Goal: Information Seeking & Learning: Learn about a topic

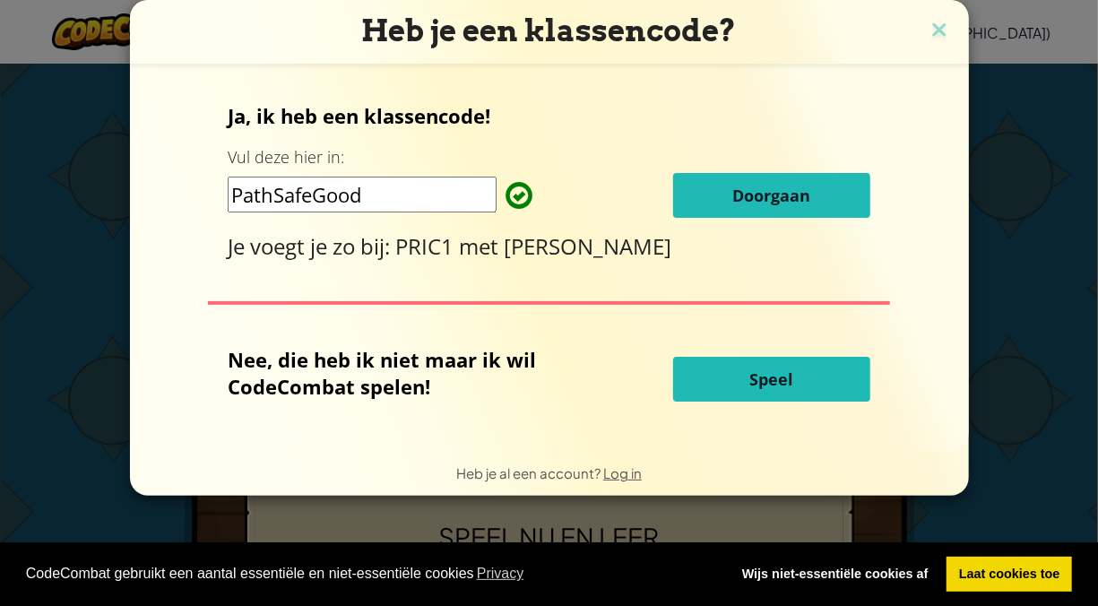
click at [844, 221] on div "Ja, ik heb een klassencode! Vul deze hier in: PathSafeGood Doorgaan Je voegt je…" at bounding box center [549, 181] width 643 height 159
click at [838, 212] on button "Doorgaan" at bounding box center [771, 195] width 197 height 45
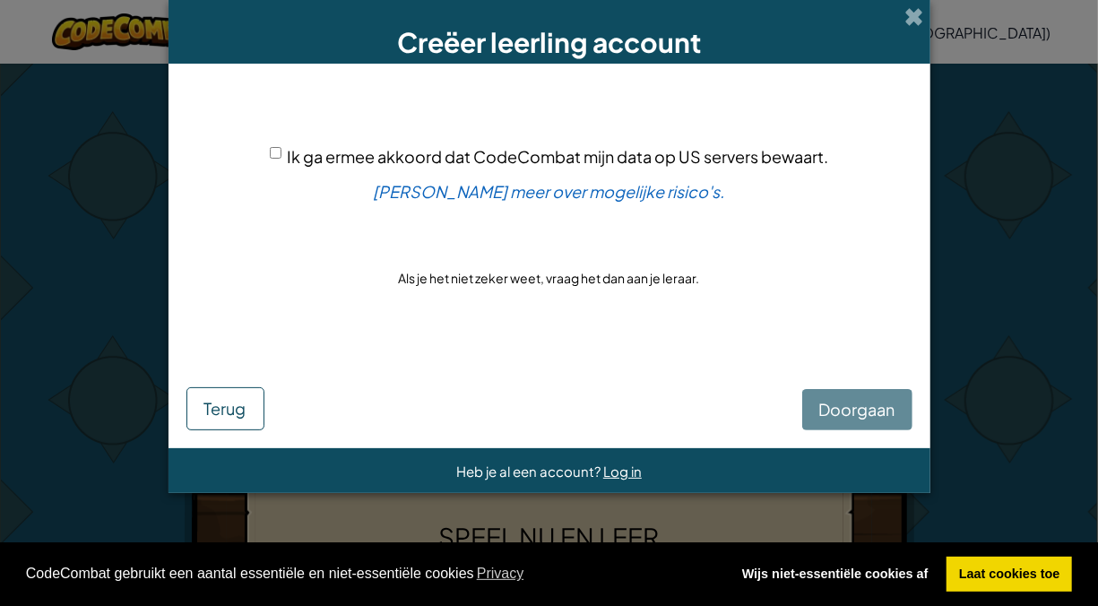
click at [297, 151] on span "Ik ga ermee akkoord dat CodeCombat mijn data op US servers bewaart." at bounding box center [559, 156] width 542 height 21
click at [282, 151] on input "Ik ga ermee akkoord dat CodeCombat mijn data op US servers bewaart." at bounding box center [276, 153] width 12 height 12
checkbox input "true"
click at [840, 399] on span "Doorgaan" at bounding box center [857, 409] width 76 height 21
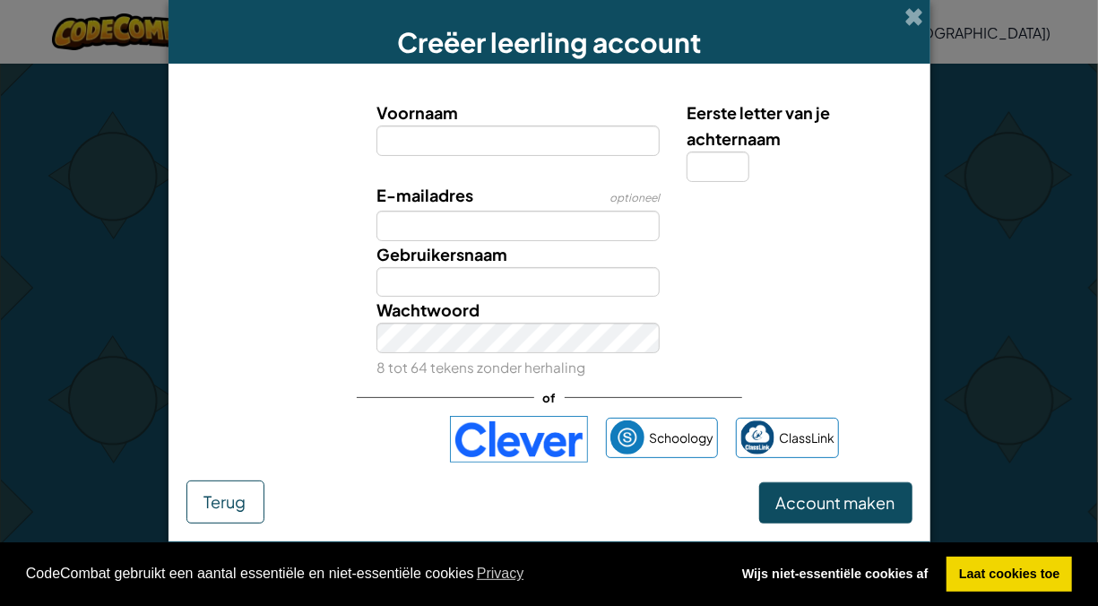
type input "p"
type input "maas"
type input "[PERSON_NAME]"
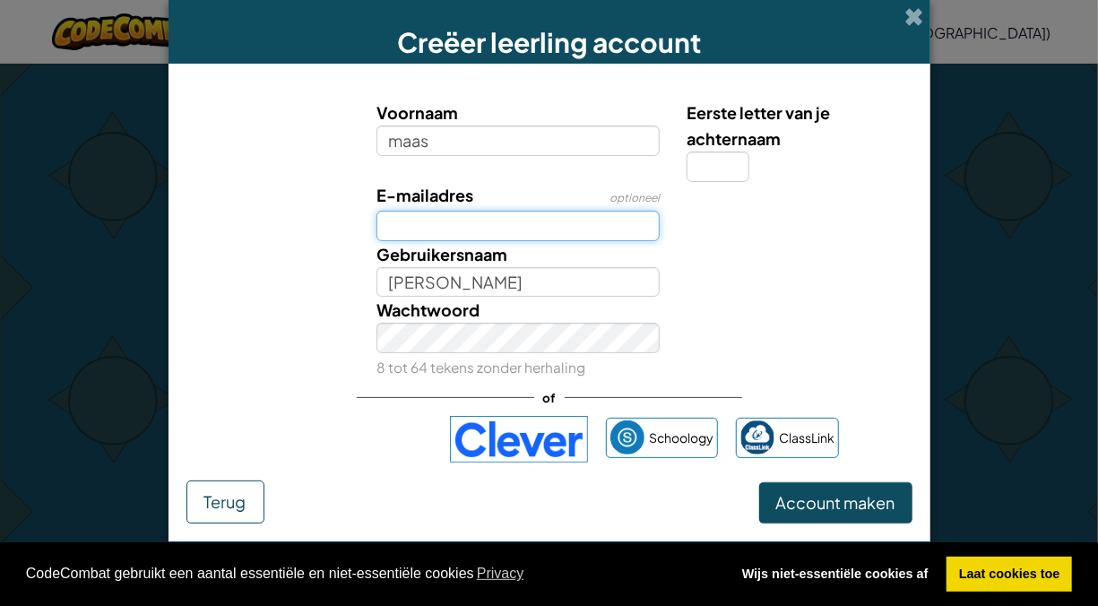
click at [550, 230] on input "E-mailadres" at bounding box center [518, 226] width 283 height 30
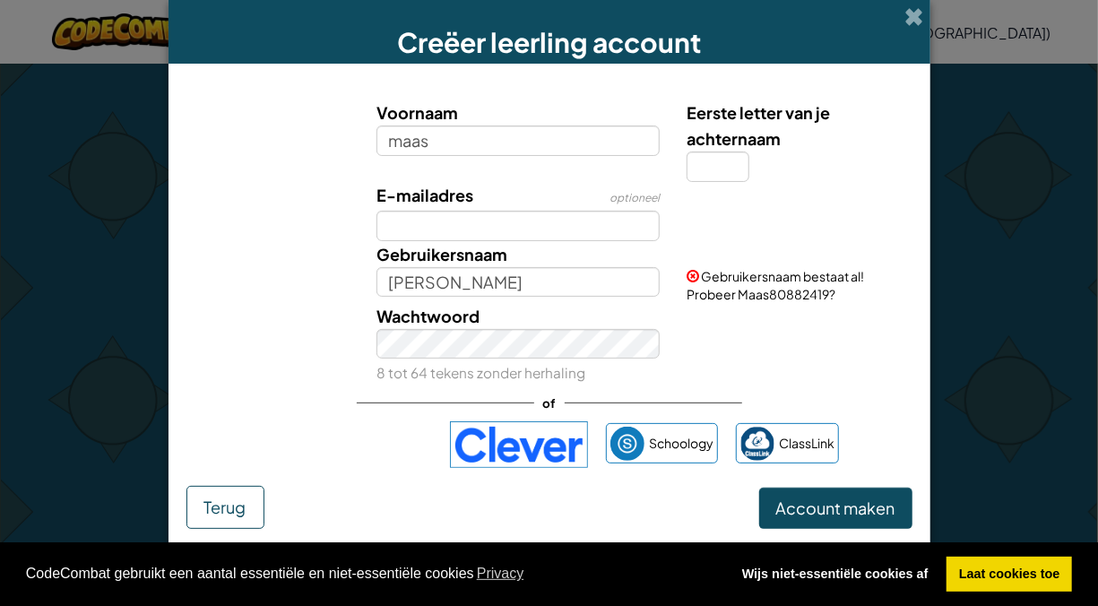
click at [709, 182] on div at bounding box center [797, 195] width 248 height 26
click at [703, 163] on input "Eerste letter van je achternaam" at bounding box center [718, 167] width 63 height 30
type input "k"
type input "MaasK"
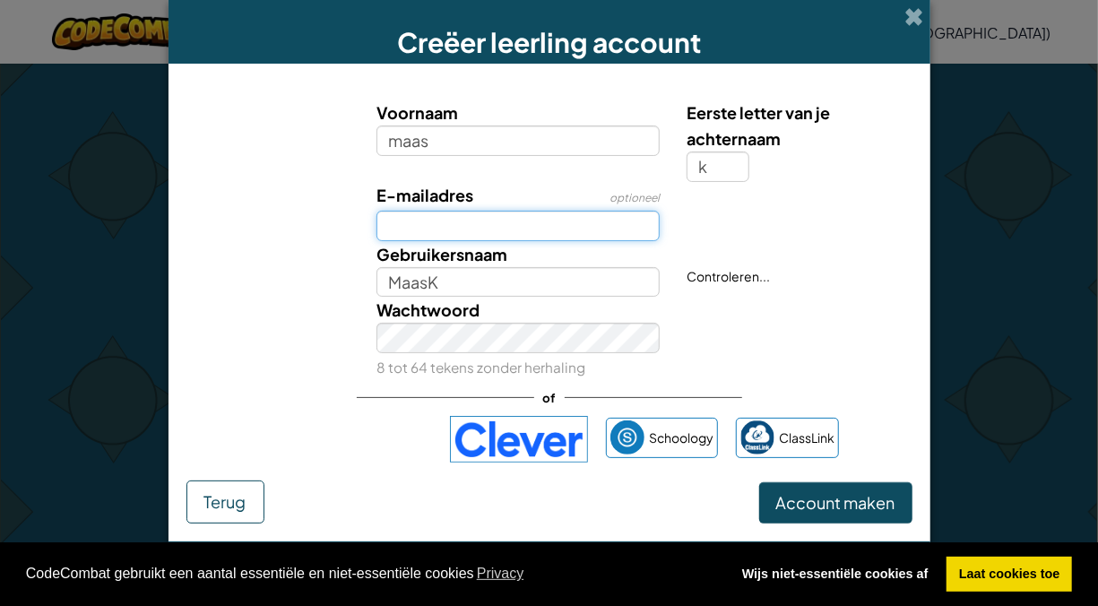
drag, startPoint x: 646, startPoint y: 230, endPoint x: 689, endPoint y: 238, distance: 43.1
click at [689, 238] on div "E-mailadres optioneel" at bounding box center [550, 211] width 744 height 59
type input "227897"
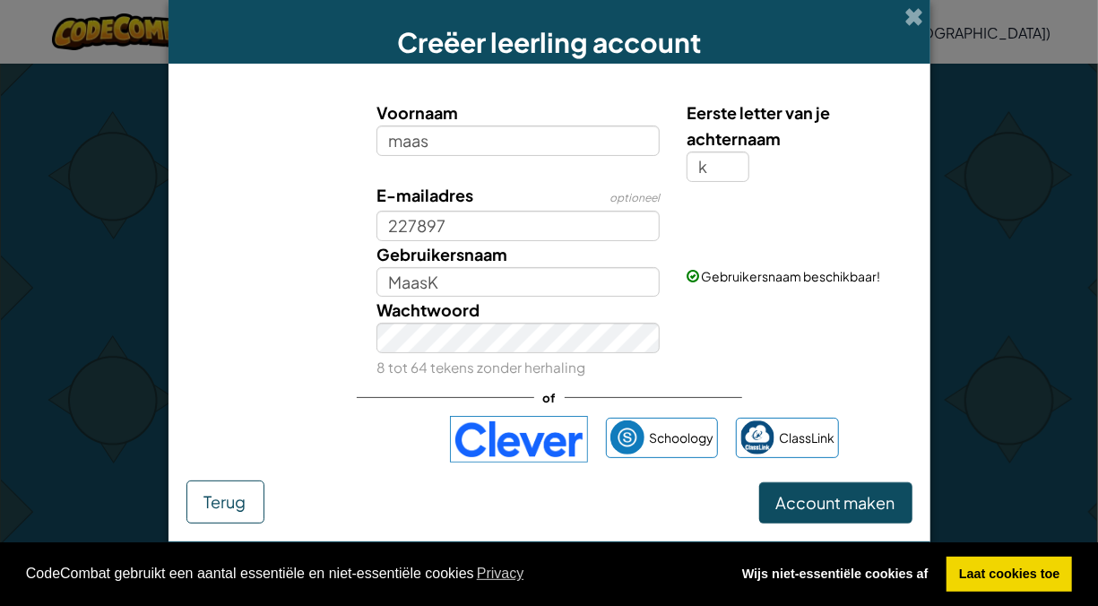
click at [689, 321] on div "Wachtwoord 8 tot 64 tekens zonder herhaling" at bounding box center [550, 338] width 744 height 83
click at [741, 341] on div "Wachtwoord 8 tot 64 tekens zonder herhaling" at bounding box center [550, 338] width 744 height 83
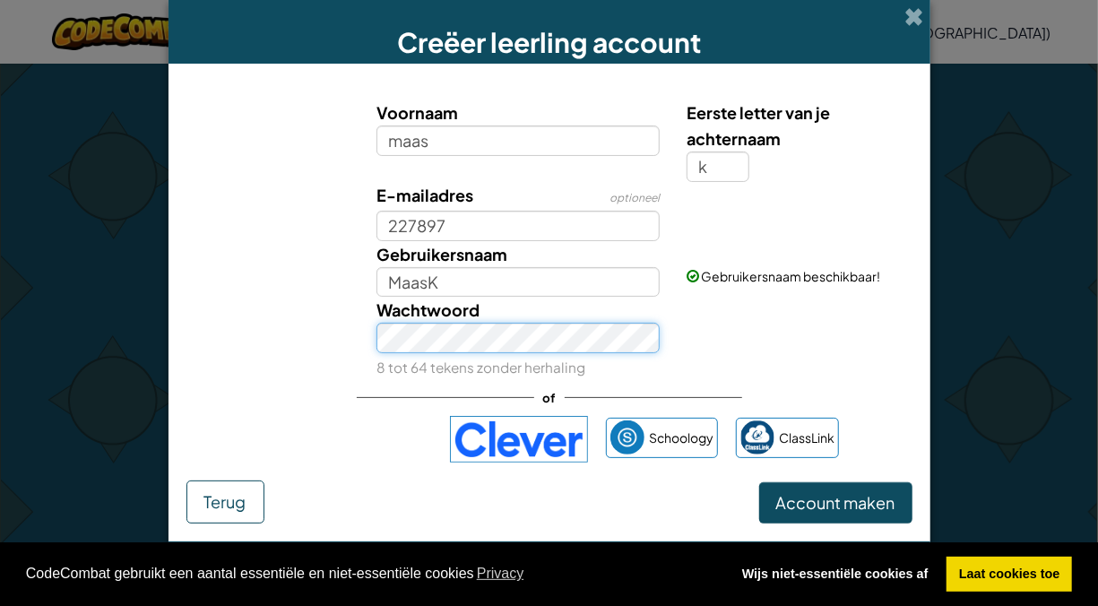
click at [277, 358] on div "Wachtwoord 8 tot 64 tekens zonder herhaling" at bounding box center [550, 338] width 744 height 83
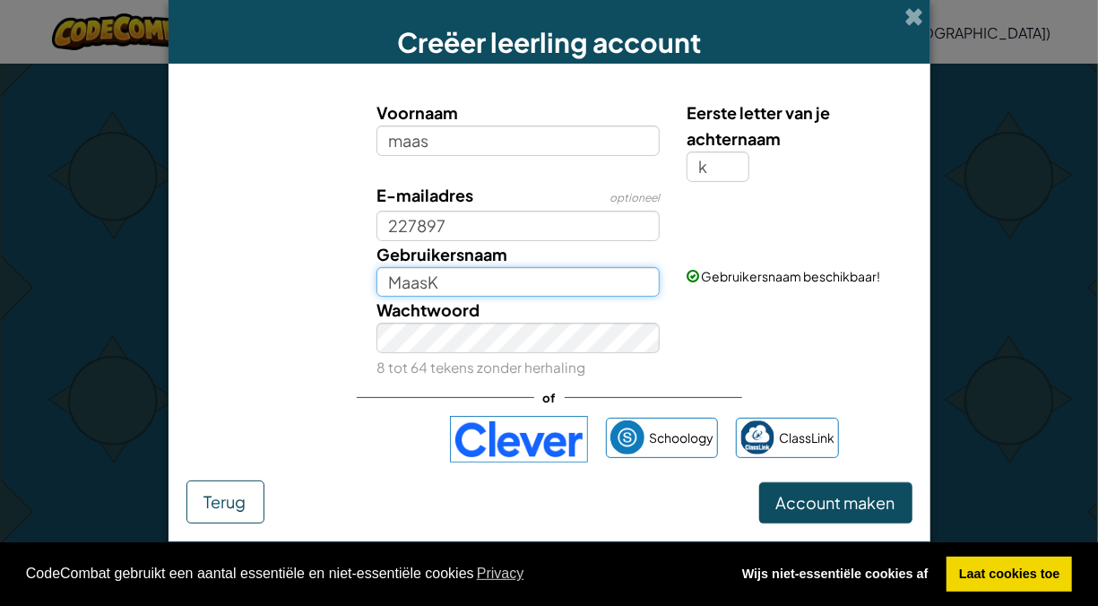
drag, startPoint x: 478, startPoint y: 273, endPoint x: 308, endPoint y: 291, distance: 171.4
click at [308, 291] on div "Gebruikersnaam MaasK Gebruikersnaam beschikbaar!" at bounding box center [550, 269] width 744 height 56
type input "t"
type input "thijsv"
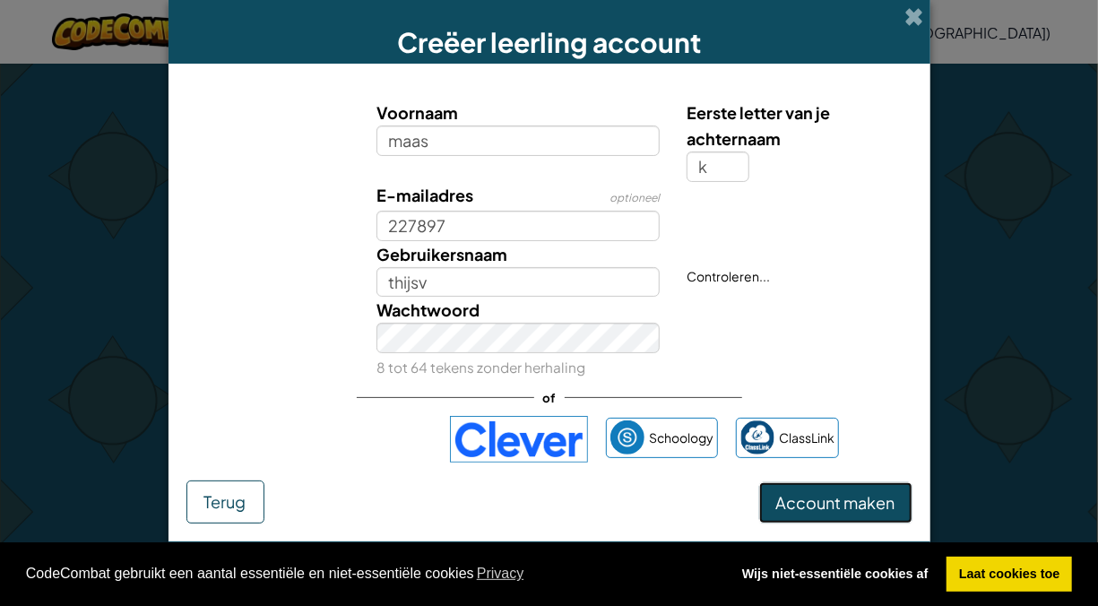
click at [870, 509] on span "Account maken" at bounding box center [835, 502] width 119 height 21
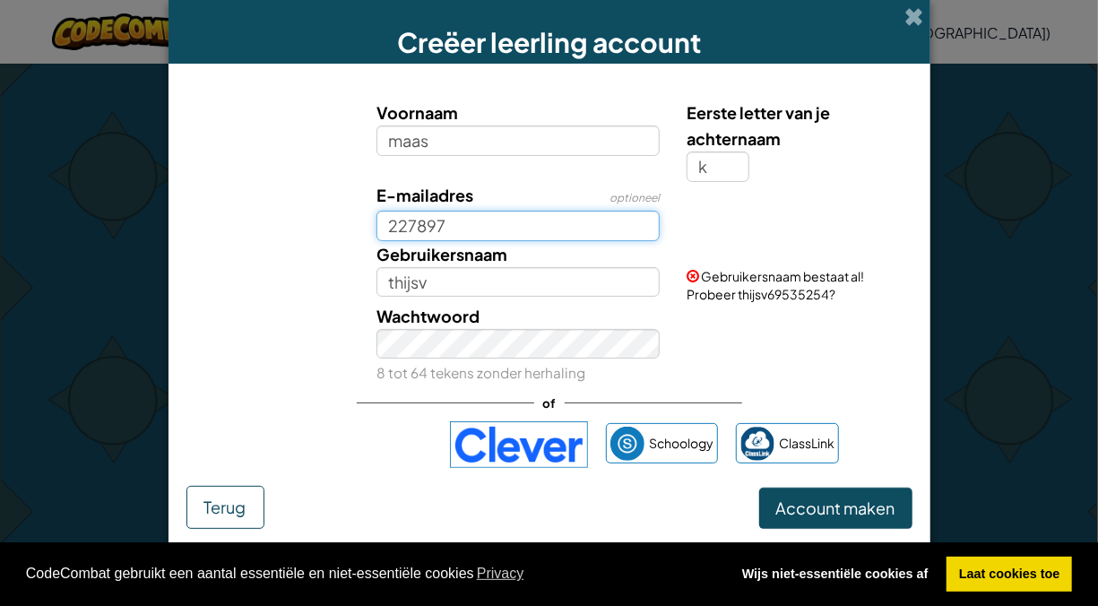
click at [475, 224] on input "227897" at bounding box center [518, 226] width 283 height 30
type input "[EMAIL_ADDRESS][DOMAIN_NAME]"
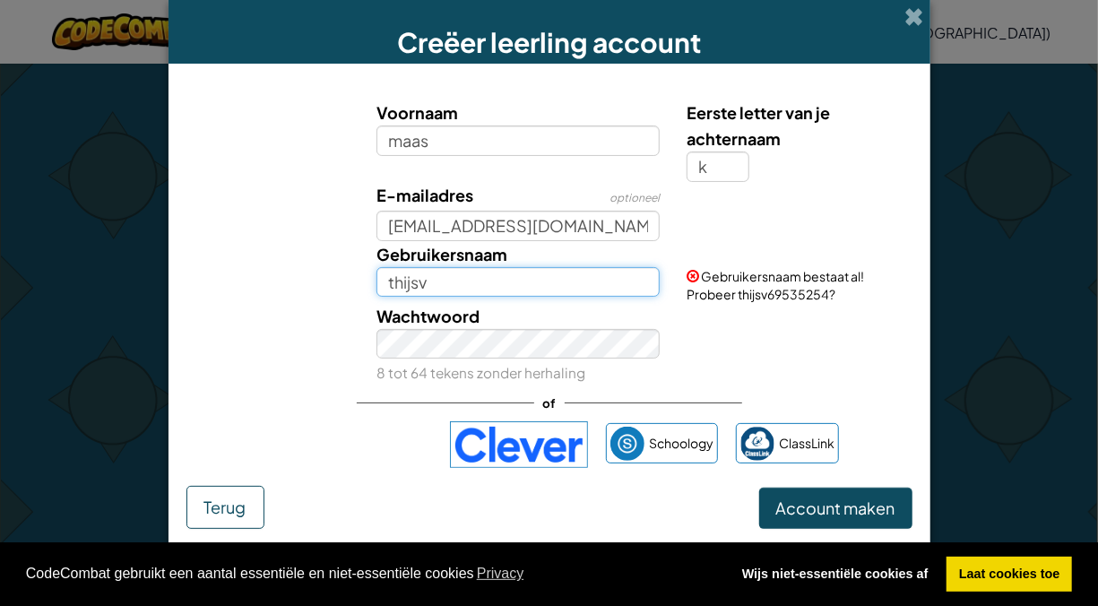
click at [536, 283] on input "thijsv" at bounding box center [518, 282] width 283 height 30
type input "thijsv987654"
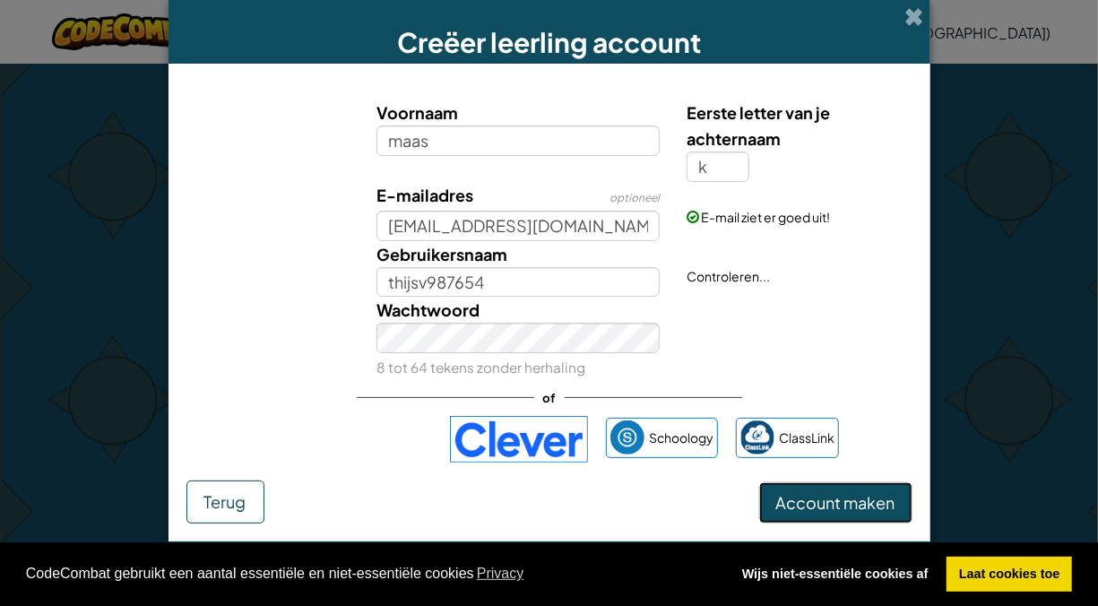
click at [759, 500] on button "Account maken" at bounding box center [835, 502] width 153 height 41
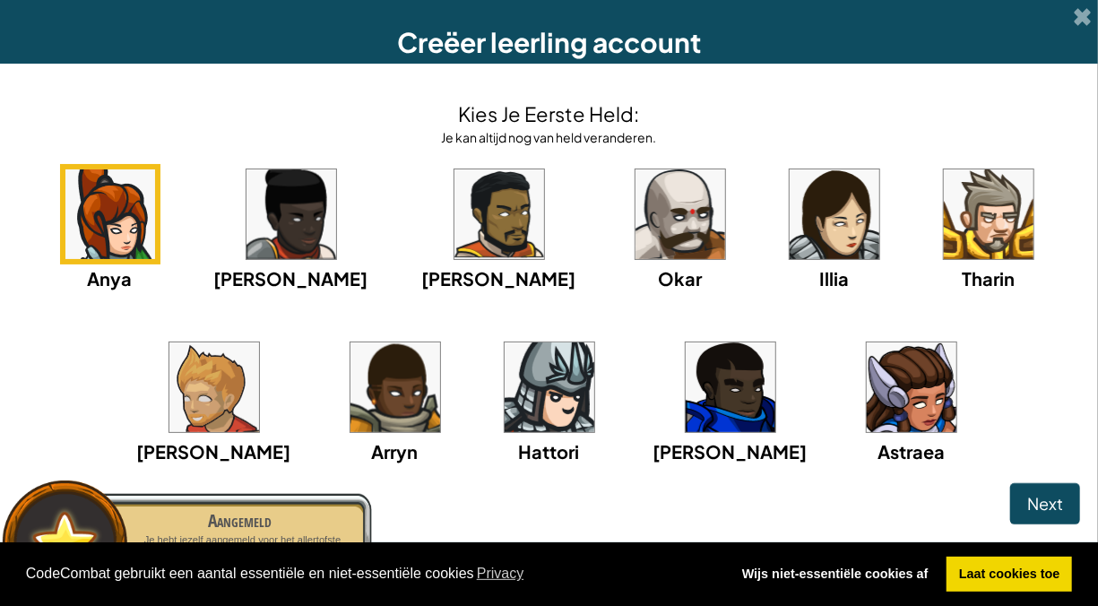
click at [336, 244] on img at bounding box center [292, 214] width 90 height 90
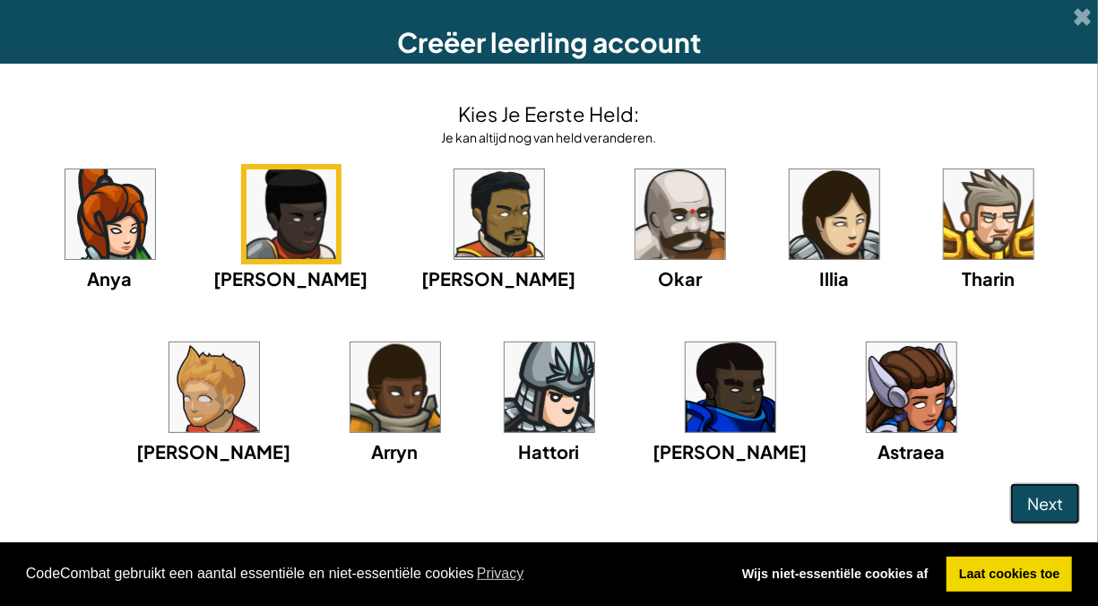
click at [1043, 498] on span "Next" at bounding box center [1045, 503] width 36 height 21
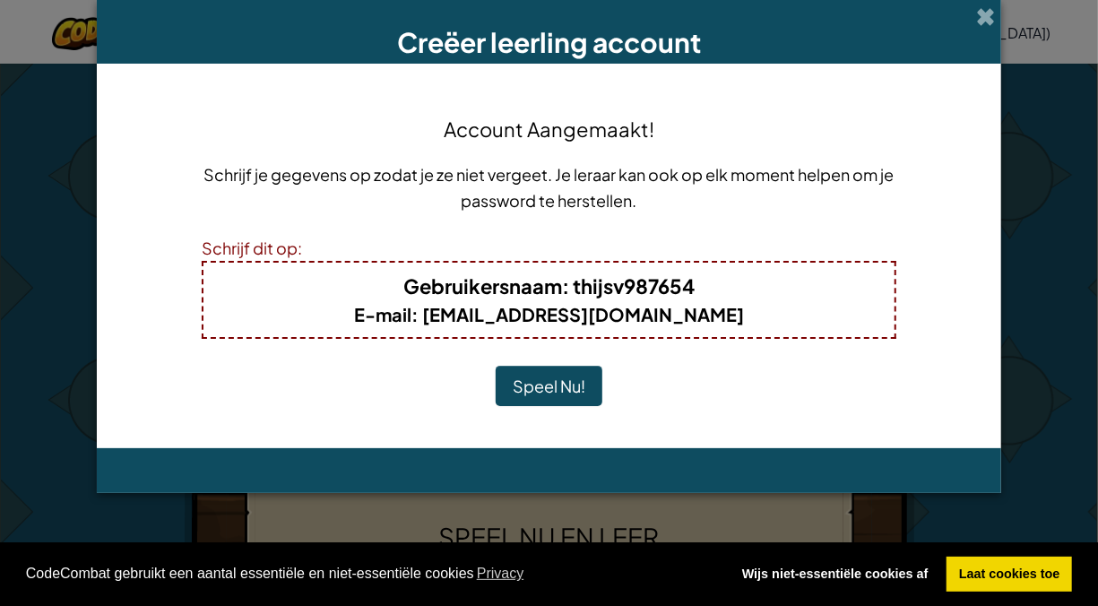
click at [550, 388] on button "Speel Nu!" at bounding box center [549, 386] width 107 height 41
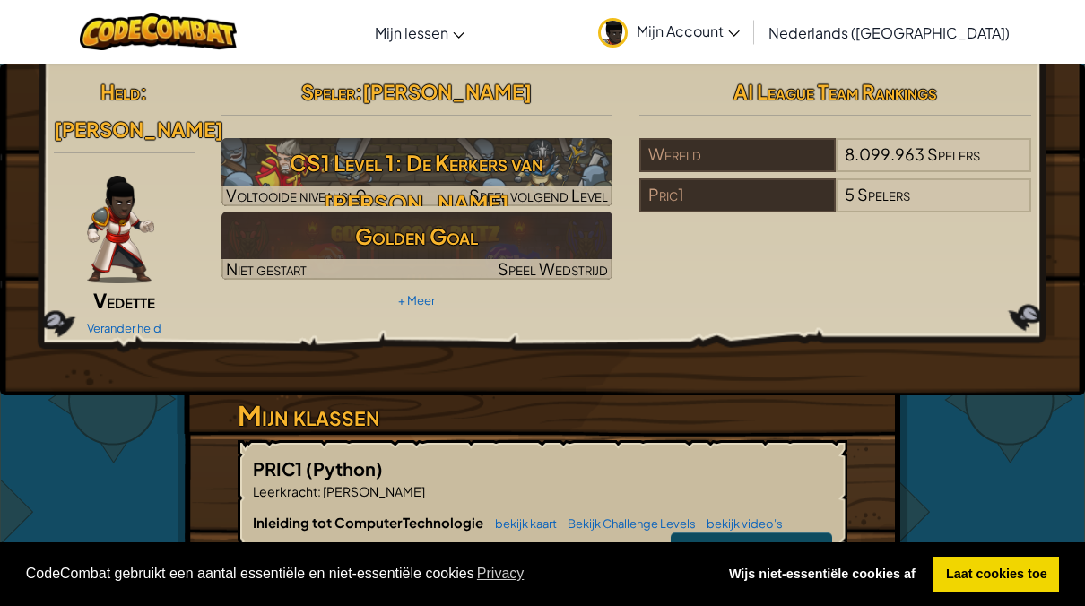
click at [741, 542] on span "Start" at bounding box center [751, 552] width 38 height 21
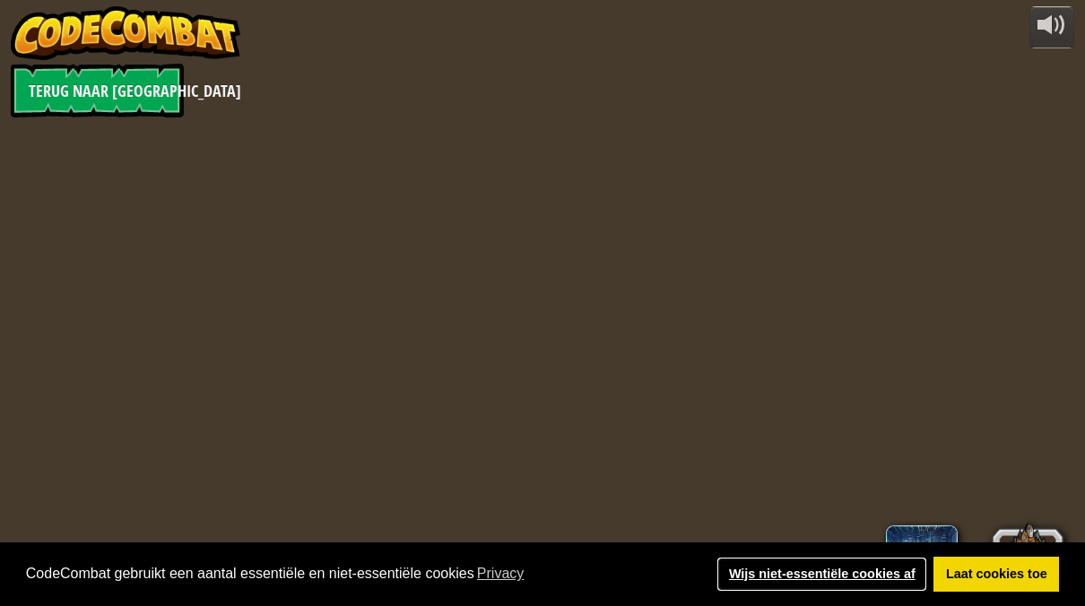
click at [927, 559] on link "Wijs niet-essentiële cookies af" at bounding box center [821, 575] width 211 height 36
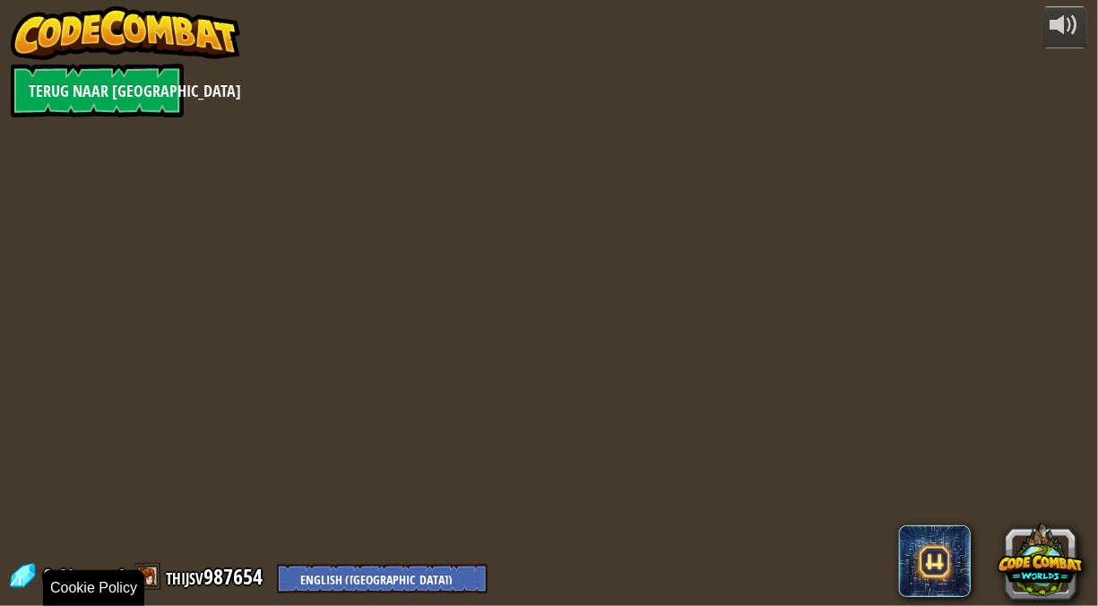
select select "nl-[GEOGRAPHIC_DATA]"
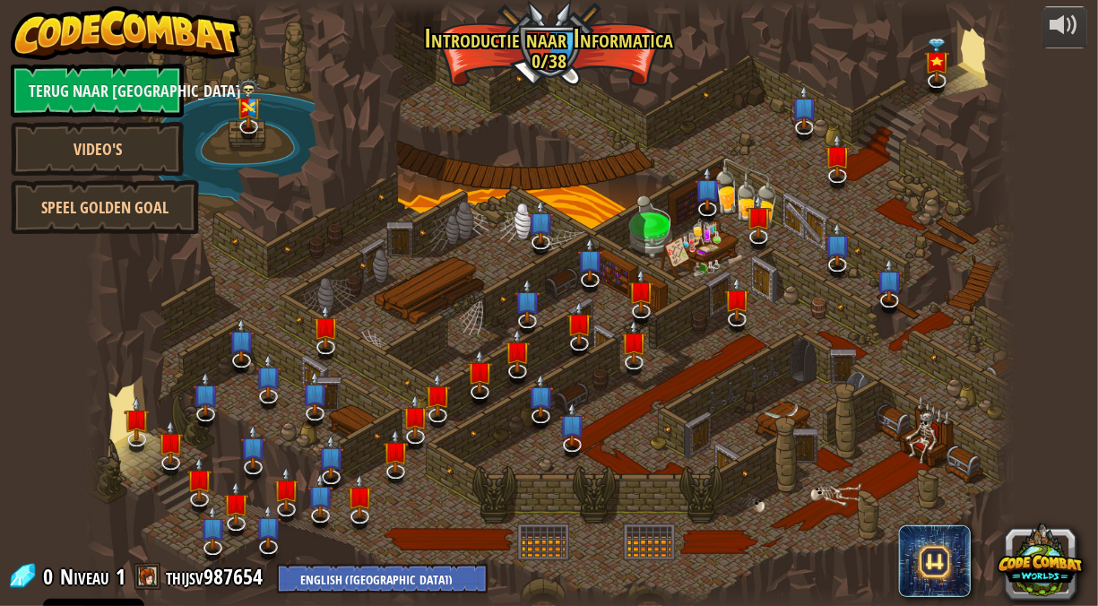
click at [984, 557] on link "Laat cookies toe" at bounding box center [1010, 575] width 126 height 36
select select "nl-[GEOGRAPHIC_DATA]"
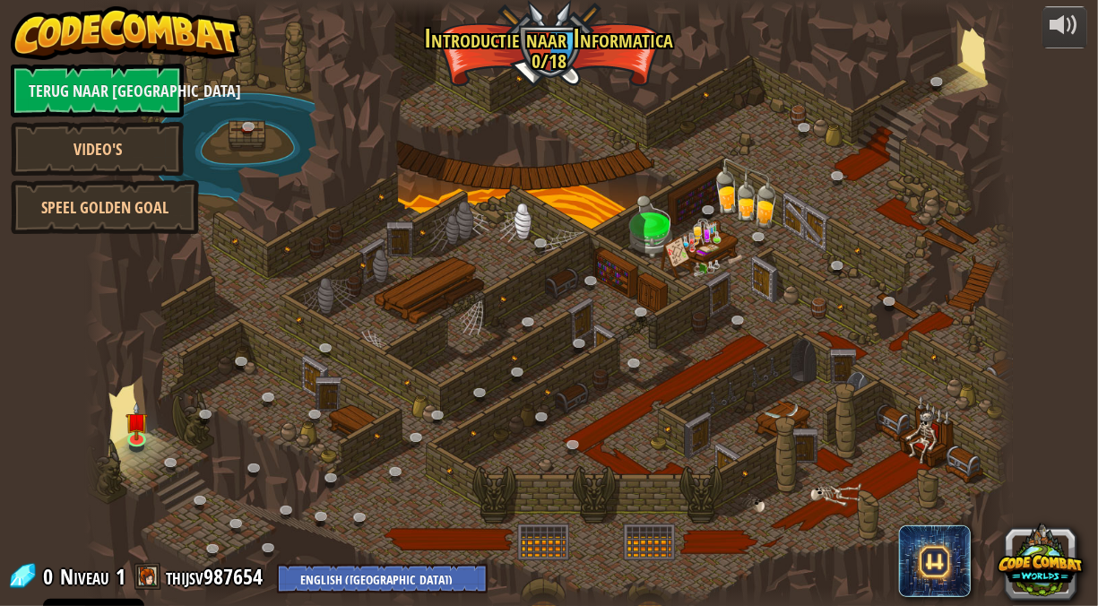
select select "nl-[GEOGRAPHIC_DATA]"
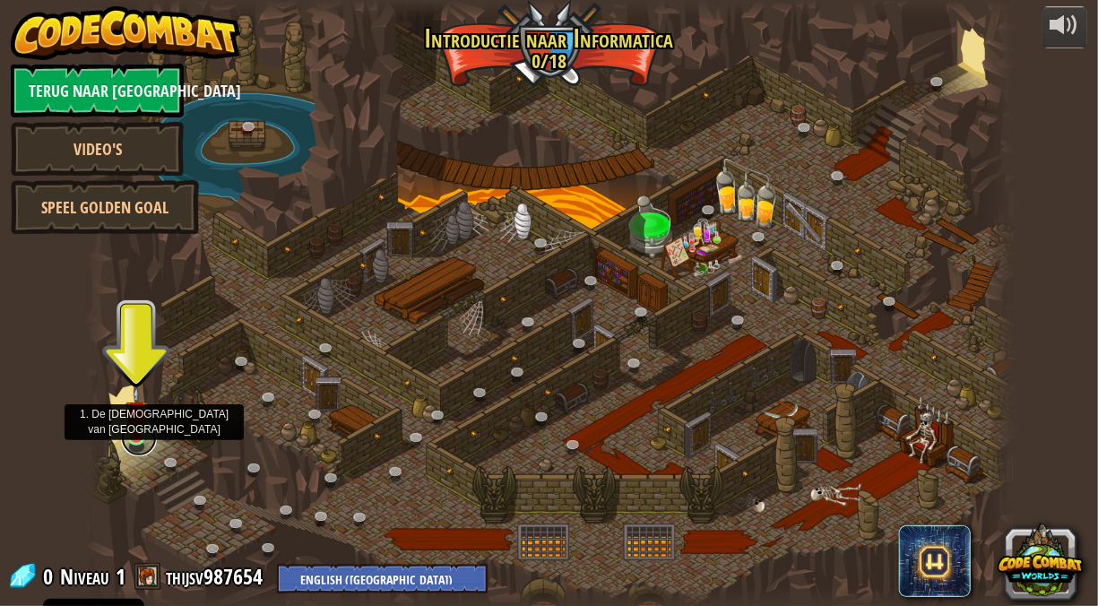
click at [136, 448] on link at bounding box center [139, 438] width 36 height 36
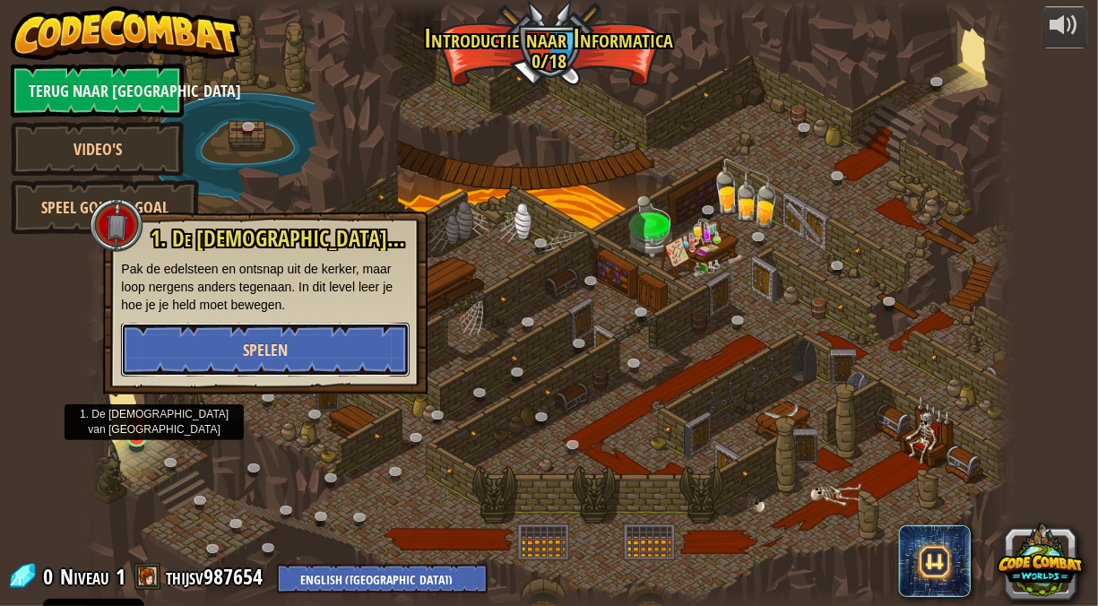
click at [173, 326] on button "Spelen" at bounding box center [265, 350] width 289 height 54
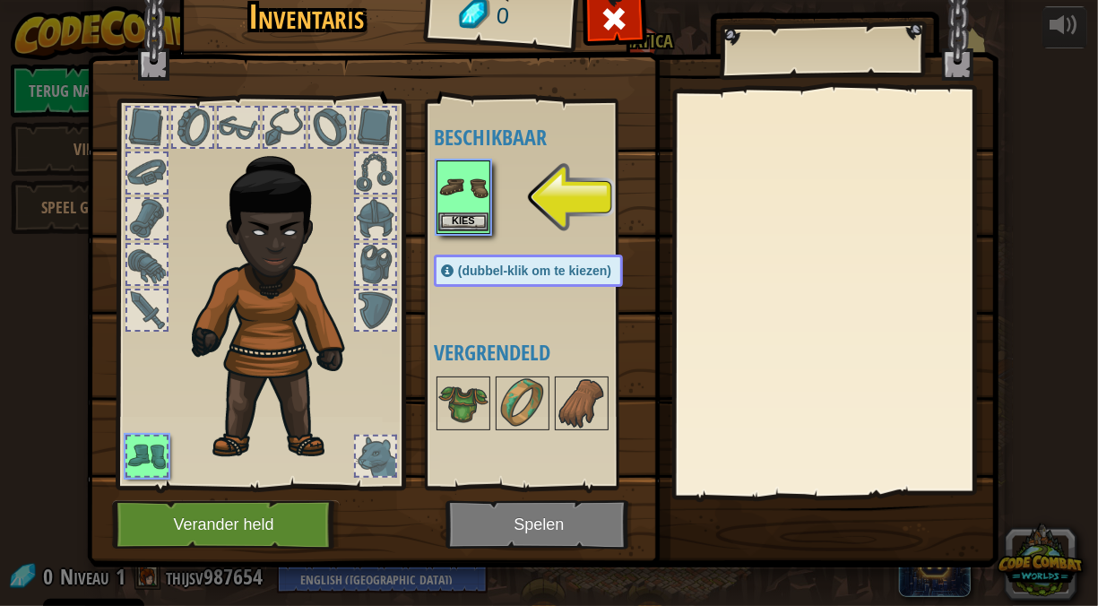
click at [471, 206] on img at bounding box center [463, 187] width 50 height 50
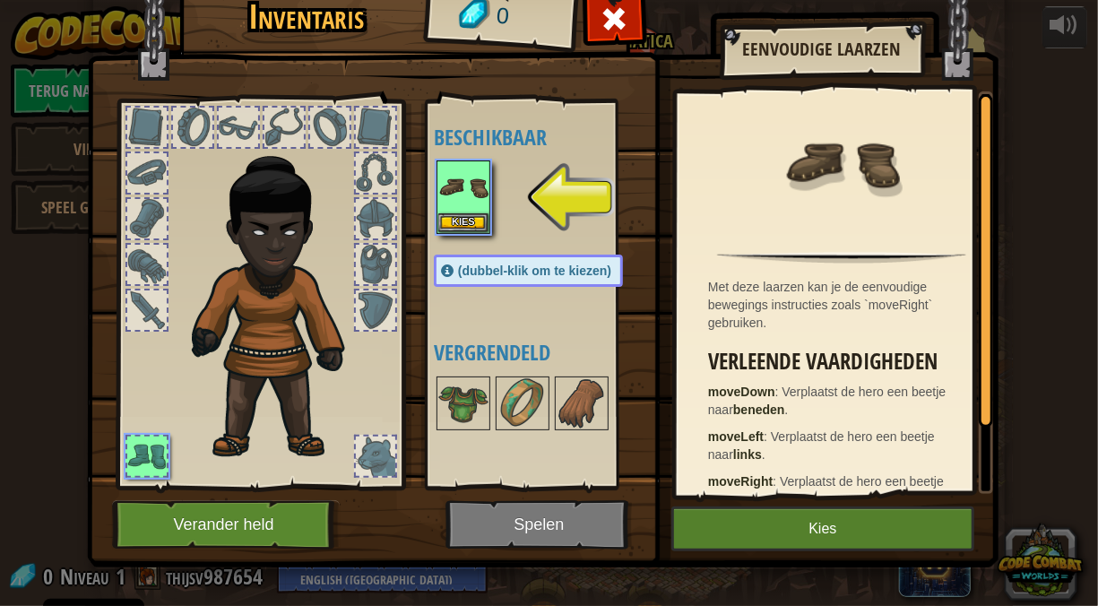
click at [818, 567] on div "Inventaris 0 Beschikbaar Kies (dubbel-klik om te kiezen) Vergrendeld Eenvoudige…" at bounding box center [549, 274] width 912 height 592
click at [813, 561] on img at bounding box center [543, 242] width 912 height 651
click at [803, 537] on button "Kies" at bounding box center [823, 529] width 303 height 45
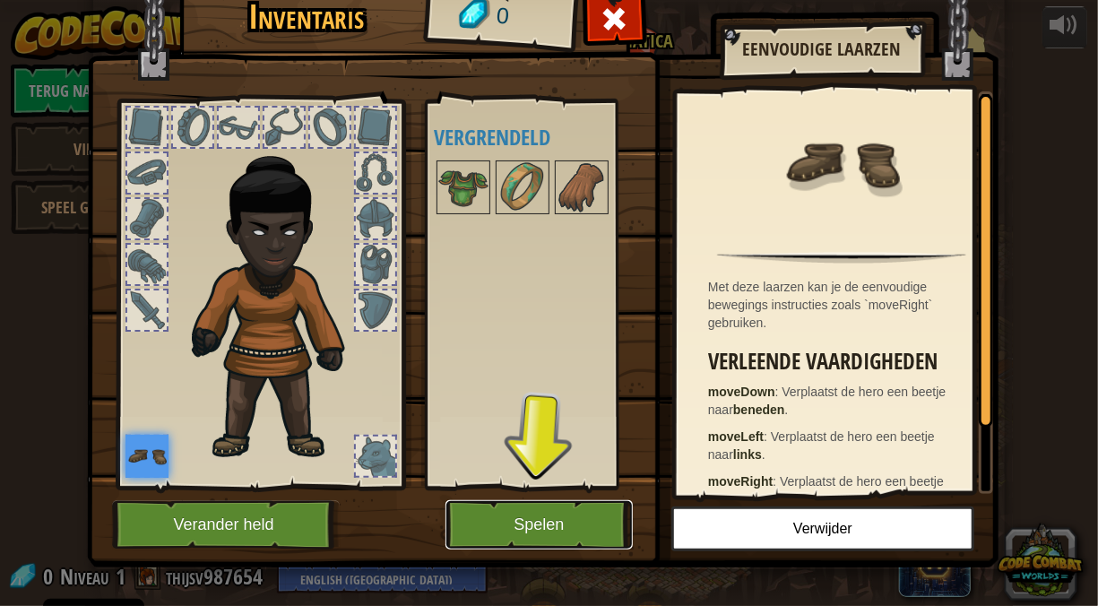
click at [502, 529] on button "Spelen" at bounding box center [539, 524] width 187 height 49
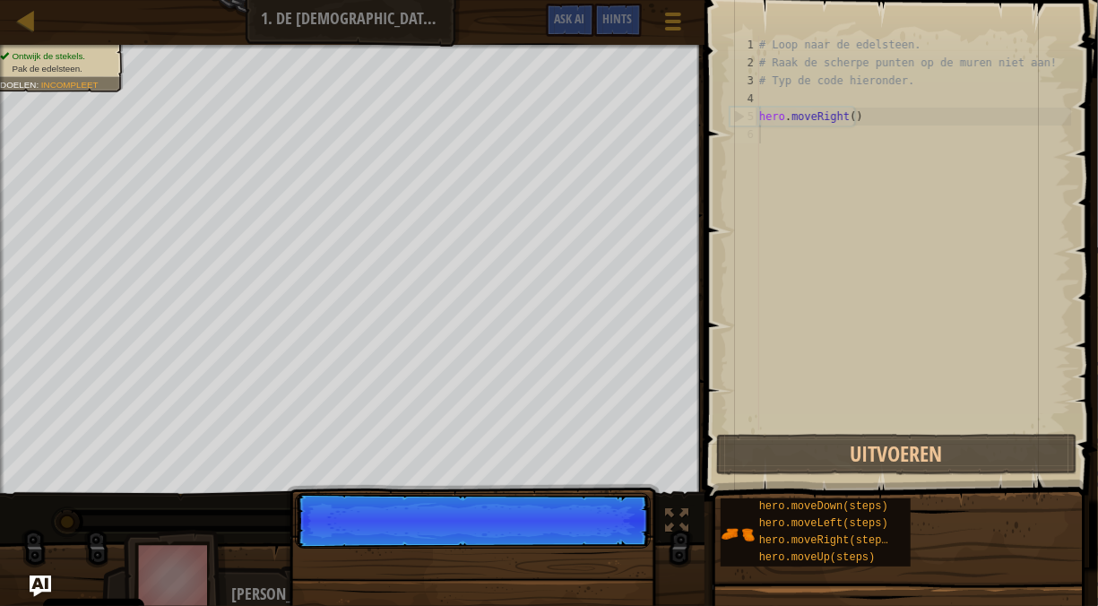
click at [776, 168] on div "# Loop naar de edelsteen. # Raak de scherpe punten op de muren niet aan! # Typ …" at bounding box center [914, 251] width 316 height 430
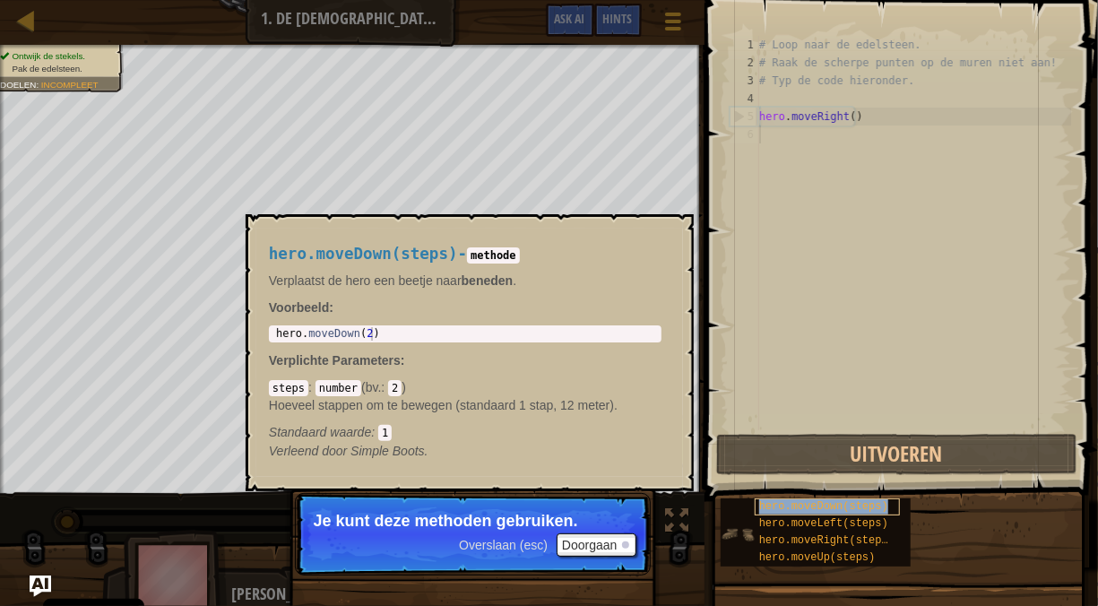
click at [777, 507] on span "hero.moveDown(steps)" at bounding box center [823, 506] width 129 height 13
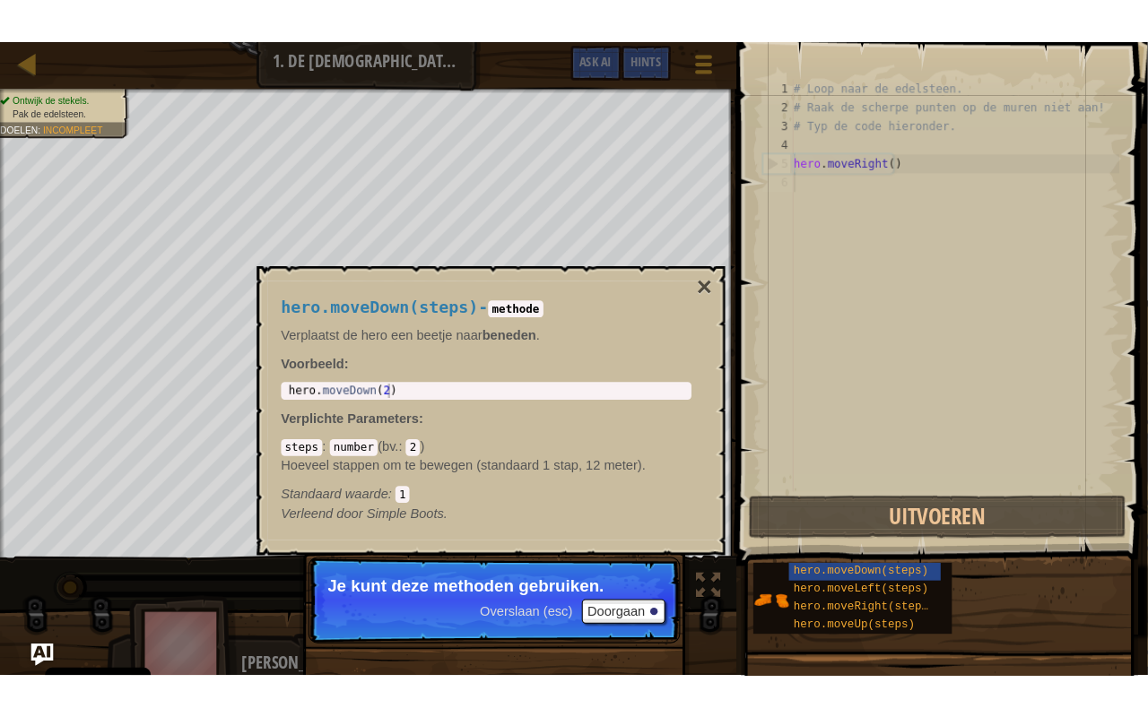
scroll to position [8, 0]
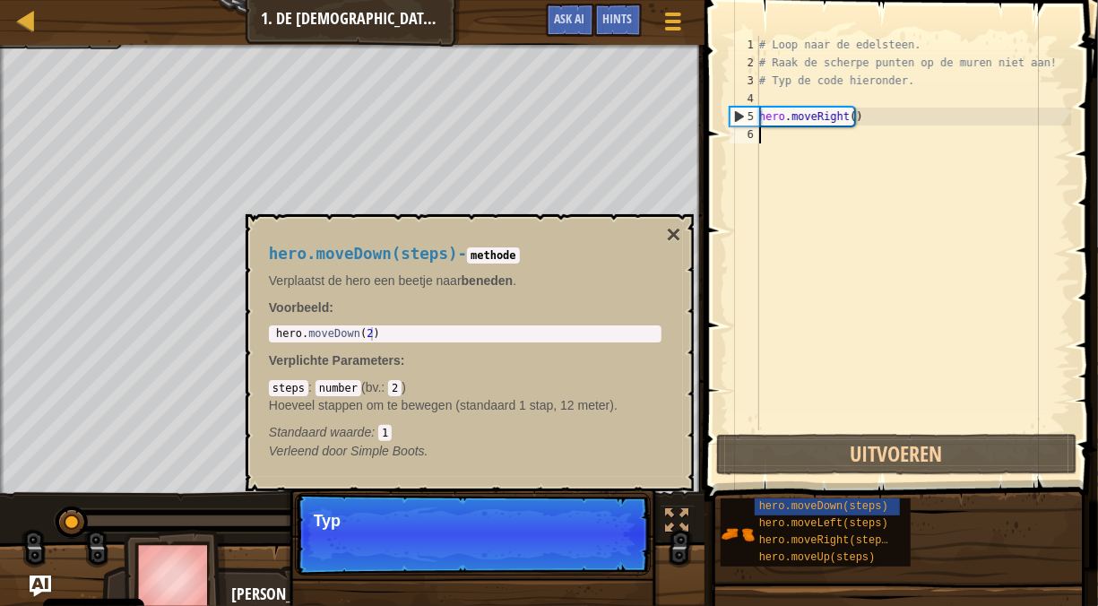
click at [820, 273] on div "# Loop naar de edelsteen. # Raak de scherpe punten op de muren niet aan! # Typ …" at bounding box center [914, 251] width 316 height 430
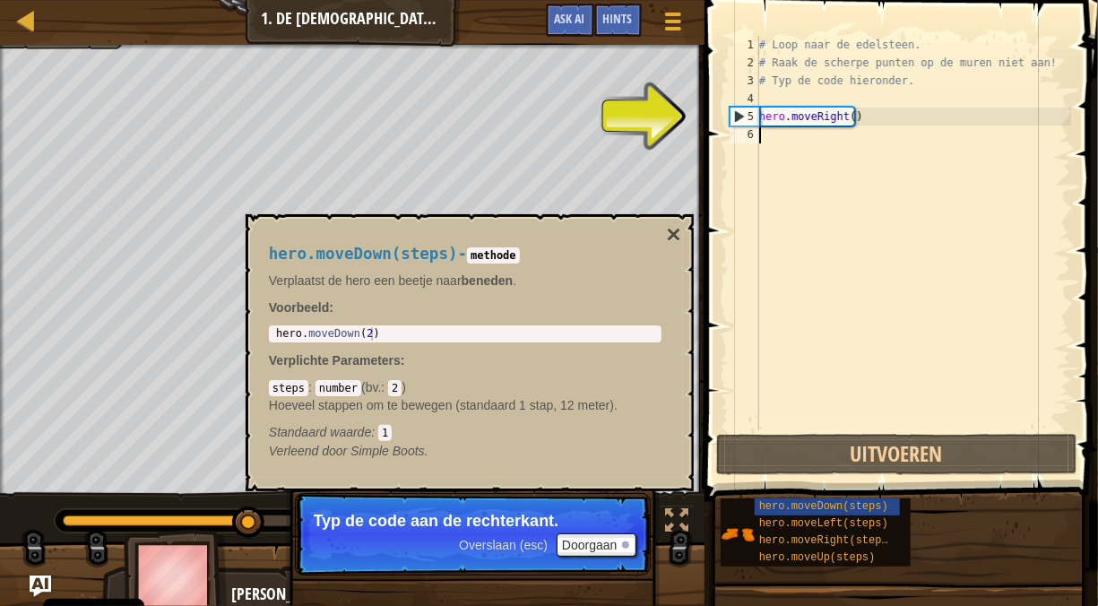
click at [799, 131] on div "# Loop naar de edelsteen. # Raak de scherpe punten op de muren niet aan! # Typ …" at bounding box center [914, 251] width 316 height 430
click at [799, 121] on div "# Loop naar de edelsteen. # Raak de scherpe punten op de muren niet aan! # Typ …" at bounding box center [914, 251] width 316 height 430
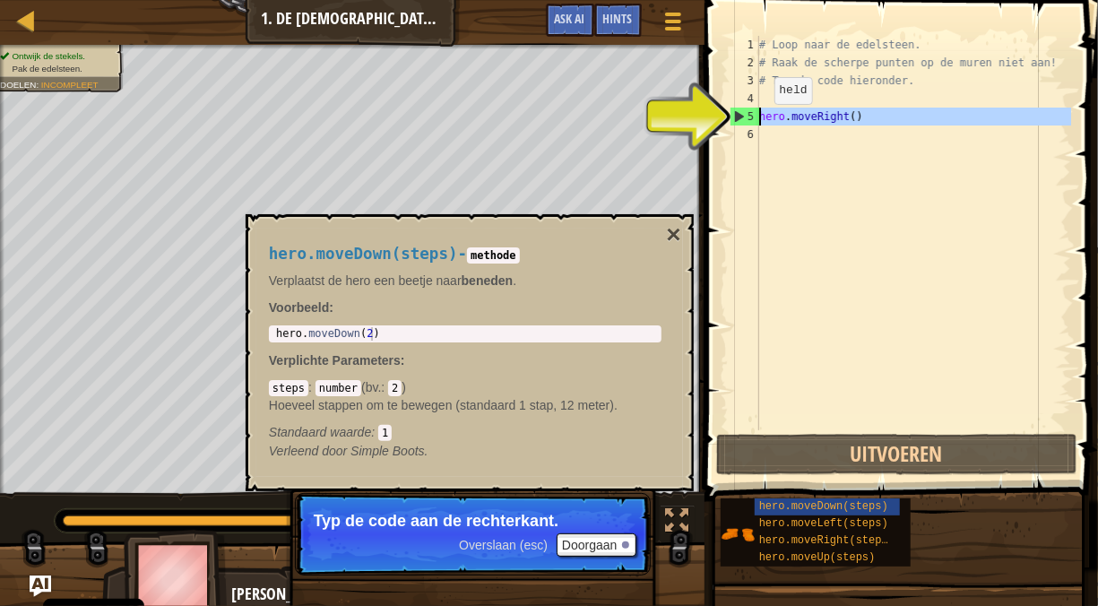
click at [738, 109] on div "5" at bounding box center [745, 117] width 29 height 18
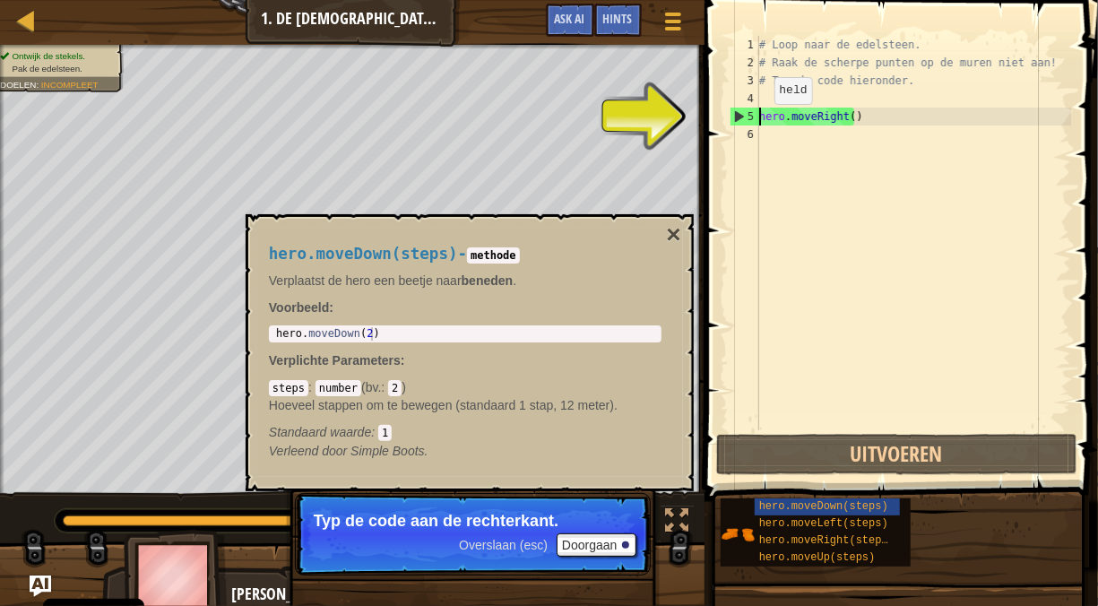
click at [736, 114] on div "5" at bounding box center [745, 117] width 29 height 18
click at [739, 109] on div "5" at bounding box center [745, 117] width 29 height 18
type textarea "hero.moveRight()"
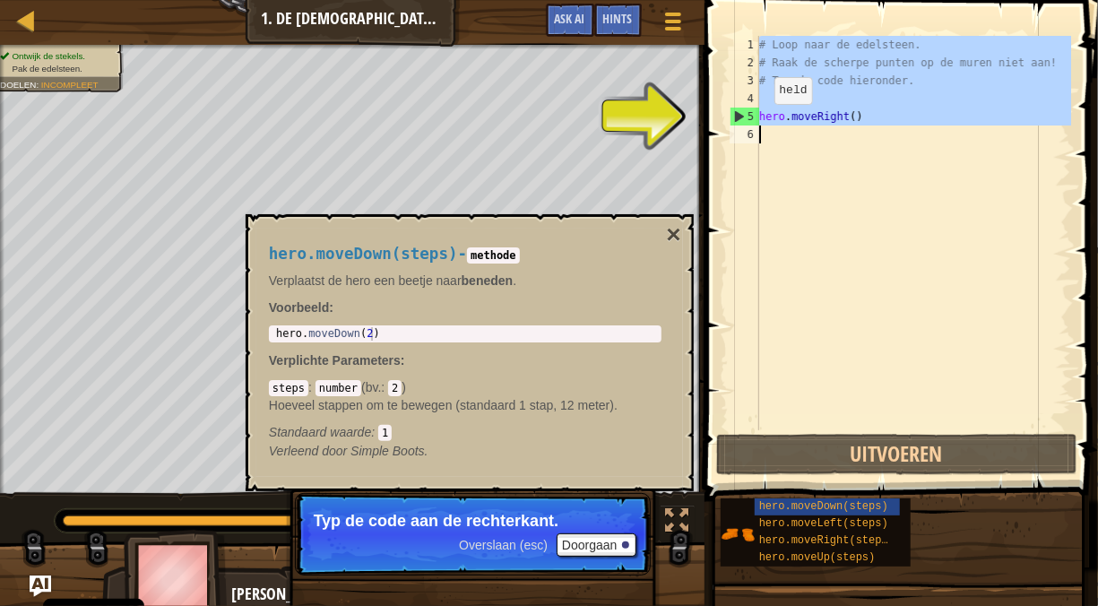
click at [739, 109] on div "5" at bounding box center [745, 117] width 29 height 18
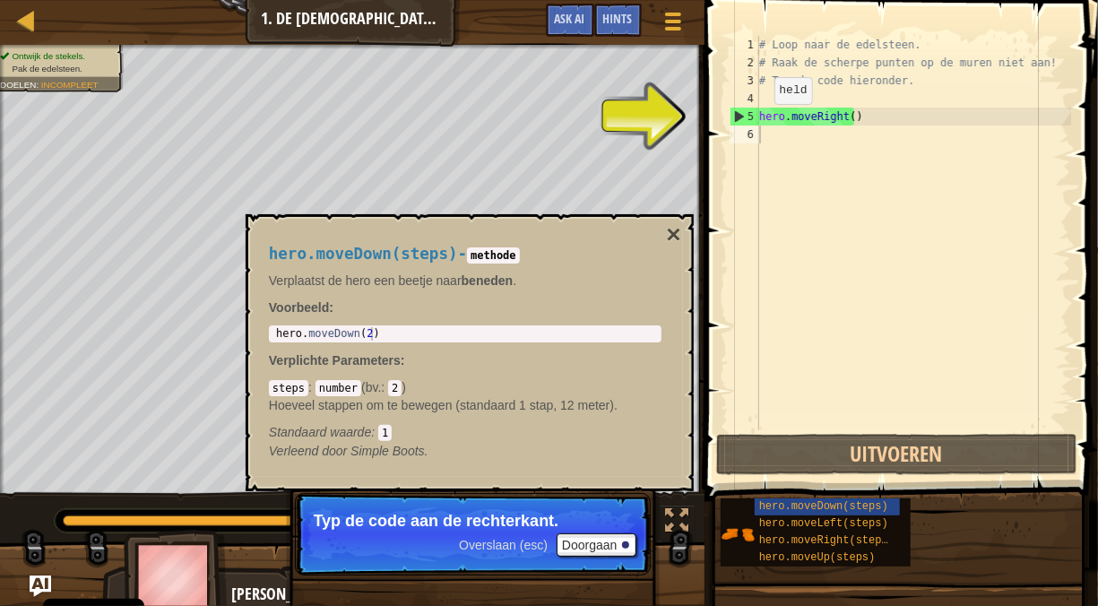
click at [1084, 85] on span at bounding box center [903, 225] width 408 height 554
type textarea "n"
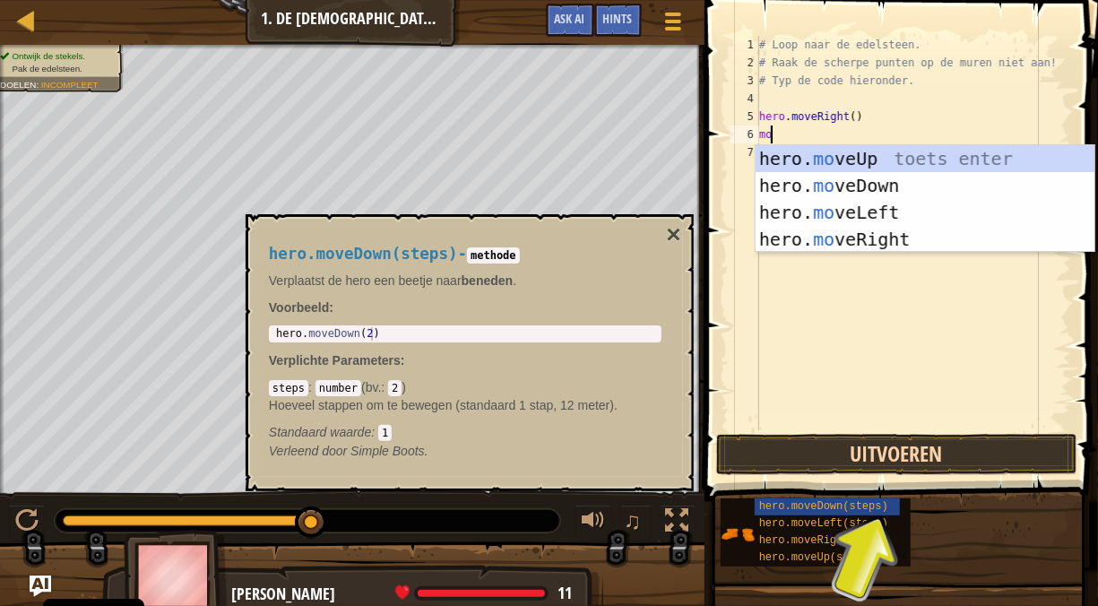
type textarea "m"
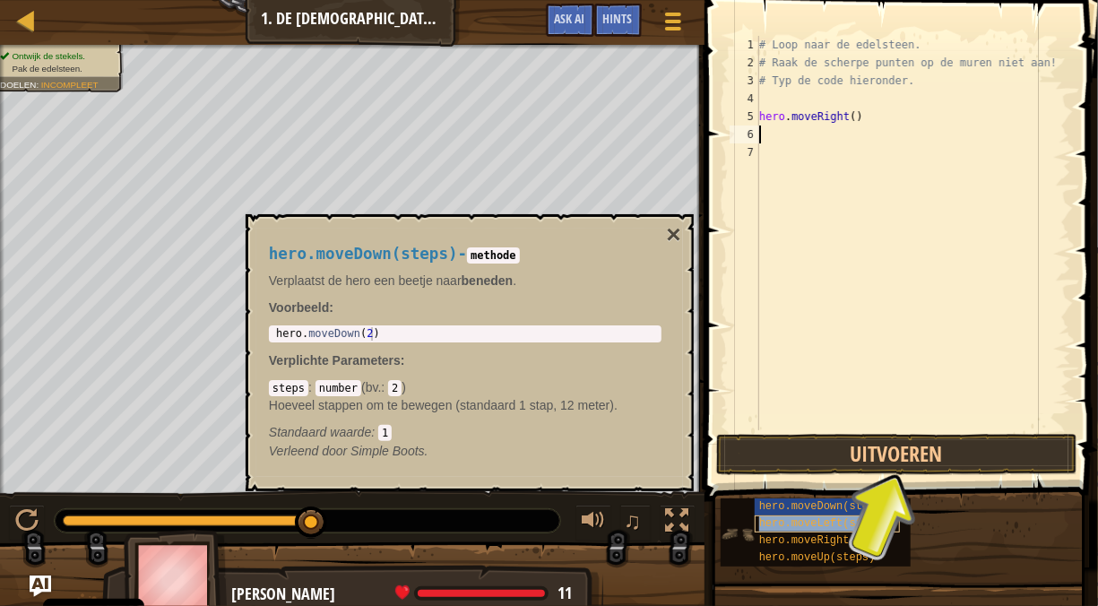
click at [828, 519] on span "hero.moveLeft(steps)" at bounding box center [823, 523] width 129 height 13
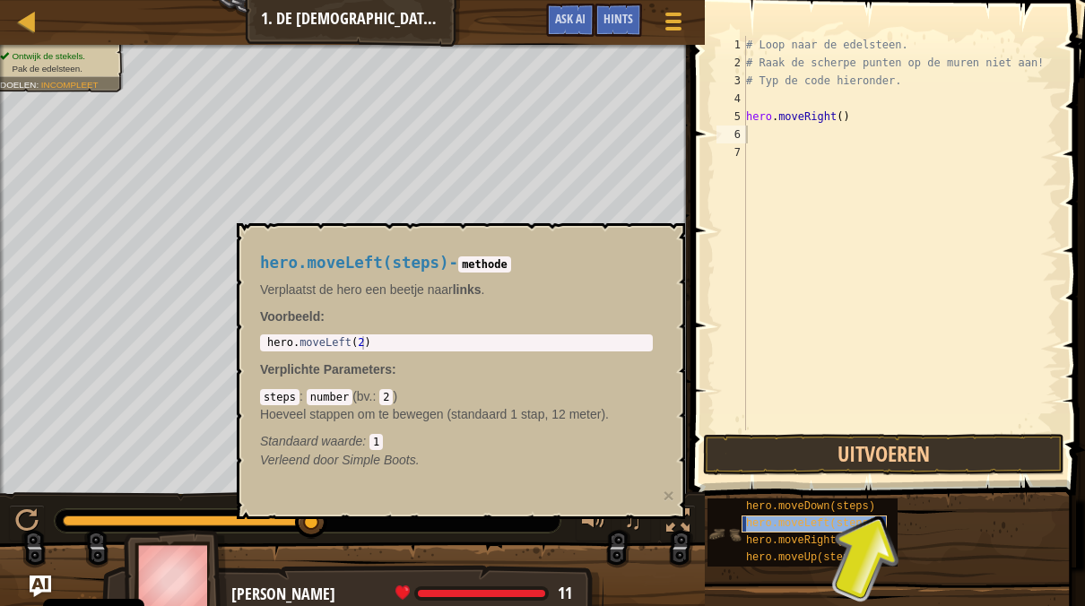
click at [828, 519] on span "hero.moveLeft(steps)" at bounding box center [810, 523] width 129 height 13
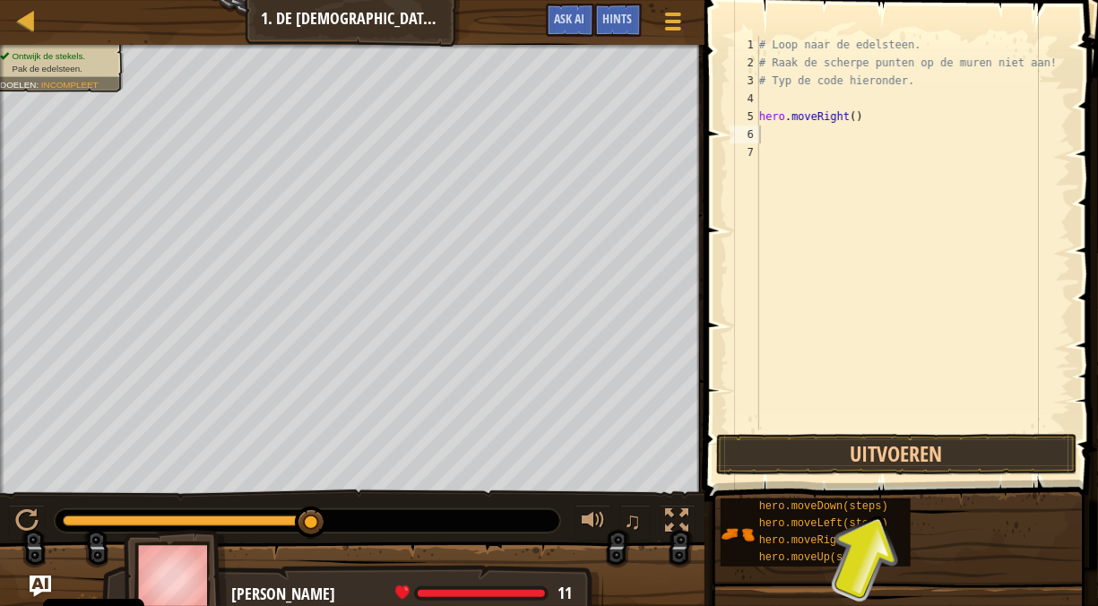
click at [802, 143] on div "# Loop naar de edelsteen. # Raak de scherpe punten op de muren niet aan! # Typ …" at bounding box center [914, 251] width 316 height 430
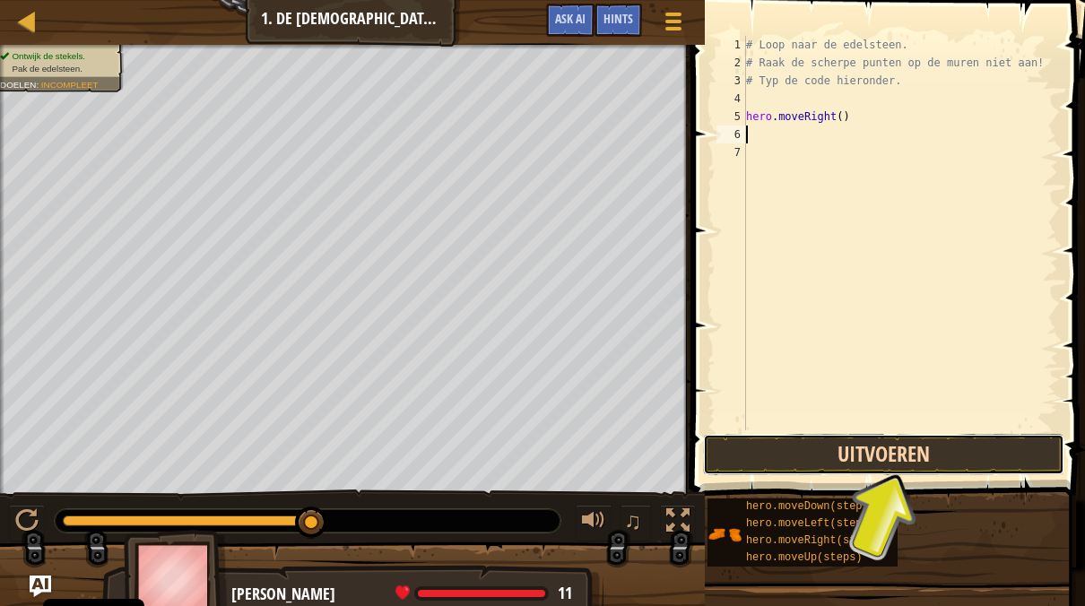
click at [949, 455] on button "Uitvoeren" at bounding box center [883, 454] width 361 height 41
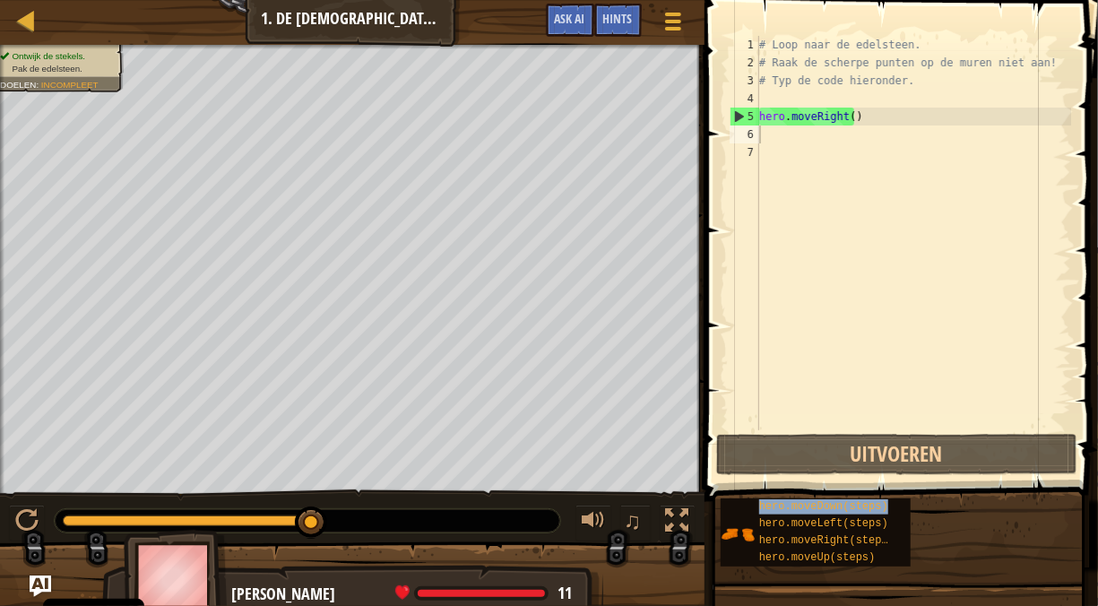
copy span "hero.moveDown(steps)"
click at [892, 139] on div "# Loop naar de edelsteen. # Raak de scherpe punten op de muren niet aan! # Typ …" at bounding box center [914, 251] width 316 height 430
paste textarea "hero.moveDown(steps)"
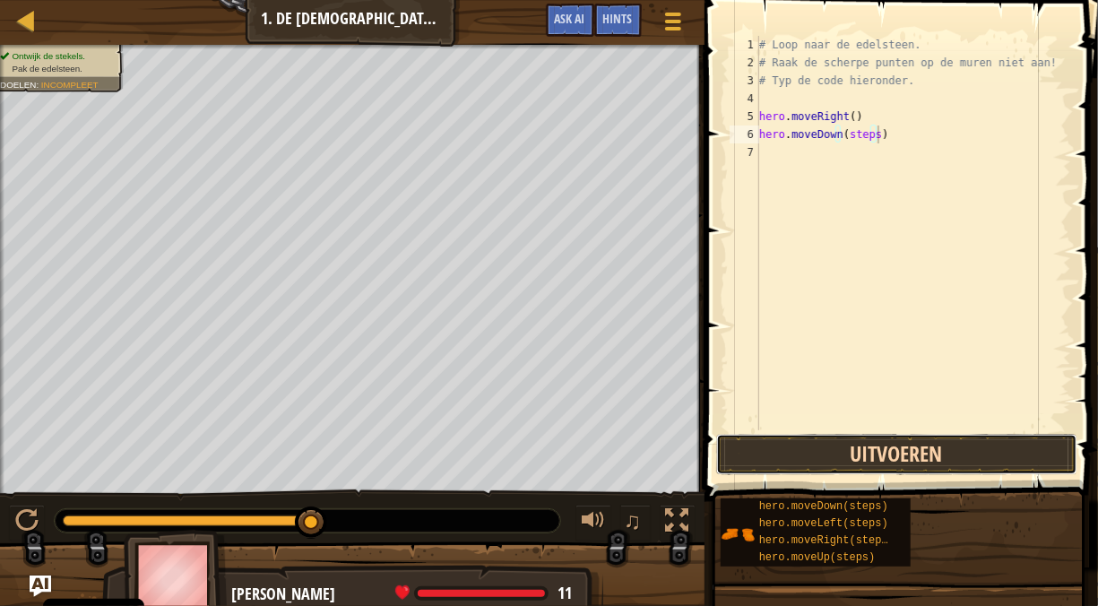
click at [815, 462] on button "Uitvoeren" at bounding box center [896, 454] width 361 height 41
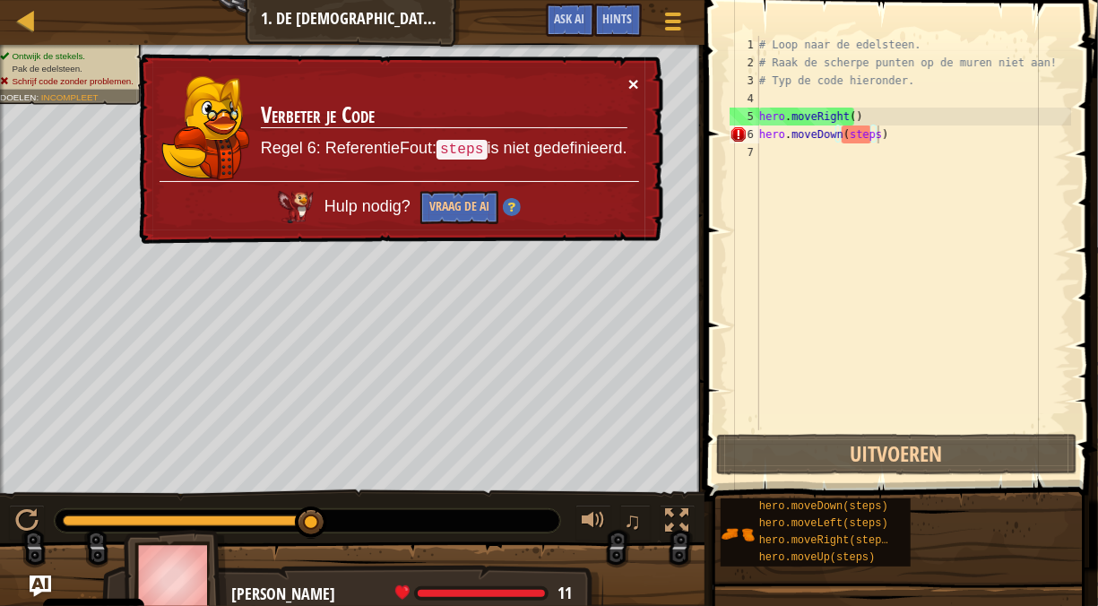
drag, startPoint x: 637, startPoint y: 74, endPoint x: 634, endPoint y: 65, distance: 10.2
click at [634, 65] on div "× Verbeter je Code Regel 6: ReferentieFout: steps is niet gedefinieerd. Hulp no…" at bounding box center [399, 149] width 528 height 191
click at [623, 74] on td "Verbeter je Code Regel 6: ReferentieFout: steps is niet gedefinieerd." at bounding box center [444, 127] width 368 height 107
click at [643, 95] on div "× Verbeter je Code Regel 6: ReferentieFout: steps is niet gedefinieerd. Hulp no…" at bounding box center [399, 149] width 528 height 191
click at [646, 127] on div "× Verbeter je Code Regel 6: ReferentieFout: steps is niet gedefinieerd. Hulp no…" at bounding box center [399, 149] width 528 height 191
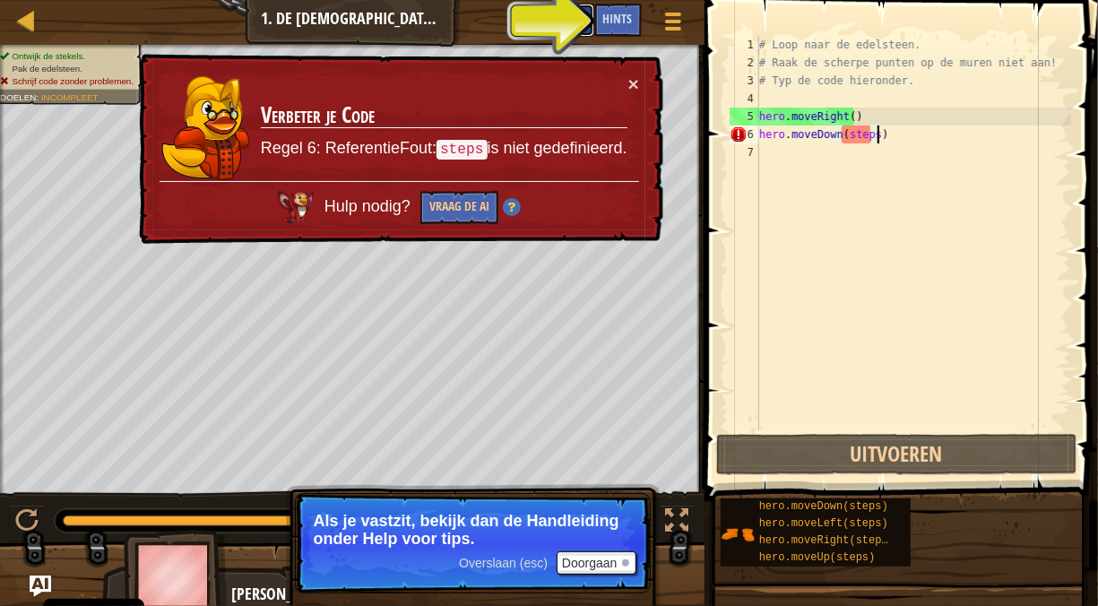
drag, startPoint x: 564, startPoint y: 18, endPoint x: 559, endPoint y: 10, distance: 9.2
click at [559, 10] on button "Ask AI" at bounding box center [570, 20] width 48 height 33
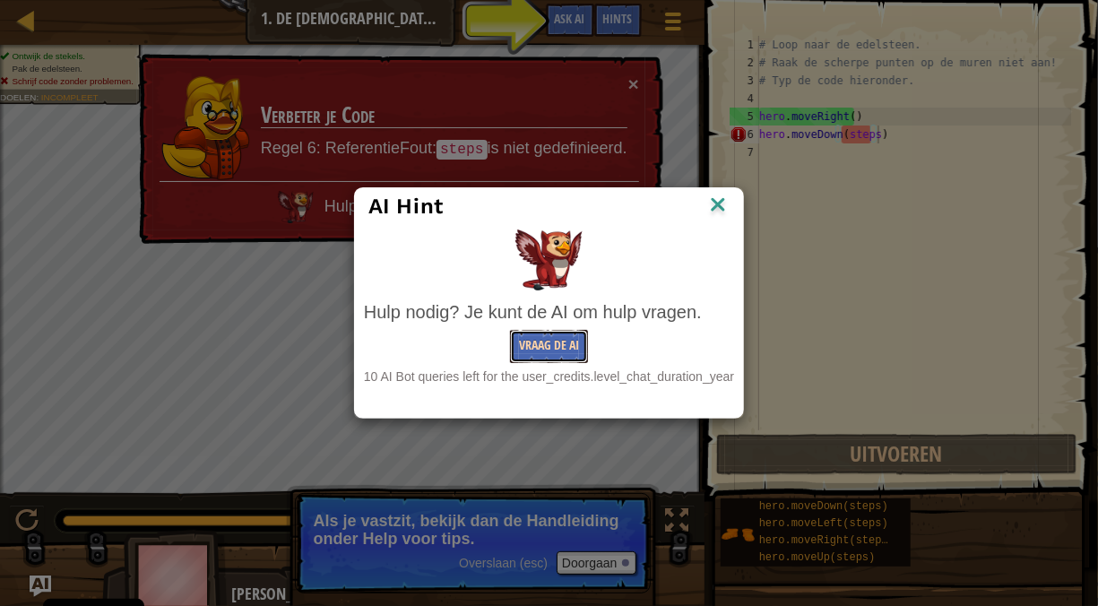
click at [569, 355] on button "Vraag de AI" at bounding box center [549, 346] width 78 height 33
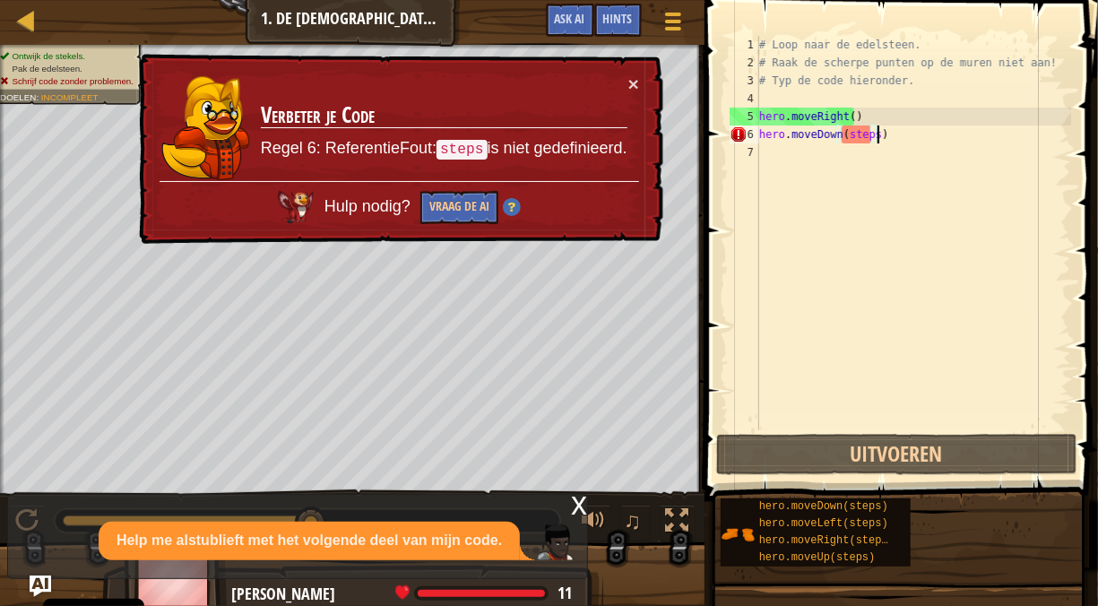
click at [571, 429] on div "Kaart Inleiding tot ComputerTechnologie 1. De Kerkers van Kithgard Spelmenu Kla…" at bounding box center [549, 303] width 1098 height 606
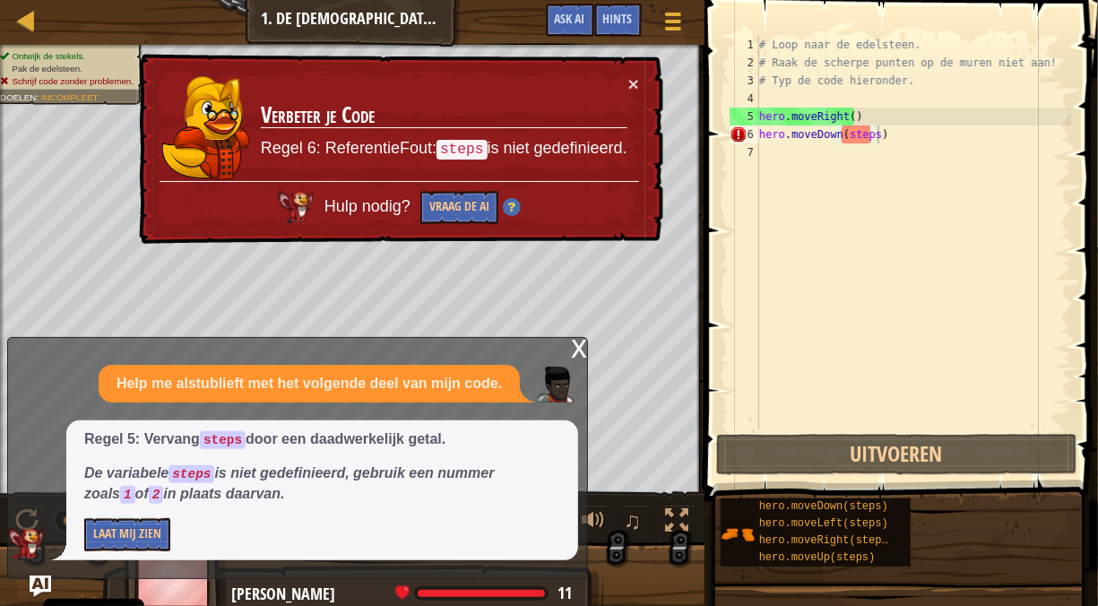
click at [564, 352] on div "x Help me alstublieft met het volgende deel van mijn code. Regel 5: Vervang ste…" at bounding box center [297, 458] width 581 height 242
click at [575, 351] on div "x" at bounding box center [579, 347] width 16 height 18
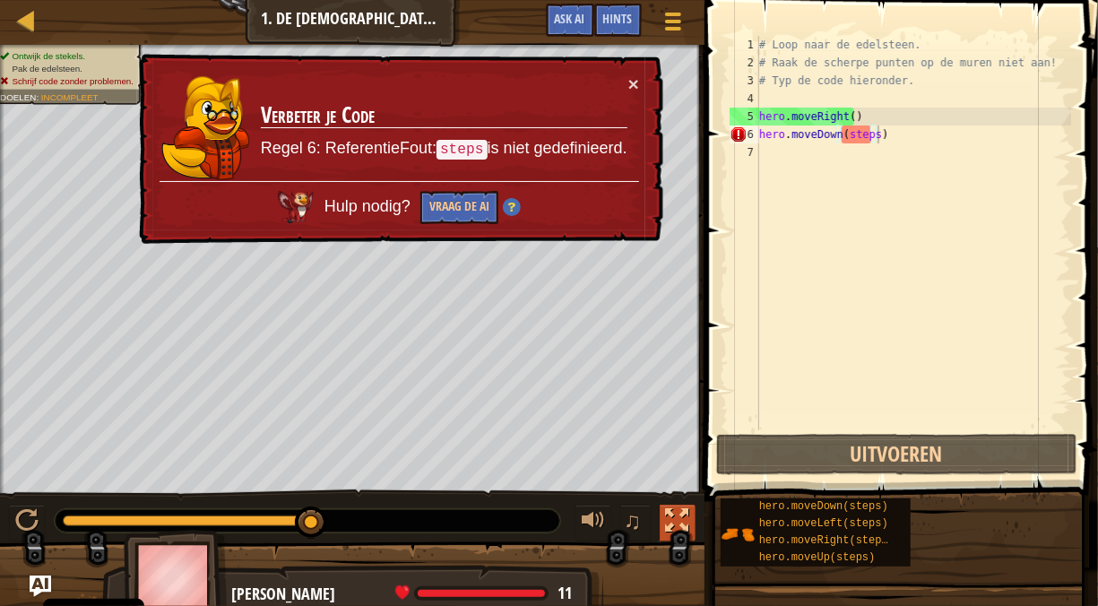
click at [680, 525] on div at bounding box center [677, 520] width 23 height 23
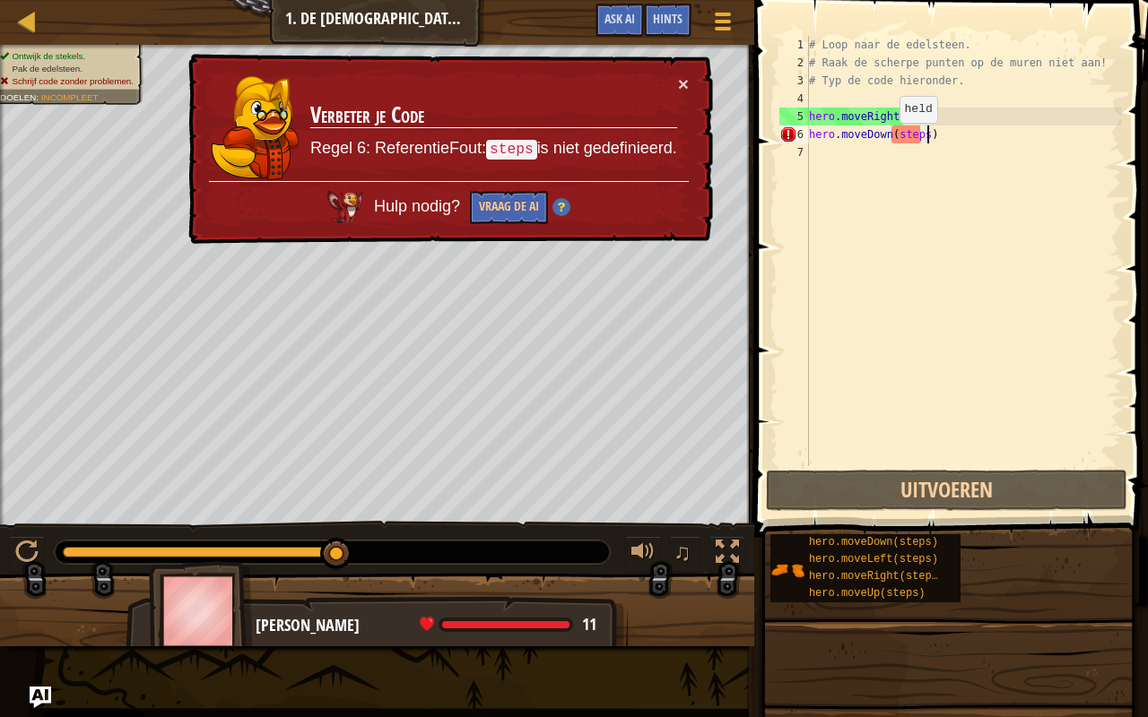
click at [884, 141] on div "# Loop naar de edelsteen. # Raak de scherpe punten op de muren niet aan! # Typ …" at bounding box center [963, 269] width 316 height 466
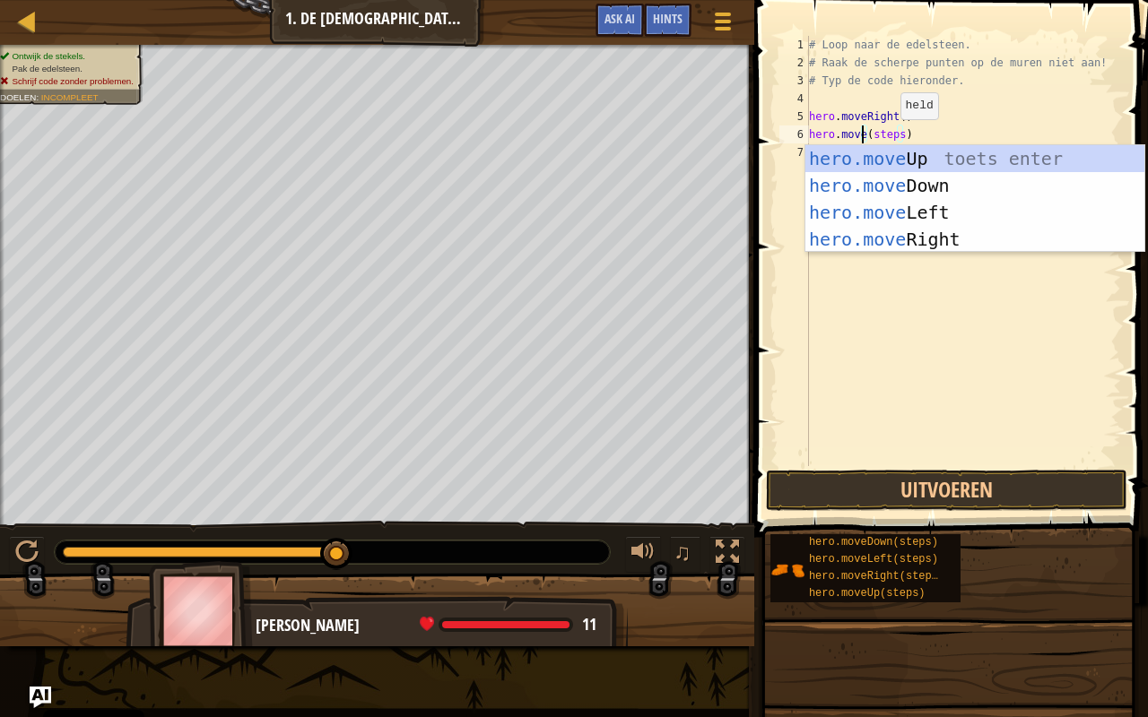
scroll to position [8, 5]
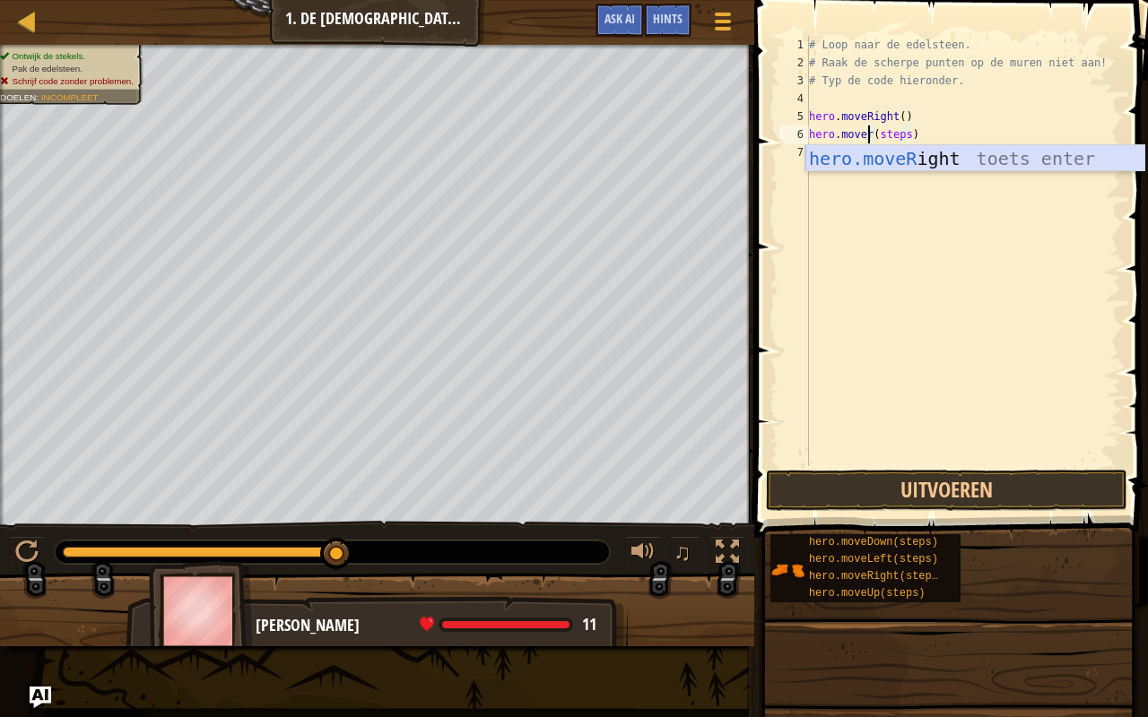
click at [913, 161] on div "hero.moveR ight toets enter" at bounding box center [975, 185] width 340 height 81
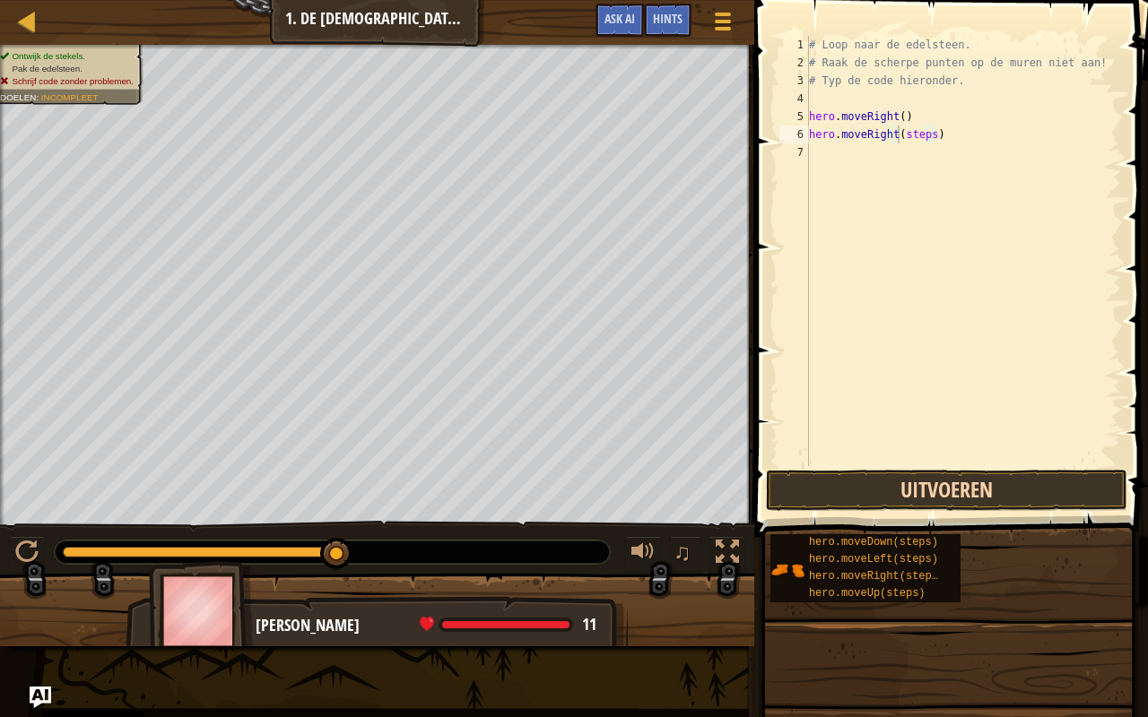
click at [950, 510] on div "hero.moveRight(steps) 1 2 3 4 5 6 7 # Loop naar de edelsteen. # Raak de scherpe…" at bounding box center [948, 304] width 399 height 590
click at [946, 508] on button "Uitvoeren" at bounding box center [946, 490] width 361 height 41
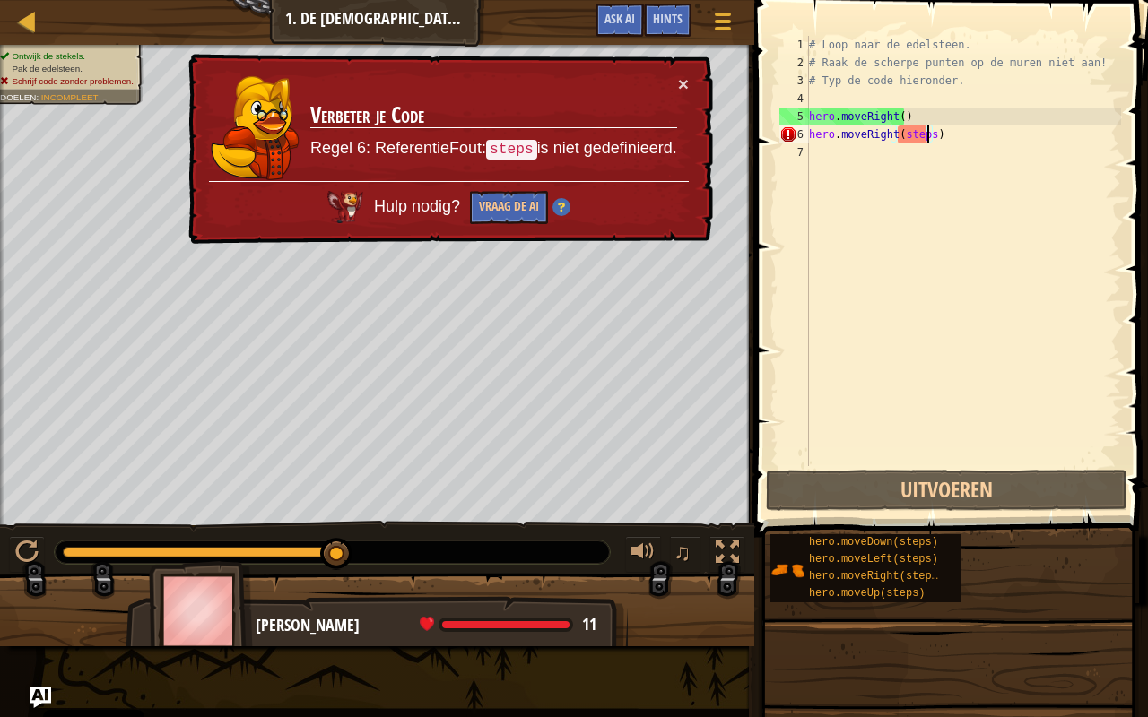
click at [927, 137] on div "# Loop naar de edelsteen. # Raak de scherpe punten op de muren niet aan! # Typ …" at bounding box center [963, 269] width 316 height 466
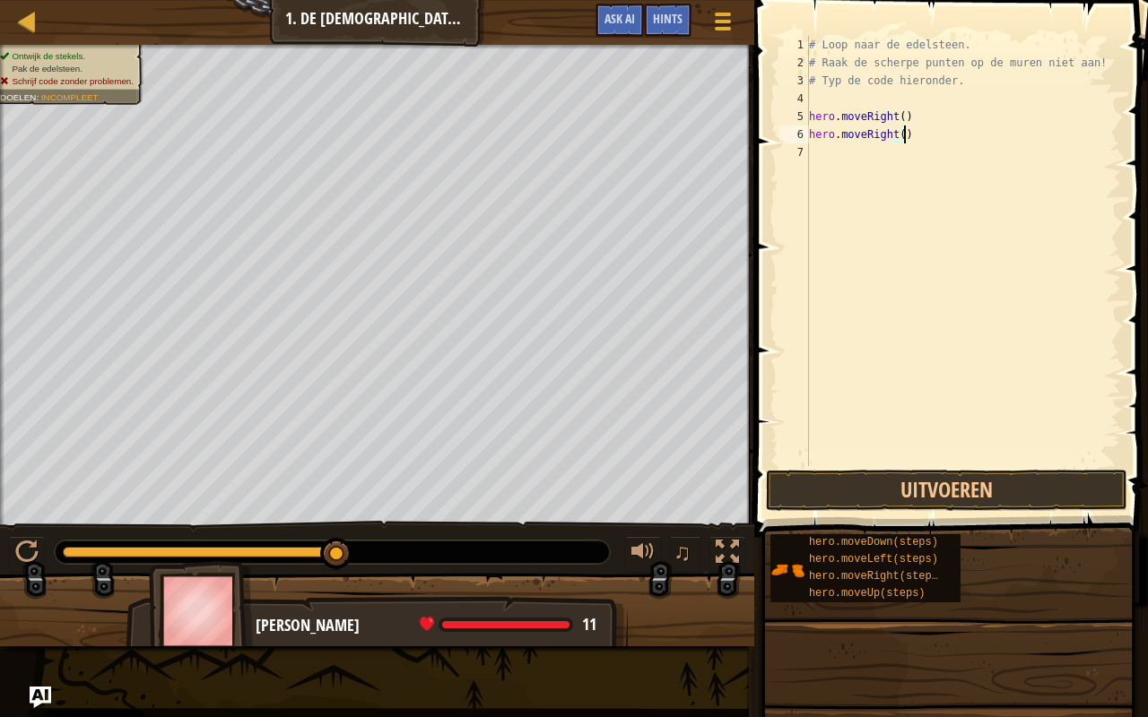
click at [913, 139] on div "# Loop naar de edelsteen. # Raak de scherpe punten op de muren niet aan! # Typ …" at bounding box center [963, 269] width 316 height 466
click at [902, 139] on div "# Loop naar de edelsteen. # Raak de scherpe punten op de muren niet aan! # Typ …" at bounding box center [963, 269] width 316 height 466
type textarea "hero.movedown()"
click at [957, 494] on button "Uitvoeren" at bounding box center [946, 490] width 361 height 41
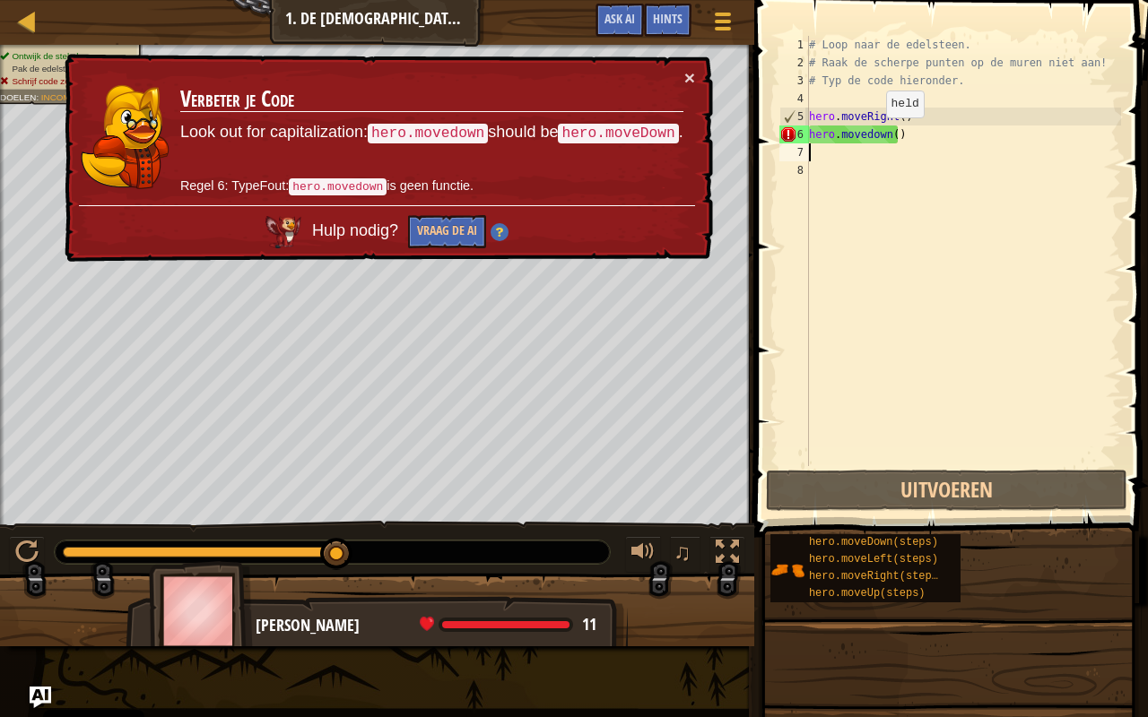
click at [864, 133] on div "# Loop naar de edelsteen. # Raak de scherpe punten op de muren niet aan! # Typ …" at bounding box center [963, 269] width 316 height 466
click at [868, 134] on div "# Loop naar de edelsteen. # Raak de scherpe punten op de muren niet aan! # Typ …" at bounding box center [963, 269] width 316 height 466
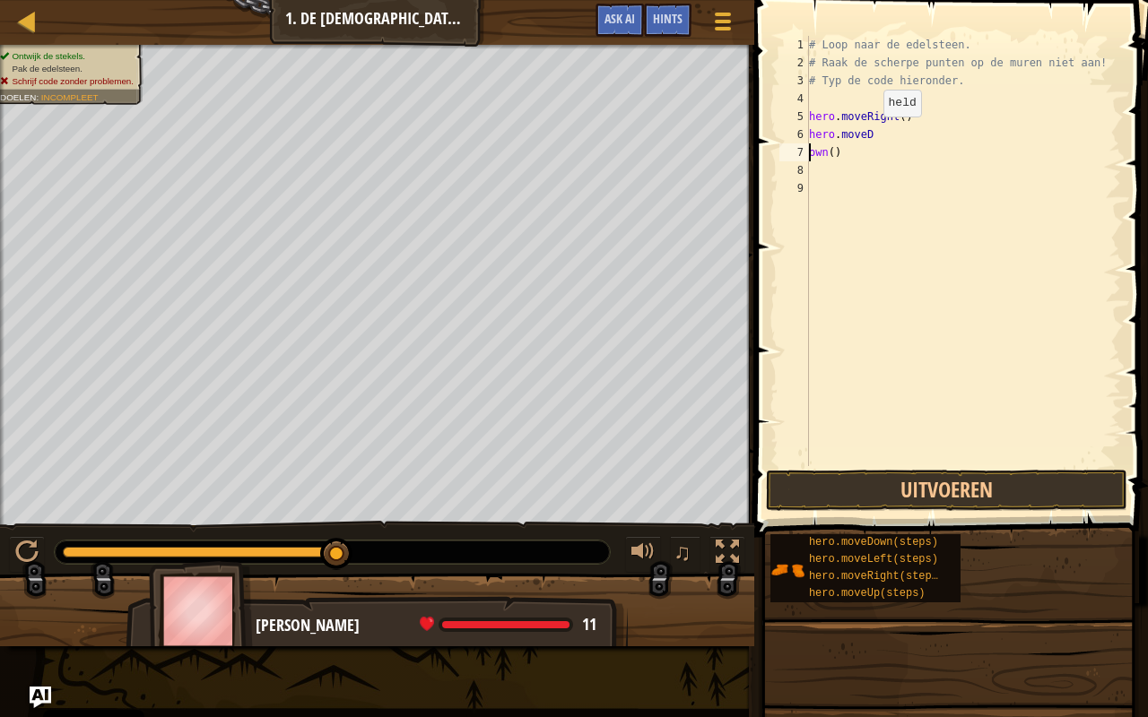
scroll to position [8, 2]
type textarea "hero.moveDown()"
click at [924, 505] on button "Uitvoeren" at bounding box center [946, 490] width 361 height 41
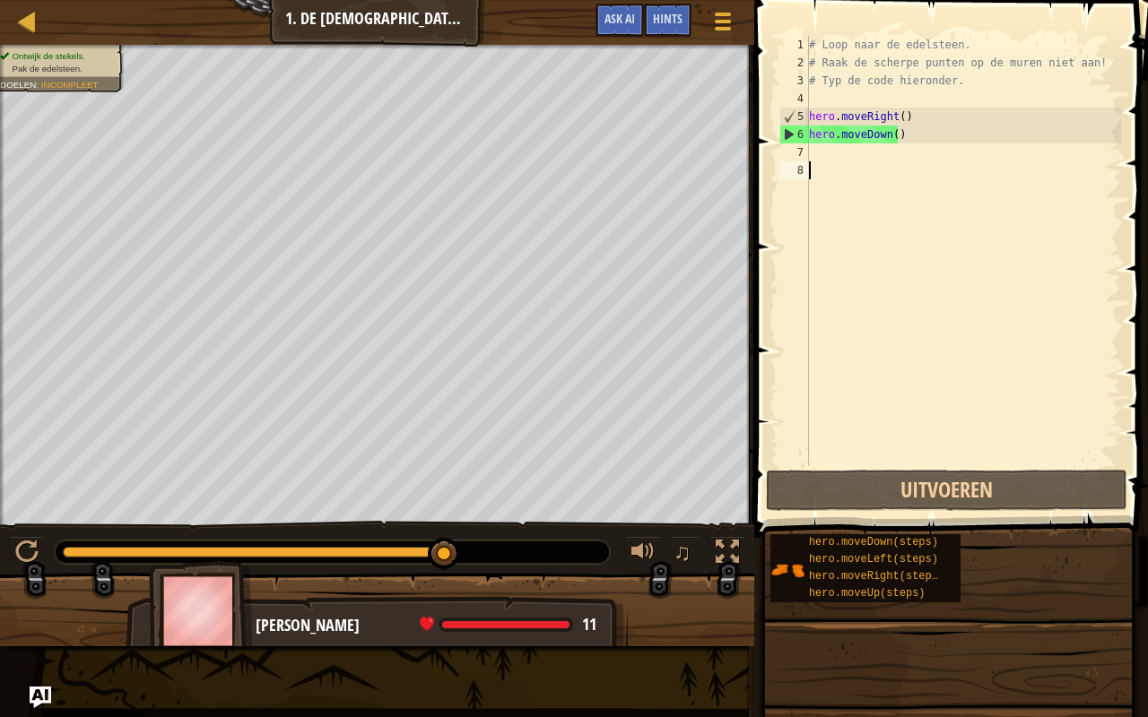
drag, startPoint x: 836, startPoint y: 165, endPoint x: 846, endPoint y: 165, distance: 10.8
click at [846, 165] on div "# Loop naar de edelsteen. # Raak de scherpe punten op de muren niet aan! # Typ …" at bounding box center [963, 269] width 316 height 466
click at [841, 148] on div "# Loop naar de edelsteen. # Raak de scherpe punten op de muren niet aan! # Typ …" at bounding box center [963, 269] width 316 height 466
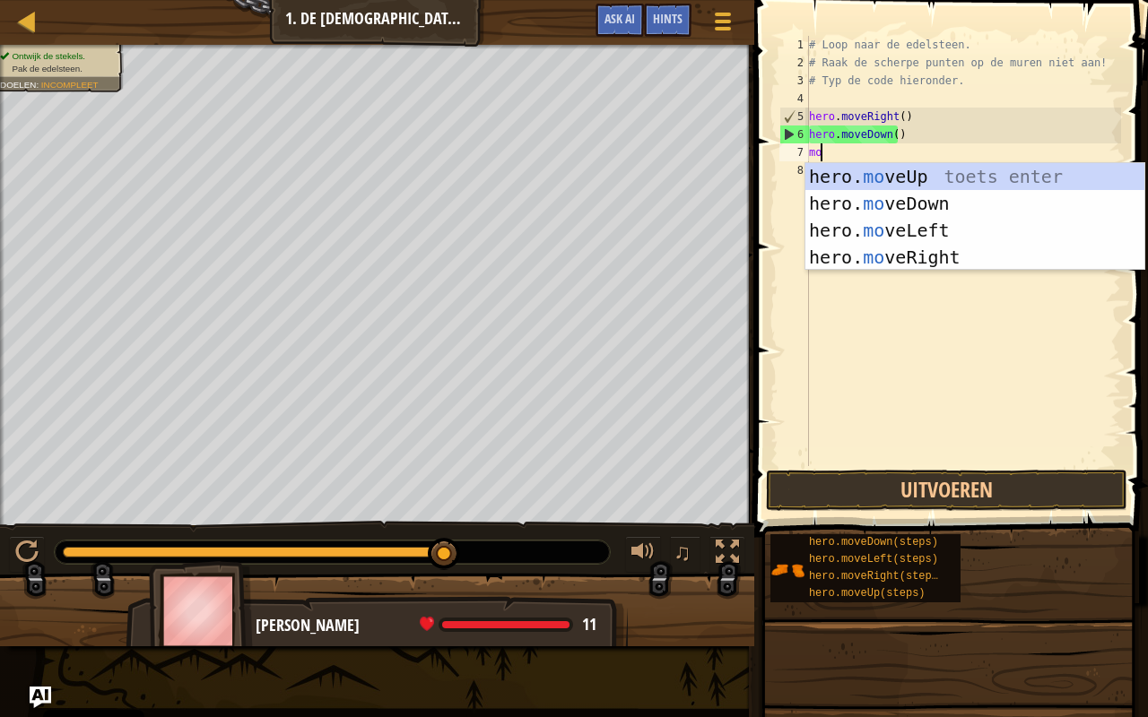
type textarea "move"
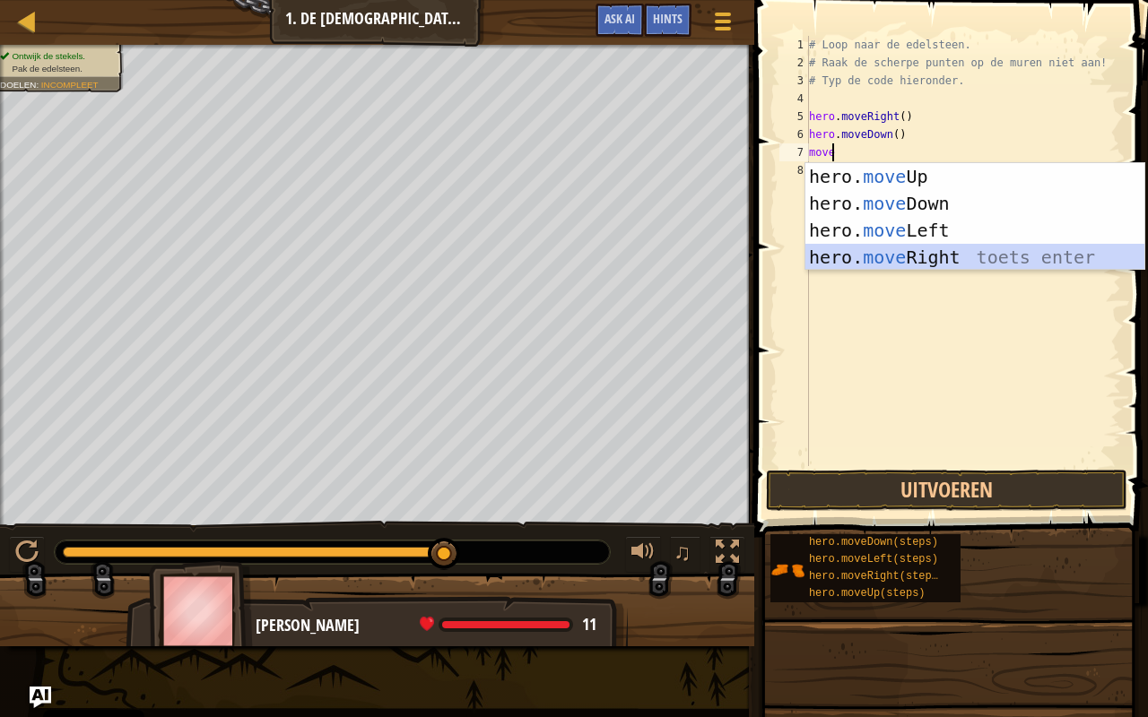
click at [868, 264] on div "hero. move Up toets enter hero. move Down toets enter hero. move Left toets ent…" at bounding box center [975, 243] width 340 height 161
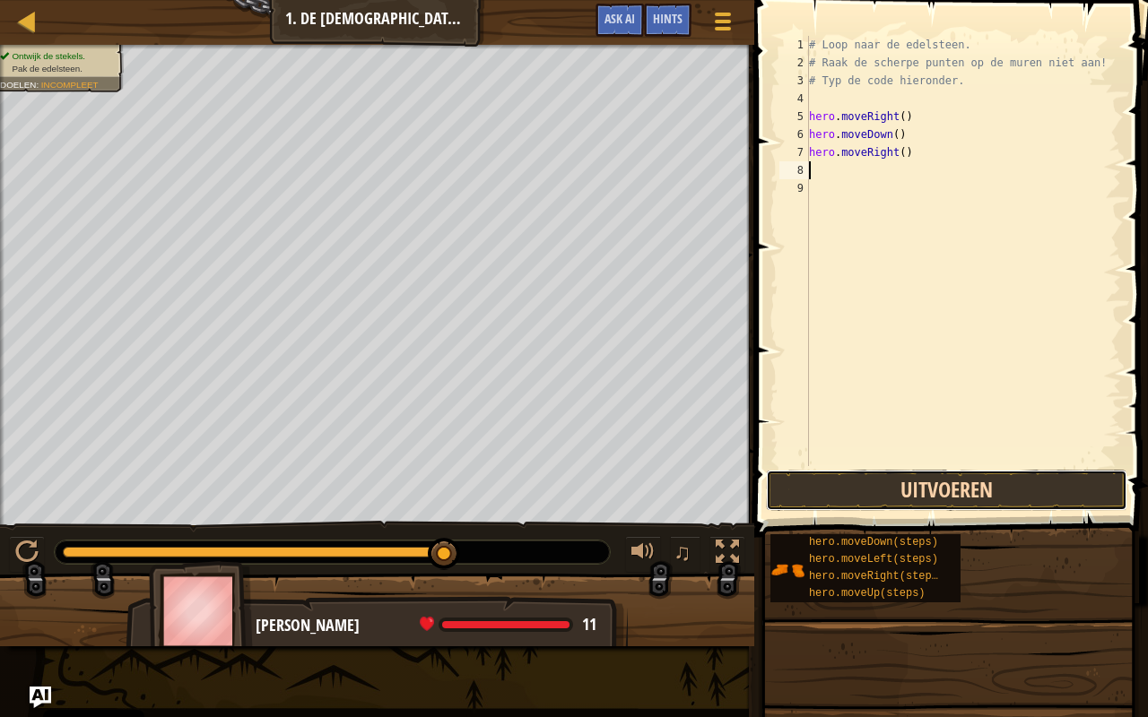
click at [984, 509] on button "Uitvoeren" at bounding box center [946, 490] width 361 height 41
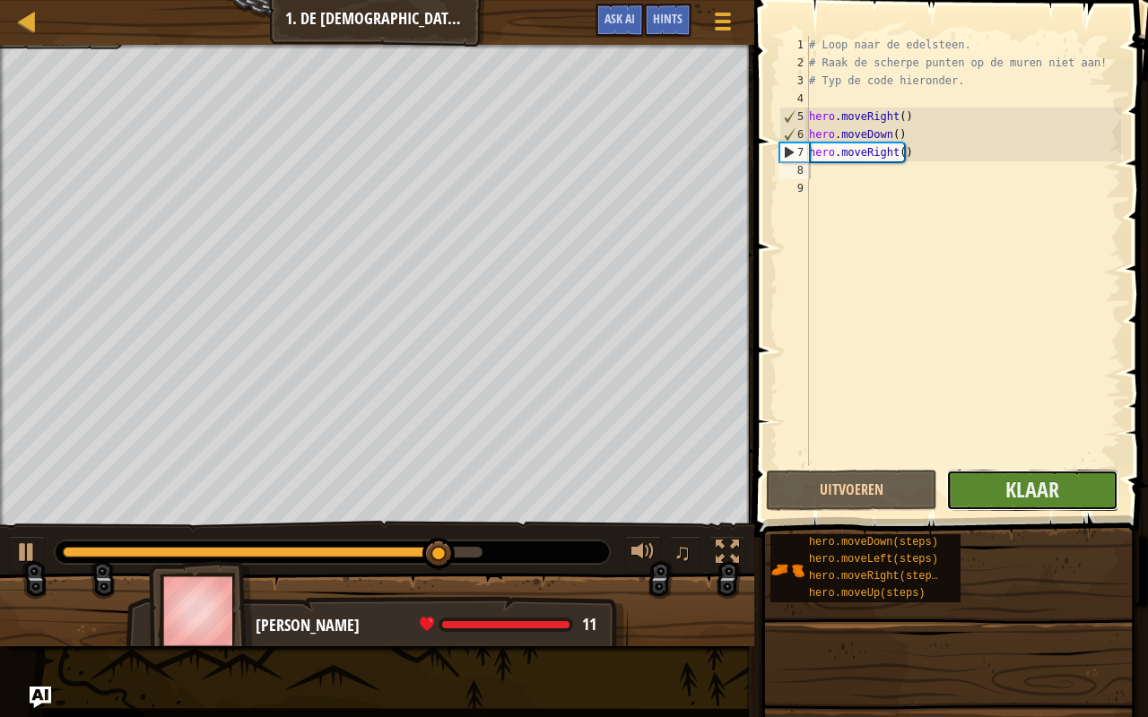
click at [983, 502] on button "Klaar" at bounding box center [1031, 490] width 171 height 41
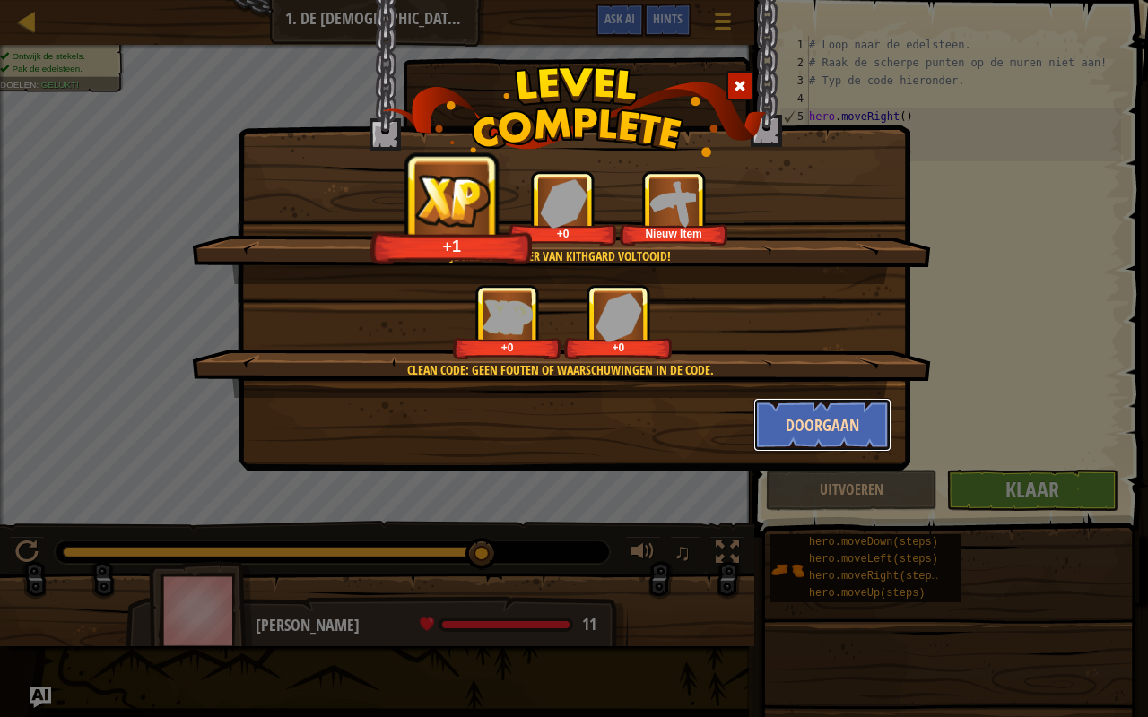
click at [852, 436] on button "Doorgaan" at bounding box center [822, 425] width 139 height 54
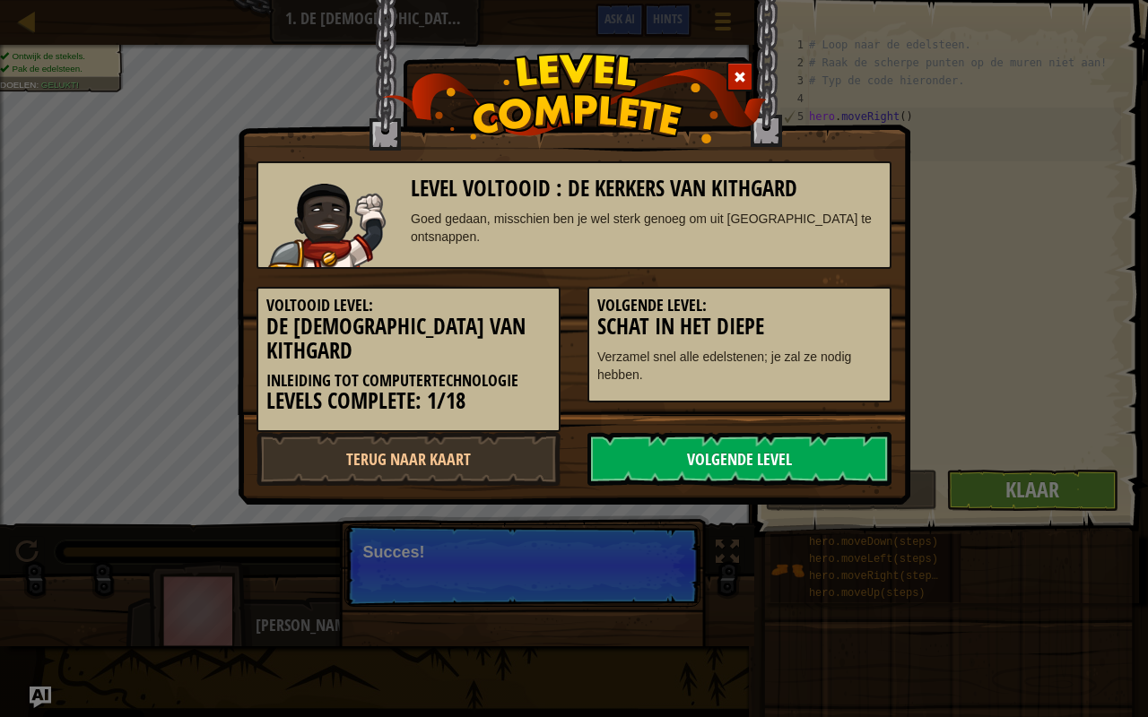
click at [857, 438] on link "Volgende Level" at bounding box center [739, 459] width 304 height 54
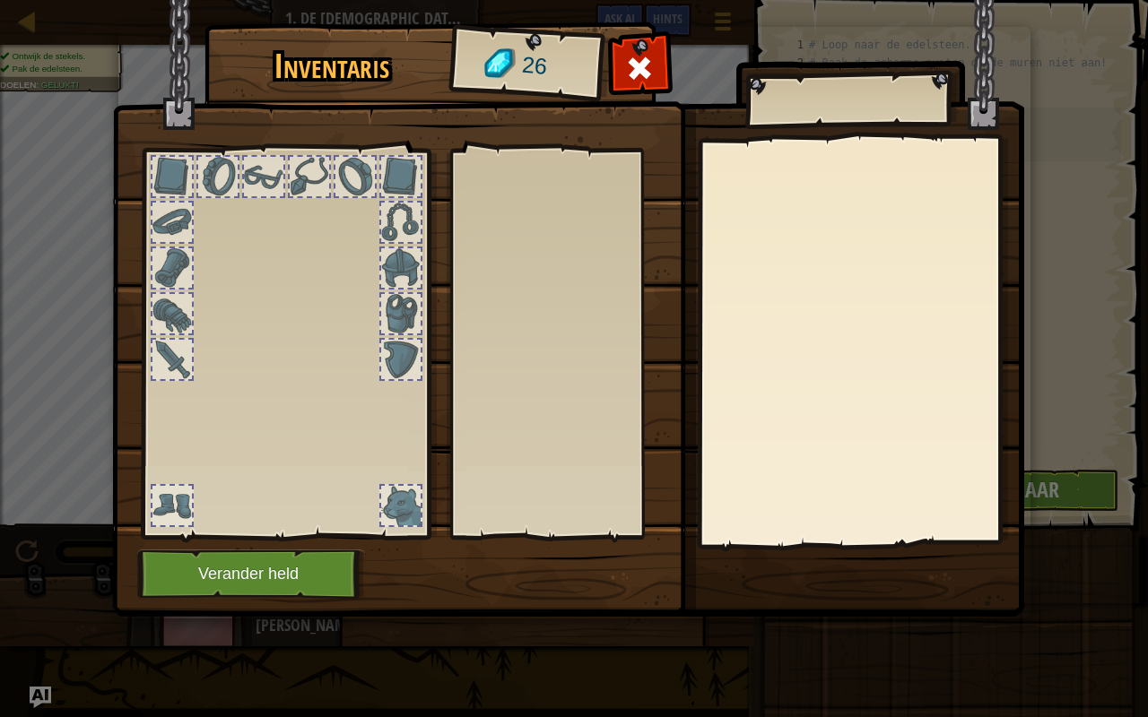
click at [853, 2] on body "Cookie Policy CodeCombat gebruikt een aantal essentiële en niet-essentiële cook…" at bounding box center [574, 1] width 1148 height 2
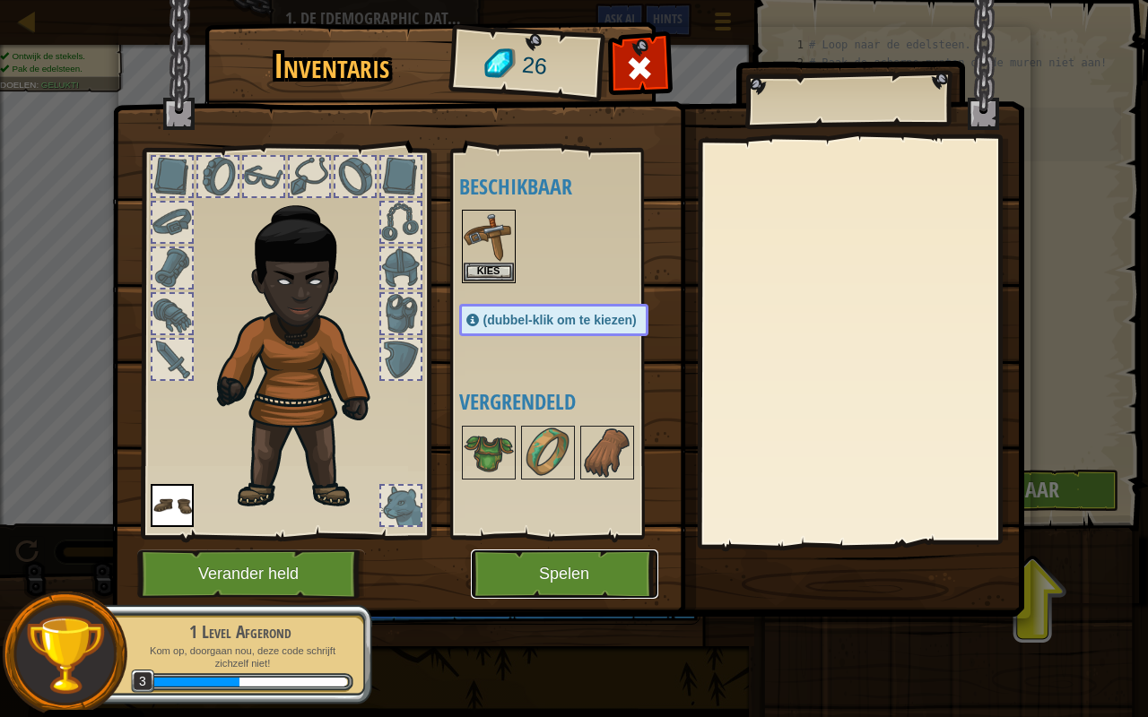
click at [579, 564] on button "Spelen" at bounding box center [564, 574] width 187 height 49
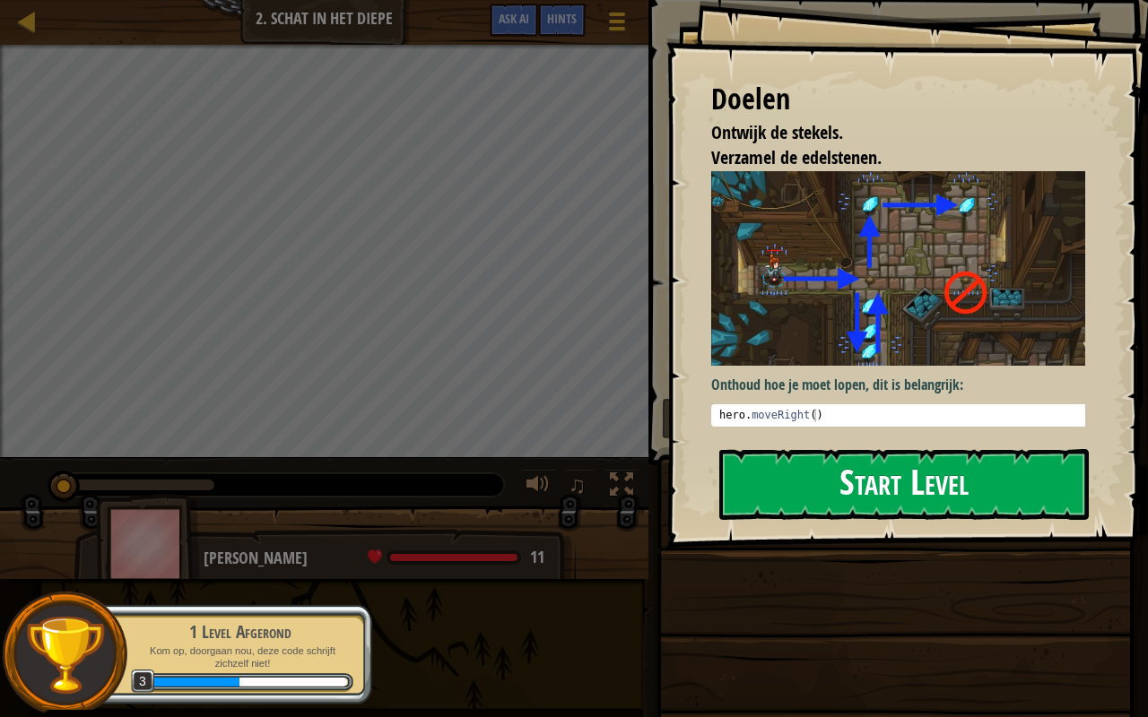
click at [839, 453] on button "Start Level" at bounding box center [903, 484] width 369 height 71
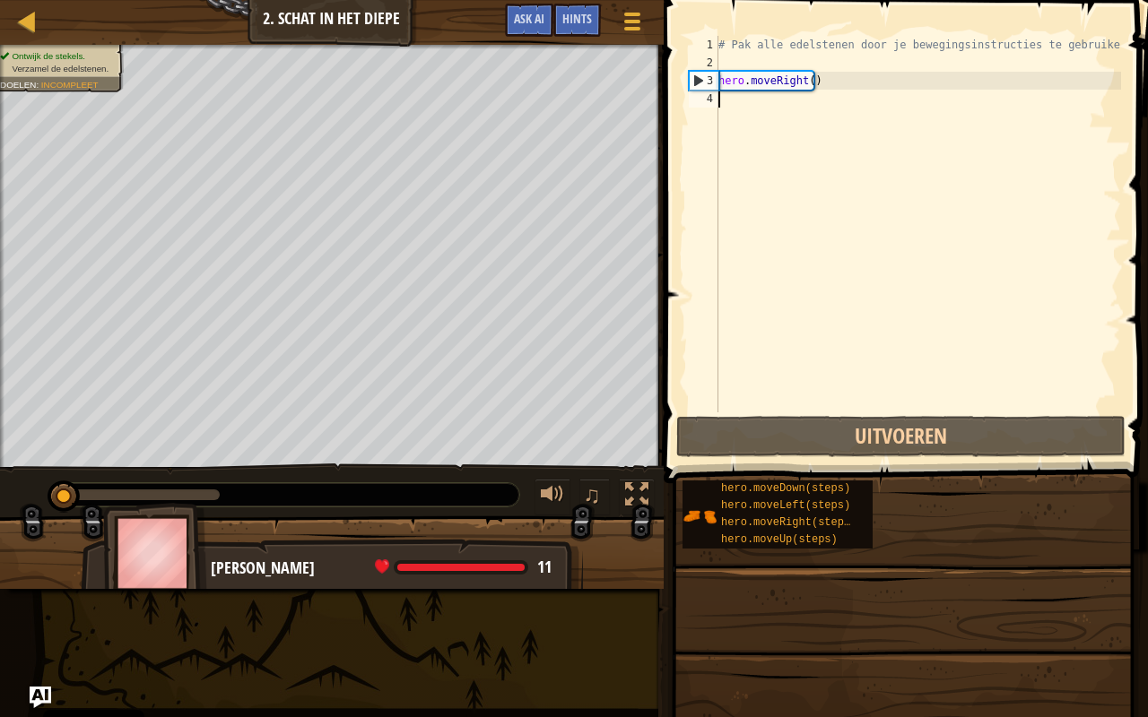
click at [779, 159] on div "# Pak alle edelstenen door je bewegingsinstructies te gebruiken. hero . moveRig…" at bounding box center [918, 242] width 406 height 412
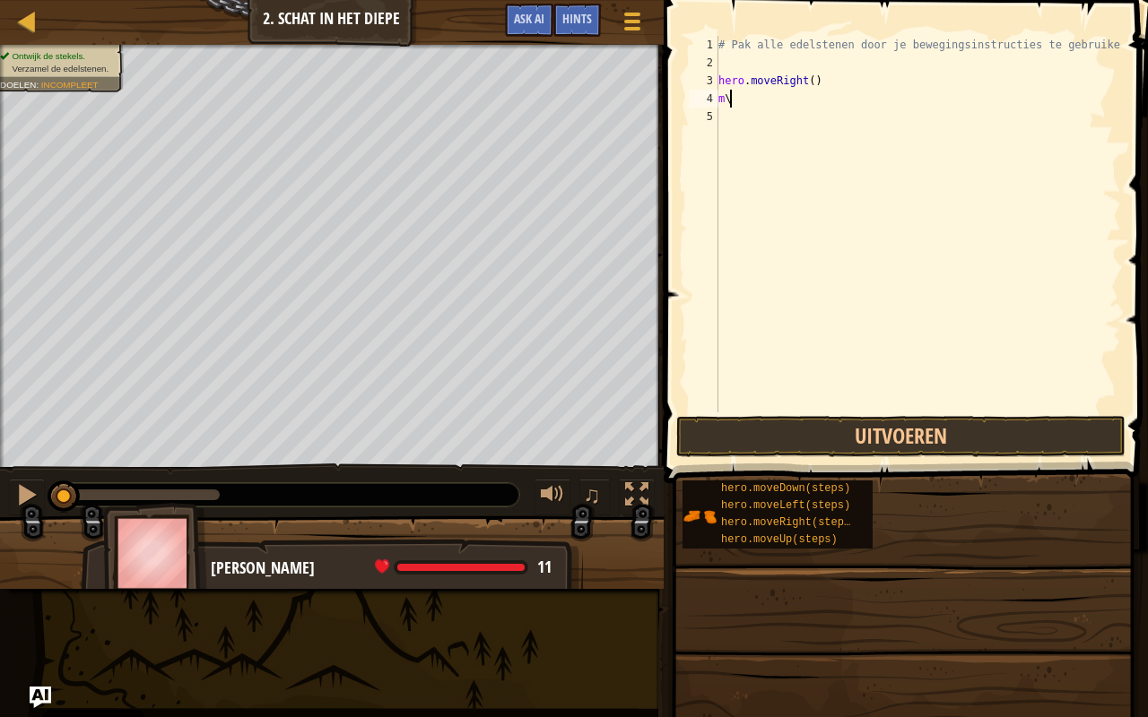
type textarea "m"
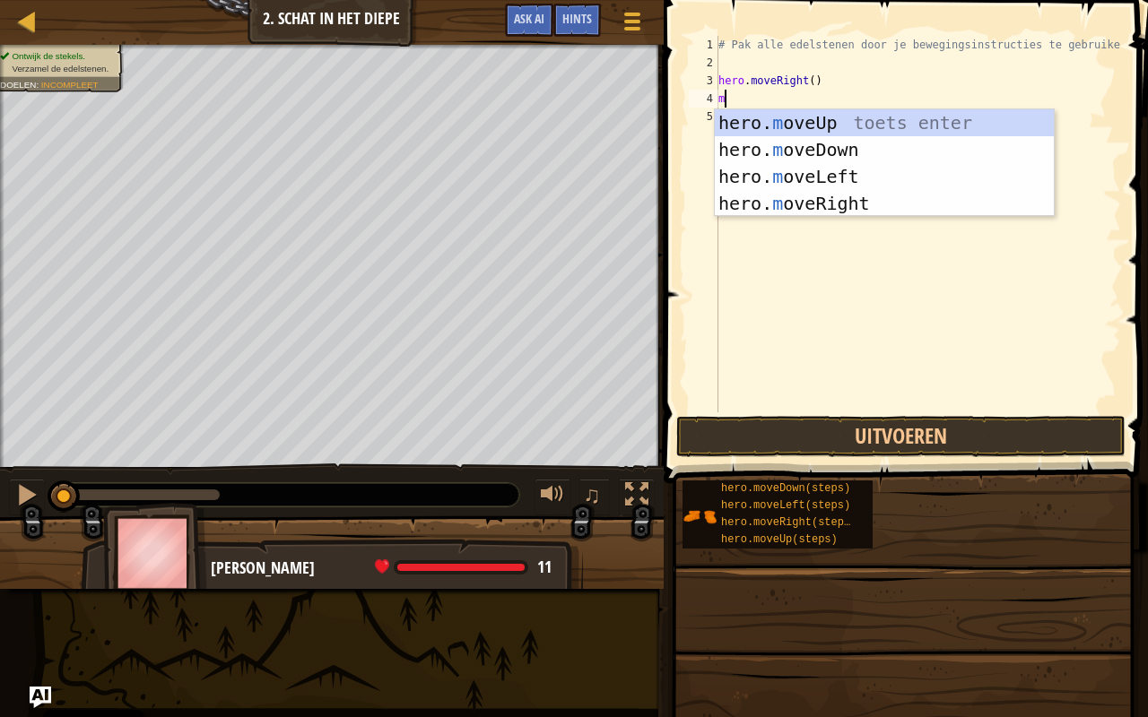
type textarea "m"
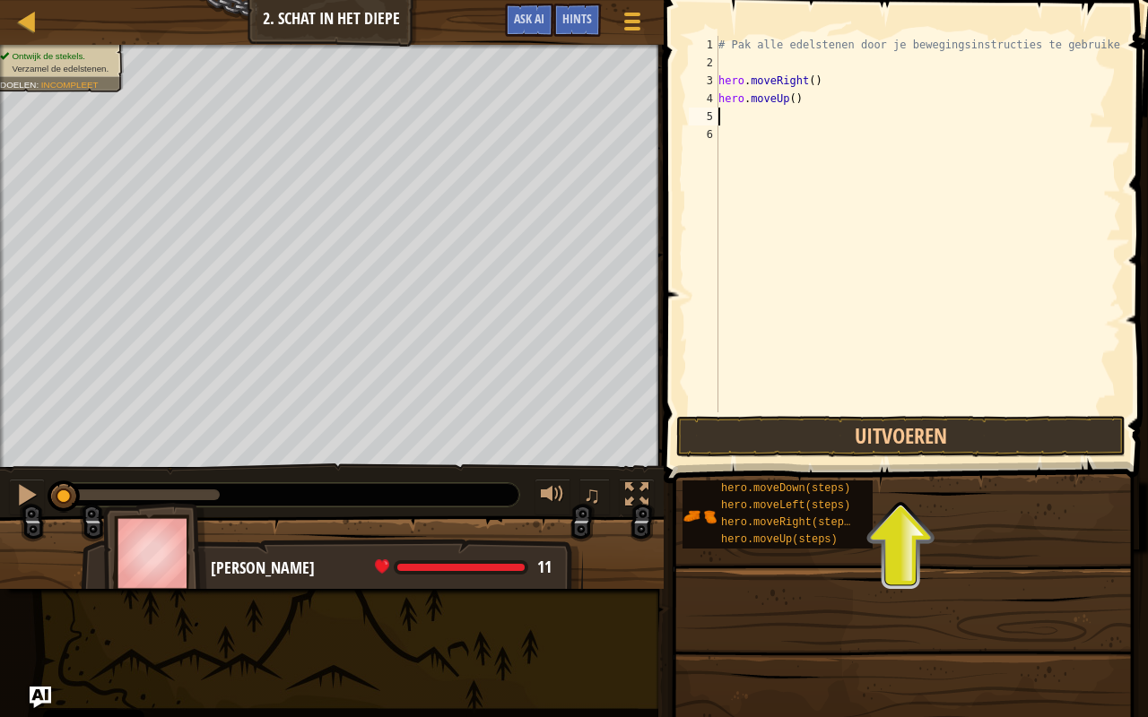
type textarea "m"
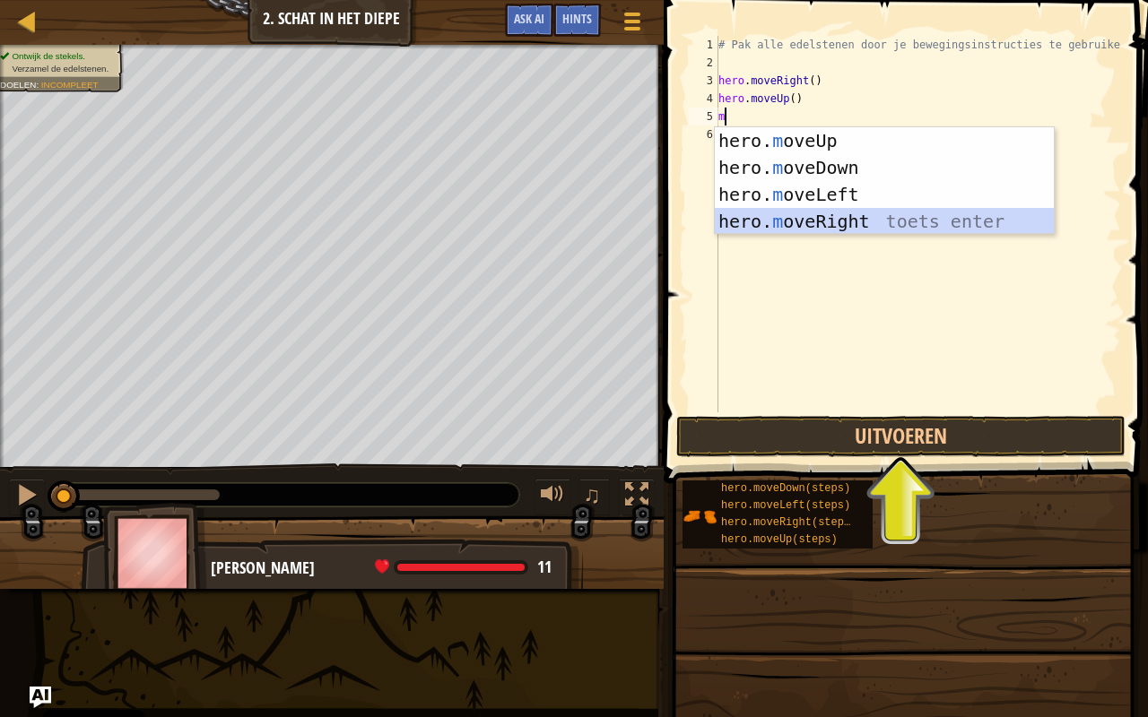
click at [807, 219] on div "hero. m oveUp toets enter hero. m oveDown toets enter hero. m oveLeft toets ent…" at bounding box center [885, 207] width 340 height 161
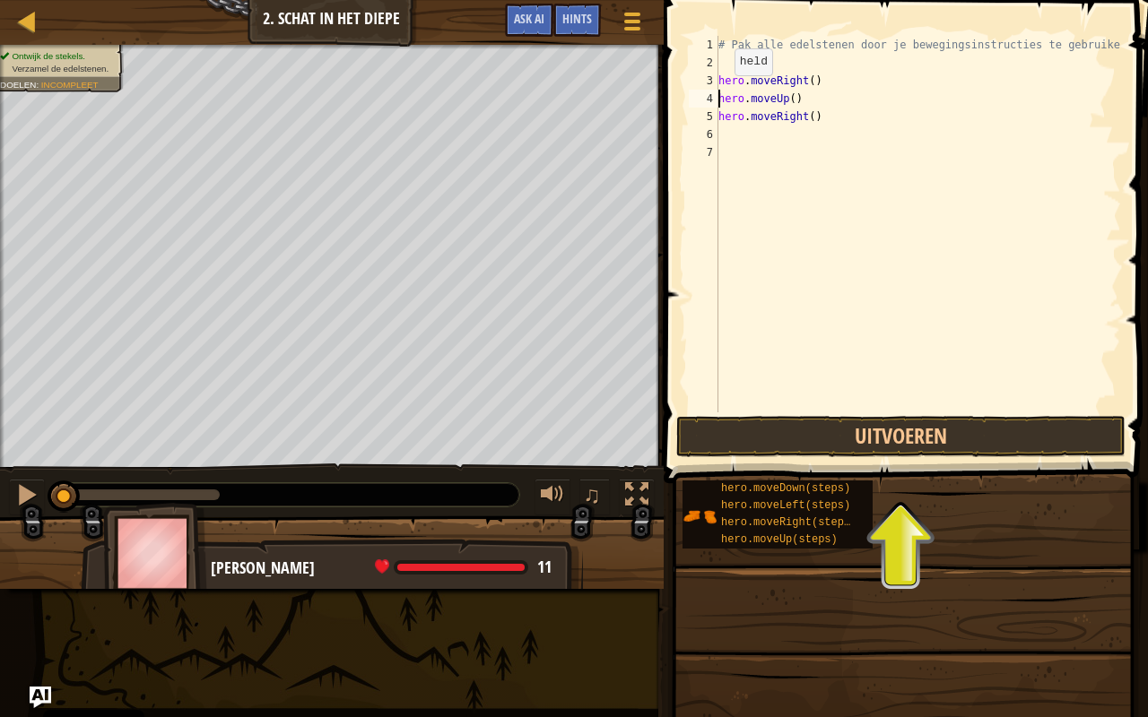
click at [719, 93] on div "# Pak alle edelstenen door je bewegingsinstructies te gebruiken. hero . moveRig…" at bounding box center [918, 242] width 406 height 412
click at [720, 101] on div "# Pak alle edelstenen door je bewegingsinstructies te gebruiken. hero . moveRig…" at bounding box center [918, 242] width 406 height 412
click at [814, 111] on div "# Pak alle edelstenen door je bewegingsinstructies te gebruiken. hero . moveRig…" at bounding box center [918, 242] width 406 height 412
type textarea "h"
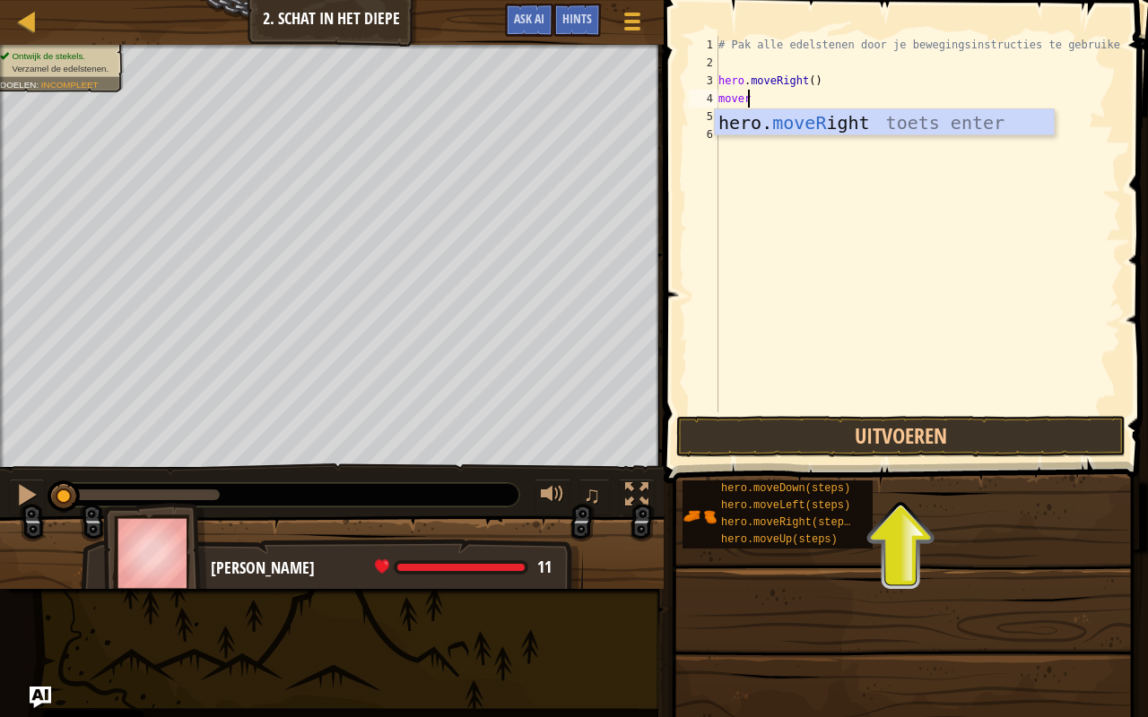
scroll to position [8, 1]
type textarea "move"
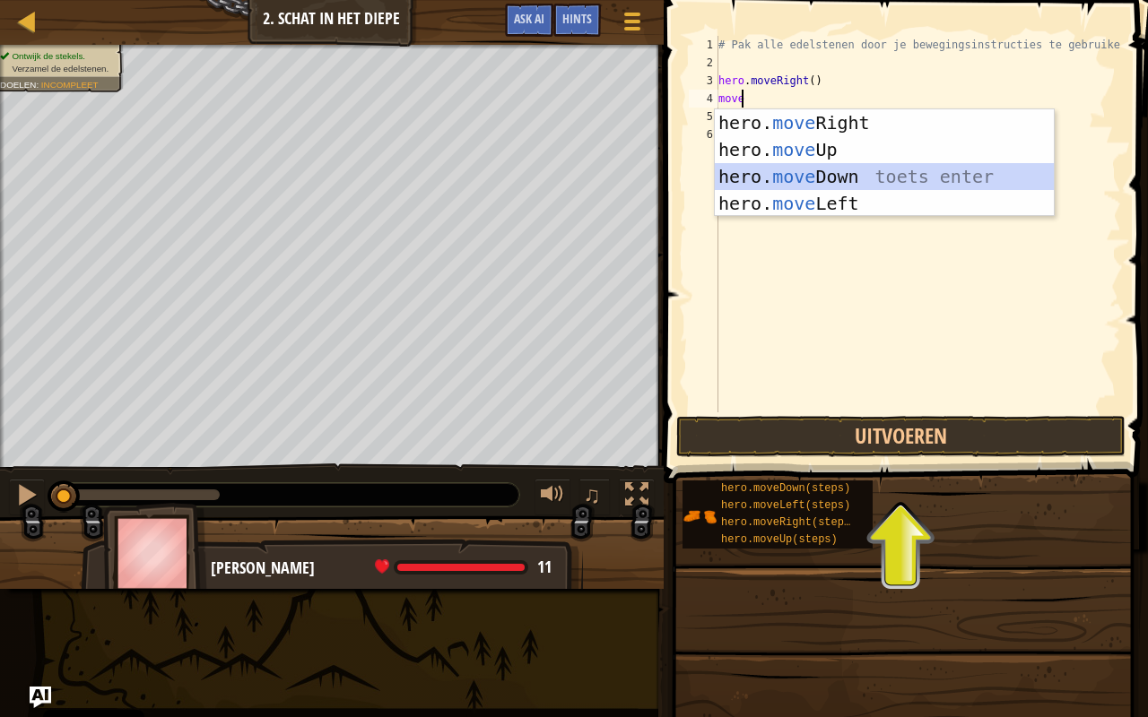
click at [838, 176] on div "hero. move Right toets enter hero. move Up toets enter hero. move Down toets en…" at bounding box center [885, 189] width 340 height 161
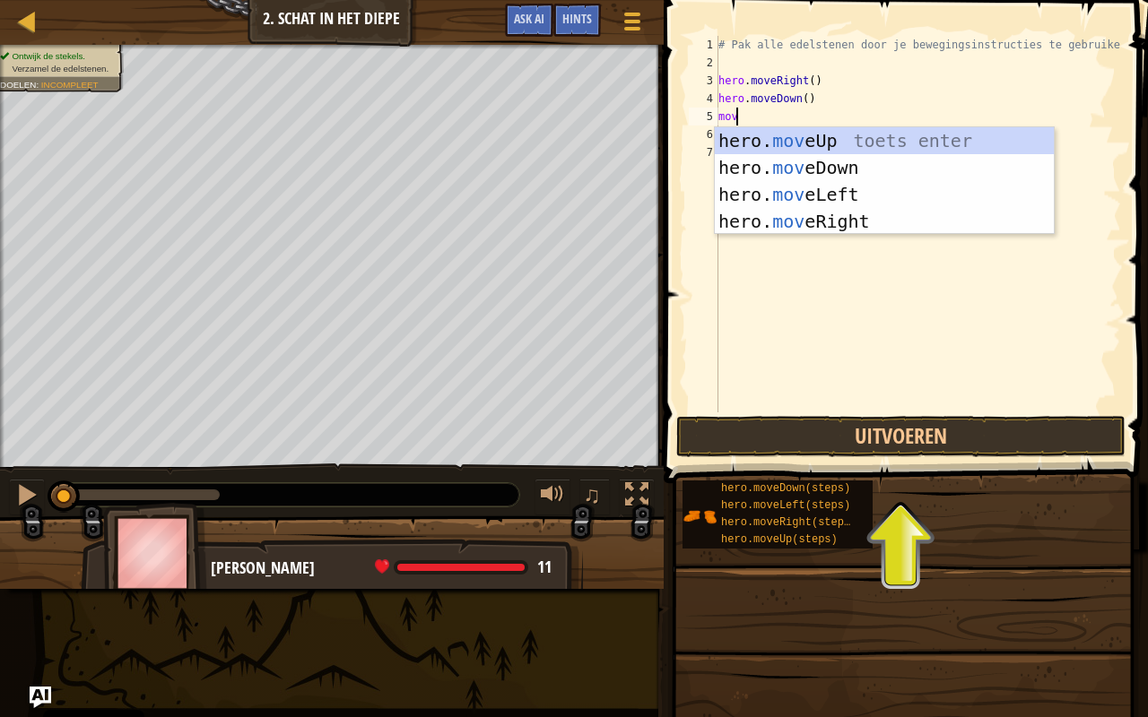
type textarea "move"
click at [846, 131] on div "hero. move Up toets enter hero. move Down toets enter hero. move Left toets ent…" at bounding box center [885, 207] width 340 height 161
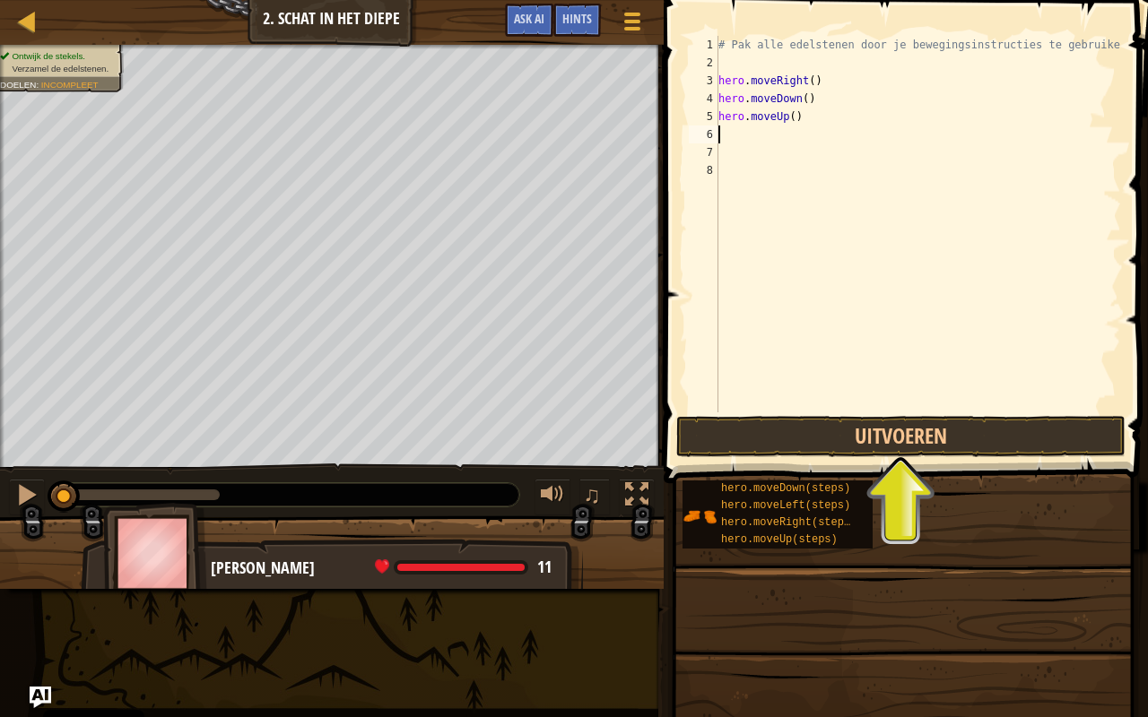
click at [846, 131] on div "# Pak alle edelstenen door je bewegingsinstructies te gebruiken. hero . moveRig…" at bounding box center [918, 242] width 406 height 412
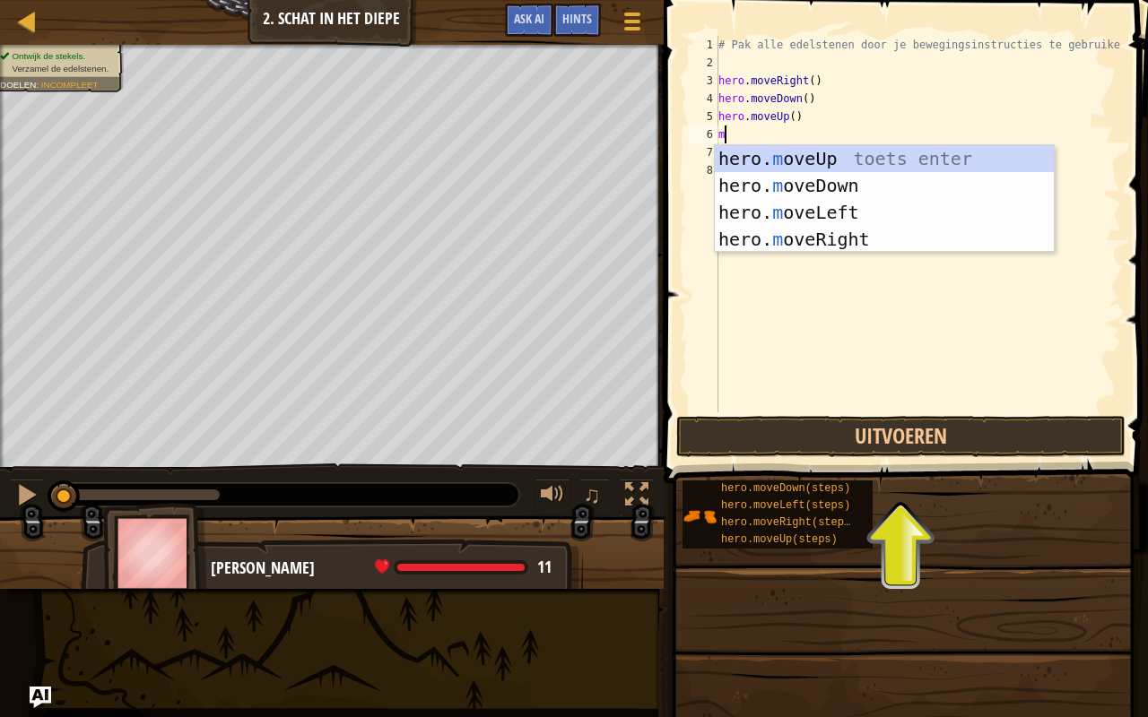
type textarea "mo"
click at [841, 160] on div "hero. mo veUp toets enter hero. mo veDown toets enter hero. mo veLeft toets ent…" at bounding box center [885, 225] width 340 height 161
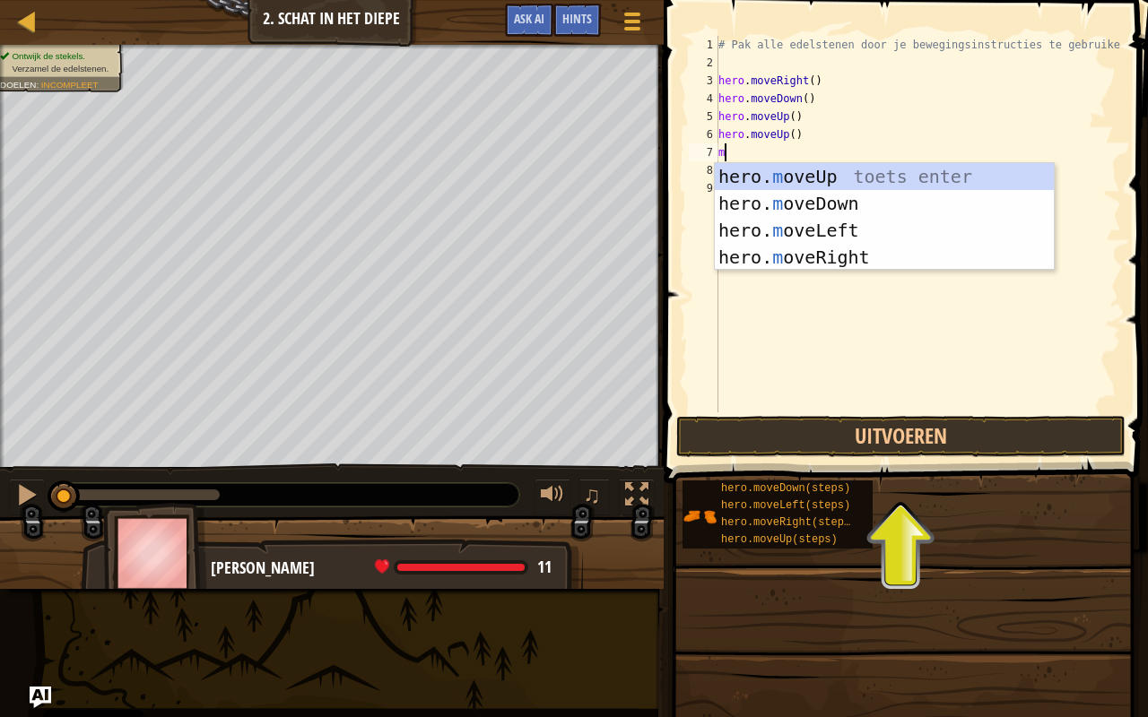
type textarea "mo"
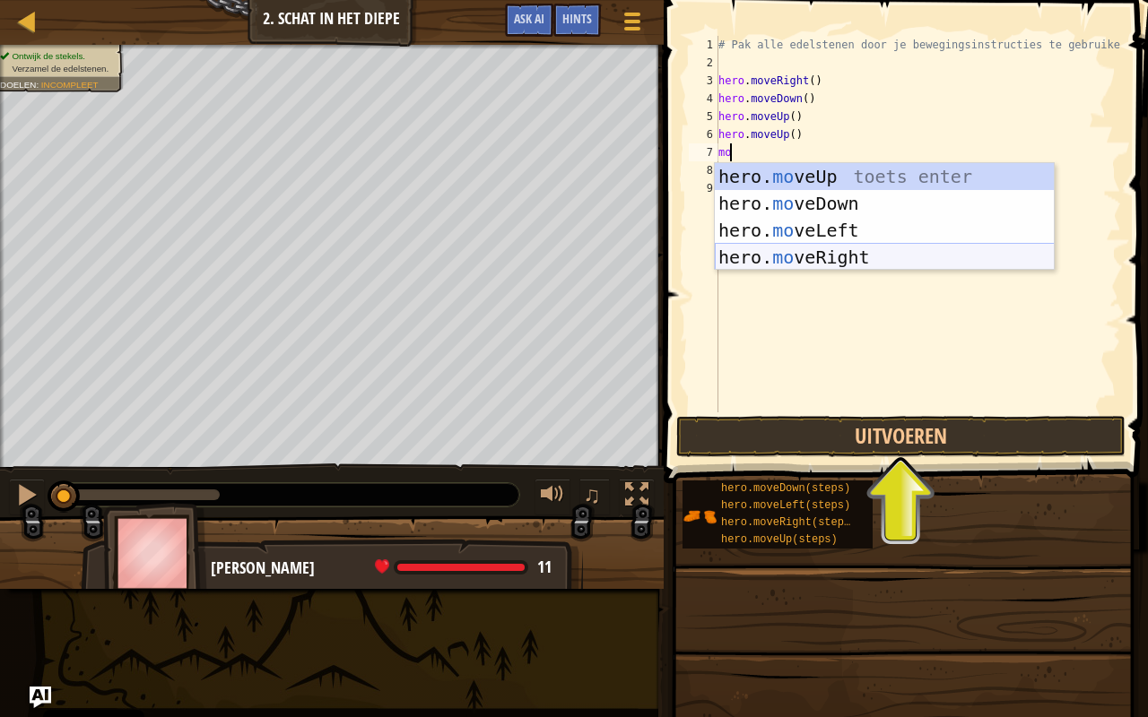
click at [827, 247] on div "hero. mo veUp toets enter hero. mo veDown toets enter hero. mo veLeft toets ent…" at bounding box center [885, 243] width 340 height 161
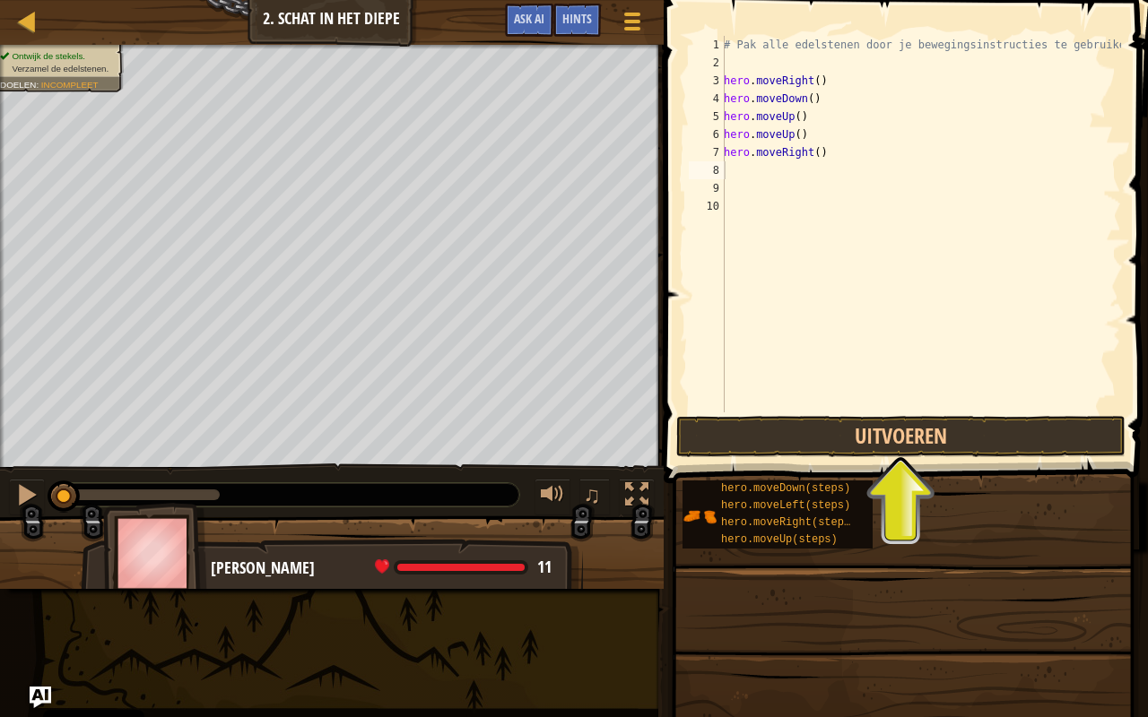
click at [899, 461] on span at bounding box center [907, 216] width 498 height 536
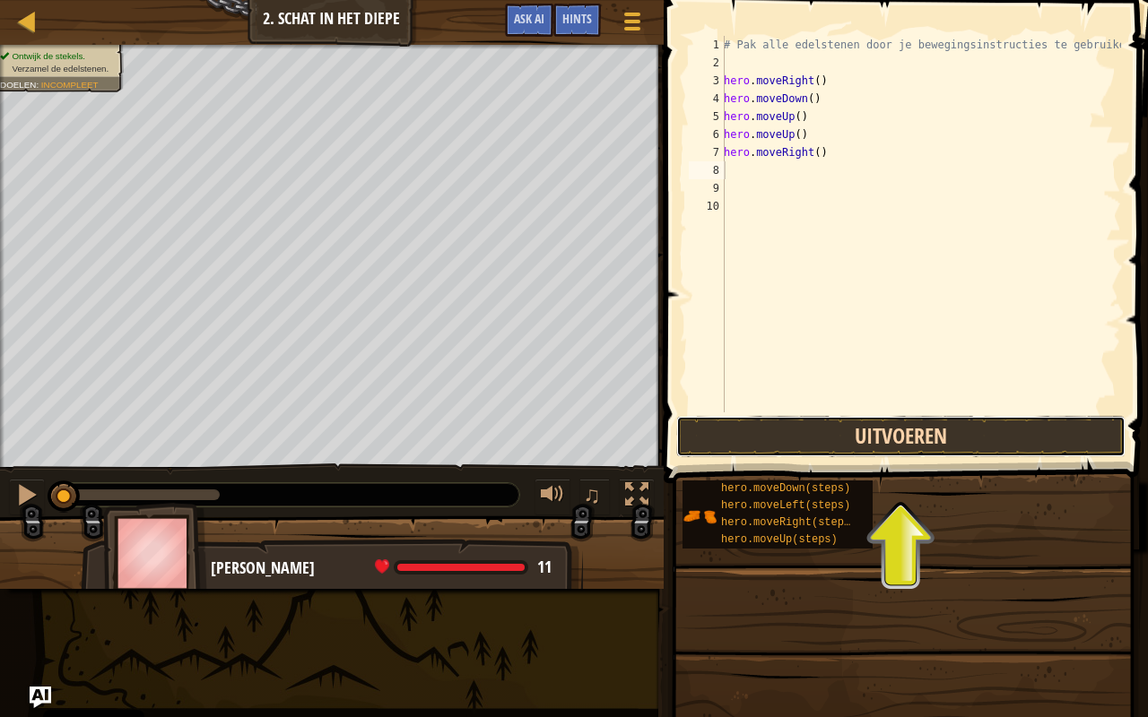
click at [913, 429] on button "Uitvoeren" at bounding box center [900, 436] width 449 height 41
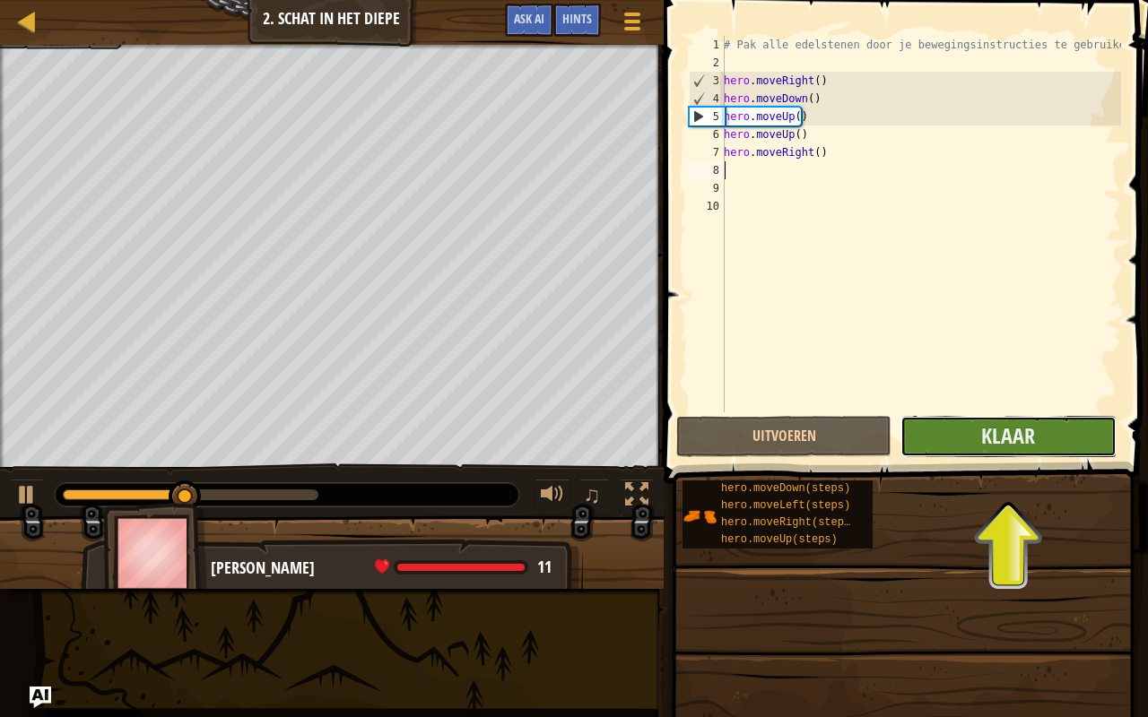
click at [916, 425] on button "Klaar" at bounding box center [1007, 436] width 215 height 41
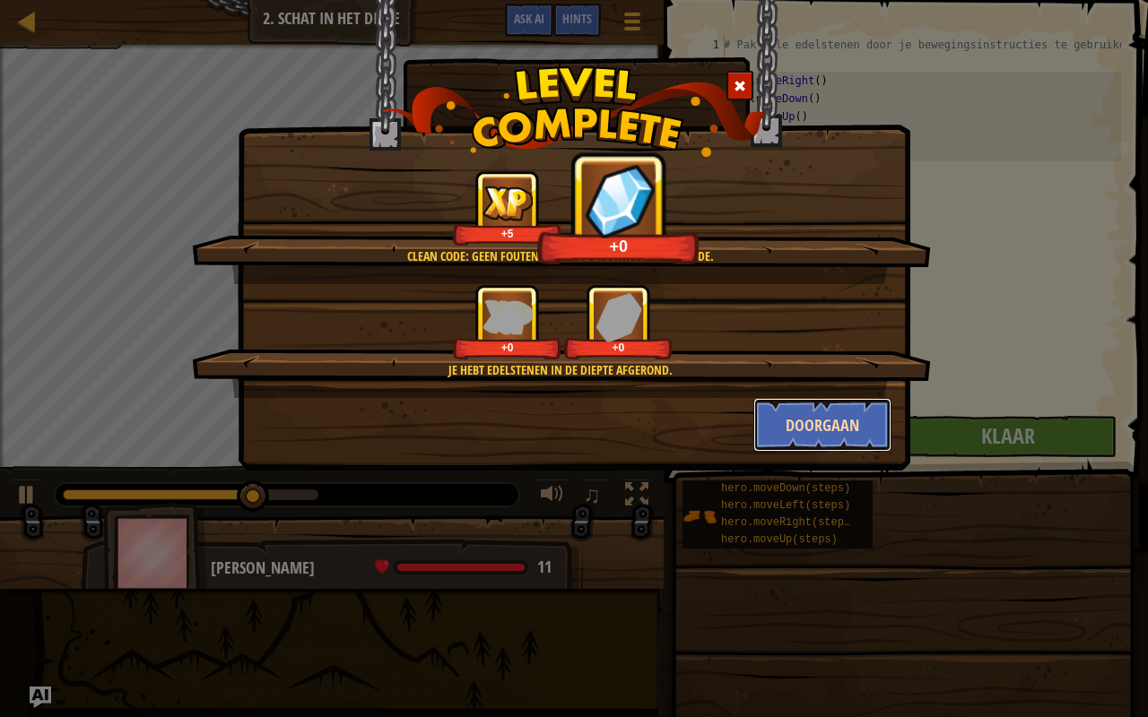
click at [793, 412] on button "Doorgaan" at bounding box center [822, 425] width 139 height 54
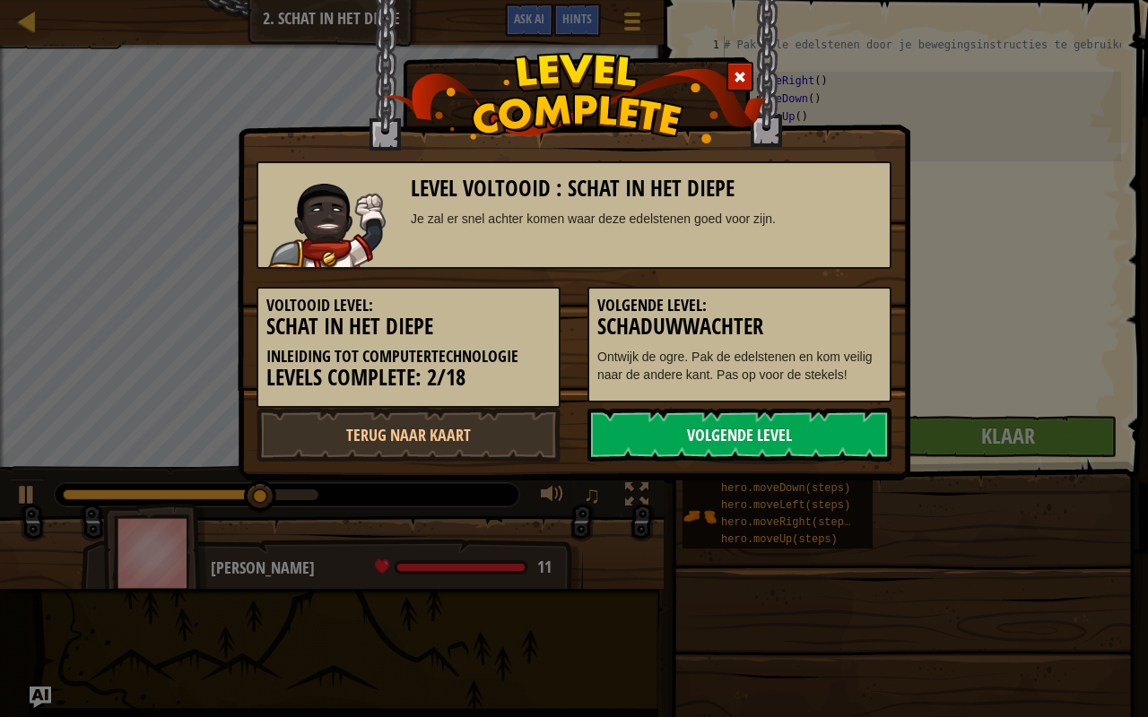
click at [798, 416] on link "Volgende Level" at bounding box center [739, 435] width 304 height 54
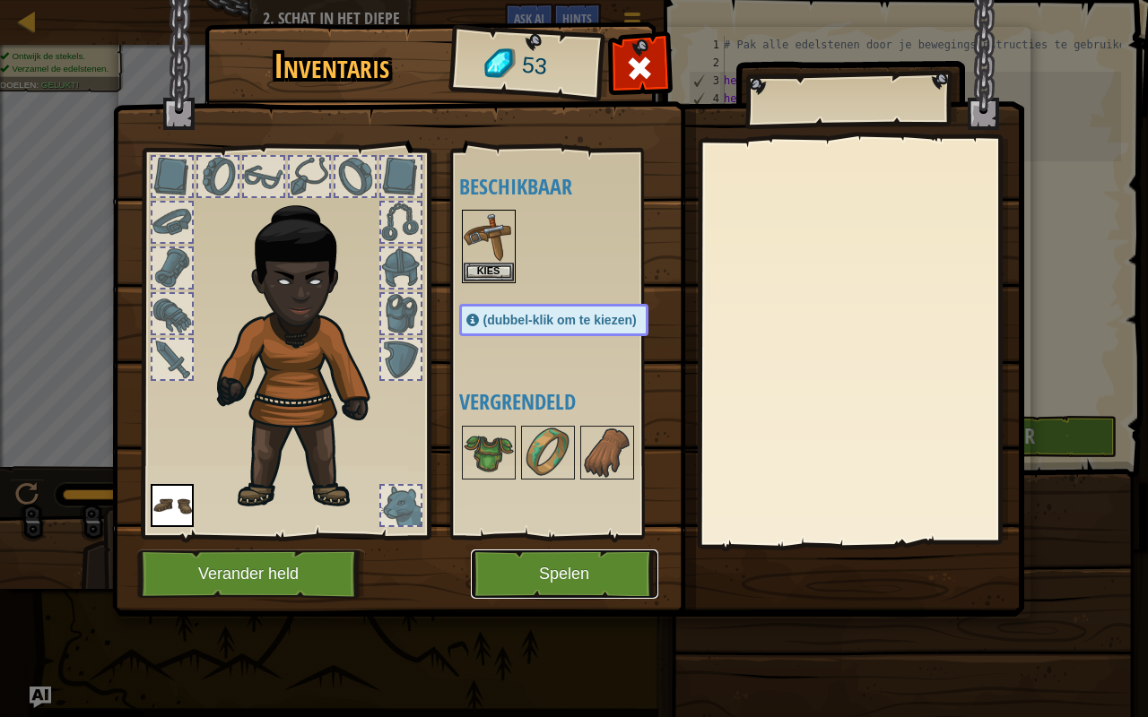
click at [595, 579] on button "Spelen" at bounding box center [564, 574] width 187 height 49
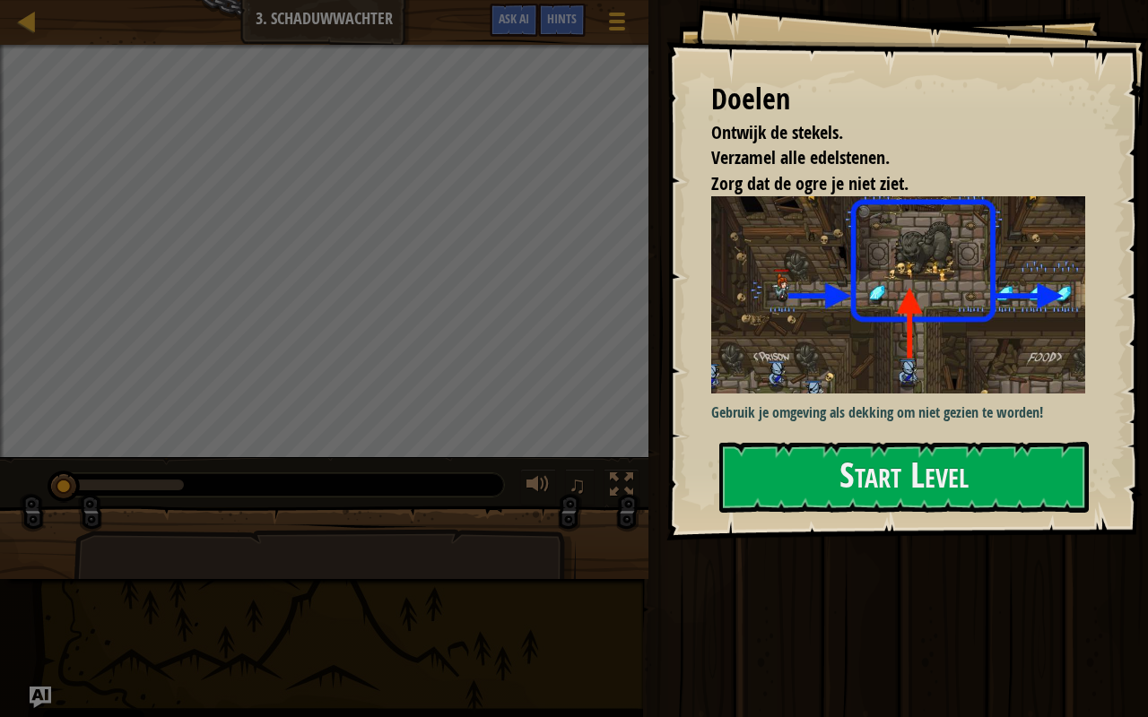
click at [594, 583] on div "Kaart Inleiding tot ComputerTechnologie 3. Schaduwwachter Spelmenu Klaar Hints …" at bounding box center [574, 358] width 1148 height 717
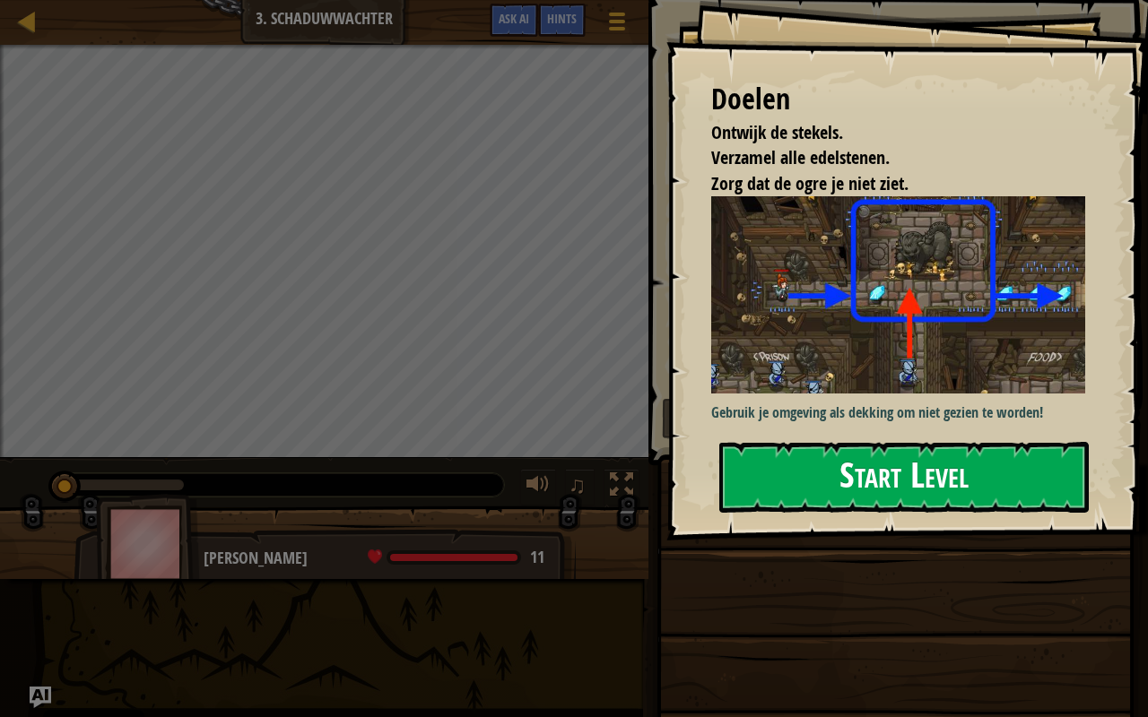
click at [800, 474] on button "Start Level" at bounding box center [903, 477] width 369 height 71
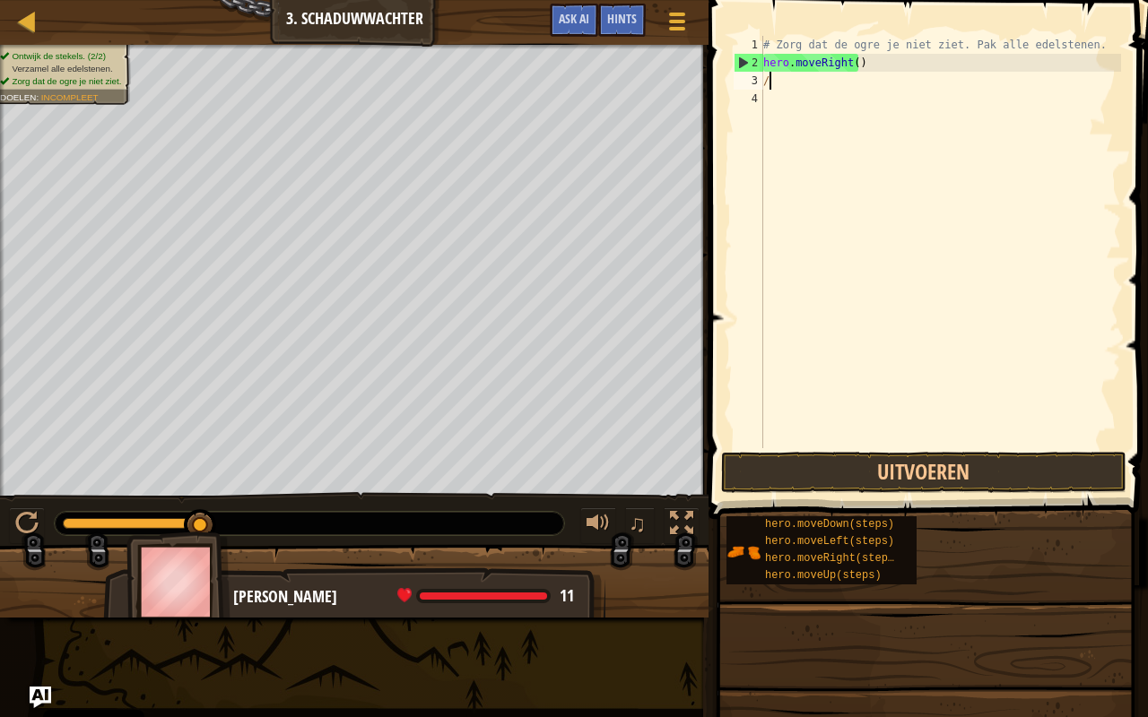
scroll to position [8, 0]
type textarea "/"
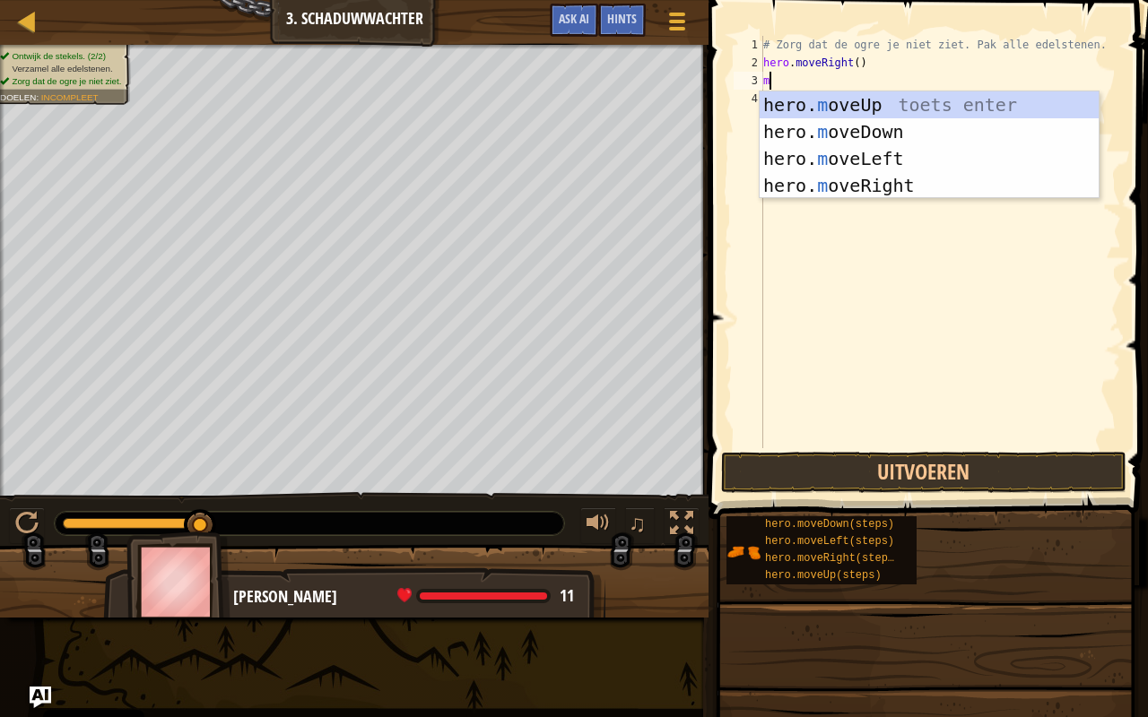
type textarea "mo"
click at [886, 93] on div "hero. mo veUp toets enter hero. mo veDown toets enter hero. mo veLeft toets ent…" at bounding box center [929, 171] width 340 height 161
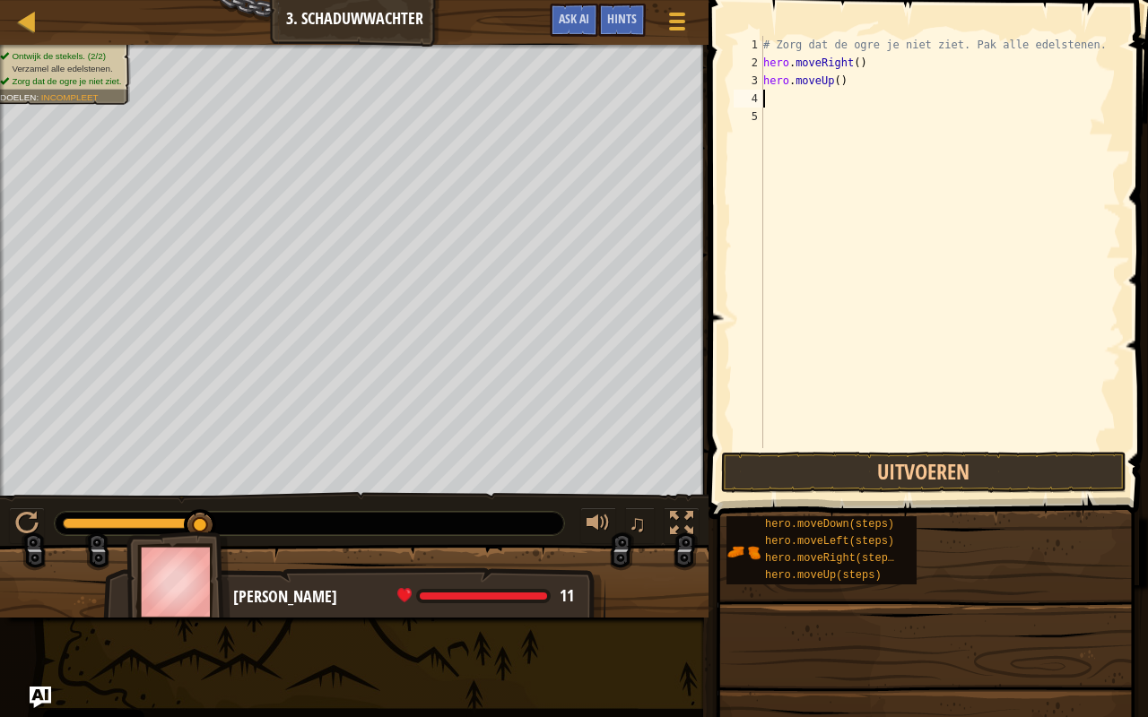
click at [879, 98] on div "# Zorg dat de ogre je niet ziet. Pak alle edelstenen. hero . moveRight ( ) hero…" at bounding box center [939, 260] width 361 height 448
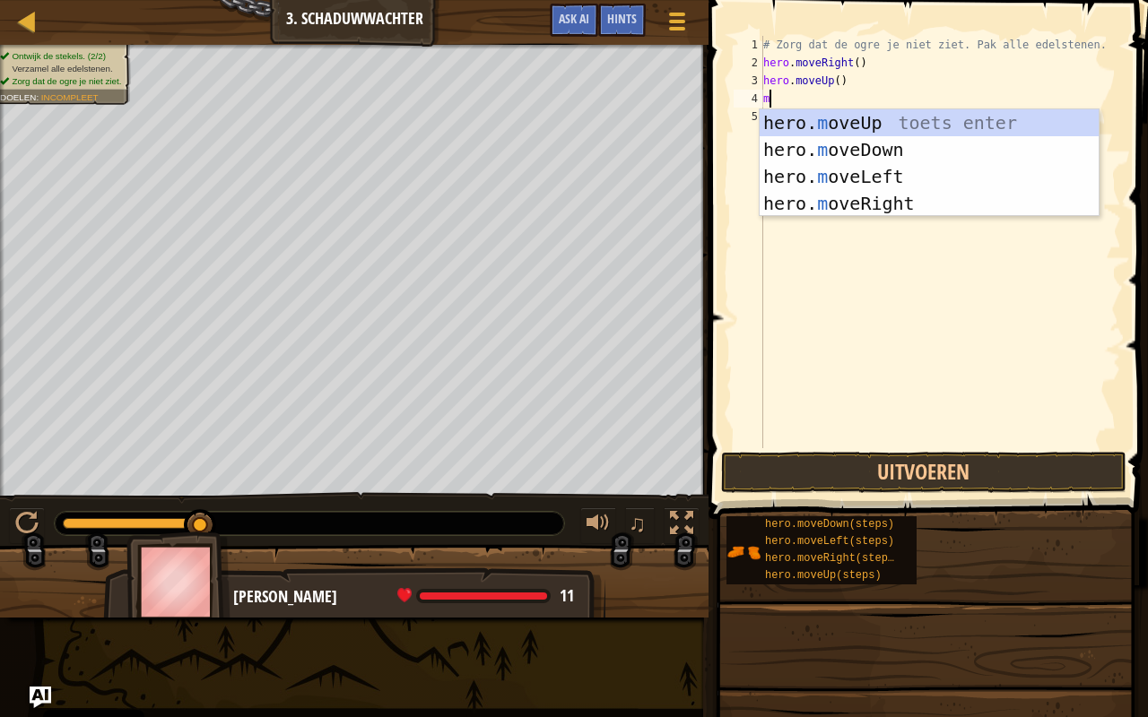
type textarea "mo"
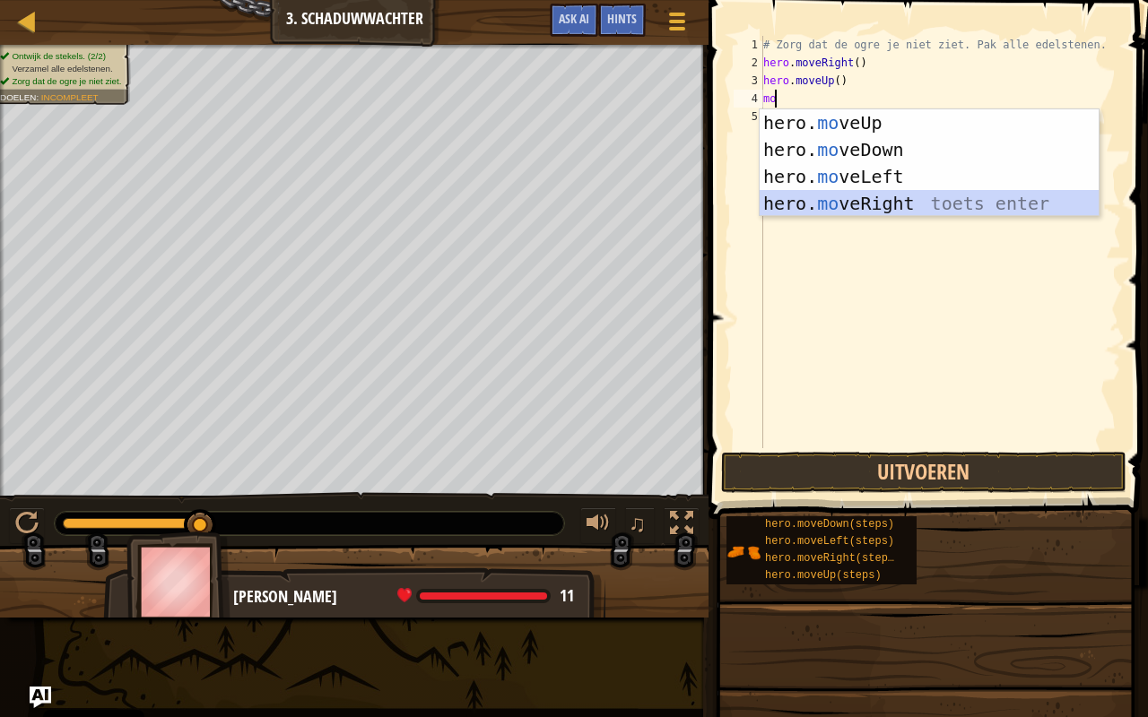
click at [902, 197] on div "hero. mo veUp toets enter hero. mo veDown toets enter hero. mo veLeft toets ent…" at bounding box center [929, 189] width 340 height 161
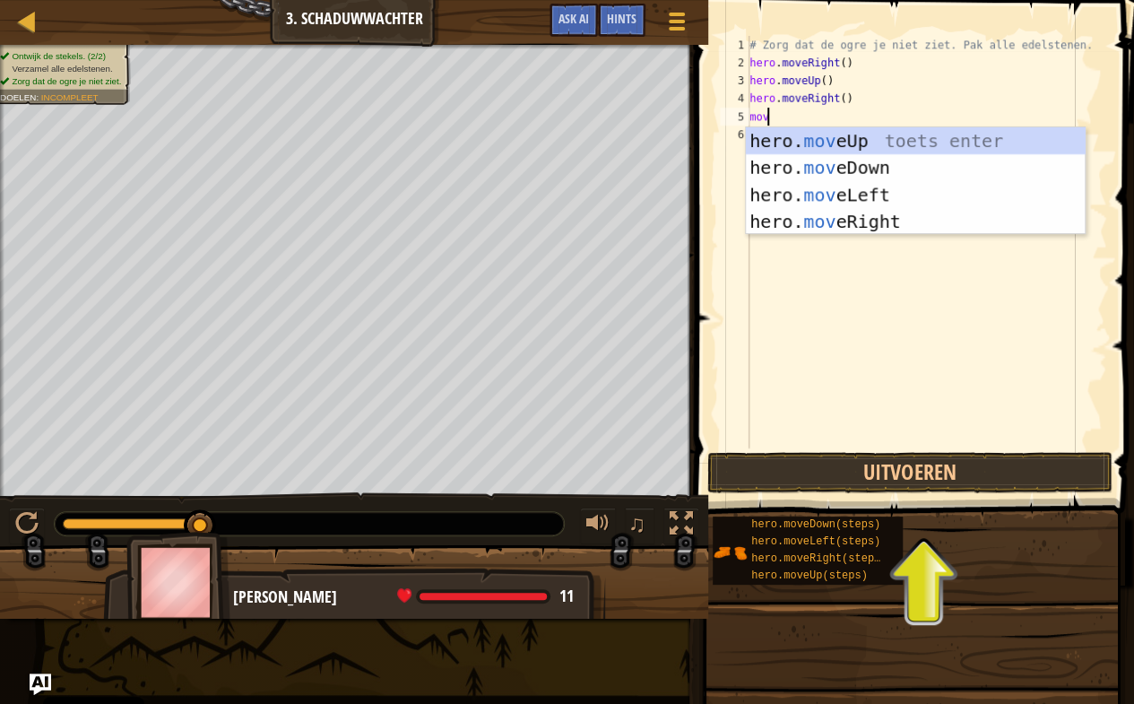
type textarea "move"
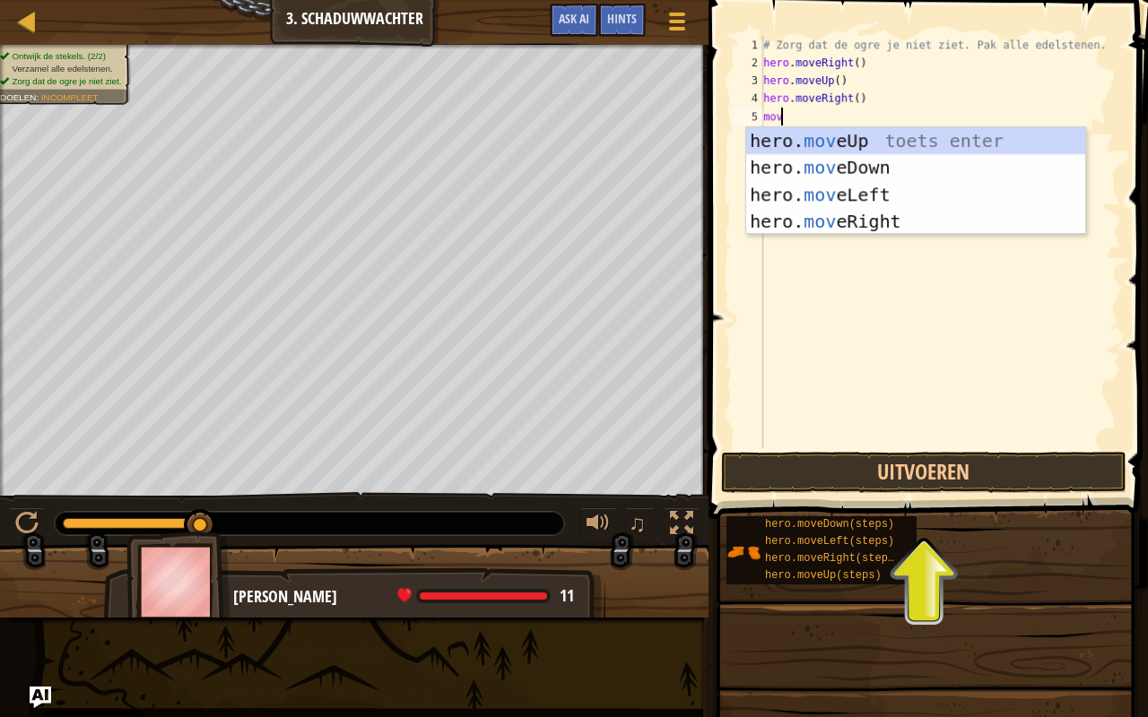
scroll to position [8, 1]
click at [881, 154] on div "hero. move Up toets enter hero. move Down toets enter hero. move Left toets ent…" at bounding box center [916, 207] width 340 height 161
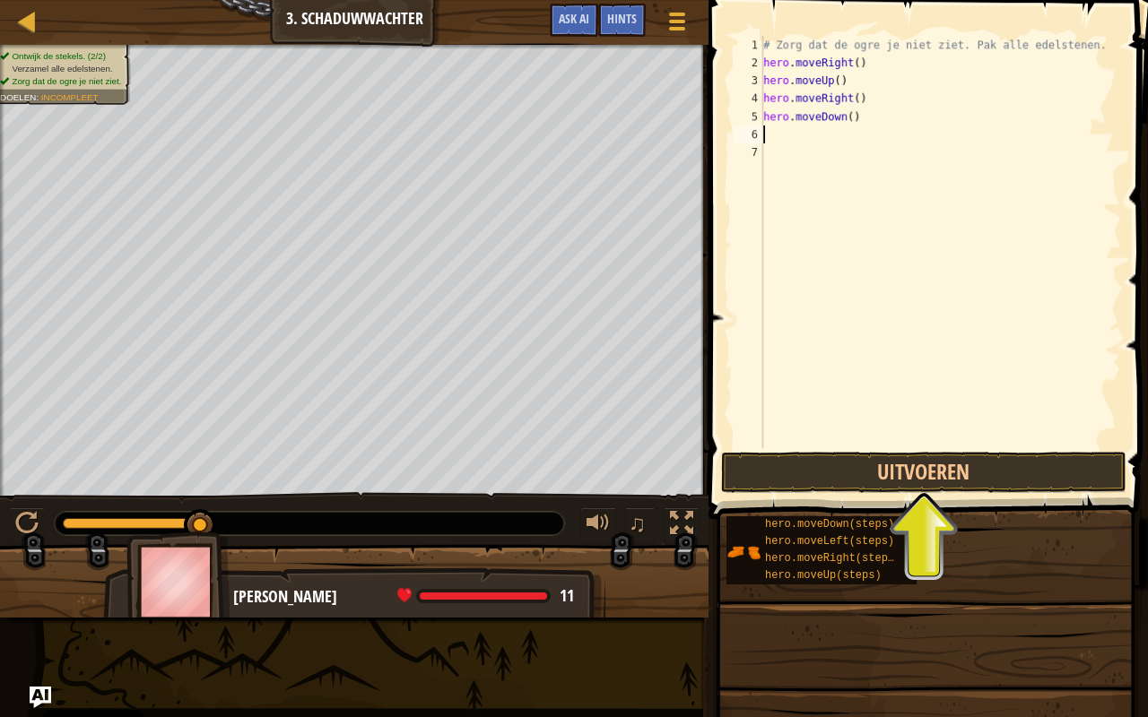
scroll to position [8, 0]
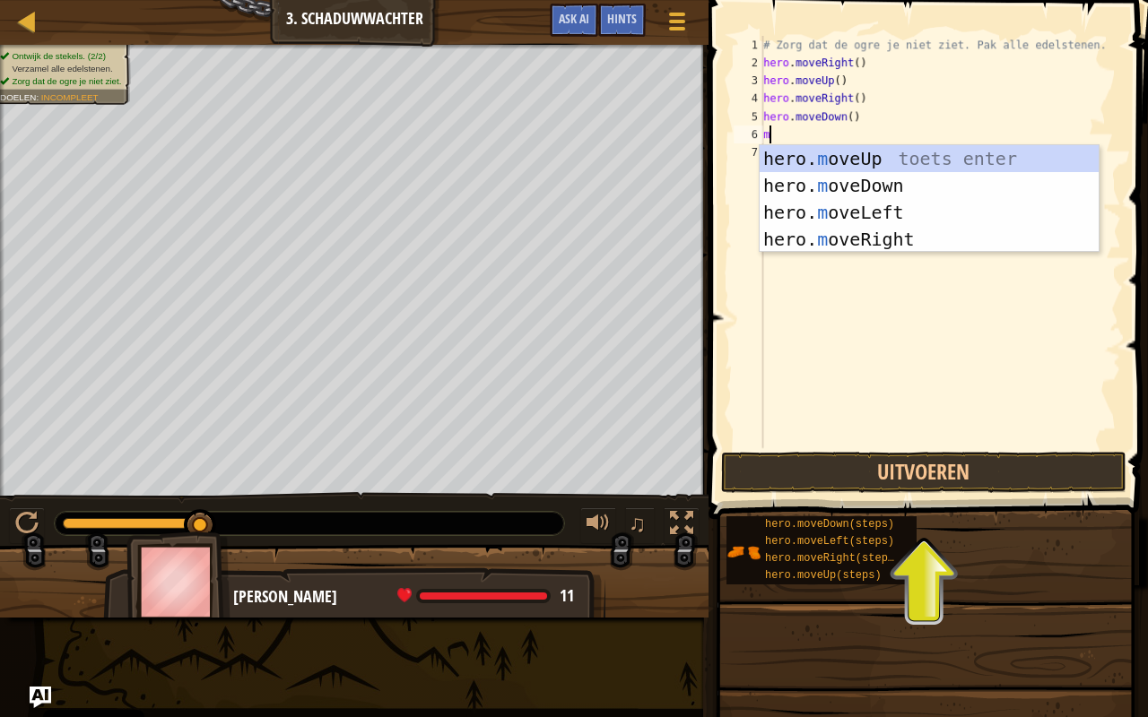
type textarea "mo"
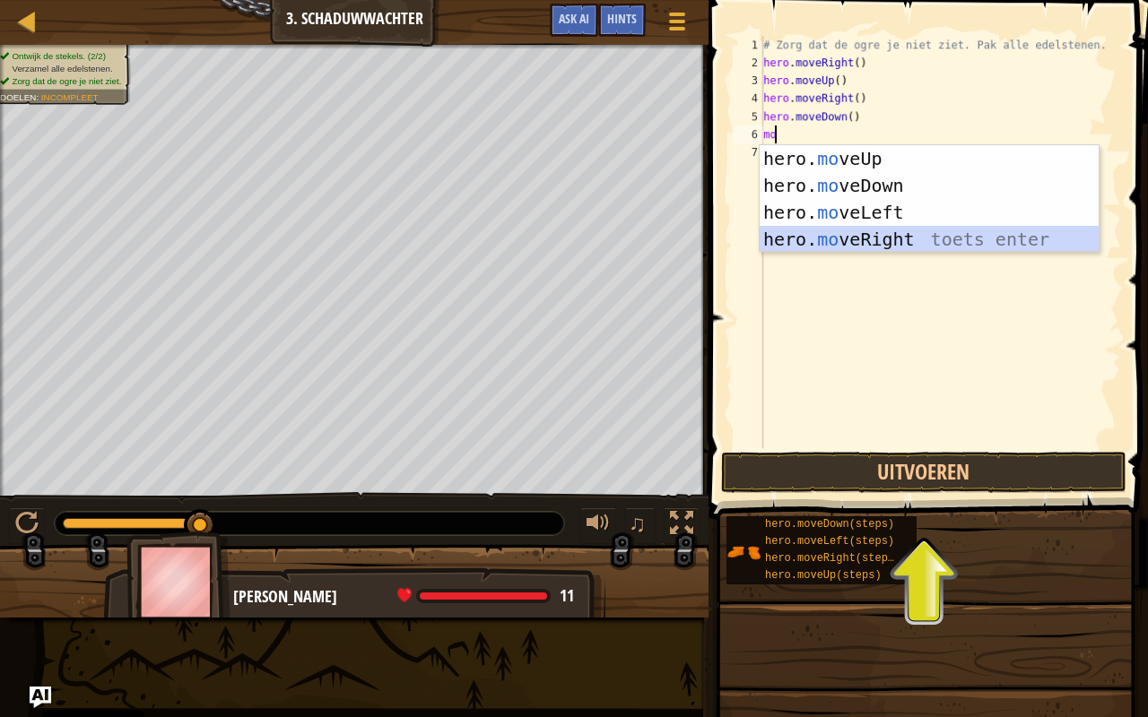
click at [871, 239] on div "hero. mo veUp toets enter hero. mo veDown toets enter hero. mo veLeft toets ent…" at bounding box center [929, 225] width 340 height 161
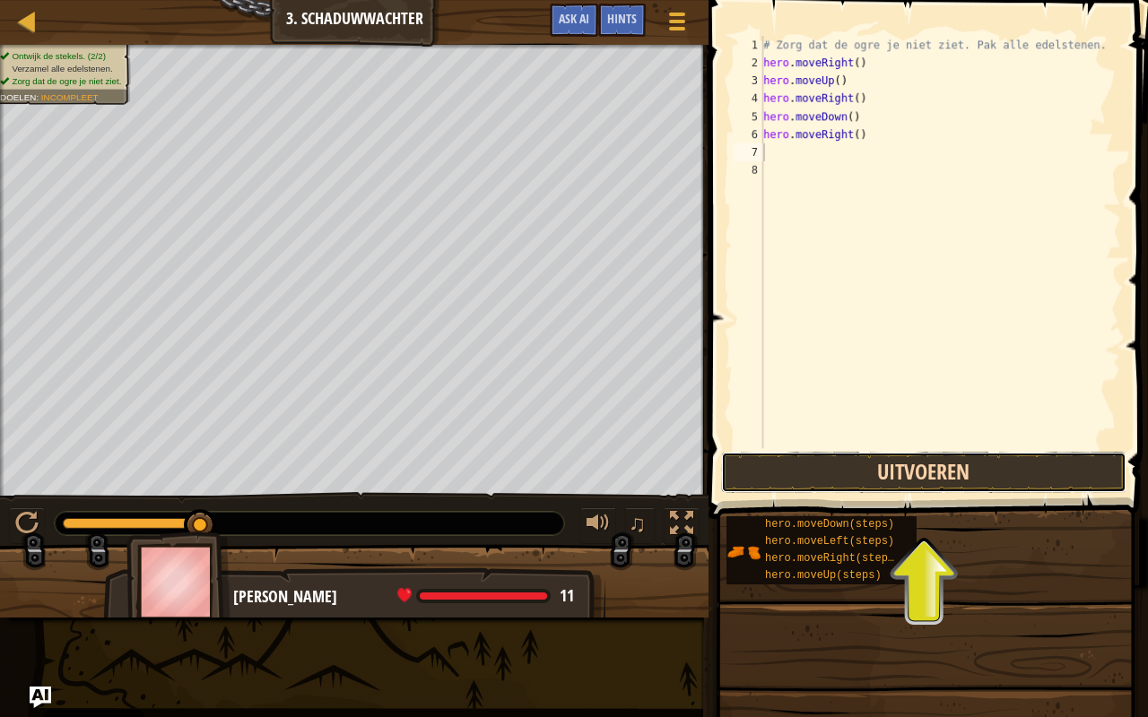
click at [938, 470] on button "Uitvoeren" at bounding box center [923, 472] width 405 height 41
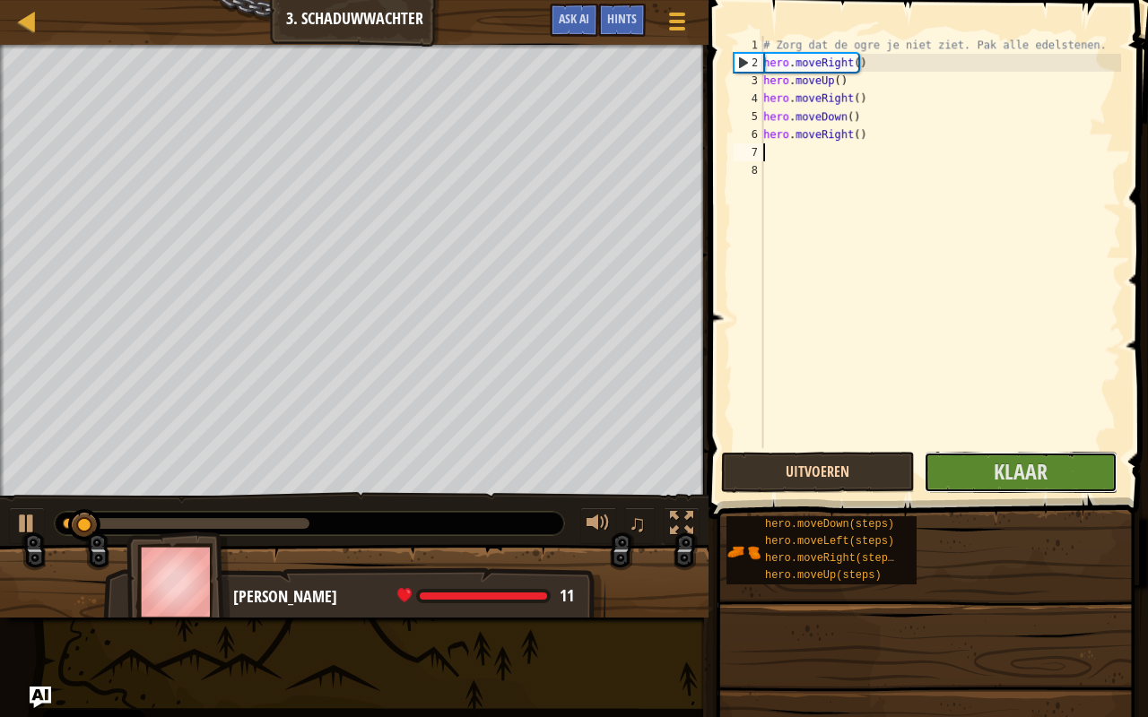
click at [938, 470] on button "Klaar" at bounding box center [1020, 472] width 194 height 41
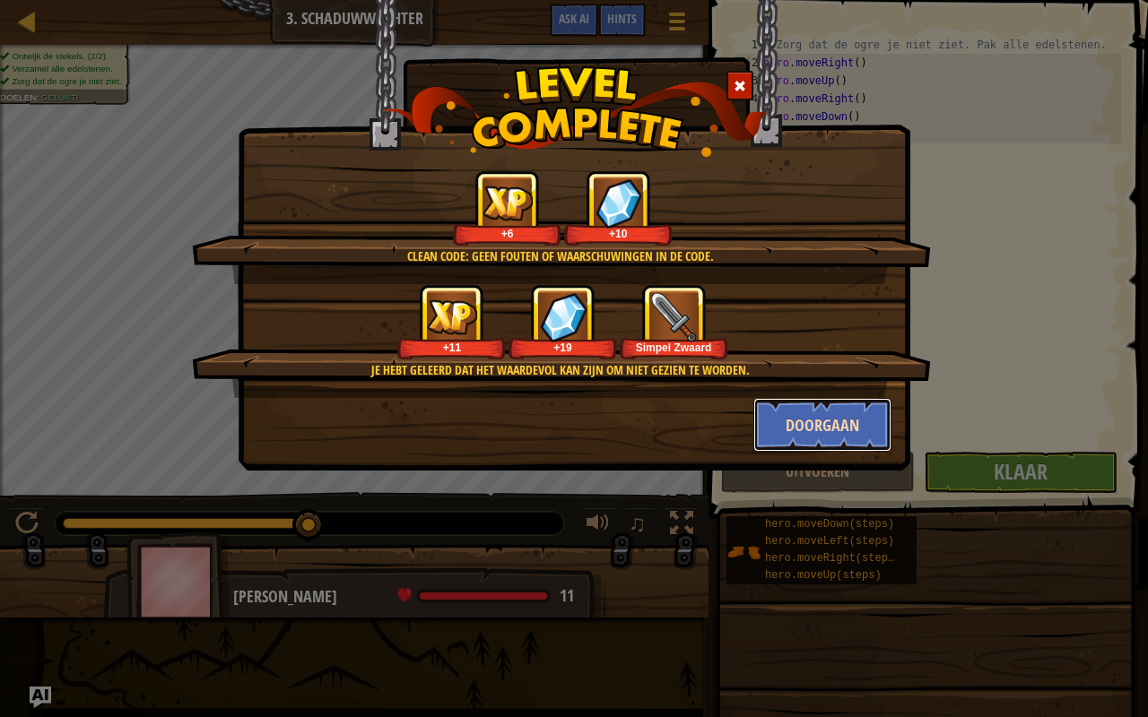
click at [827, 415] on button "Doorgaan" at bounding box center [822, 425] width 139 height 54
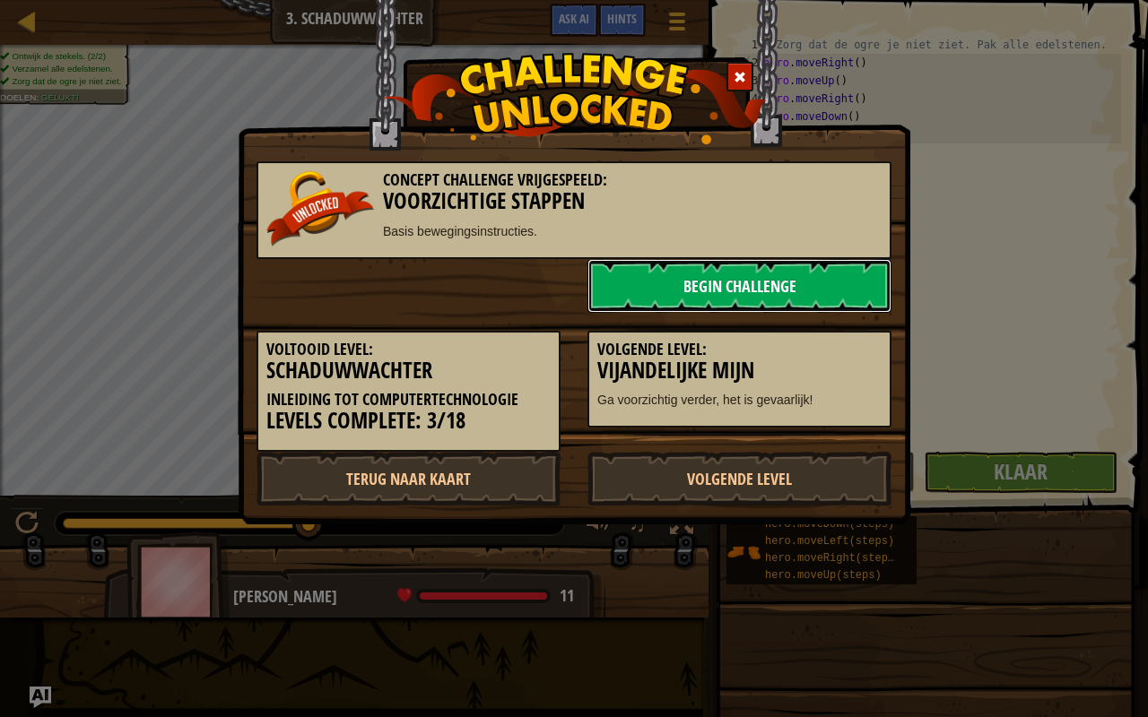
click at [867, 296] on link "Begin Challenge" at bounding box center [739, 286] width 304 height 54
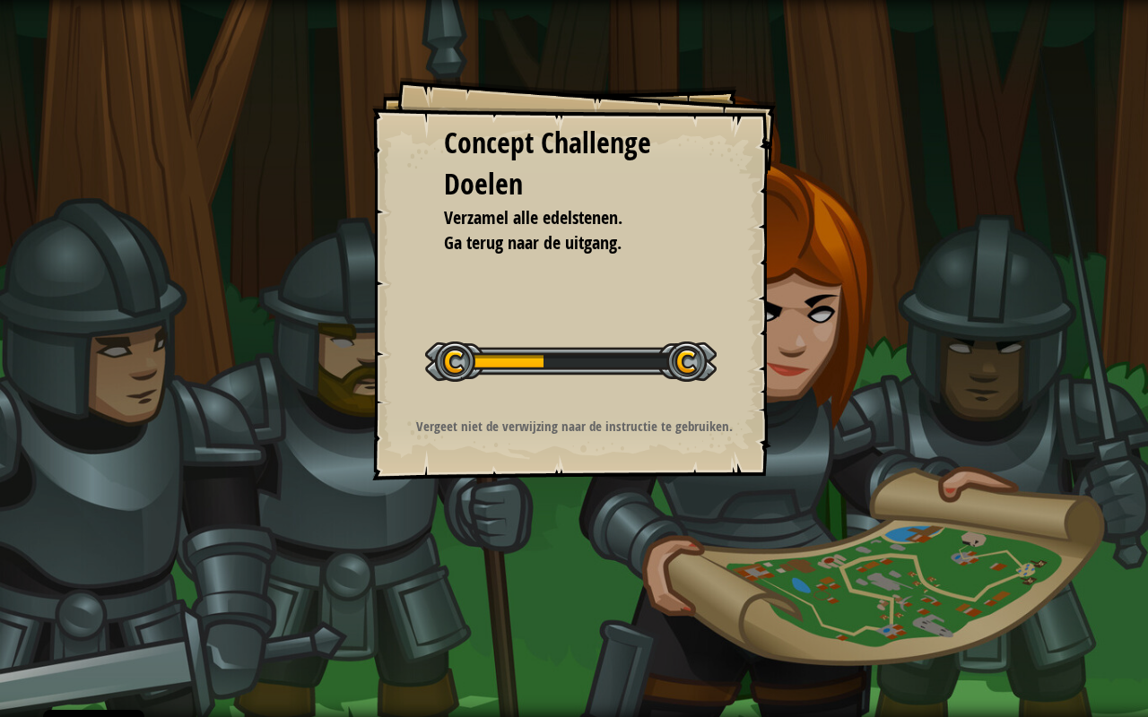
click at [867, 296] on div "Concept Challenge Doelen Verzamel alle edelstenen. Ga terug naar de uitgang. St…" at bounding box center [574, 358] width 1148 height 717
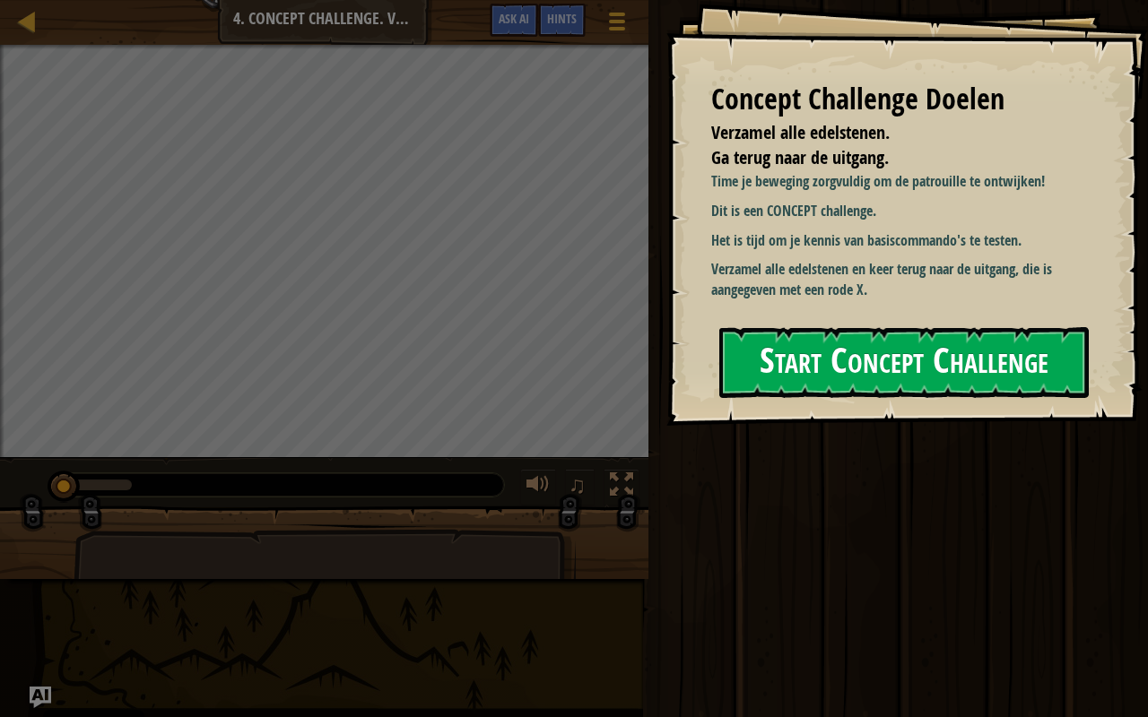
click at [866, 327] on button "Start Concept Challenge" at bounding box center [903, 362] width 369 height 71
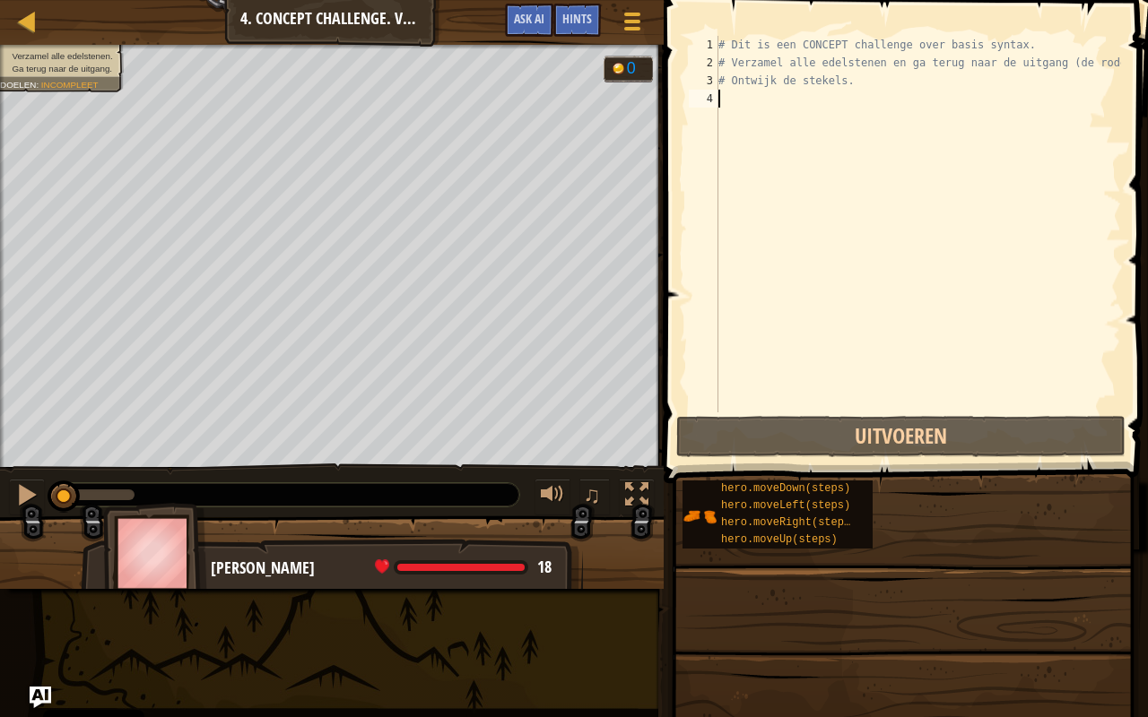
type textarea "m"
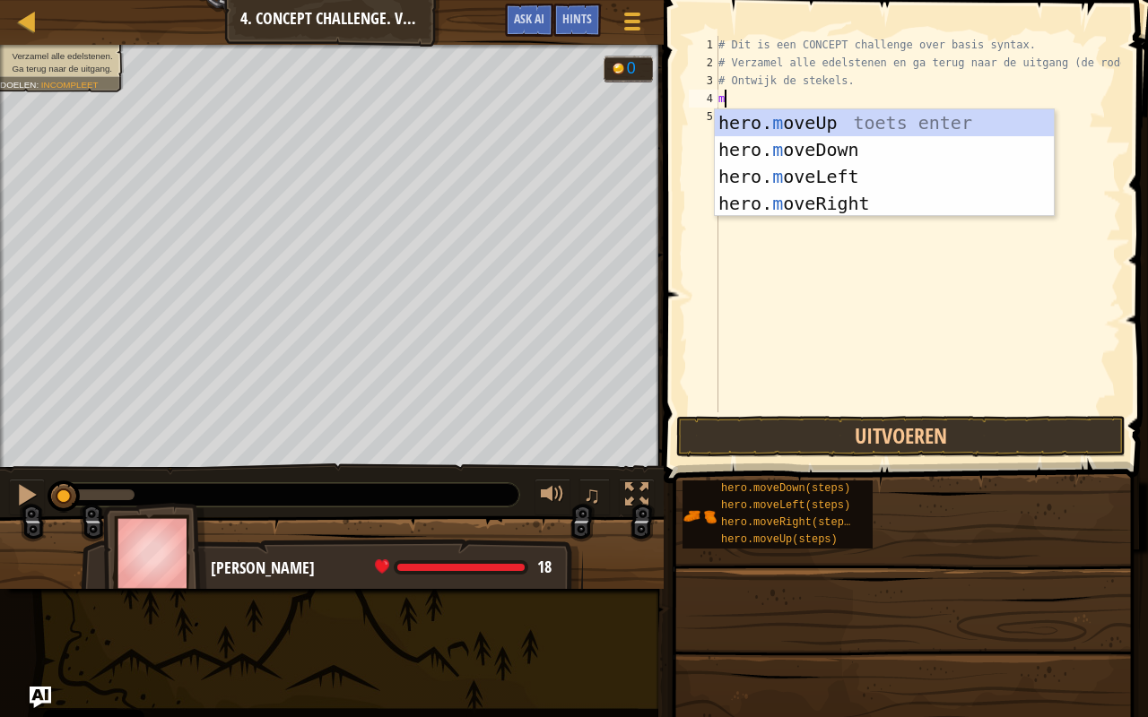
scroll to position [8, 0]
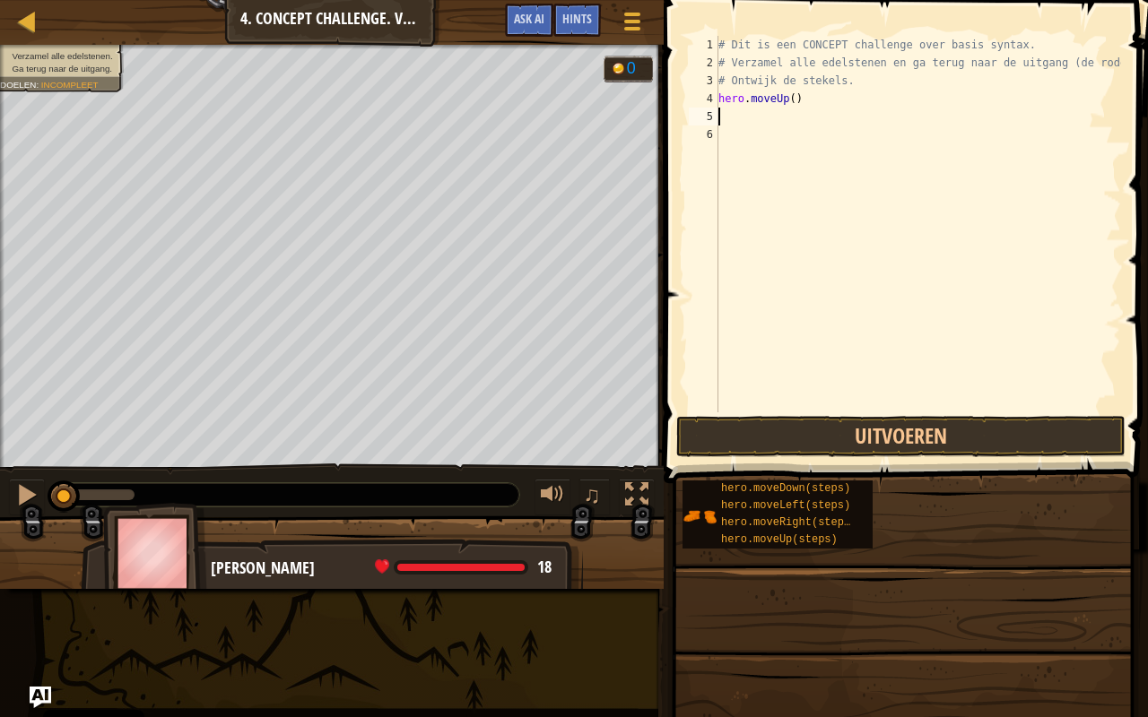
type textarea "m"
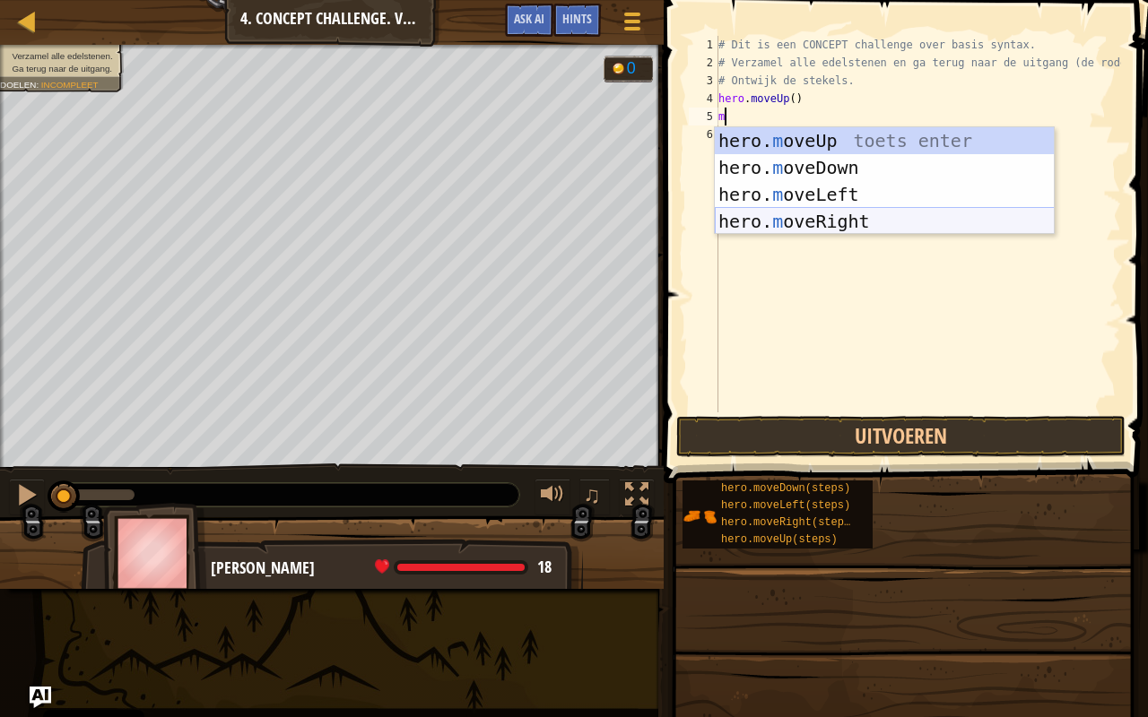
click at [885, 232] on div "hero. m oveUp toets enter hero. m oveDown toets enter hero. m oveLeft toets ent…" at bounding box center [885, 207] width 340 height 161
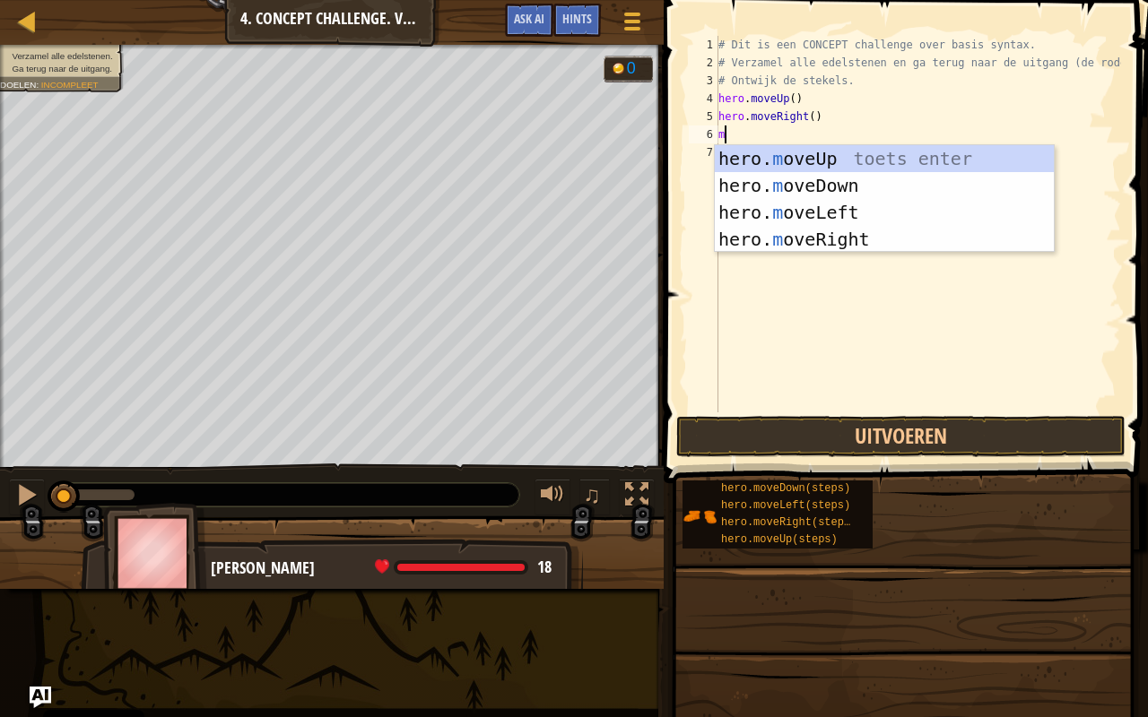
type textarea "mo"
click at [810, 185] on div "hero. mo veUp toets enter hero. mo veDown toets enter hero. mo veLeft toets ent…" at bounding box center [885, 225] width 340 height 161
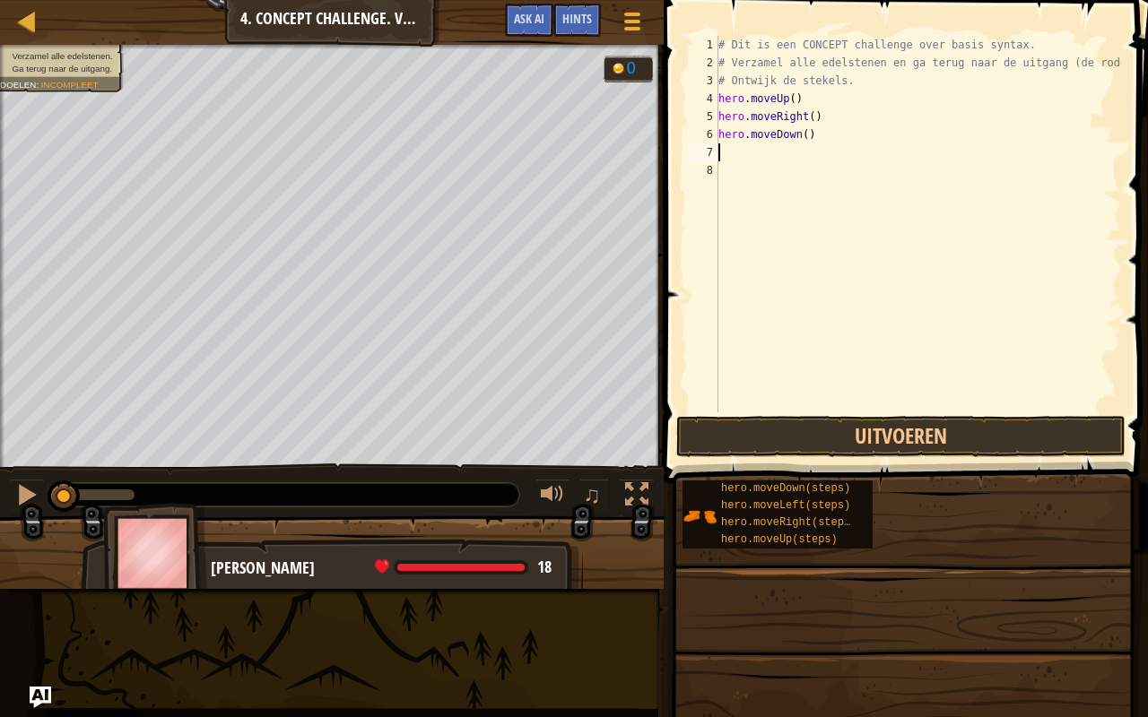
type textarea "m"
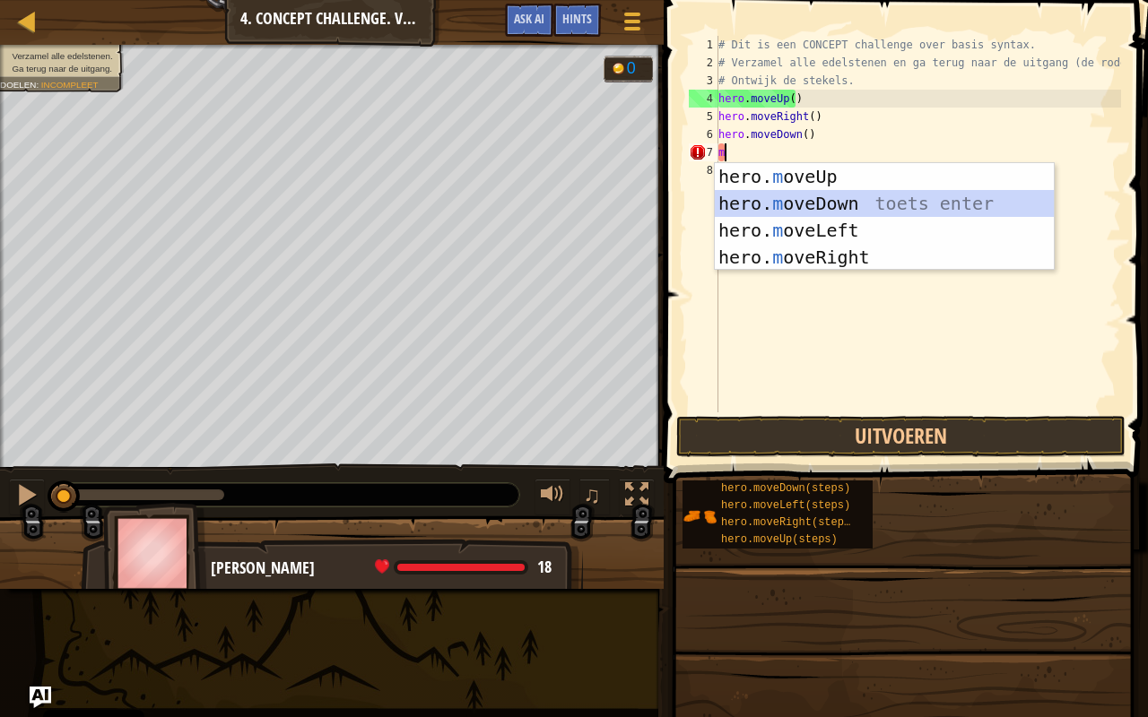
click at [804, 201] on div "hero. m oveUp toets enter hero. m oveDown toets enter hero. m oveLeft toets ent…" at bounding box center [885, 243] width 340 height 161
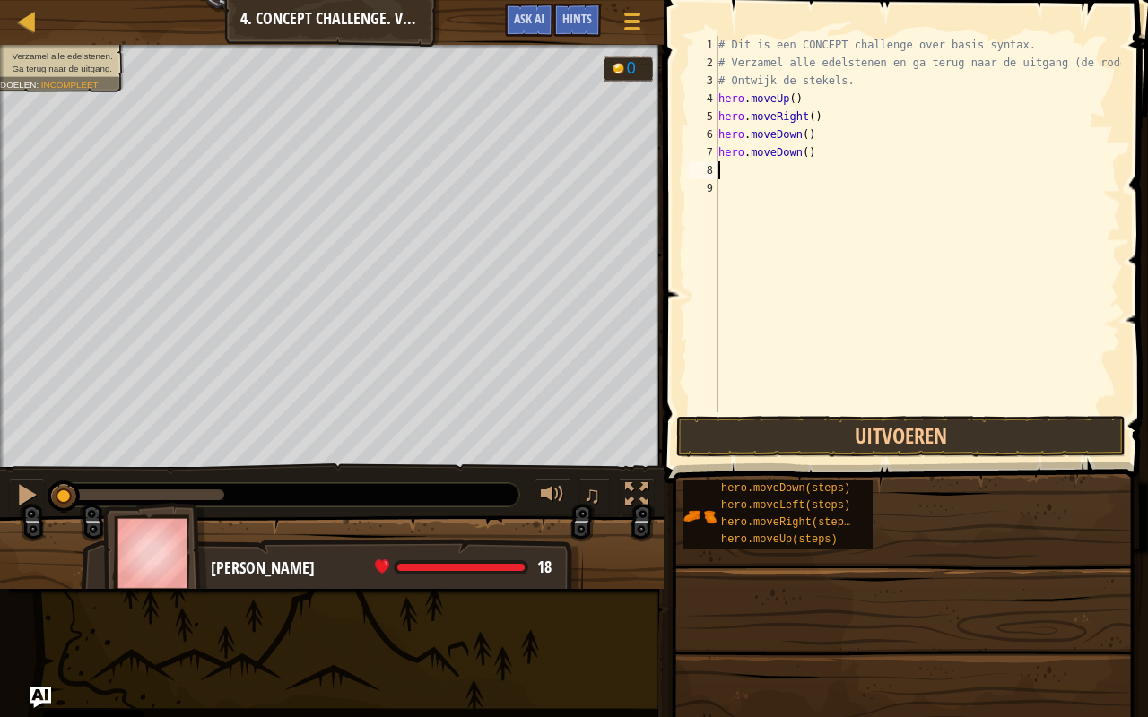
click at [807, 178] on div "# Dit is een CONCEPT challenge over basis syntax. # Verzamel alle edelstenen en…" at bounding box center [918, 242] width 406 height 412
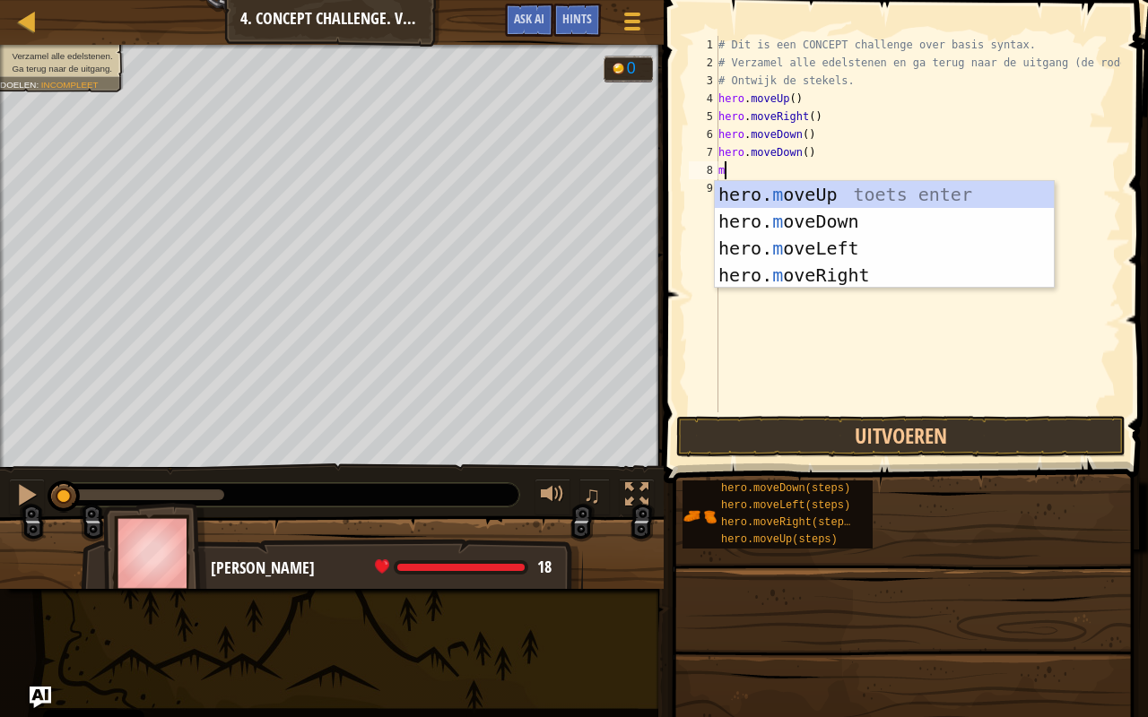
type textarea "mo"
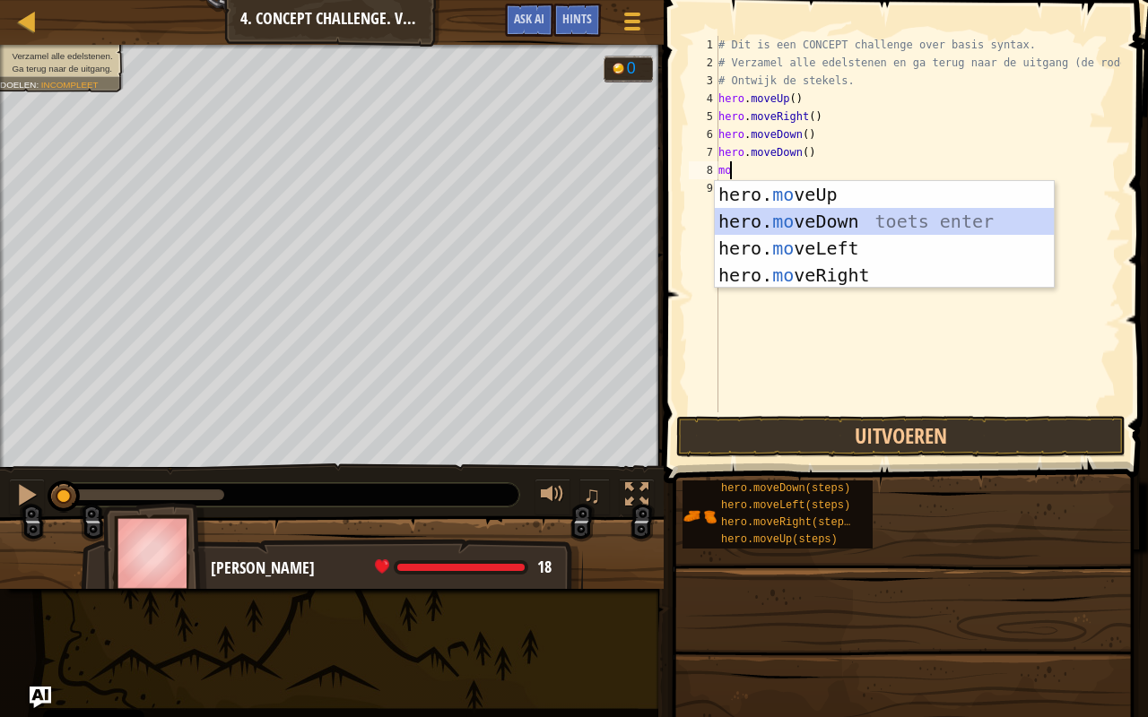
click at [854, 226] on div "hero. mo veUp toets enter hero. mo veDown toets enter hero. mo veLeft toets ent…" at bounding box center [885, 261] width 340 height 161
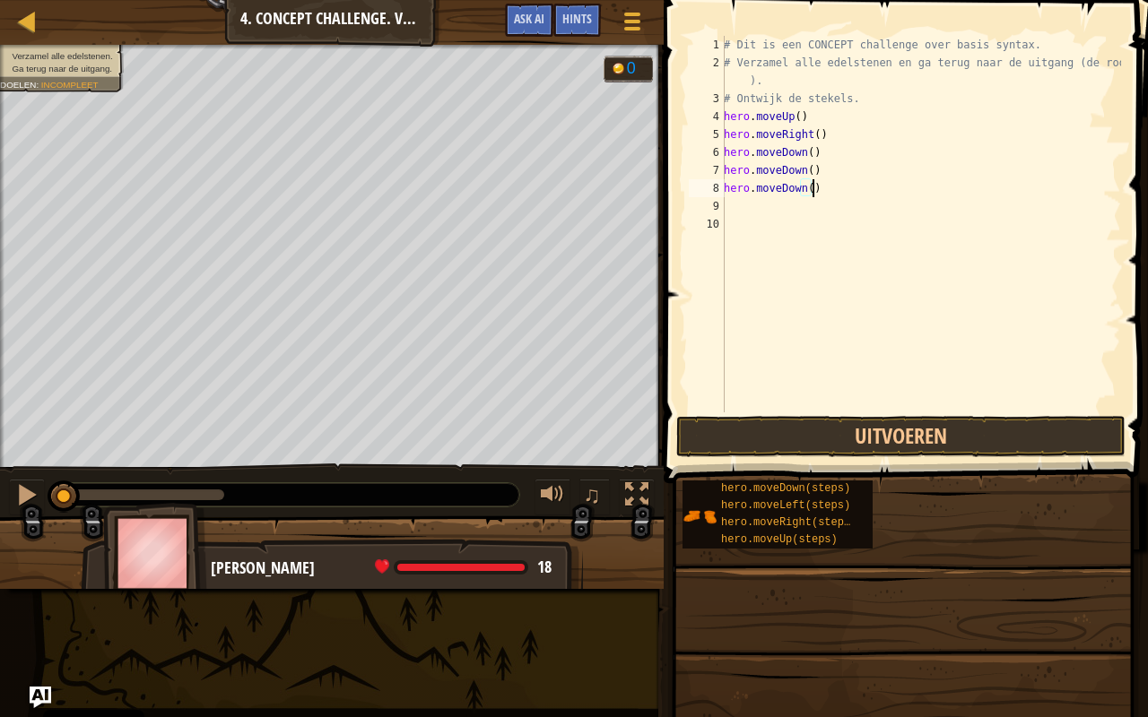
click at [854, 195] on div "# Dit is een CONCEPT challenge over basis syntax. # Verzamel alle edelstenen en…" at bounding box center [920, 242] width 401 height 412
type textarea "h"
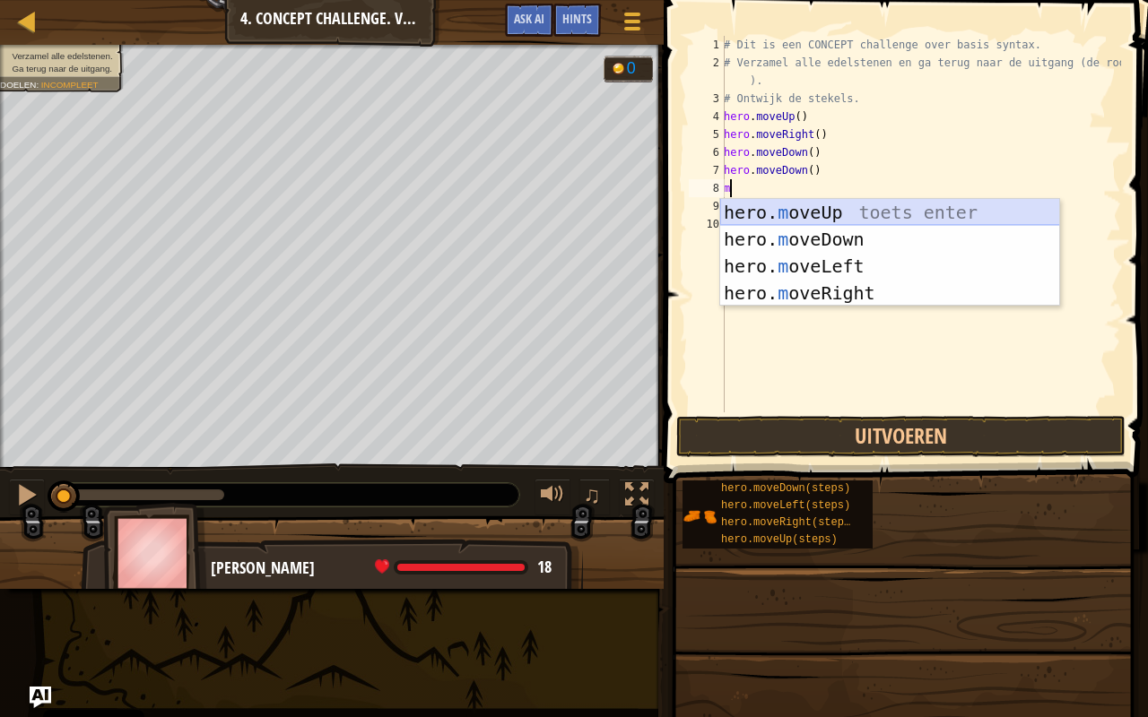
type textarea "m"
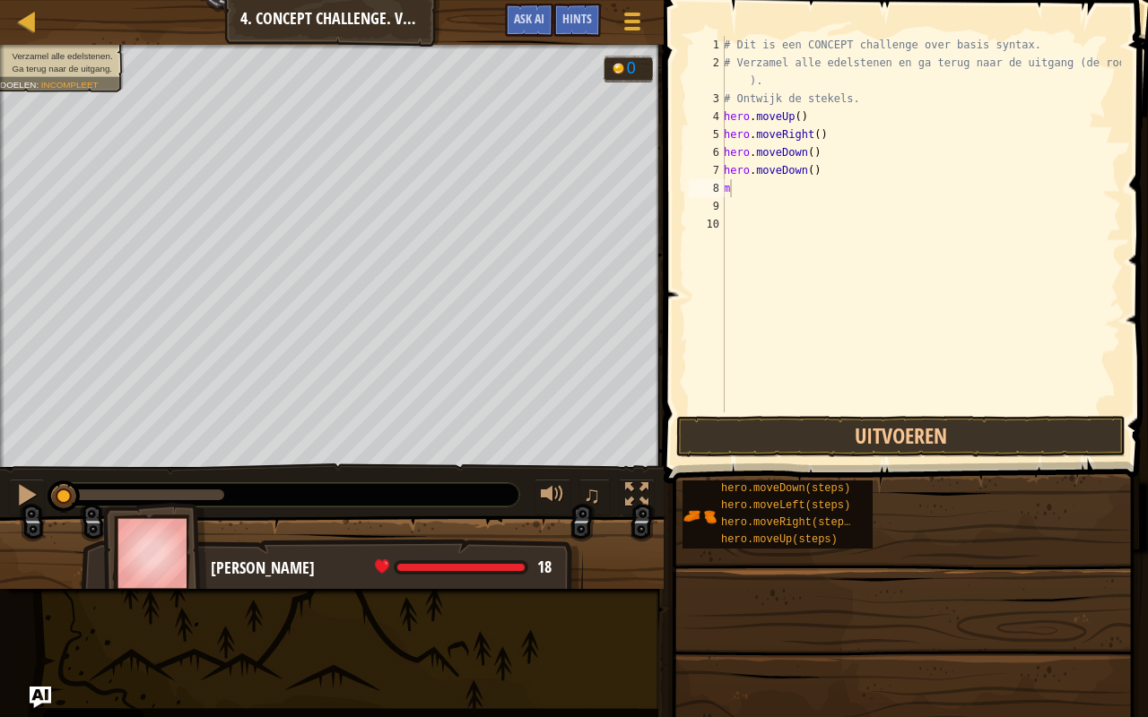
click at [873, 0] on body "Cookie Policy CodeCombat gebruikt een aantal essentiële en niet-essentiële cook…" at bounding box center [574, 0] width 1148 height 0
click at [765, 192] on div "# Dit is een CONCEPT challenge over basis syntax. # Verzamel alle edelstenen en…" at bounding box center [920, 242] width 401 height 412
type textarea "m"
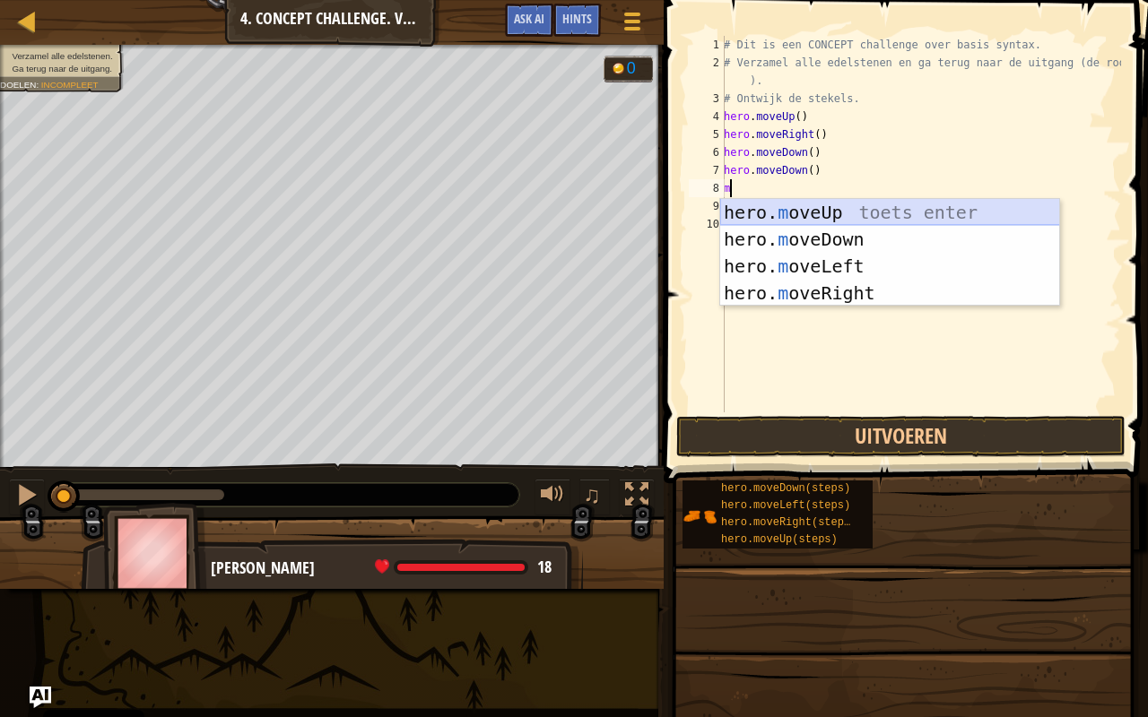
click at [855, 211] on div "hero. m oveUp toets enter hero. m oveDown toets enter hero. m oveLeft toets ent…" at bounding box center [890, 279] width 340 height 161
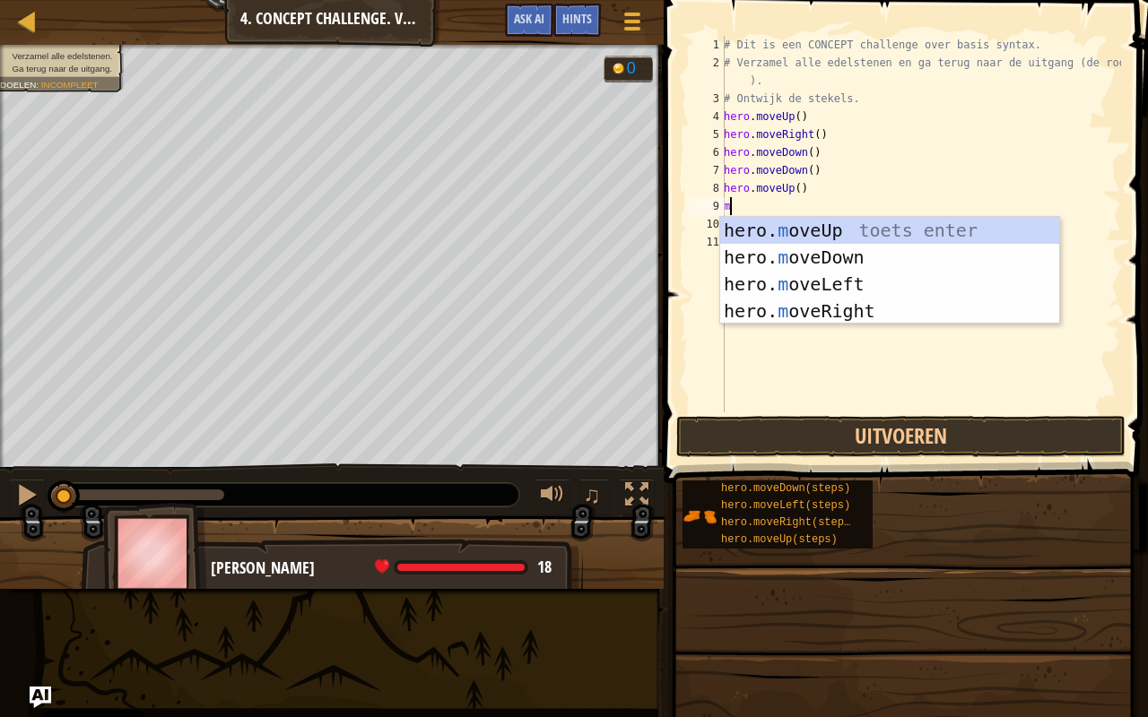
type textarea "mo"
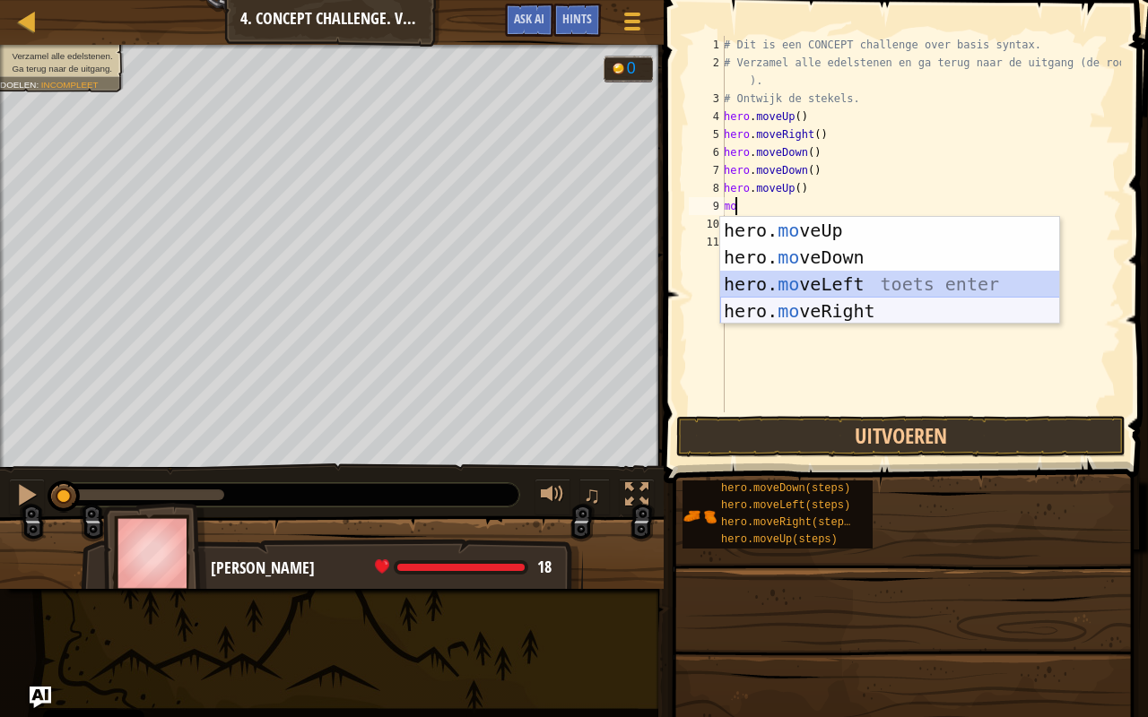
drag, startPoint x: 846, startPoint y: 293, endPoint x: 854, endPoint y: 307, distance: 15.7
click at [854, 307] on div "hero. mo veUp toets enter hero. mo veDown toets enter hero. mo veLeft toets ent…" at bounding box center [890, 297] width 340 height 161
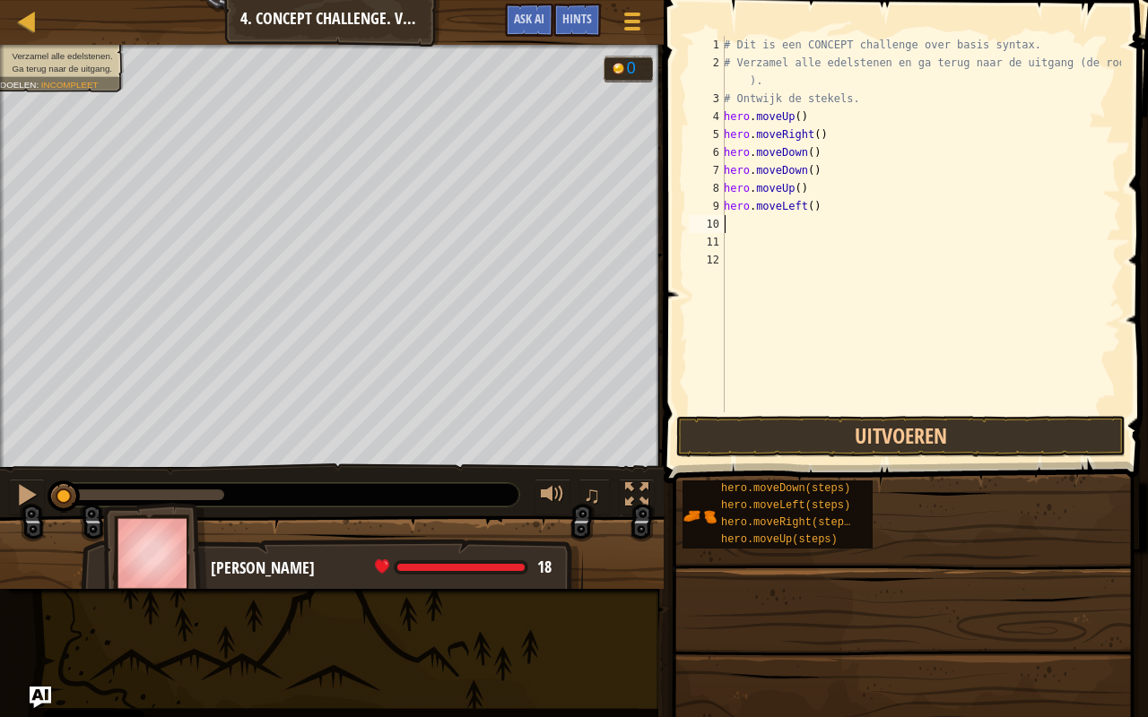
click at [854, 307] on div "# Dit is een CONCEPT challenge over basis syntax. # Verzamel alle edelstenen en…" at bounding box center [920, 242] width 401 height 412
click at [794, 215] on div "# Dit is een CONCEPT challenge over basis syntax. # Verzamel alle edelstenen en…" at bounding box center [920, 242] width 401 height 412
drag, startPoint x: 817, startPoint y: 206, endPoint x: 727, endPoint y: 204, distance: 89.7
click at [727, 204] on div "# Dit is een CONCEPT challenge over basis syntax. # Verzamel alle edelstenen en…" at bounding box center [920, 242] width 401 height 412
type textarea "h"
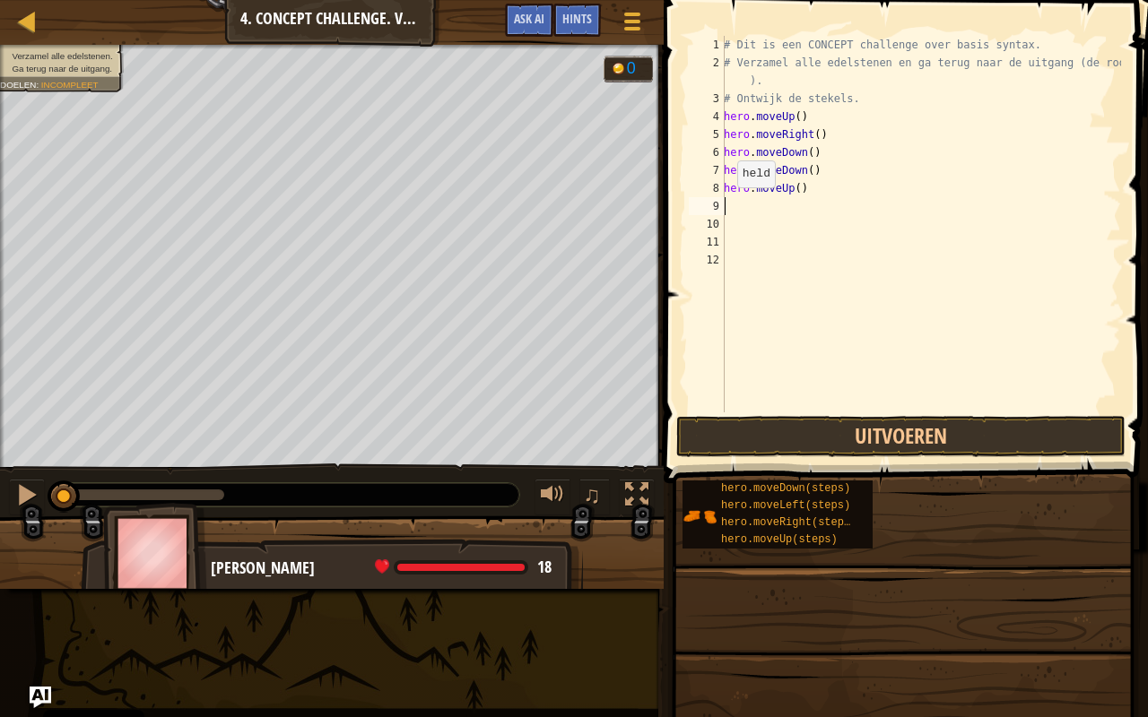
click at [727, 204] on div "# Dit is een CONCEPT challenge over basis syntax. # Verzamel alle edelstenen en…" at bounding box center [920, 242] width 401 height 412
click at [733, 231] on div "# Dit is een CONCEPT challenge over basis syntax. # Verzamel alle edelstenen en…" at bounding box center [920, 242] width 401 height 412
click at [734, 213] on div "# Dit is een CONCEPT challenge over basis syntax. # Verzamel alle edelstenen en…" at bounding box center [920, 242] width 401 height 412
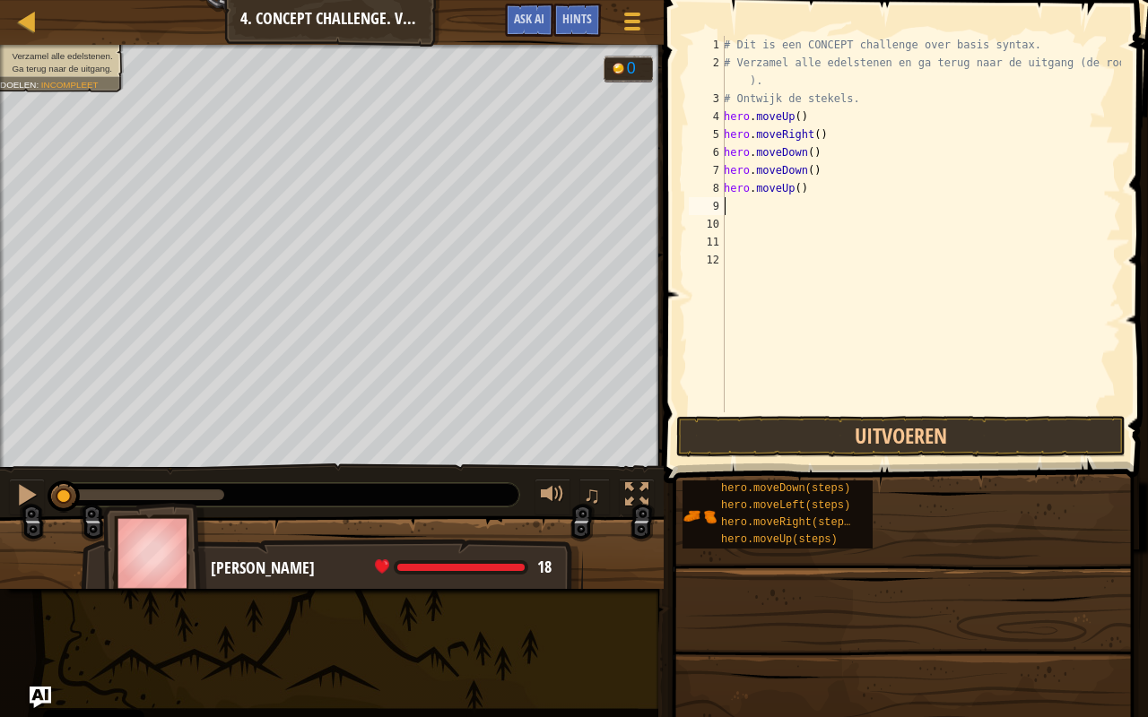
click at [734, 213] on div "# Dit is een CONCEPT challenge over basis syntax. # Verzamel alle edelstenen en…" at bounding box center [920, 242] width 401 height 412
click at [735, 235] on div "# Dit is een CONCEPT challenge over basis syntax. # Verzamel alle edelstenen en…" at bounding box center [920, 242] width 401 height 412
click at [729, 203] on div "# Dit is een CONCEPT challenge over basis syntax. # Verzamel alle edelstenen en…" at bounding box center [920, 242] width 401 height 412
type textarea "m"
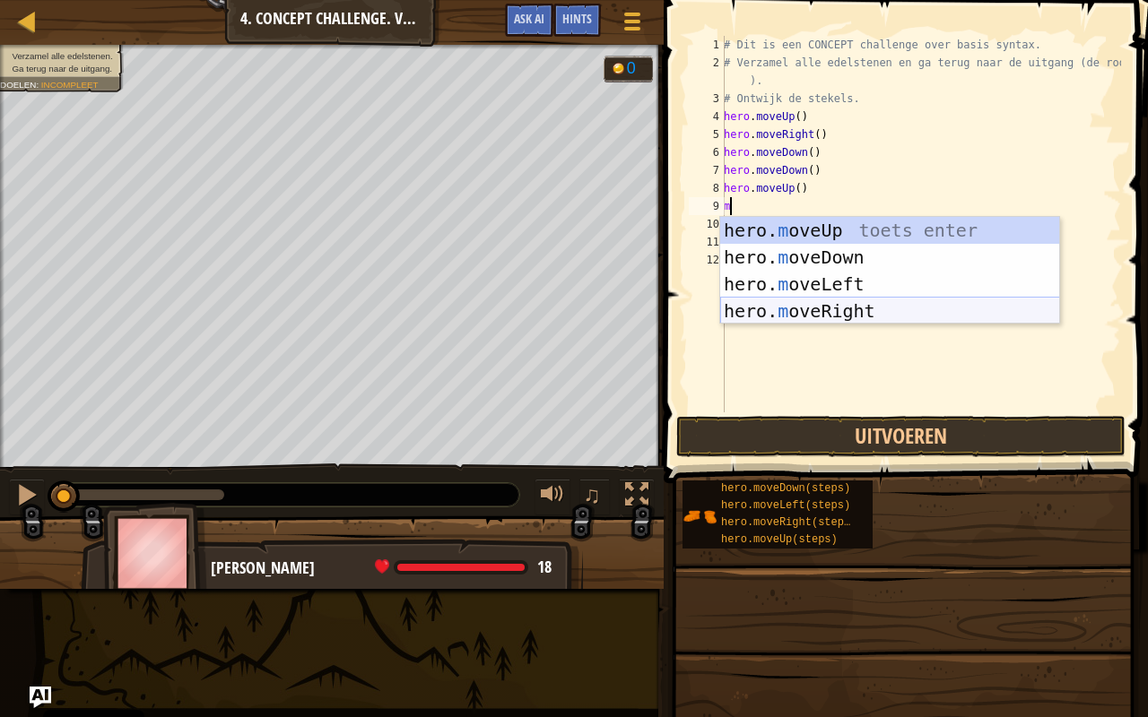
click at [857, 303] on div "hero. m oveUp toets enter hero. m oveDown toets enter hero. m oveLeft toets ent…" at bounding box center [890, 297] width 340 height 161
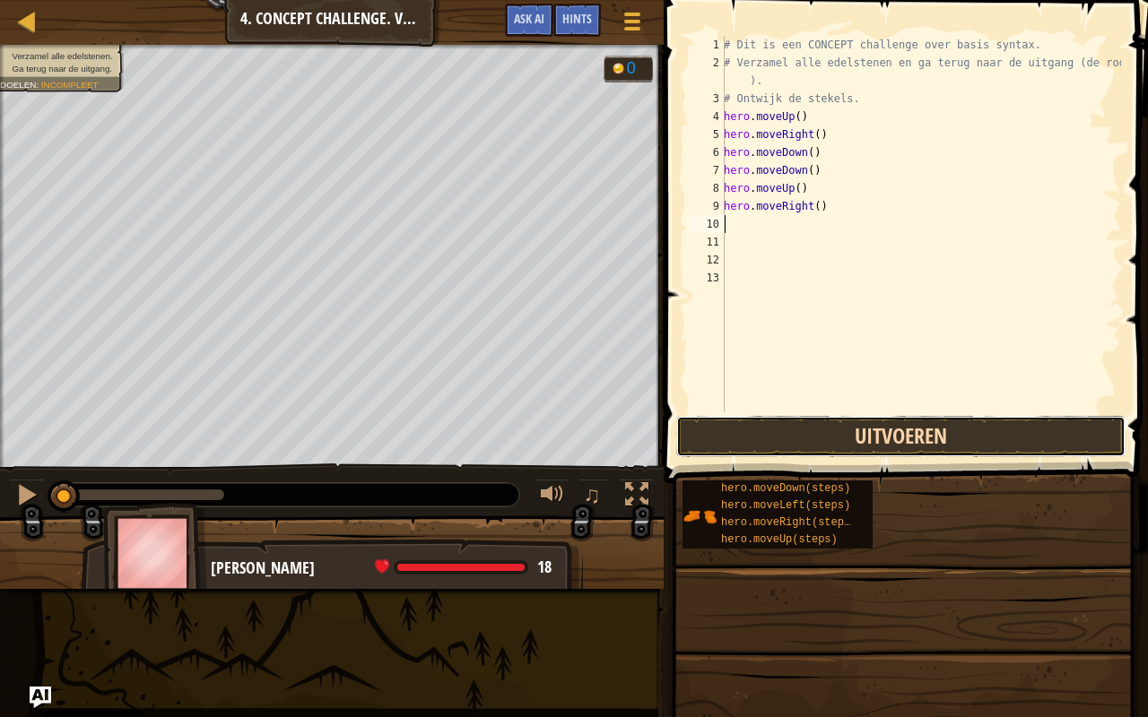
click at [907, 429] on button "Uitvoeren" at bounding box center [900, 436] width 449 height 41
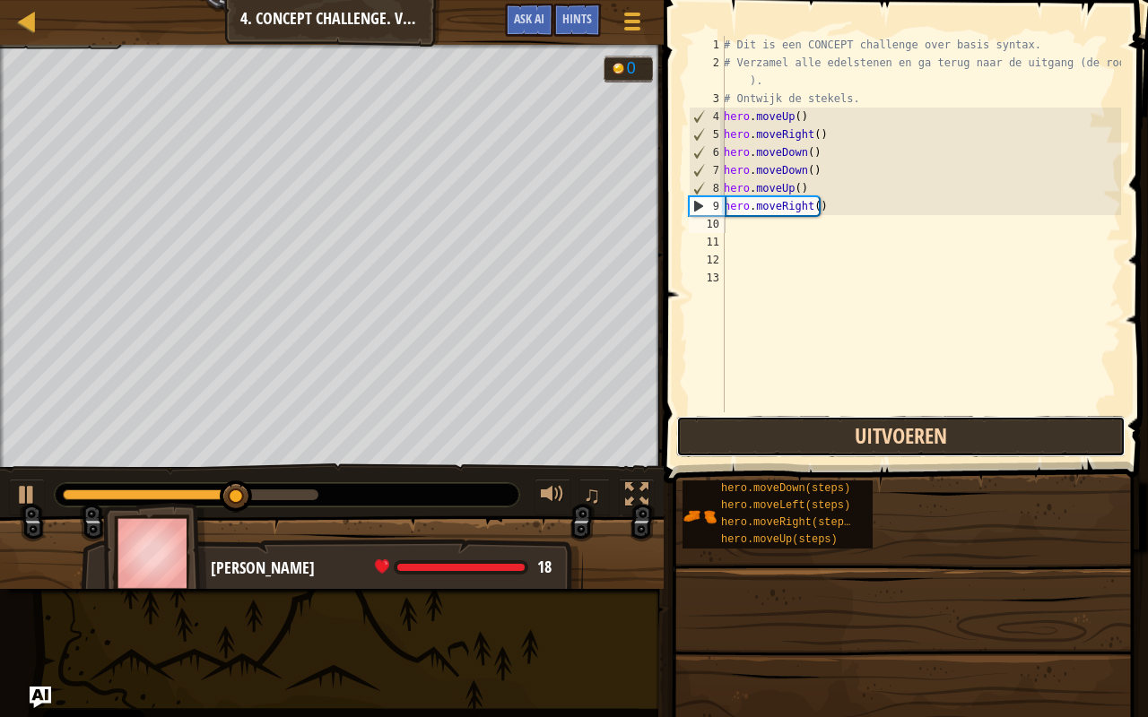
click at [891, 416] on button "Uitvoeren" at bounding box center [900, 436] width 449 height 41
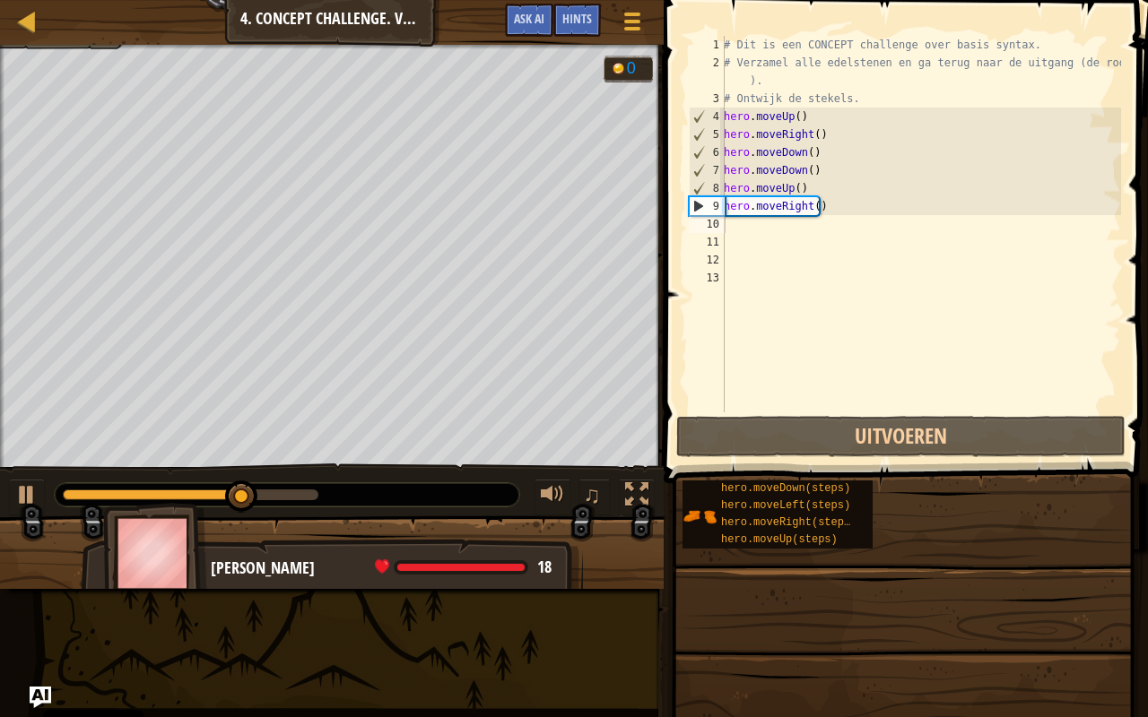
click at [7, 15] on div "Kaart Inleiding tot ComputerTechnologie 4. Concept Challenge. Voorzichtige Stap…" at bounding box center [331, 22] width 663 height 45
click at [27, 28] on div at bounding box center [27, 21] width 22 height 22
select select "nl-NL"
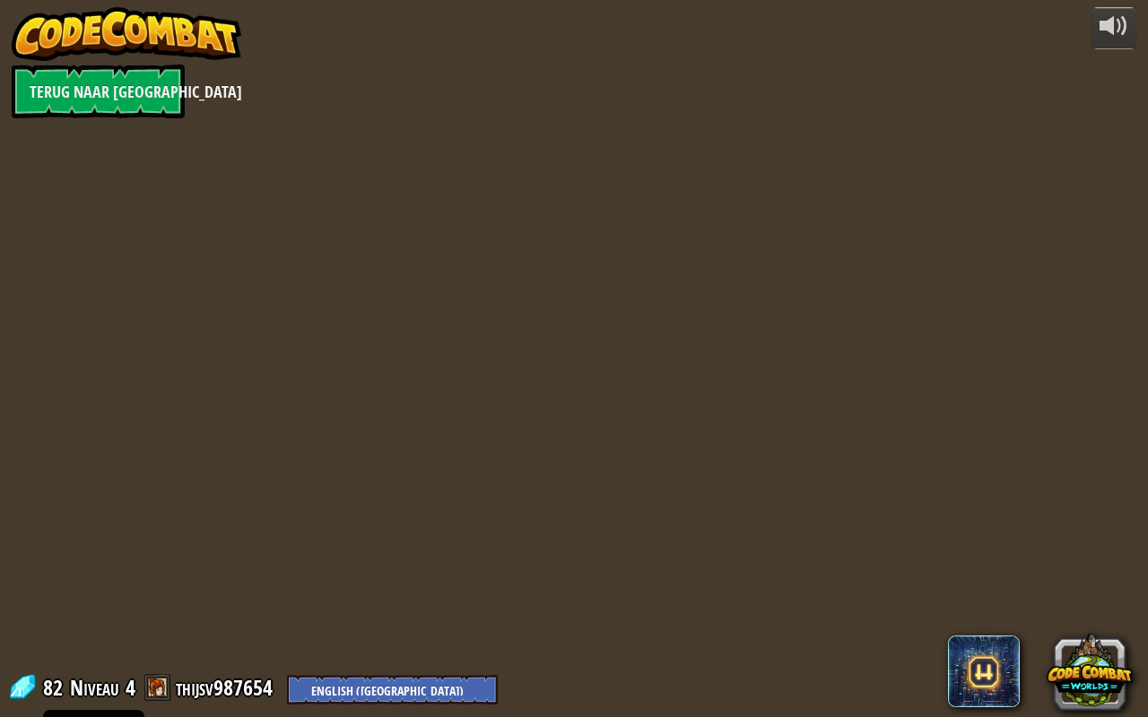
select select "nl-NL"
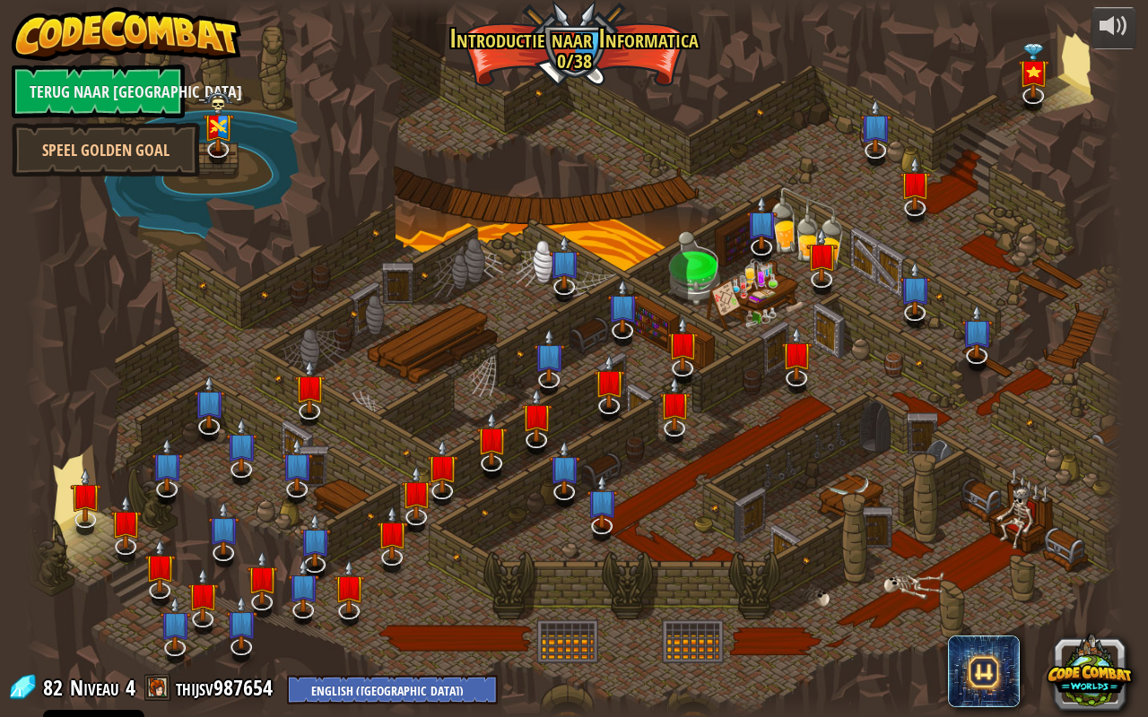
select select "nl-NL"
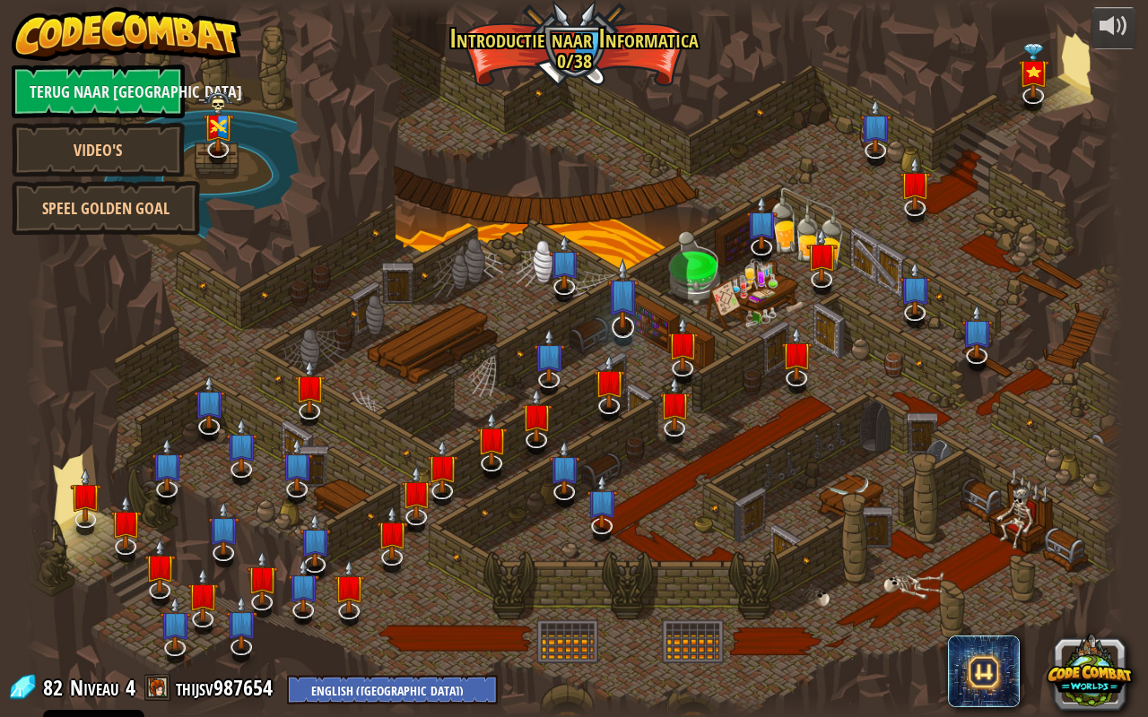
select select "nl-NL"
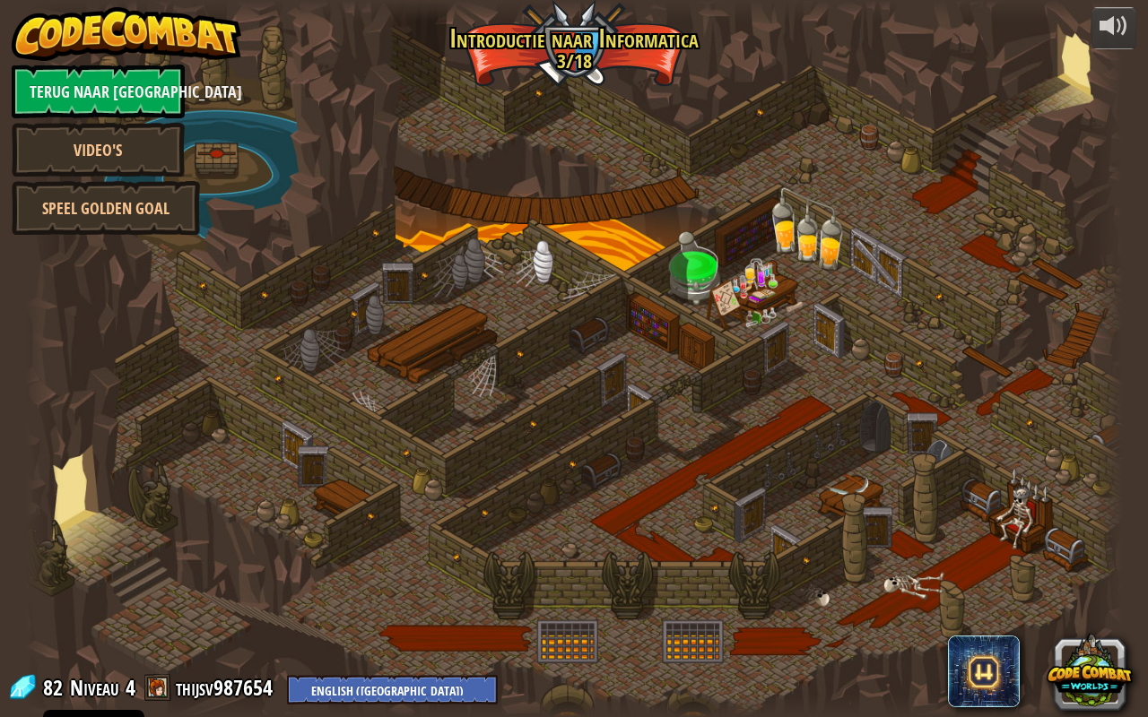
select select "nl-NL"
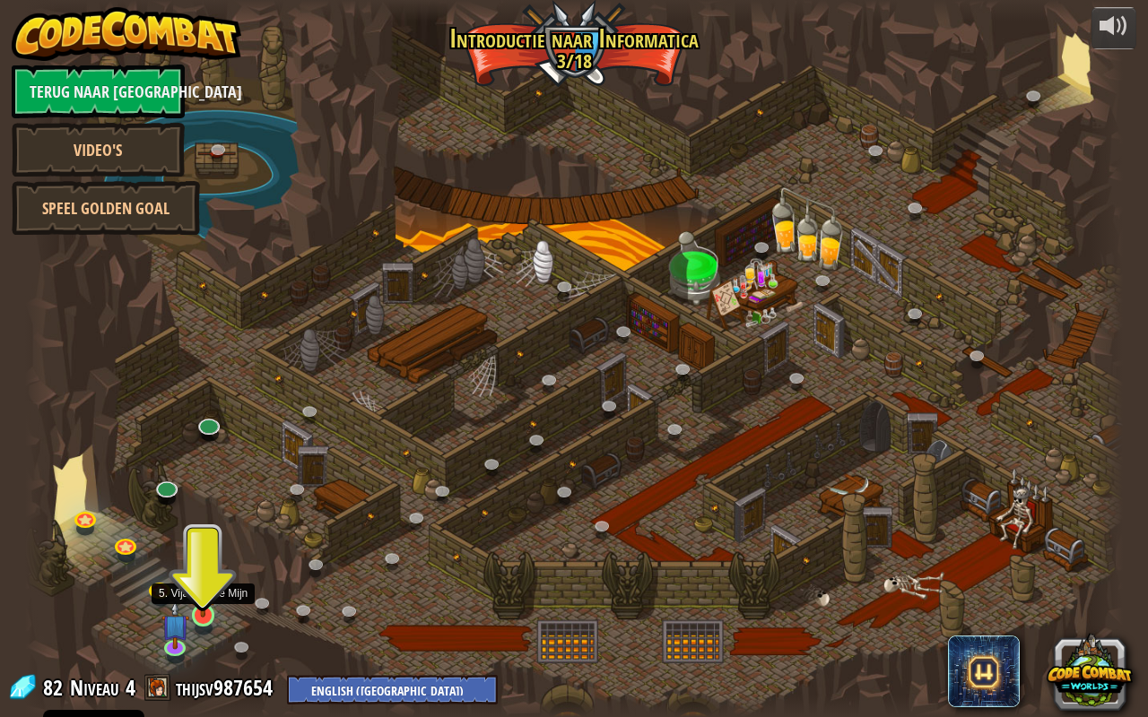
click at [208, 599] on img at bounding box center [203, 585] width 28 height 65
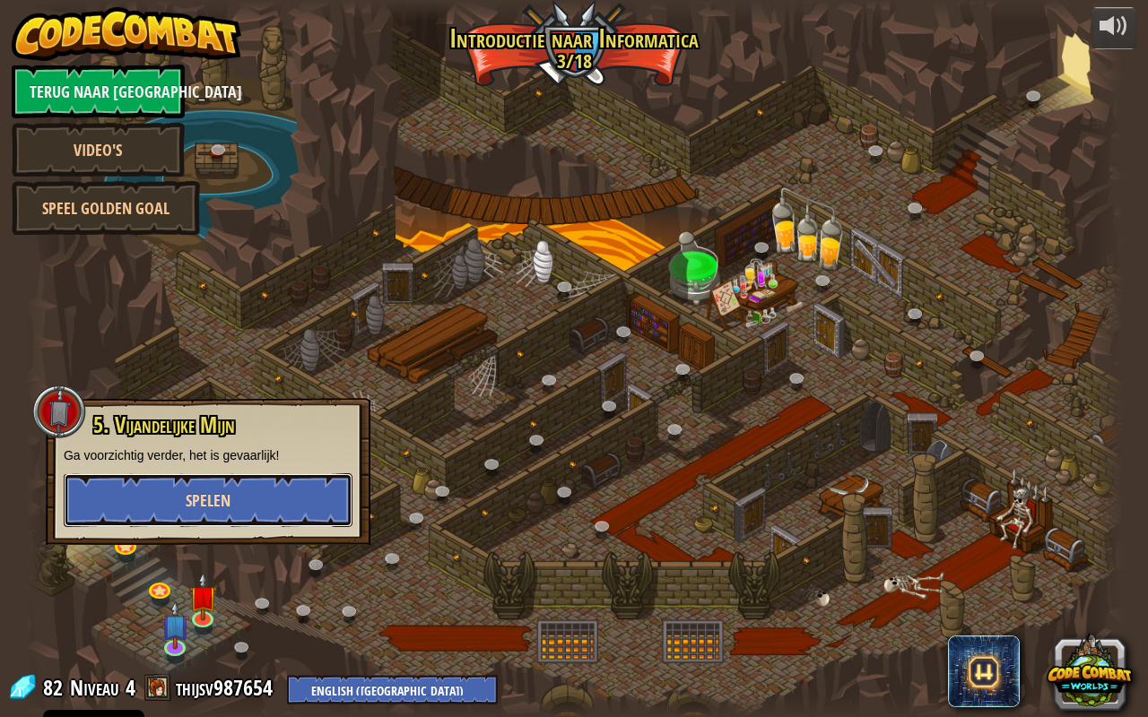
click at [251, 518] on button "Spelen" at bounding box center [208, 500] width 289 height 54
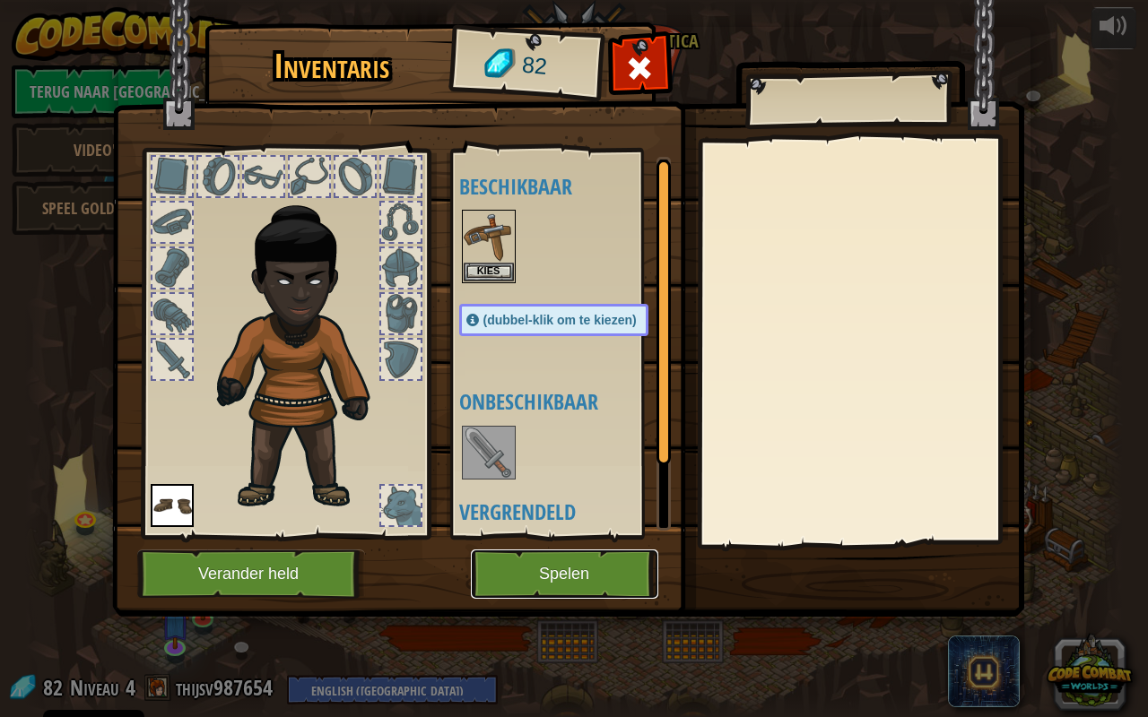
click at [487, 583] on button "Spelen" at bounding box center [564, 574] width 187 height 49
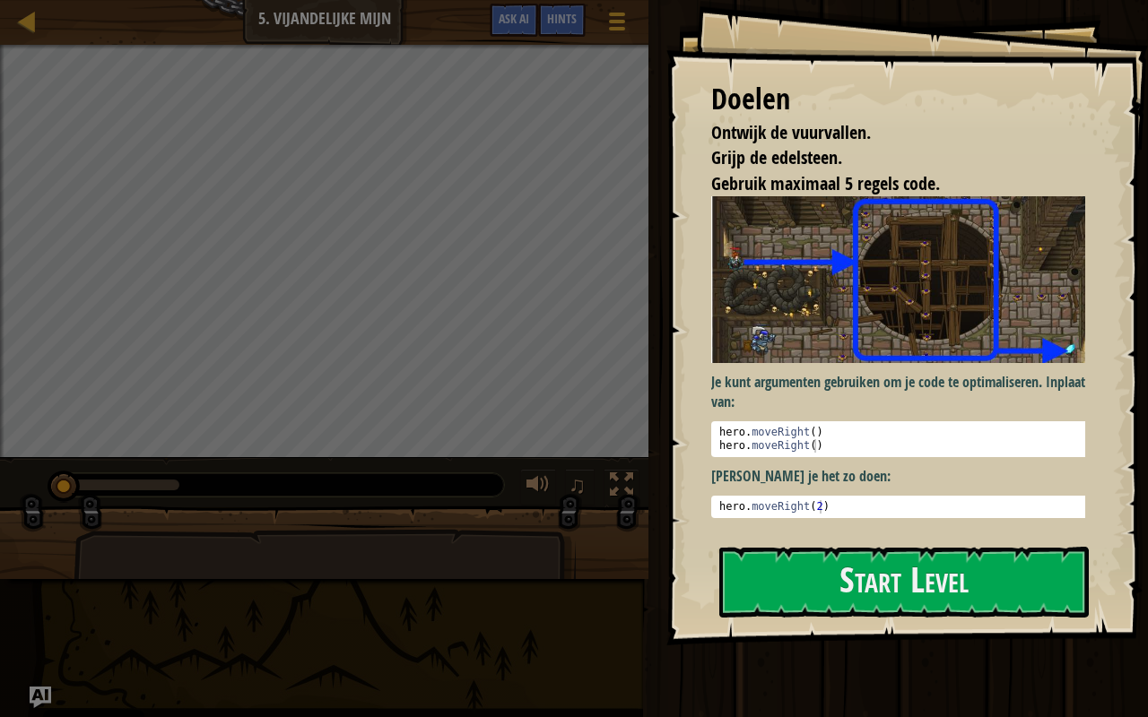
click at [488, 605] on div "Kaart Inleiding tot ComputerTechnologie 5. Vijandelijke Mijn Spelmenu Klaar Hin…" at bounding box center [574, 358] width 1148 height 717
click at [746, 534] on div "Doelen Ontwijk de vuurvallen. Grijp de edelsteen. Gebruik maximaal 5 regels cod…" at bounding box center [906, 323] width 481 height 646
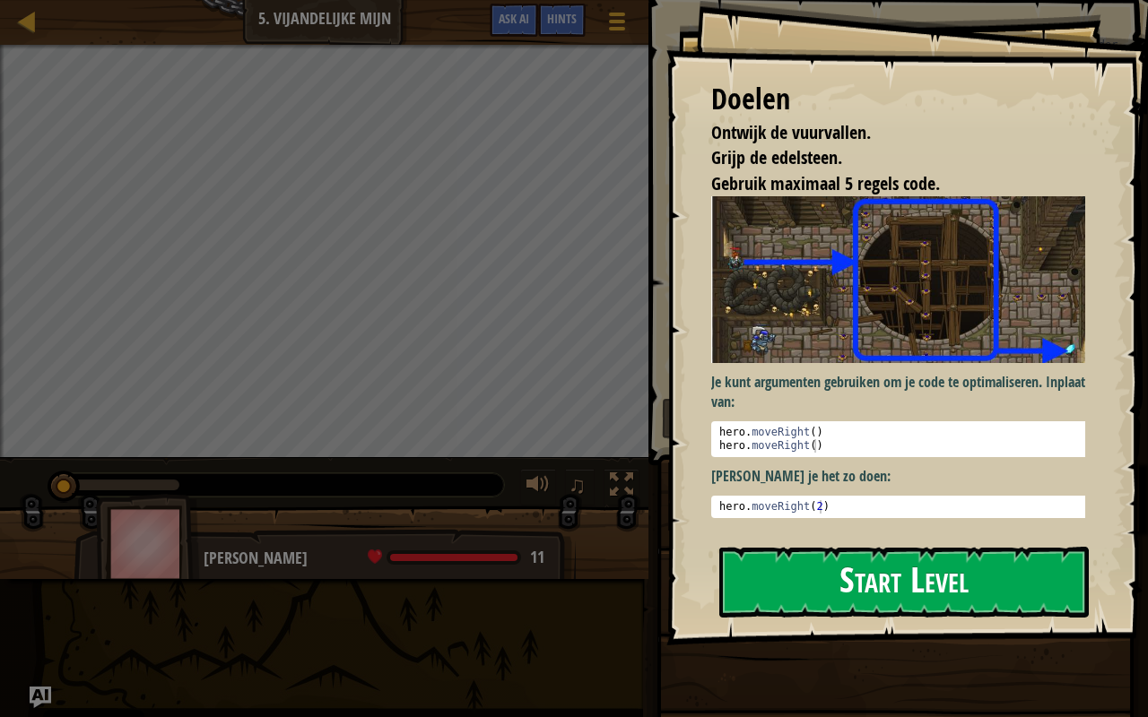
click at [757, 561] on button "Start Level" at bounding box center [903, 582] width 369 height 71
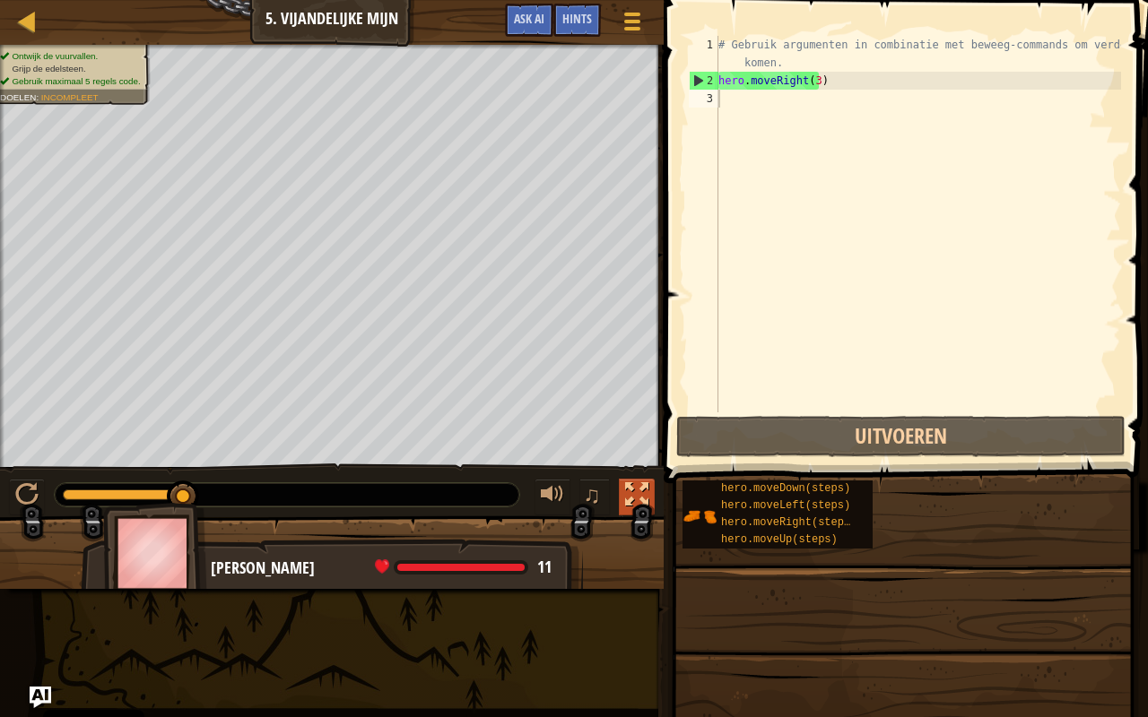
click at [632, 489] on div at bounding box center [636, 494] width 23 height 23
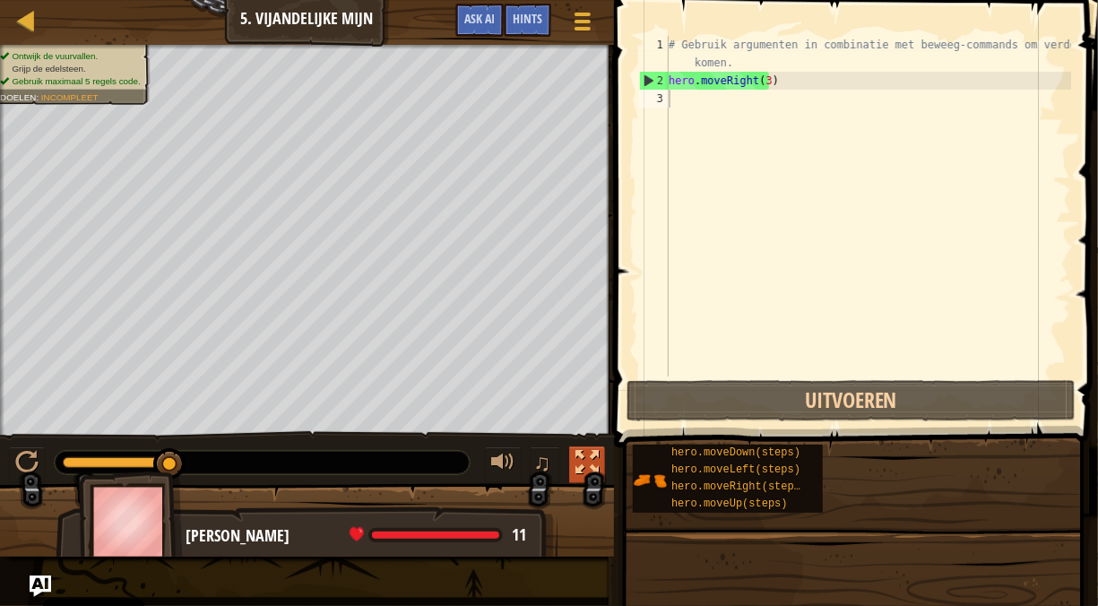
click at [582, 458] on div at bounding box center [587, 462] width 23 height 23
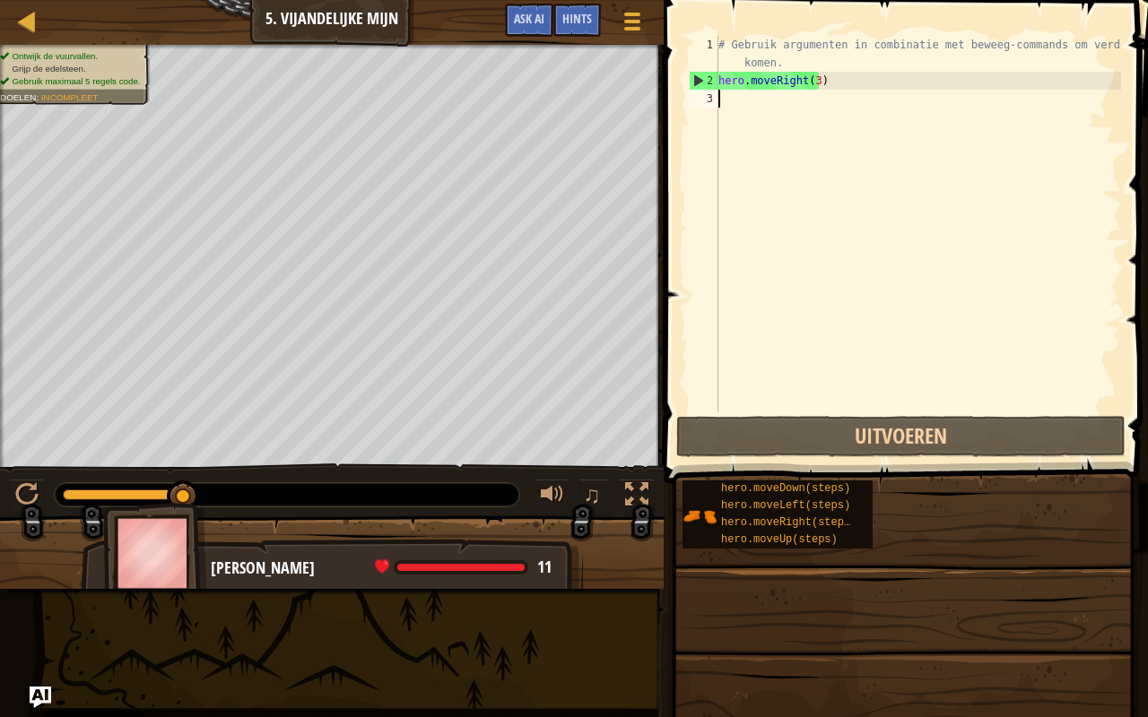
type textarea "m"
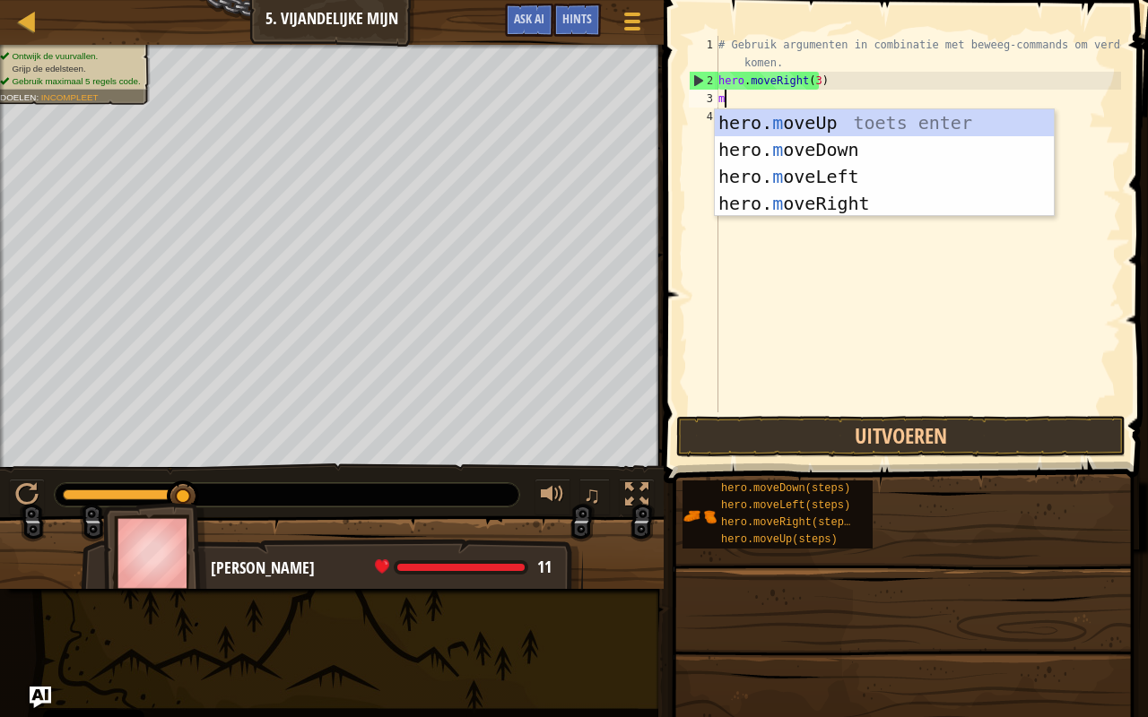
scroll to position [8, 0]
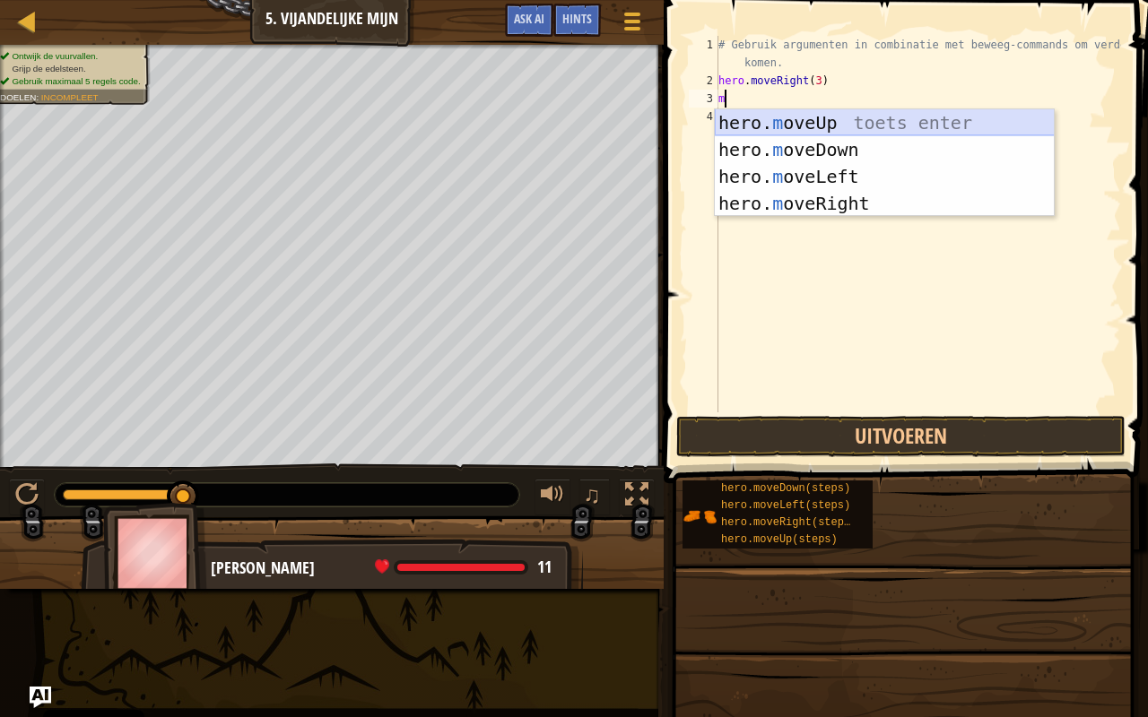
click at [818, 118] on div "hero. m oveUp toets enter hero. m oveDown toets enter hero. m oveLeft toets ent…" at bounding box center [885, 189] width 340 height 161
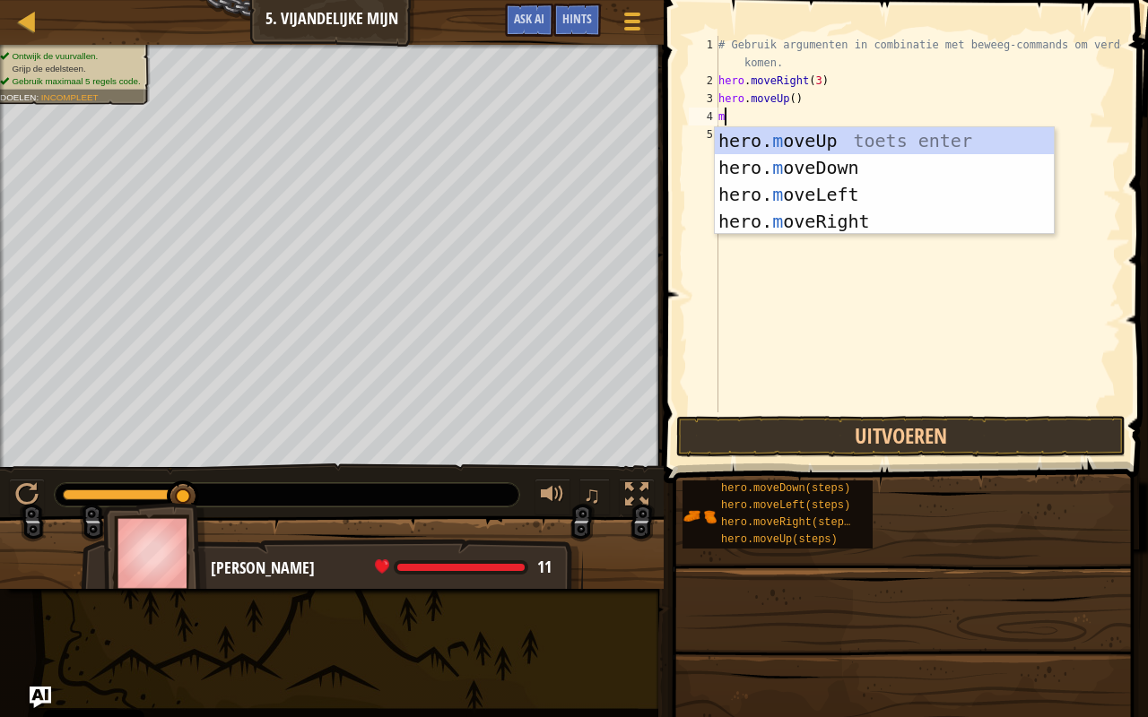
type textarea "mo"
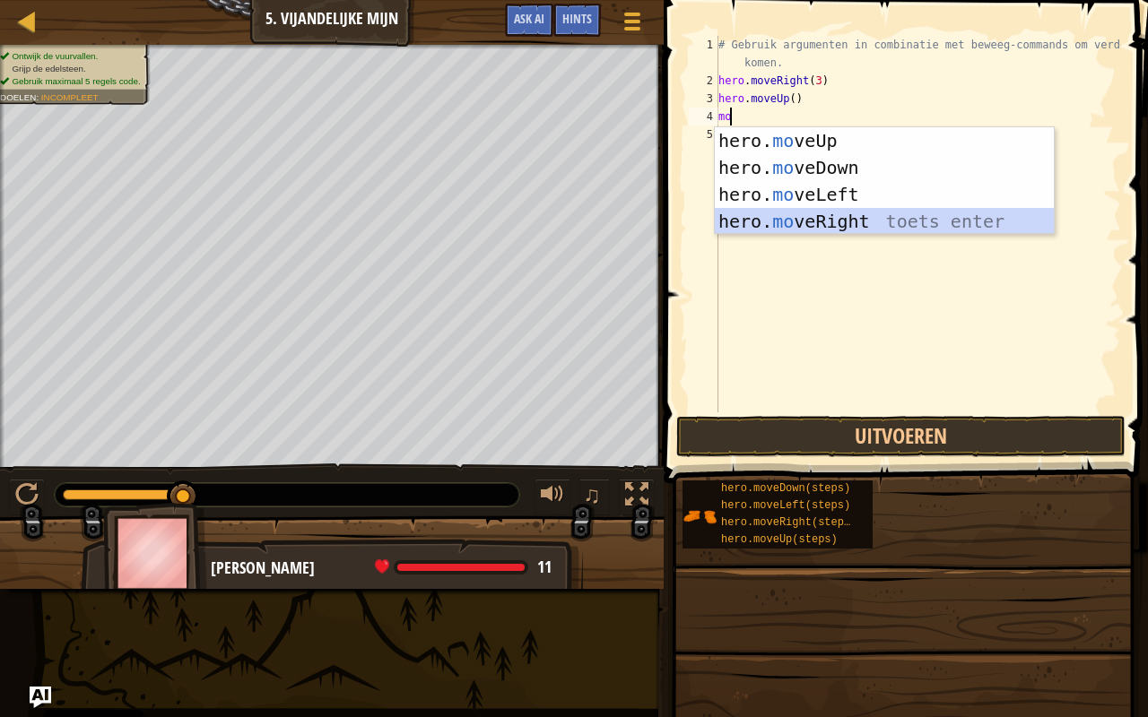
click at [826, 221] on div "hero. mo veUp toets enter hero. mo veDown toets enter hero. mo veLeft toets ent…" at bounding box center [885, 207] width 340 height 161
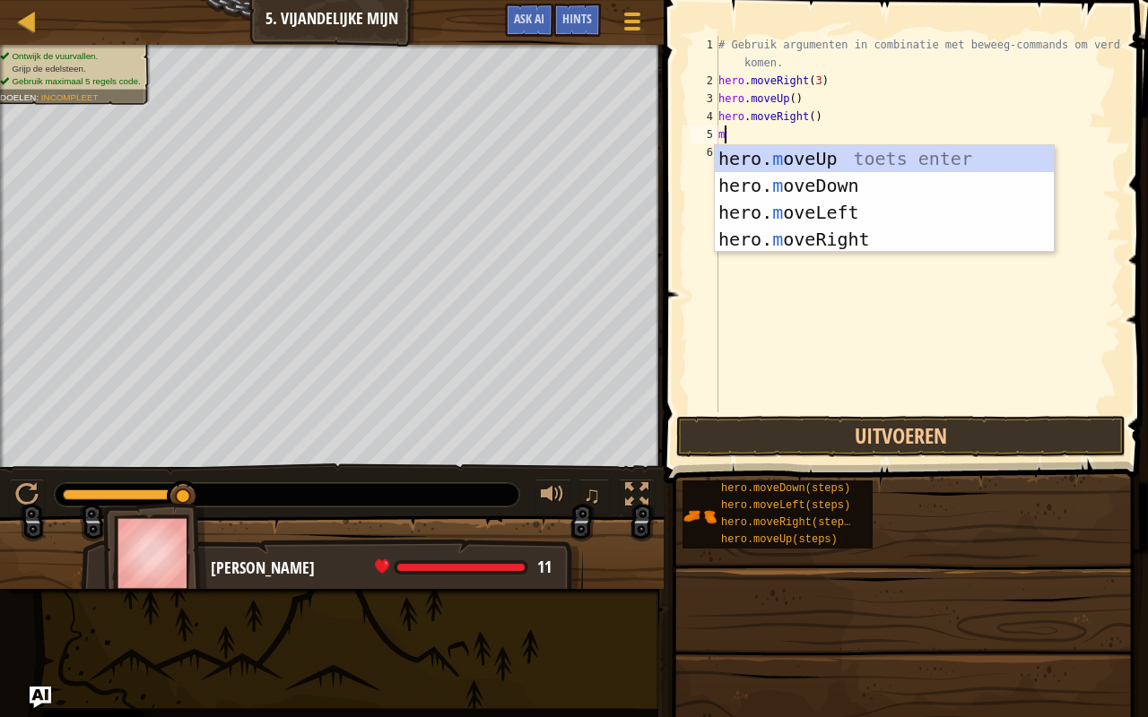
type textarea "mo"
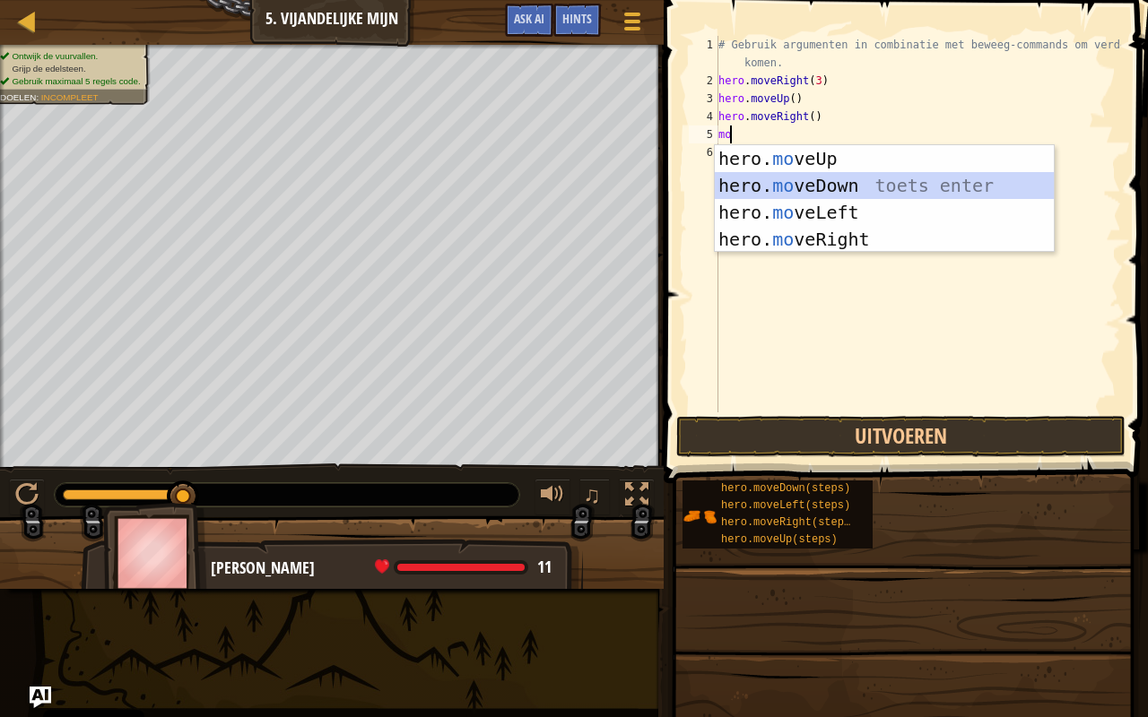
click at [886, 193] on div "hero. mo veUp toets enter hero. mo veDown toets enter hero. mo veLeft toets ent…" at bounding box center [885, 225] width 340 height 161
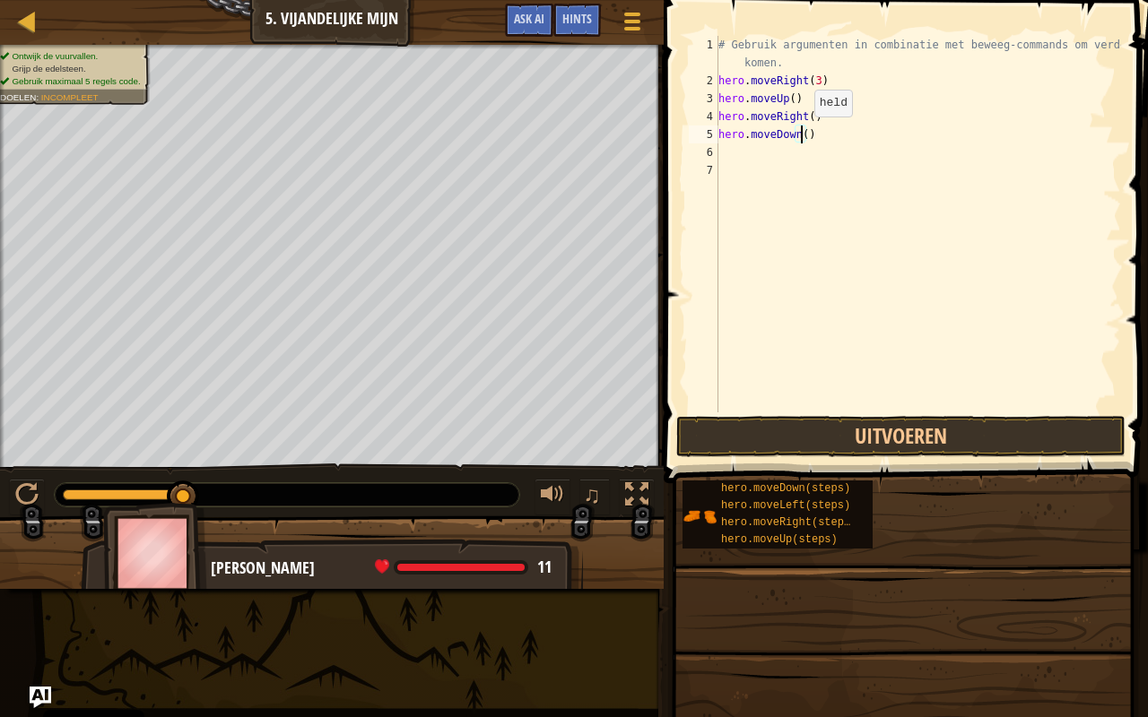
click at [798, 134] on div "# Gebruik argumenten in combinatie met beweeg-commands om verder te komen. hero…" at bounding box center [918, 251] width 406 height 430
type textarea "hero.moveDown(4)"
click at [794, 163] on div "# Gebruik argumenten in combinatie met beweeg-commands om verder te komen. hero…" at bounding box center [918, 251] width 406 height 430
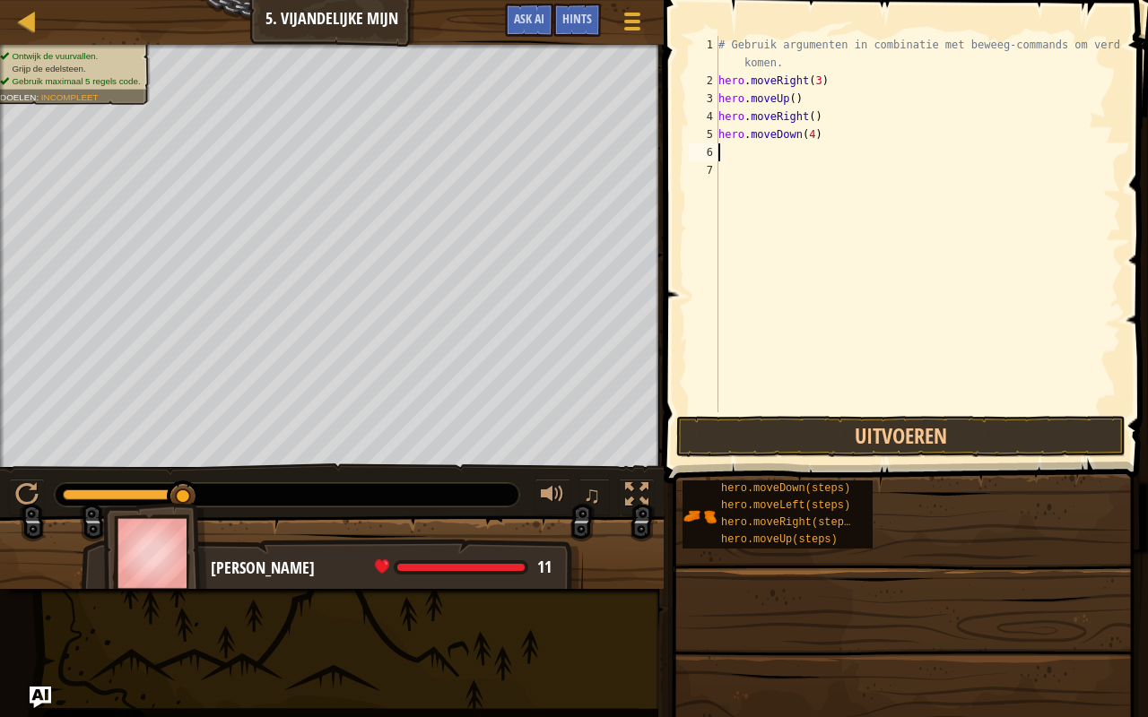
click at [782, 156] on div "# Gebruik argumenten in combinatie met beweeg-commands om verder te komen. hero…" at bounding box center [918, 251] width 406 height 430
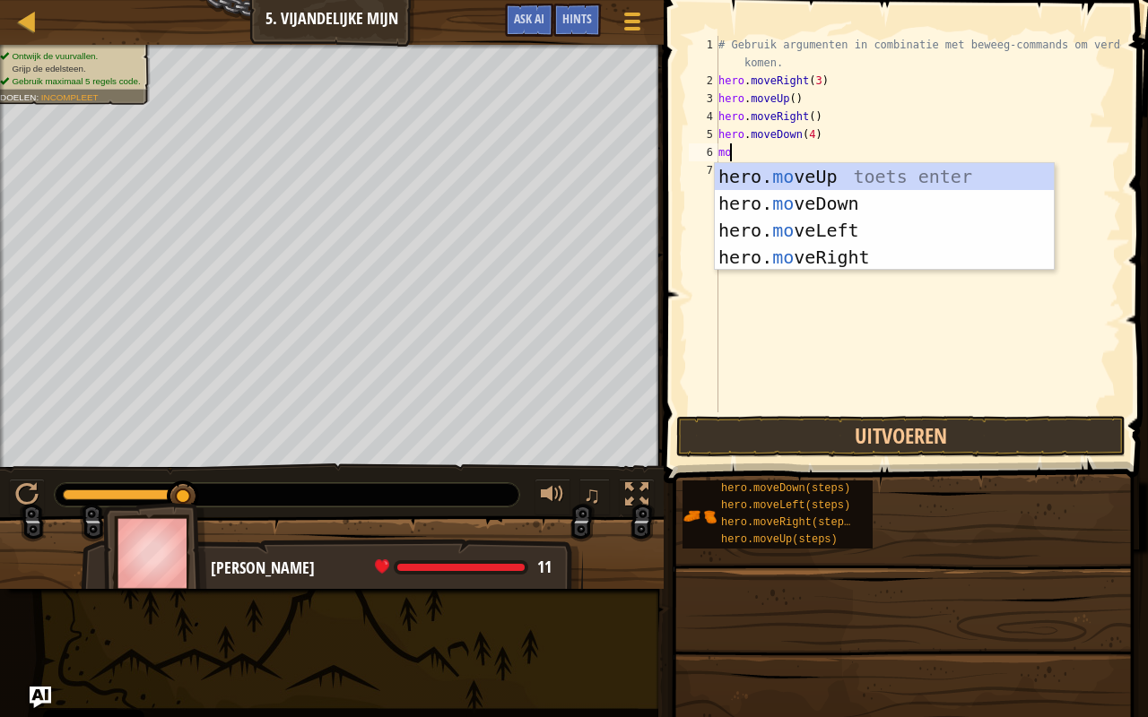
type textarea "mov"
click at [862, 247] on div "hero. mov eUp toets enter hero. mov eDown toets enter hero. mov eLeft toets ent…" at bounding box center [885, 243] width 340 height 161
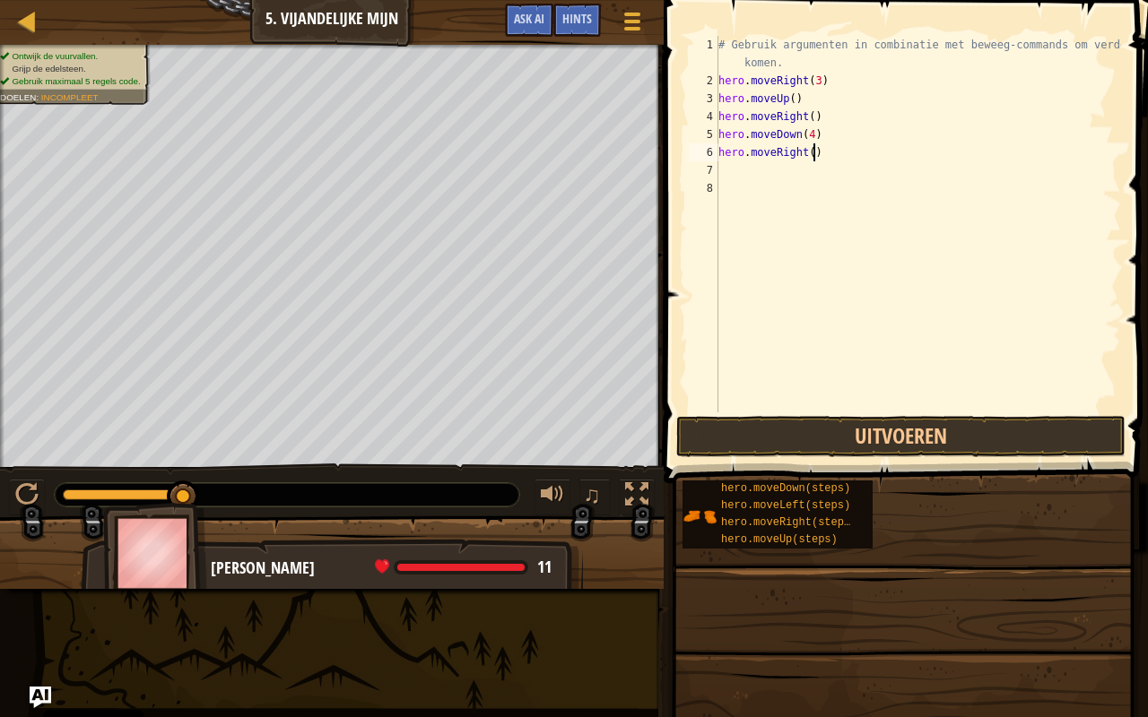
click at [810, 159] on div "# Gebruik argumenten in combinatie met beweeg-commands om verder te komen. hero…" at bounding box center [918, 251] width 406 height 430
click at [805, 151] on div "# Gebruik argumenten in combinatie met beweeg-commands om verder te komen. hero…" at bounding box center [918, 251] width 406 height 430
type textarea "hero.moveRight(2)"
click at [948, 431] on button "Uitvoeren" at bounding box center [900, 436] width 449 height 41
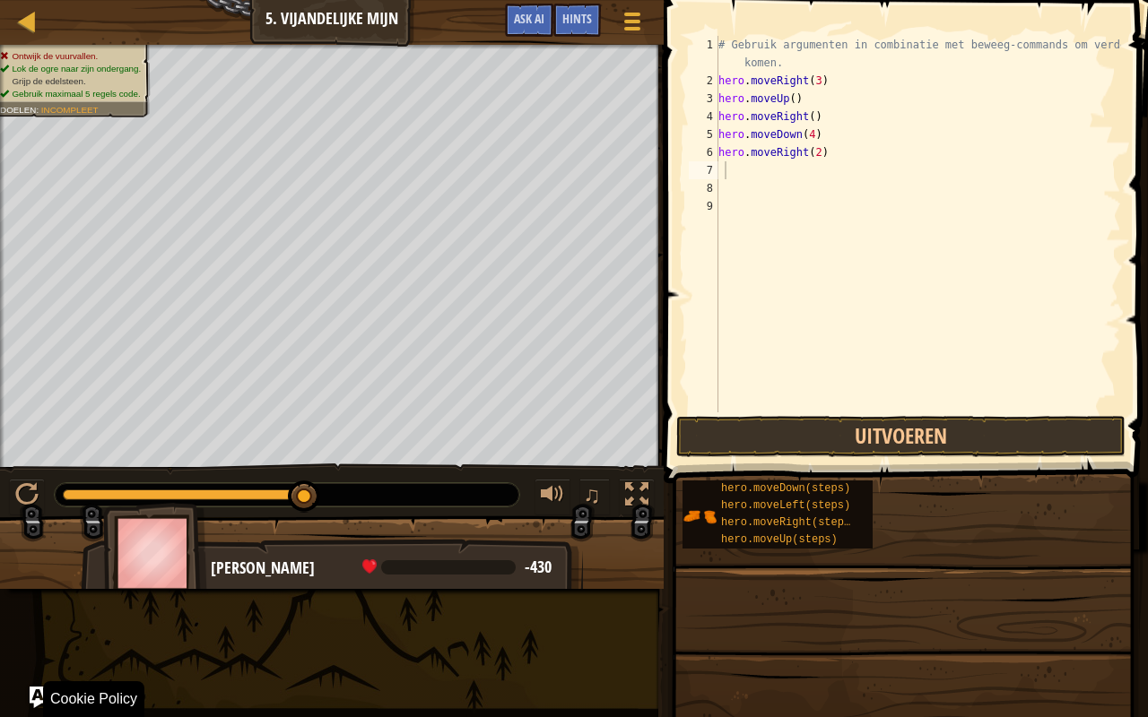
click at [968, 605] on span at bounding box center [903, 727] width 472 height 531
drag, startPoint x: 1016, startPoint y: 716, endPoint x: 1108, endPoint y: 716, distance: 92.3
click at [1084, 605] on span at bounding box center [903, 727] width 472 height 531
click at [806, 133] on div "# Gebruik argumenten in combinatie met beweeg-commands om verder te komen. hero…" at bounding box center [918, 251] width 406 height 430
type textarea "hero.moveDown(3)"
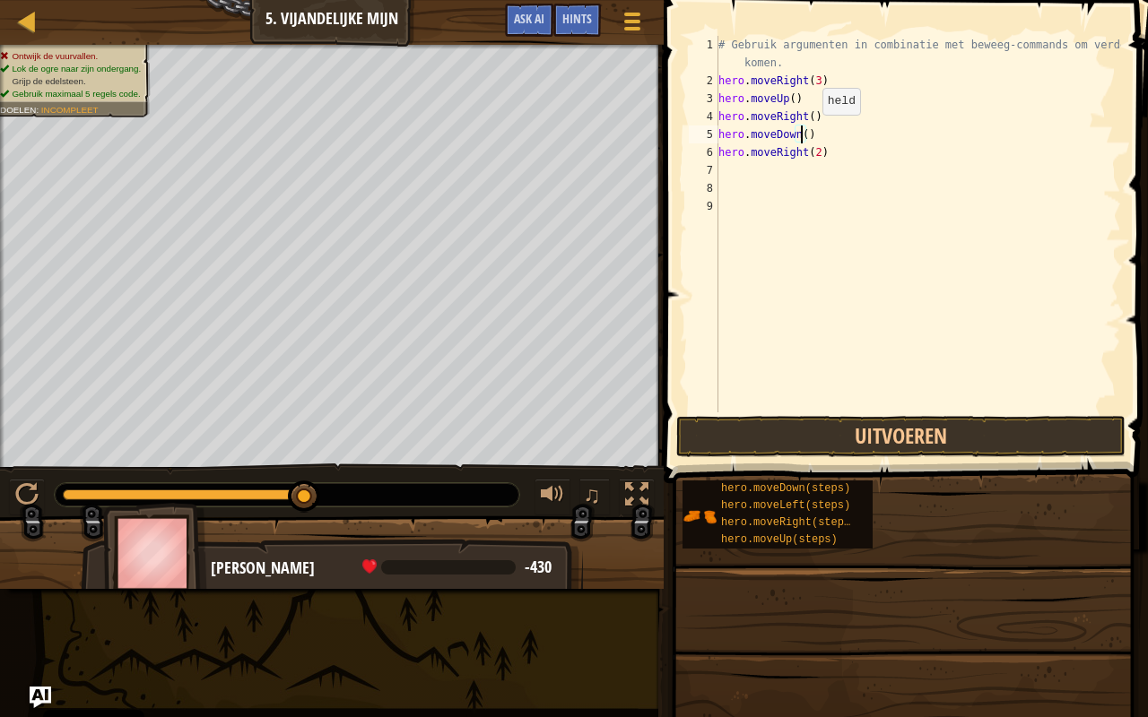
scroll to position [8, 6]
click at [820, 197] on div "# Gebruik argumenten in combinatie met beweeg-commands om verder te komen. hero…" at bounding box center [918, 251] width 406 height 430
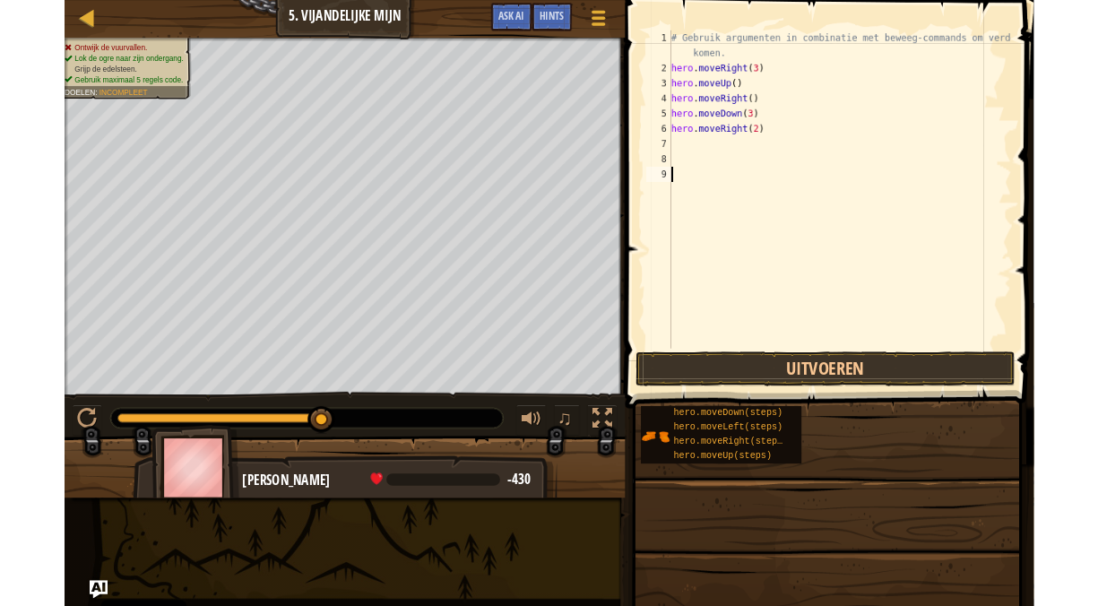
scroll to position [8, 0]
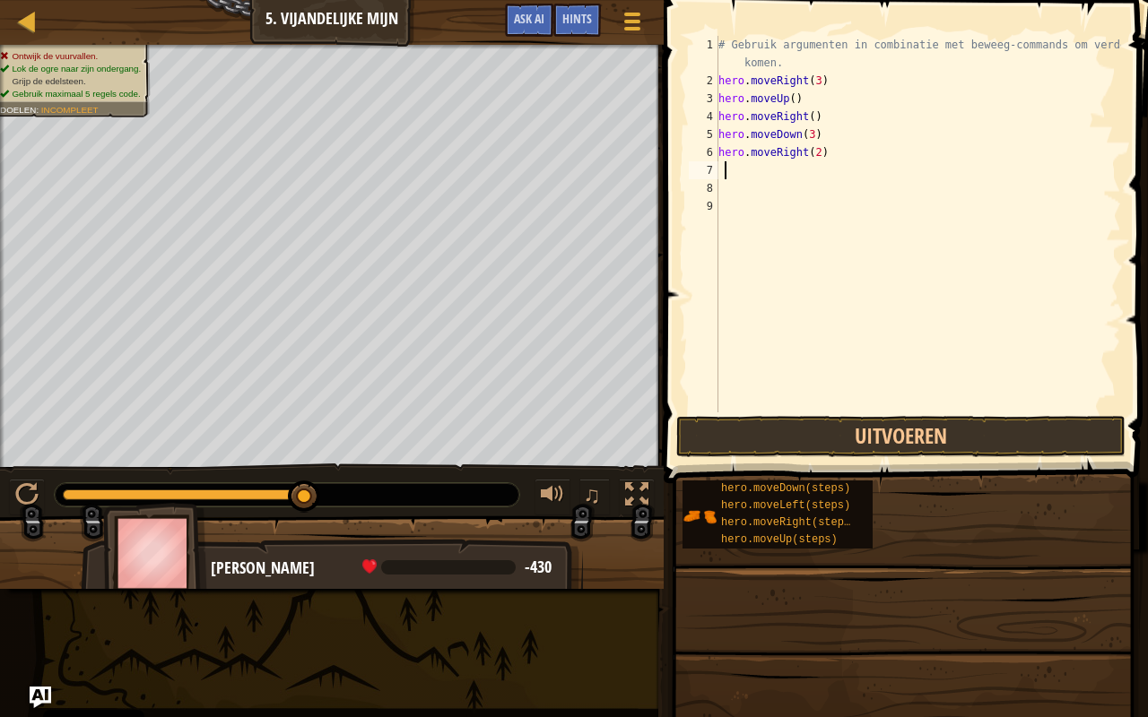
click at [815, 162] on div "# Gebruik argumenten in combinatie met beweeg-commands om verder te komen. hero…" at bounding box center [918, 251] width 406 height 430
click at [842, 465] on span at bounding box center [903, 727] width 472 height 531
click at [842, 450] on button "Uitvoeren" at bounding box center [900, 436] width 449 height 41
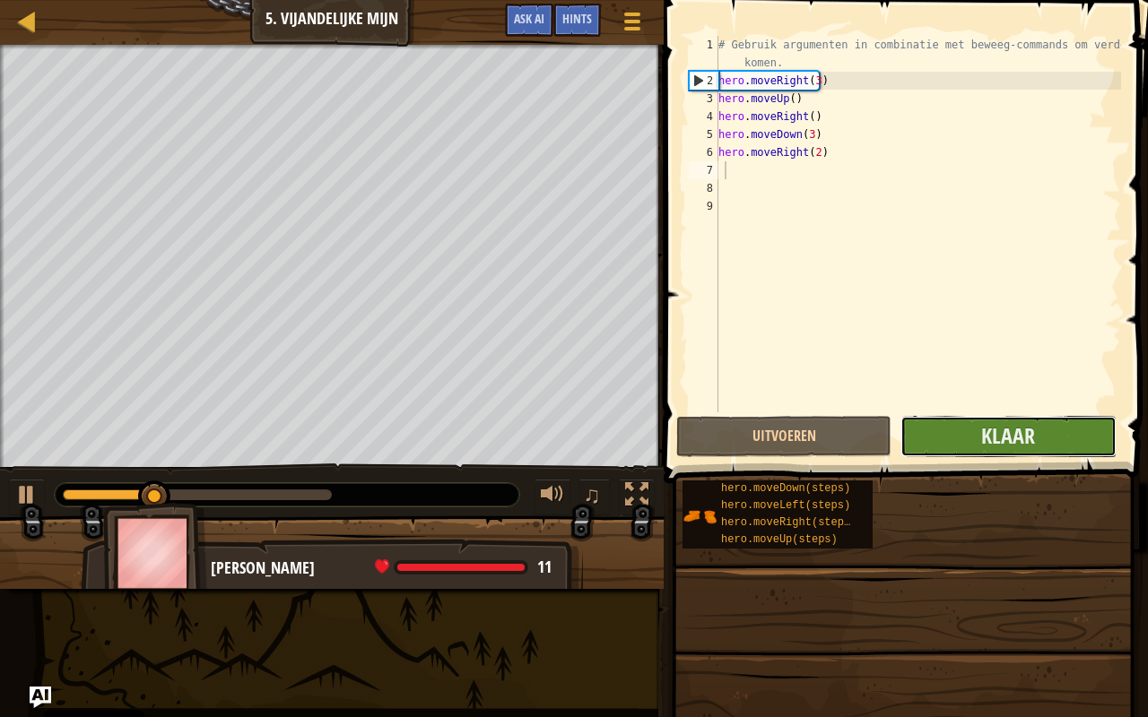
click at [917, 430] on button "Klaar" at bounding box center [1007, 436] width 215 height 41
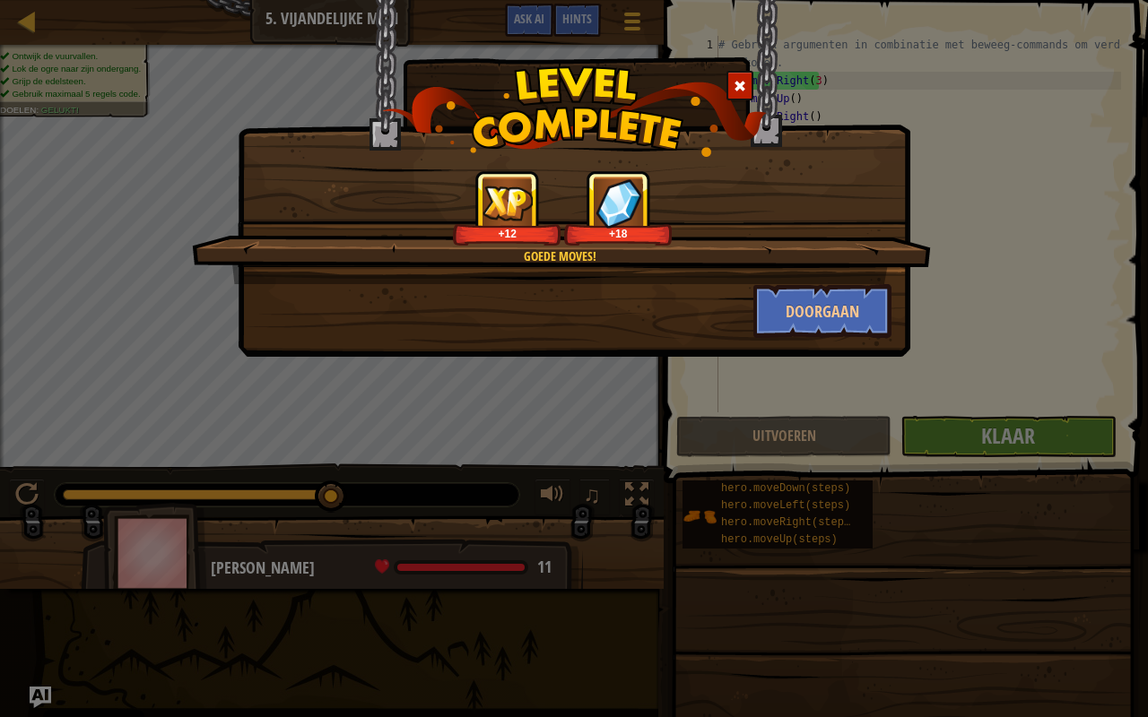
click at [862, 338] on div "Goede moves! +12 +18 Doorgaan" at bounding box center [574, 178] width 672 height 357
click at [868, 322] on button "Doorgaan" at bounding box center [822, 311] width 139 height 54
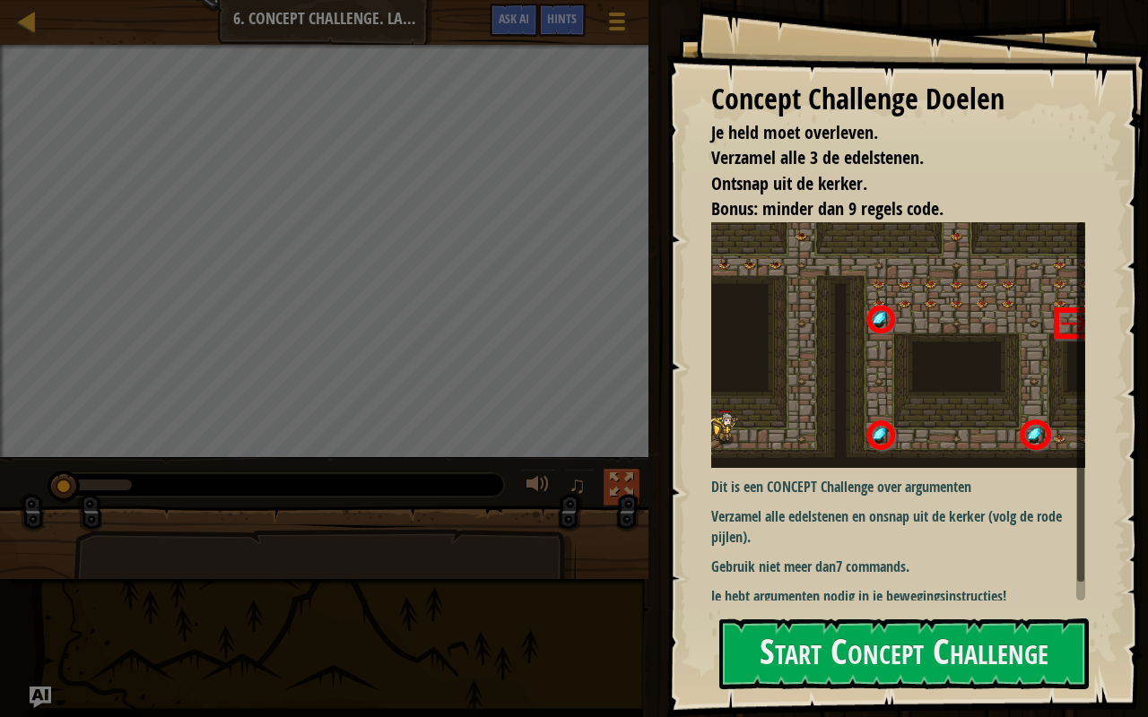
click at [622, 481] on div at bounding box center [621, 484] width 23 height 23
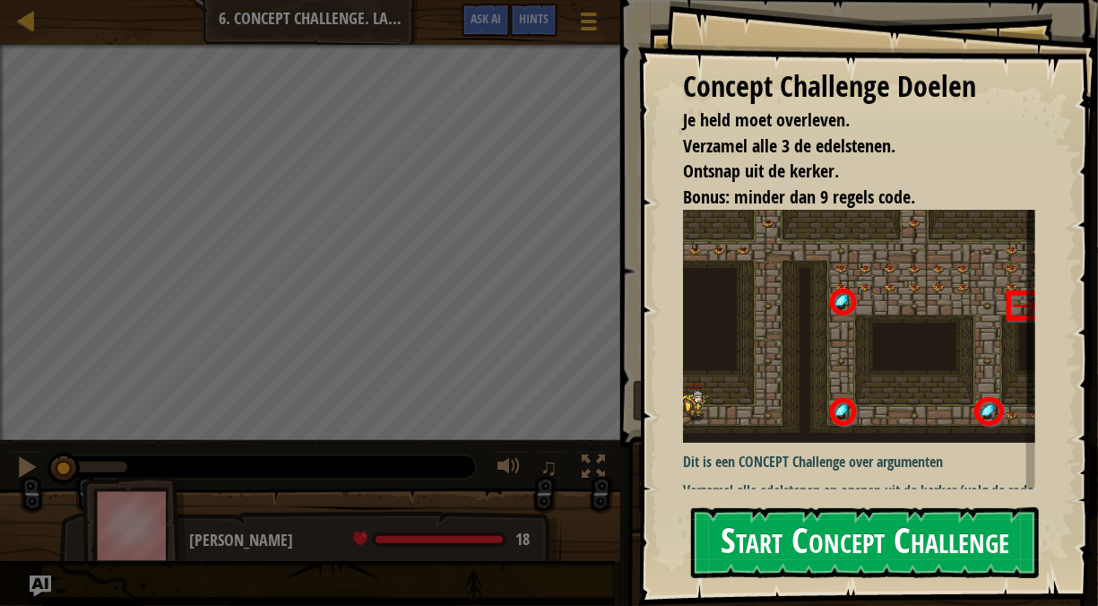
click at [881, 534] on button "Start Concept Challenge" at bounding box center [865, 542] width 348 height 71
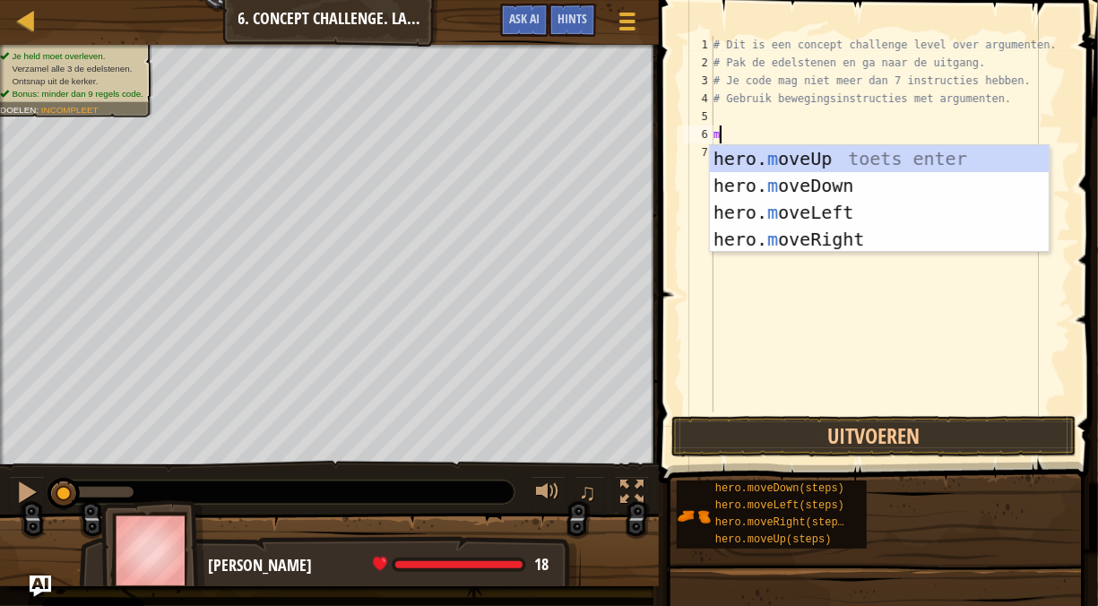
scroll to position [8, 0]
type textarea "move"
click at [923, 236] on div "hero. move Up toets enter hero. move Down toets enter hero. move Left toets ent…" at bounding box center [880, 225] width 340 height 161
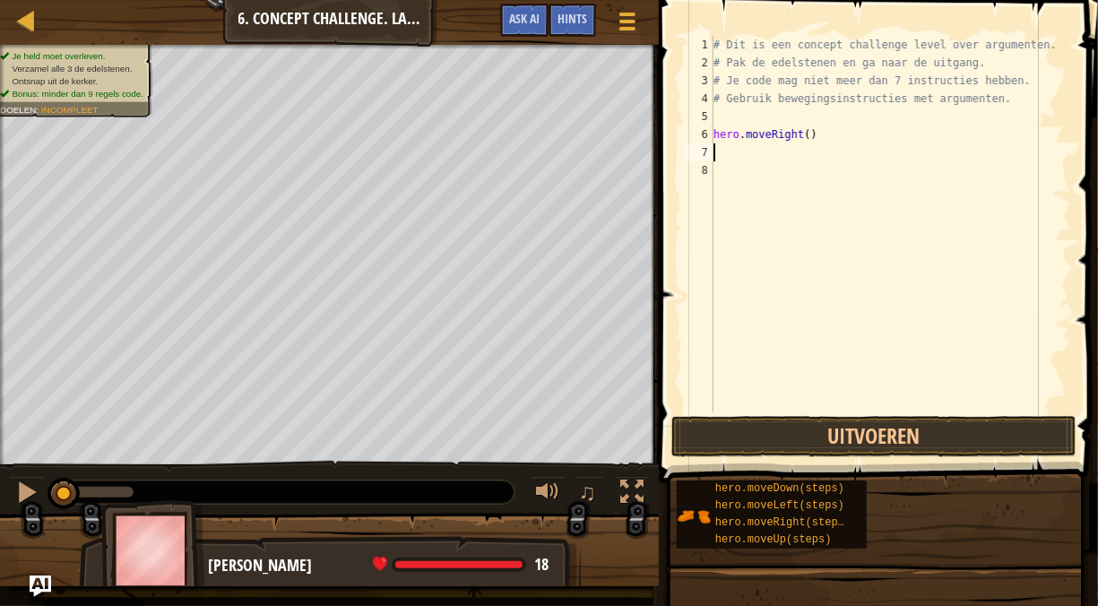
scroll to position [8, 0]
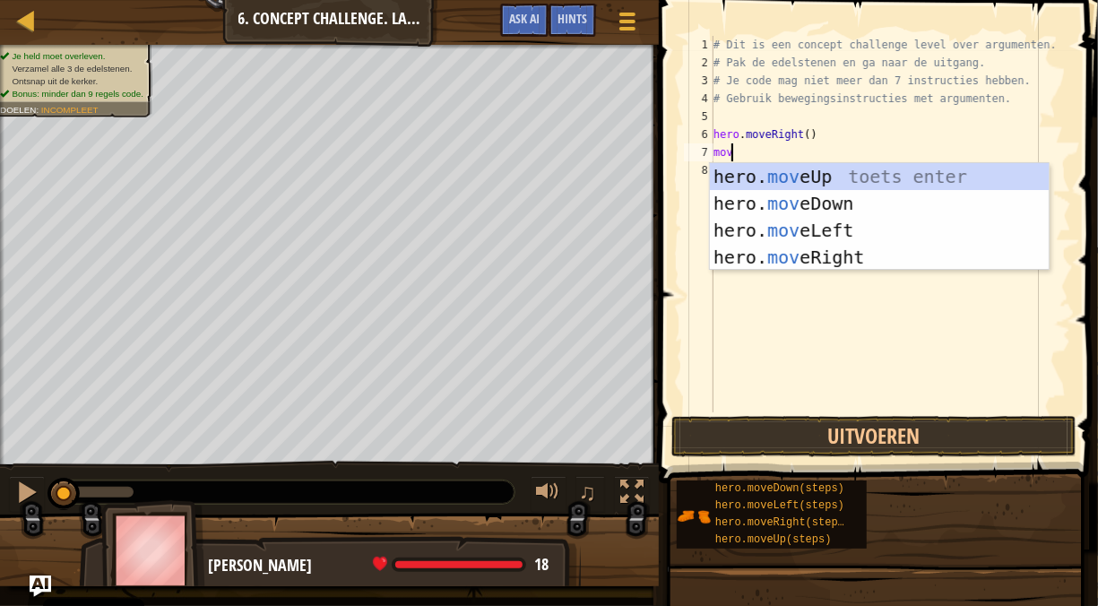
type textarea "move"
click at [869, 233] on div "hero. move Up toets enter hero. move Down toets enter hero. move Left toets ent…" at bounding box center [880, 243] width 340 height 161
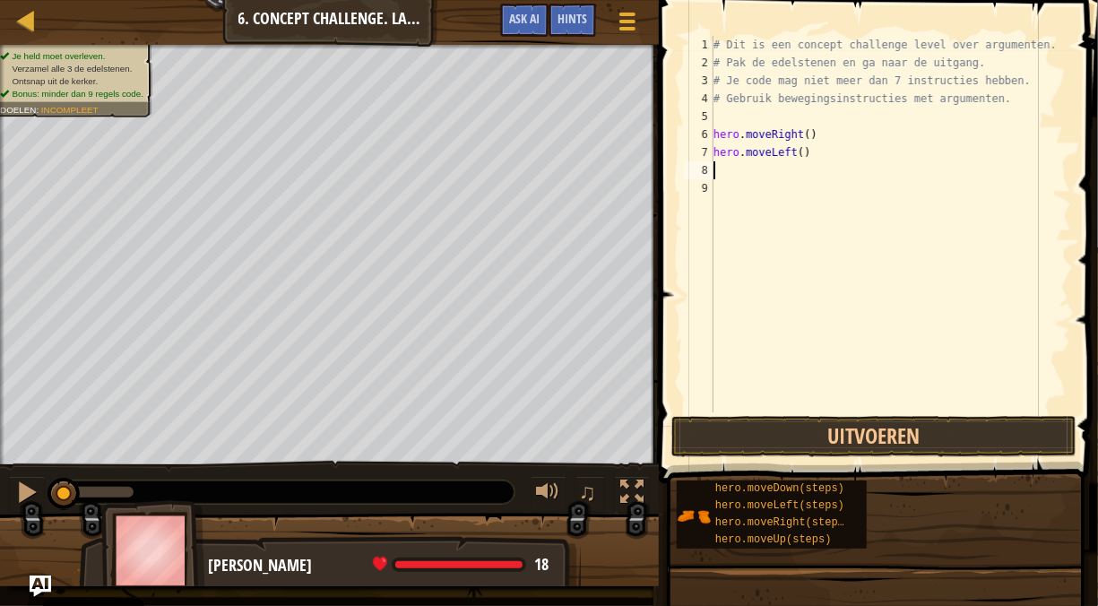
scroll to position [8, 0]
click at [835, 452] on button "Uitvoeren" at bounding box center [874, 436] width 405 height 41
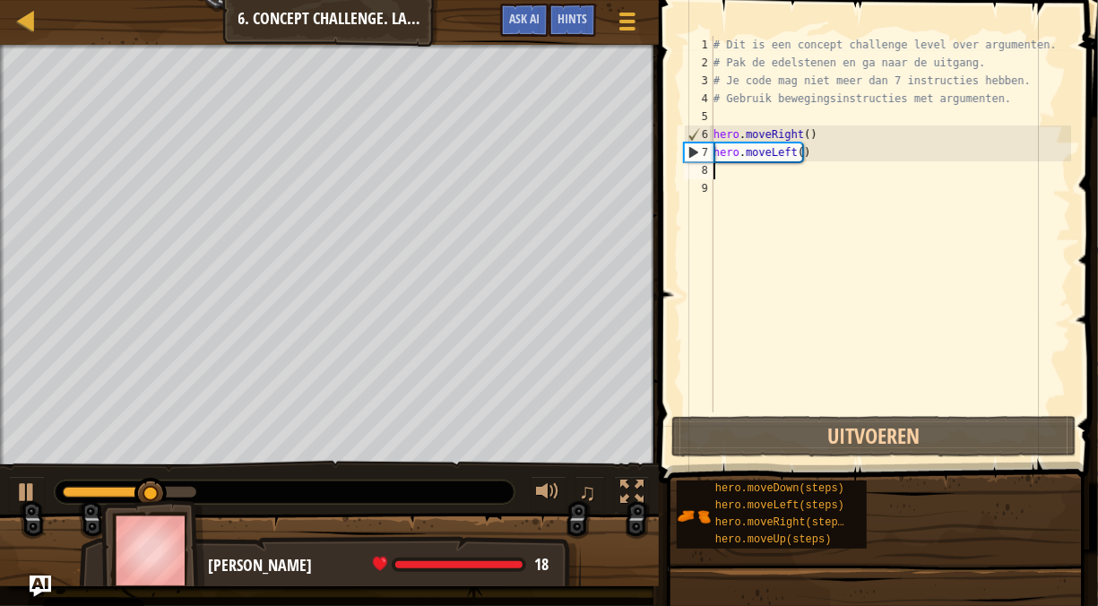
drag, startPoint x: 829, startPoint y: 162, endPoint x: 680, endPoint y: 169, distance: 149.0
click at [680, 169] on div "1 2 3 4 5 6 7 8 9 # Dit is een concept challenge level over argumenten. # Pak d…" at bounding box center [875, 224] width 391 height 377
drag, startPoint x: 854, startPoint y: 147, endPoint x: 687, endPoint y: 160, distance: 167.3
click at [687, 160] on div "1 2 3 4 5 6 7 8 9 # Dit is een concept challenge level over argumenten. # Pak d…" at bounding box center [875, 224] width 391 height 377
type textarea "hero.moveLeft()"
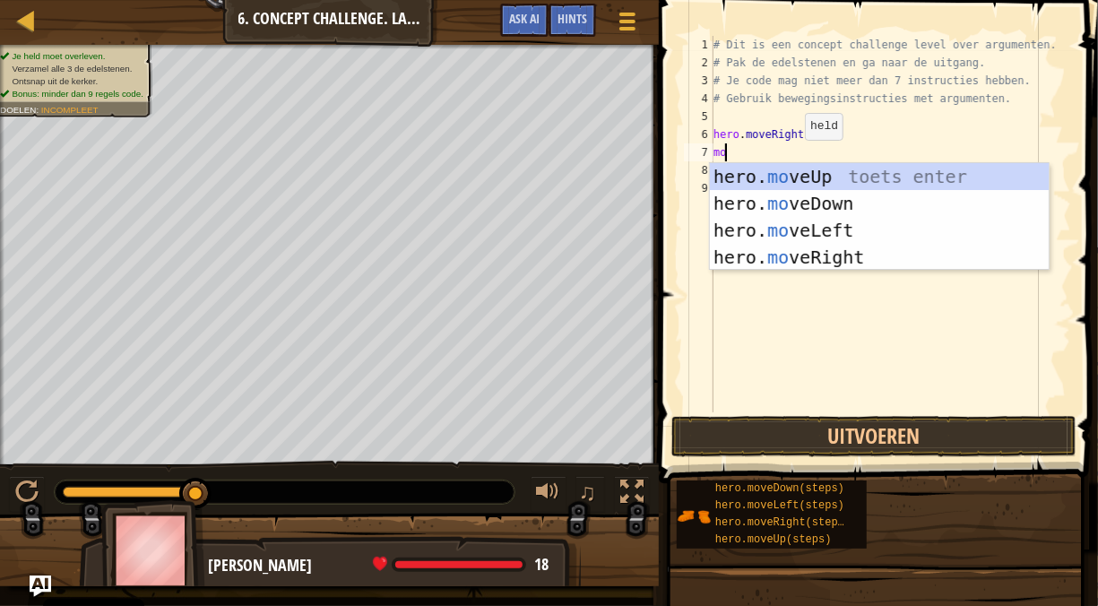
type textarea "move"
click at [854, 169] on div "hero. move Up toets enter hero. move Down toets enter hero. move Left toets ent…" at bounding box center [880, 243] width 340 height 161
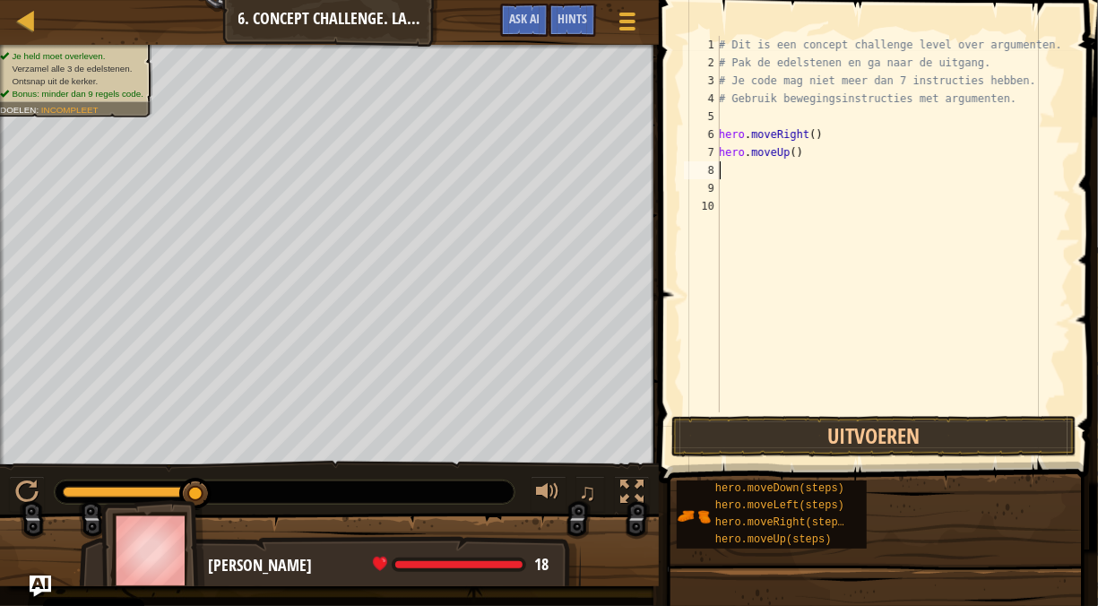
scroll to position [8, 0]
click at [784, 156] on div "# Dit is een concept challenge level over argumenten. # Pak de edelstenen en ga…" at bounding box center [893, 242] width 356 height 412
type textarea "hero.moveUp()"
click at [784, 156] on div "# Dit is een concept challenge level over argumenten. # Pak de edelstenen en ga…" at bounding box center [893, 242] width 356 height 412
click at [793, 161] on div "# Dit is een concept challenge level over argumenten. # Pak de edelstenen en ga…" at bounding box center [893, 242] width 356 height 412
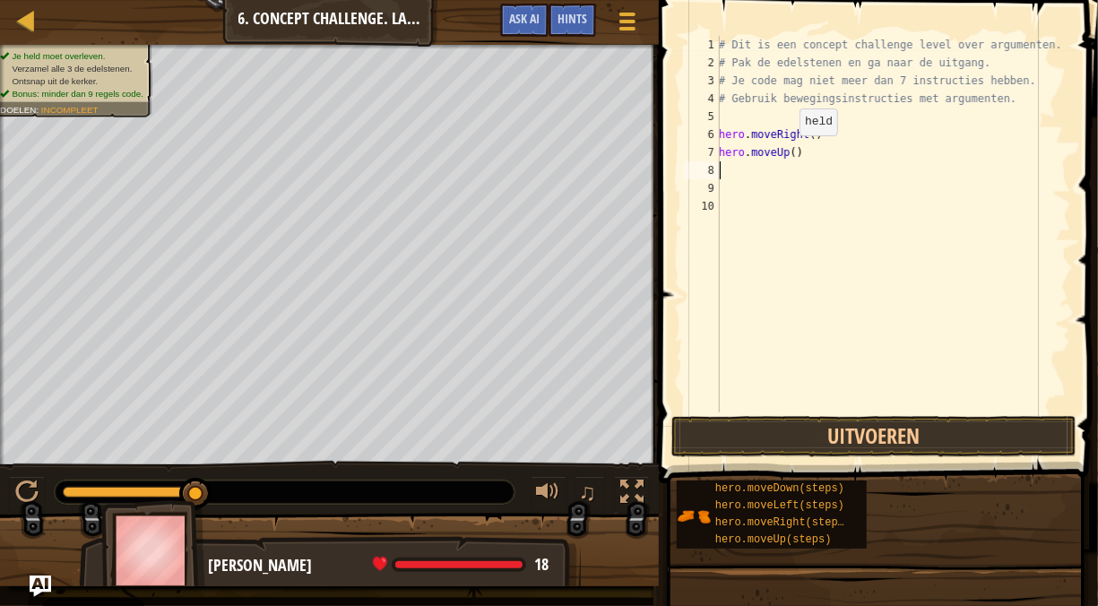
click at [790, 153] on div "# Dit is een concept challenge level over argumenten. # Pak de edelstenen en ga…" at bounding box center [893, 242] width 356 height 412
type textarea "hero.moveUp(3)"
click at [874, 447] on button "Uitvoeren" at bounding box center [874, 436] width 405 height 41
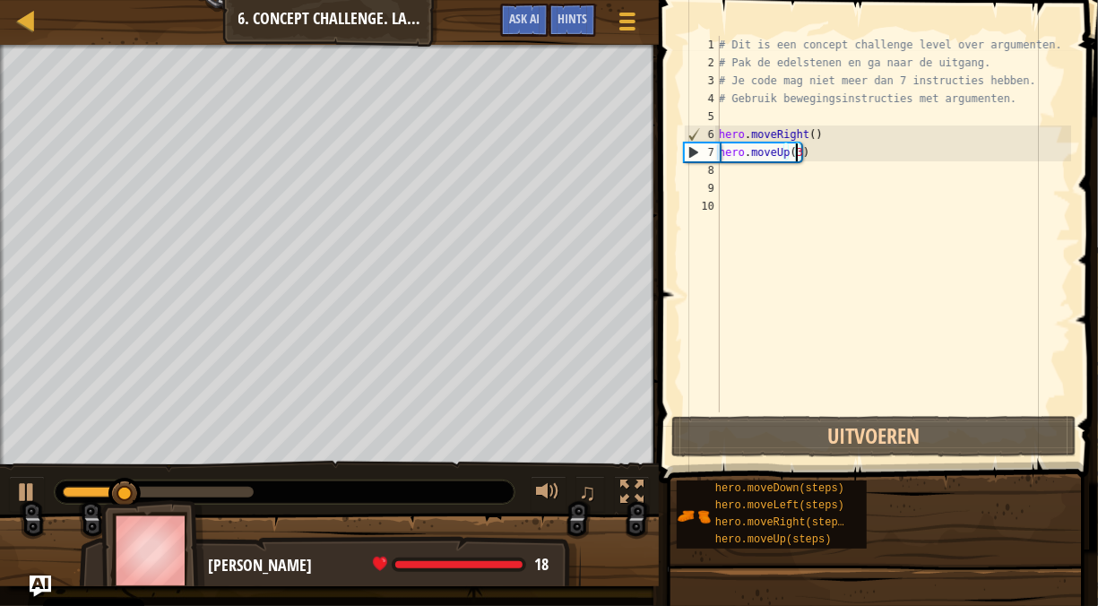
click at [784, 169] on div "# Dit is een concept challenge level over argumenten. # Pak de edelstenen en ga…" at bounding box center [893, 242] width 356 height 412
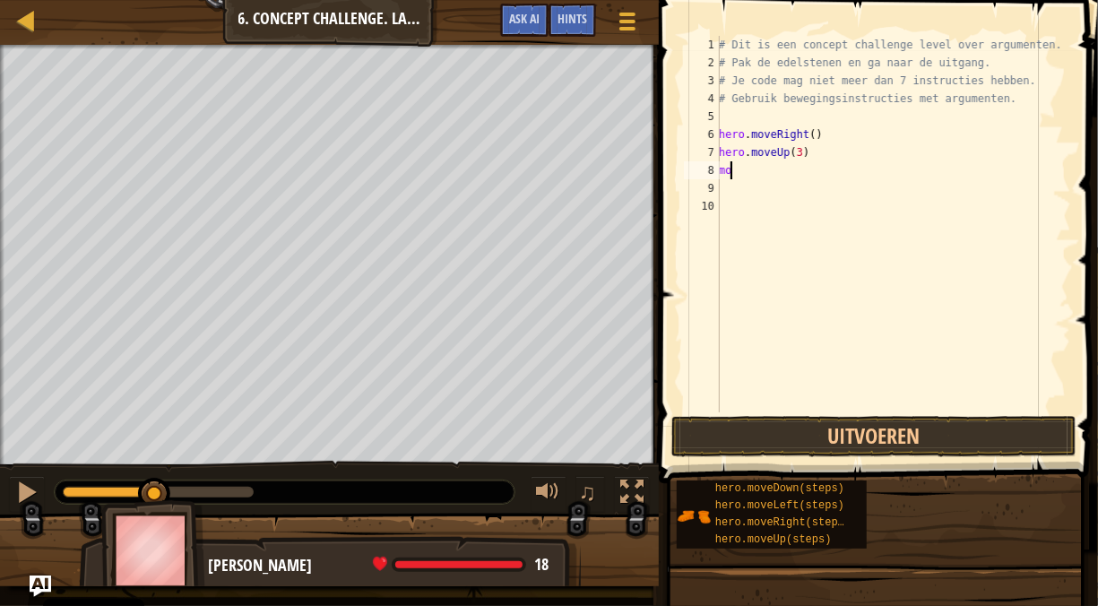
type textarea "mov"
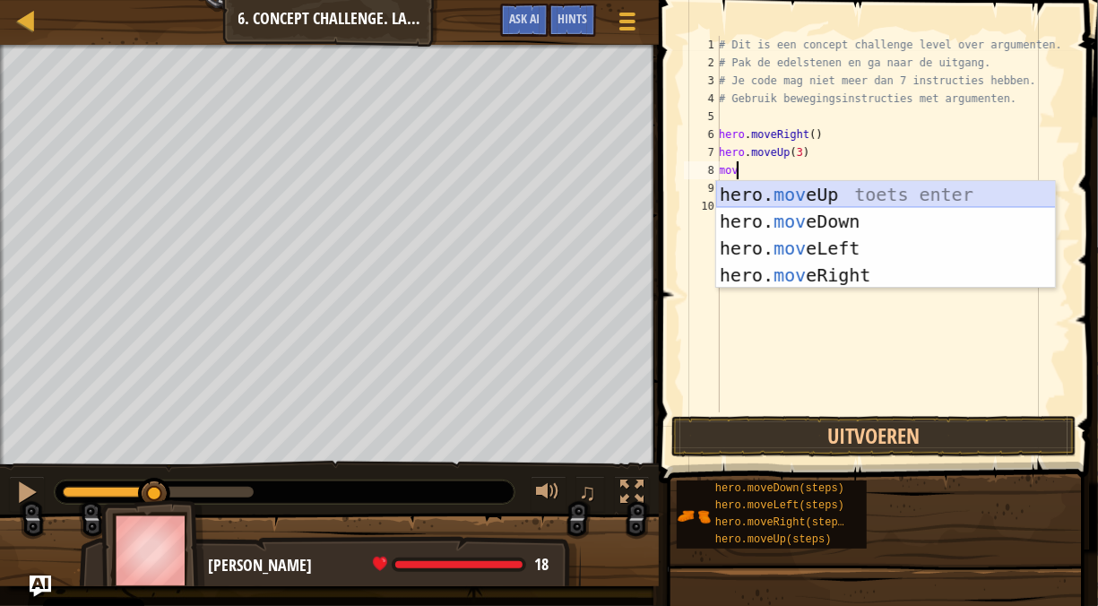
click at [833, 191] on div "hero. mov eUp toets enter hero. mov eDown toets enter hero. mov eLeft toets ent…" at bounding box center [886, 261] width 340 height 161
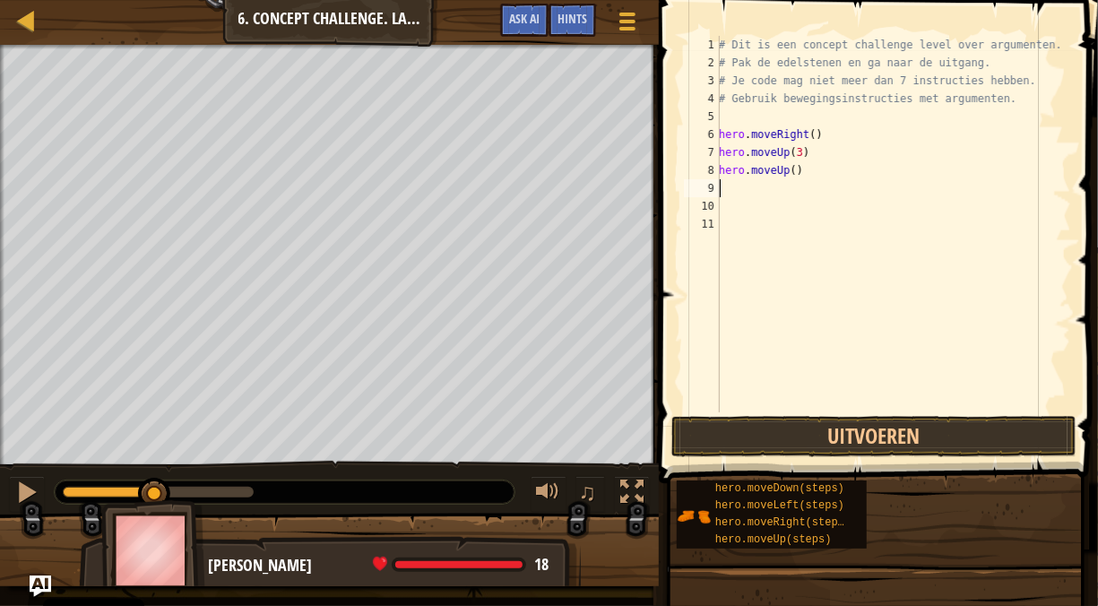
click at [915, 461] on span at bounding box center [881, 216] width 454 height 536
click at [915, 450] on button "Uitvoeren" at bounding box center [874, 436] width 405 height 41
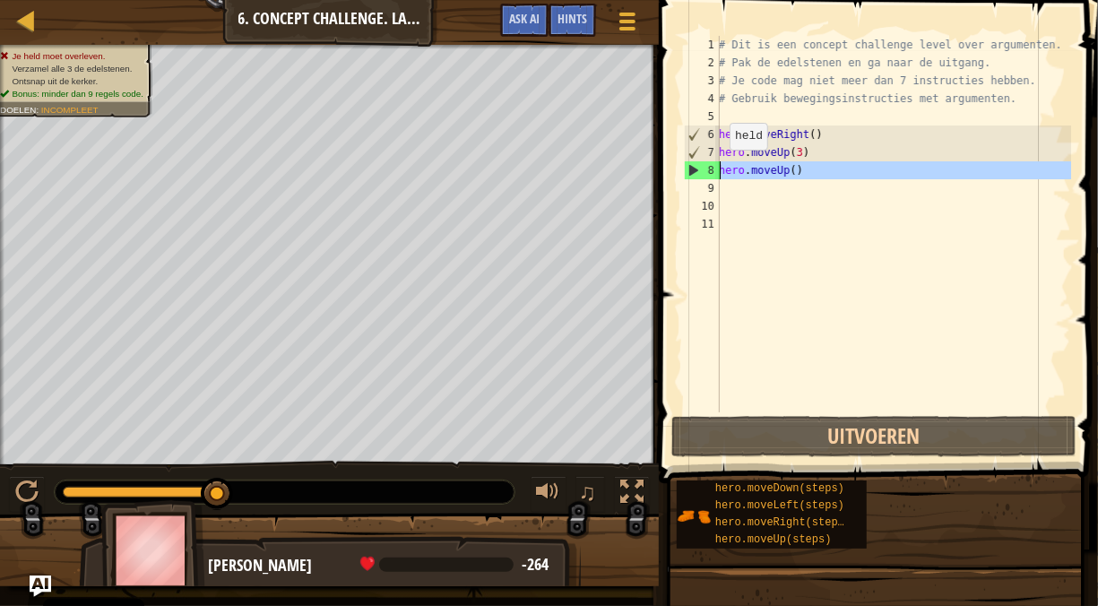
drag, startPoint x: 864, startPoint y: 187, endPoint x: 720, endPoint y: 169, distance: 145.6
click at [720, 169] on div "# Dit is een concept challenge level over argumenten. # Pak de edelstenen en ga…" at bounding box center [893, 242] width 356 height 412
type textarea "hero.moveUp()"
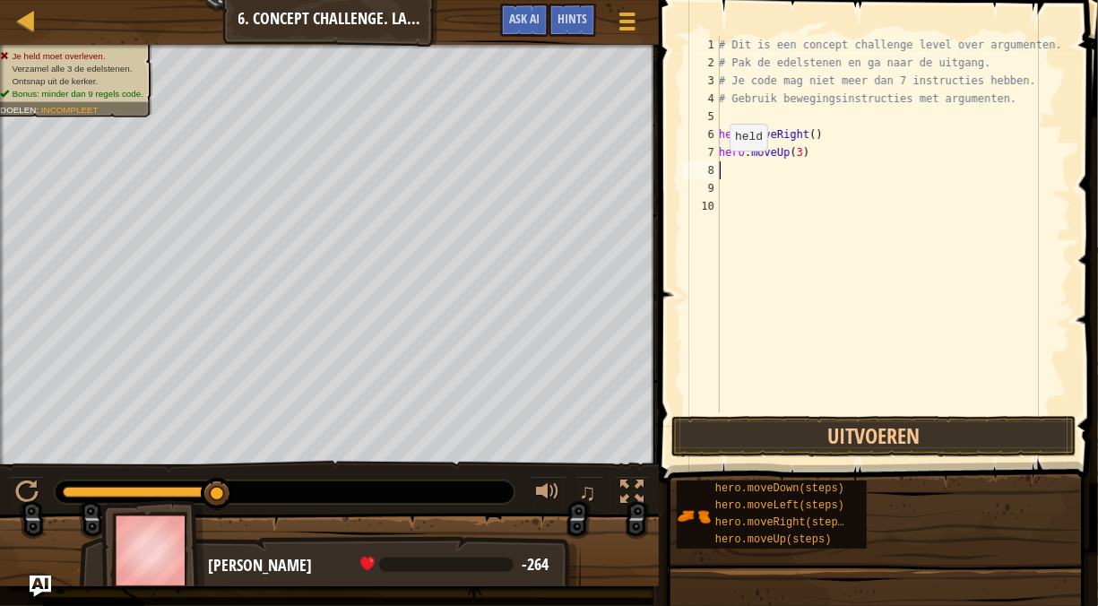
type textarea "m"
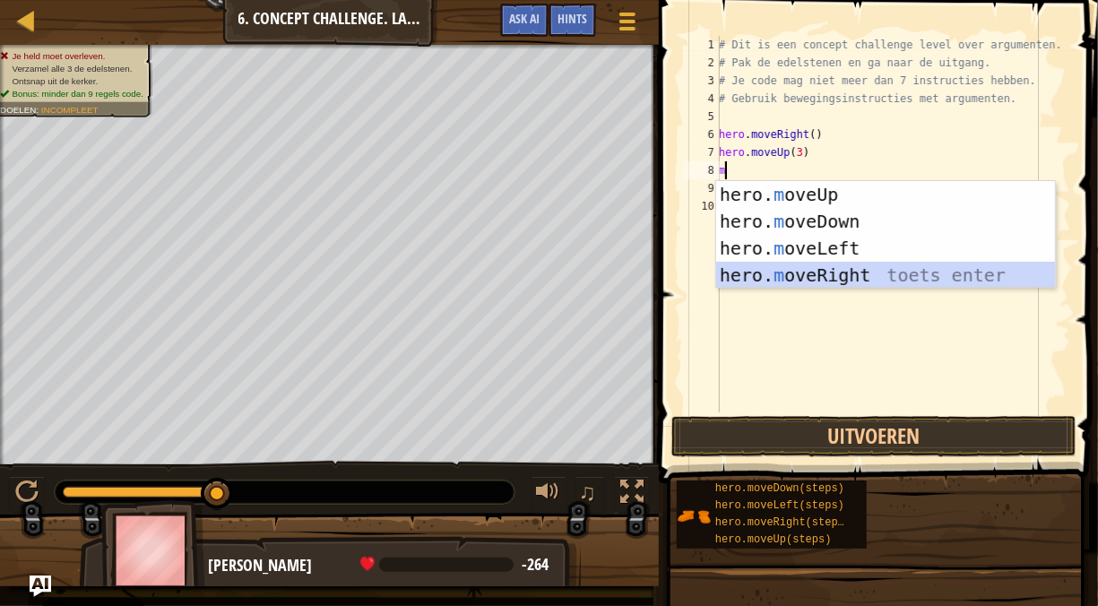
click at [868, 277] on div "hero. m oveUp toets enter hero. m oveDown toets enter hero. m oveLeft toets ent…" at bounding box center [886, 261] width 340 height 161
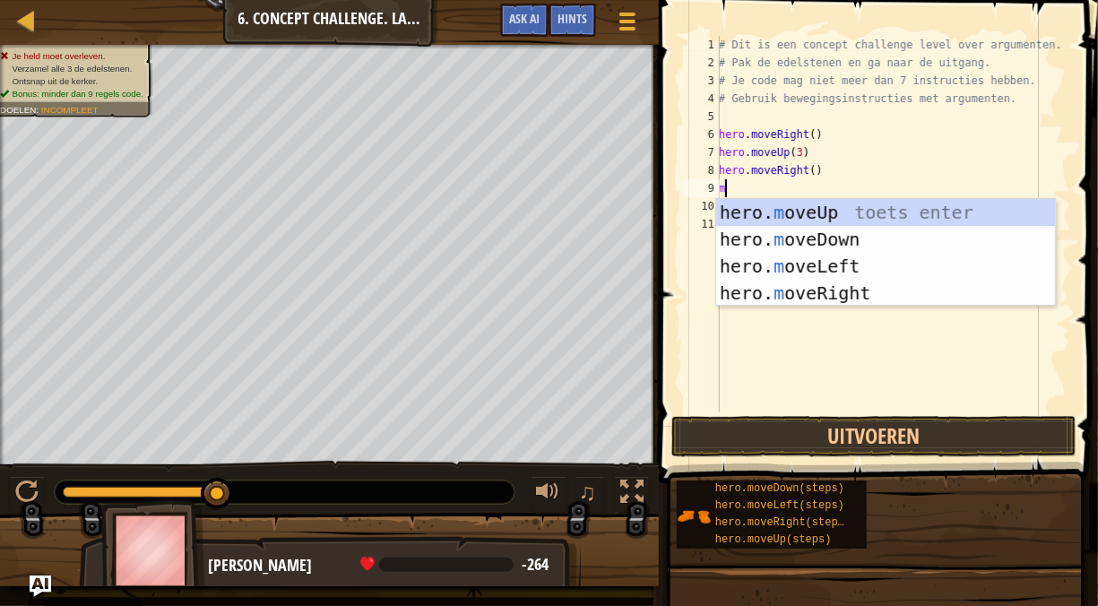
type textarea "mo"
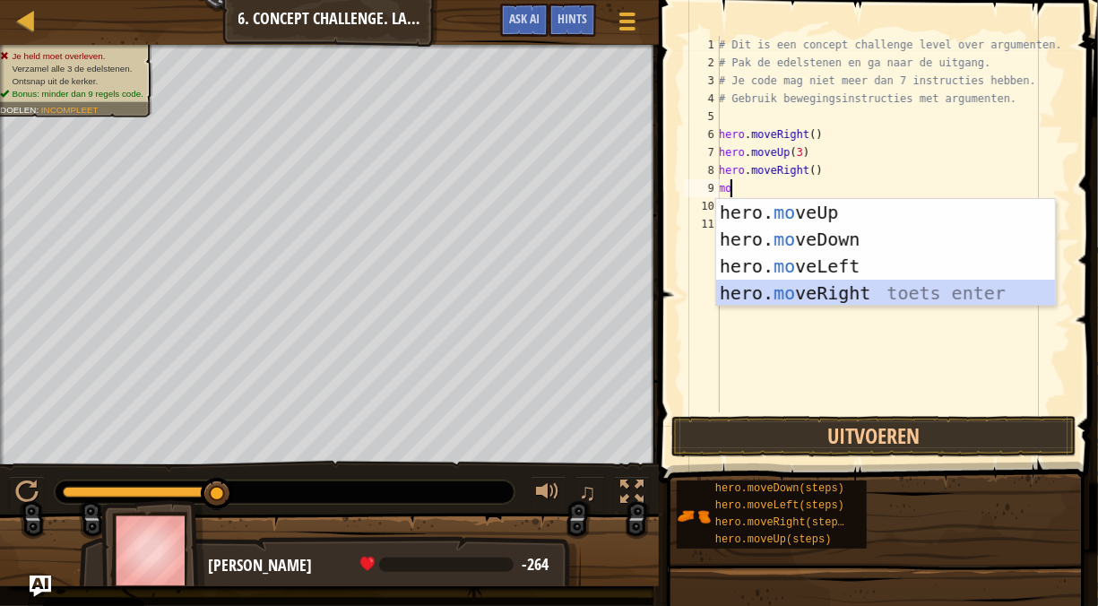
click at [863, 287] on div "hero. mo veUp toets enter hero. mo veDown toets enter hero. mo veLeft toets ent…" at bounding box center [886, 279] width 340 height 161
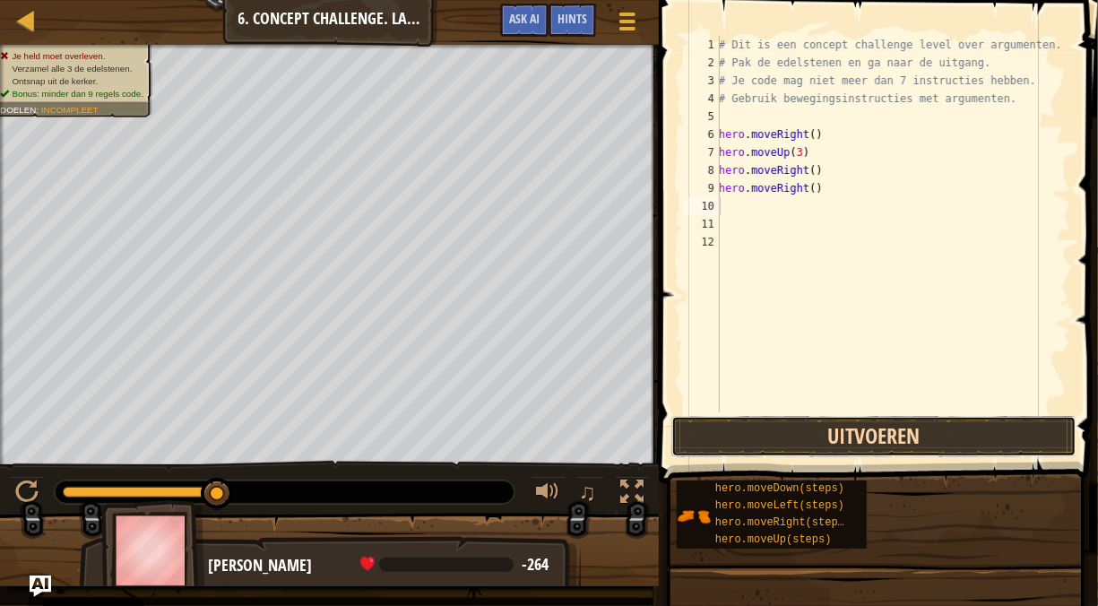
click at [869, 433] on button "Uitvoeren" at bounding box center [874, 436] width 405 height 41
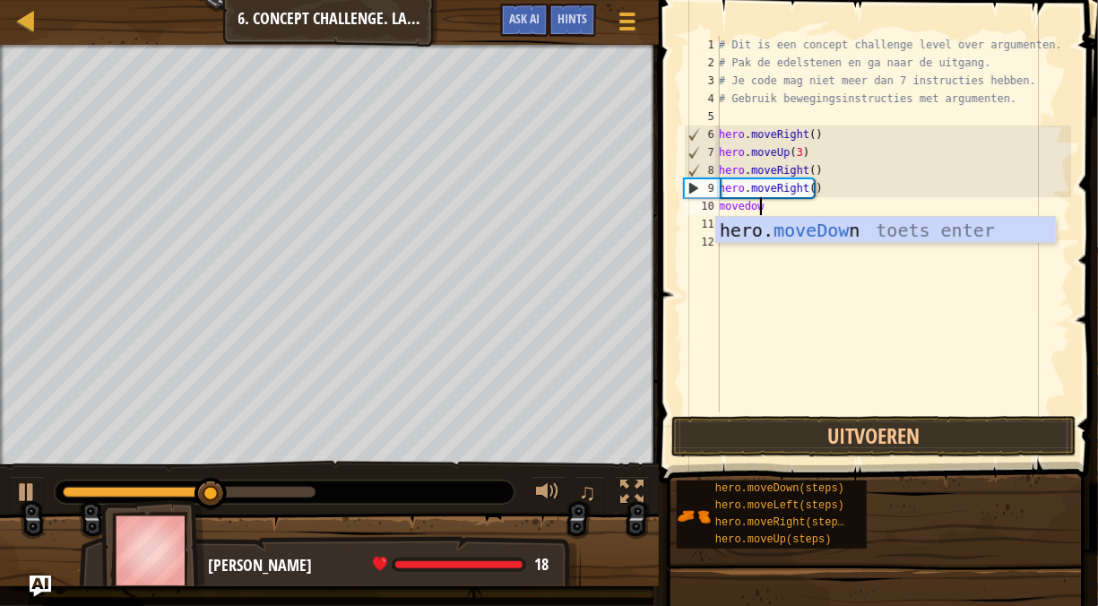
type textarea "movedown"
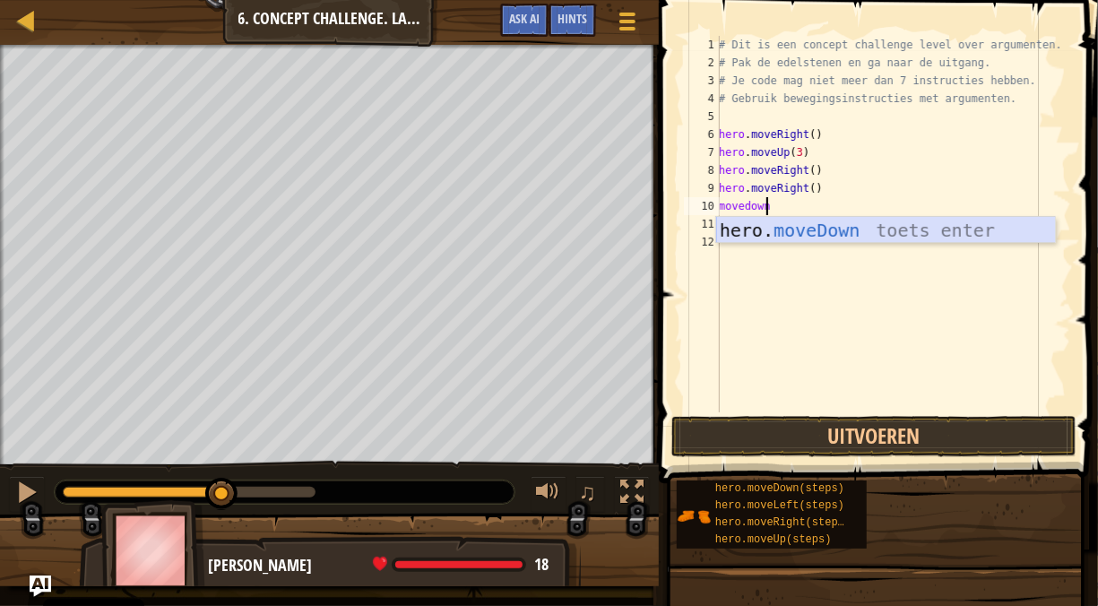
click at [801, 217] on div "hero. moveDown toets enter" at bounding box center [886, 257] width 340 height 81
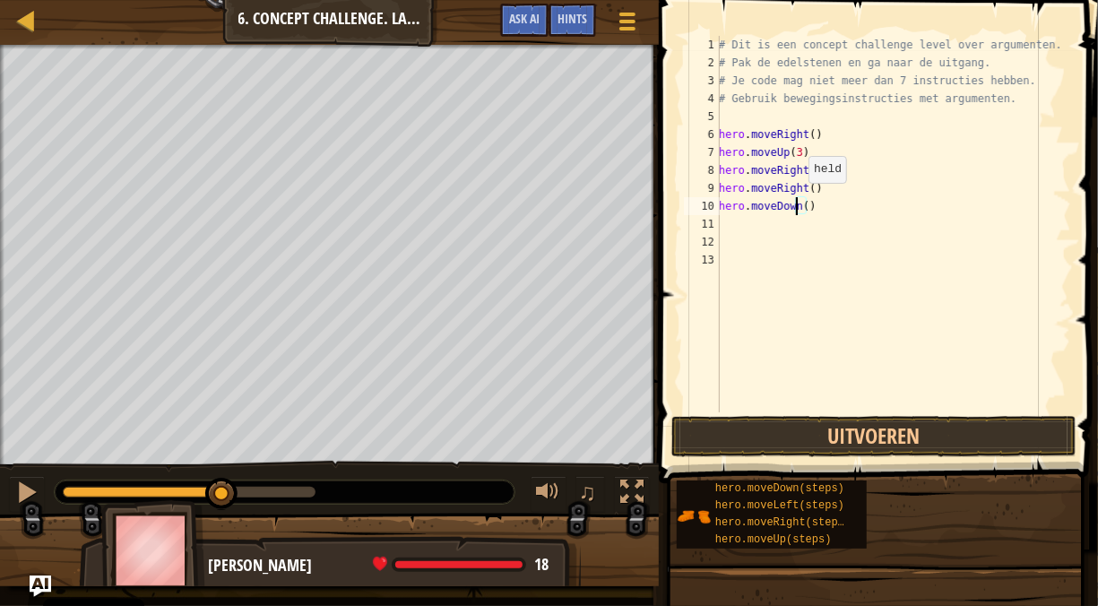
click at [799, 201] on div "# Dit is een concept challenge level over argumenten. # Pak de edelstenen en ga…" at bounding box center [893, 242] width 356 height 412
click at [799, 201] on div "# Dit is een concept challenge level over argumenten. # Pak de edelstenen en ga…" at bounding box center [893, 224] width 356 height 377
click at [807, 206] on div "# Dit is een concept challenge level over argumenten. # Pak de edelstenen en ga…" at bounding box center [893, 242] width 356 height 412
click at [809, 204] on div "# Dit is een concept challenge level over argumenten. # Pak de edelstenen en ga…" at bounding box center [893, 242] width 356 height 412
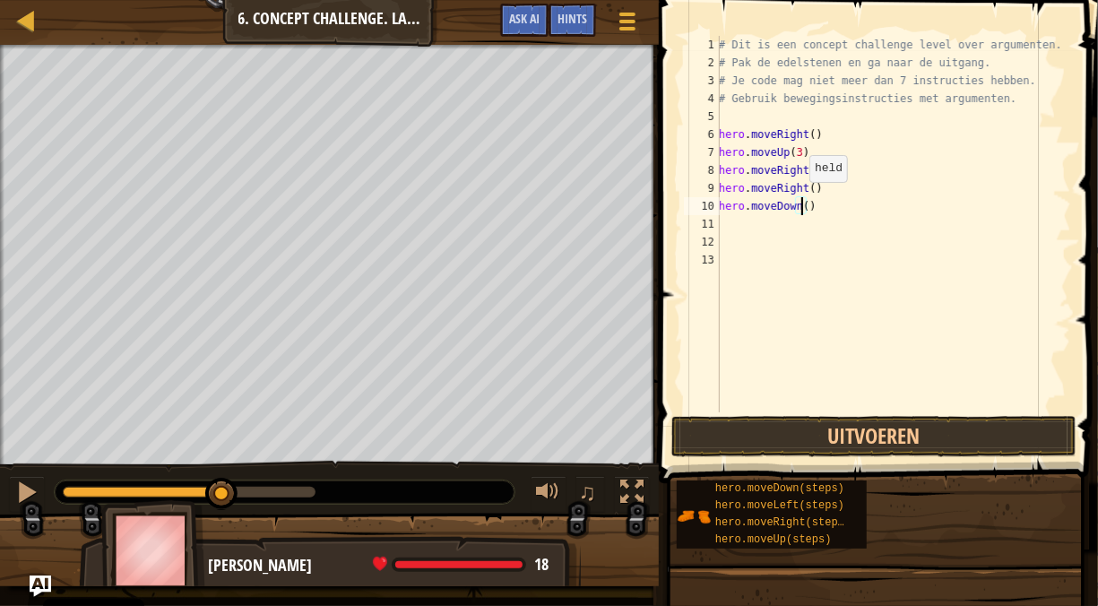
click at [800, 200] on div "# Dit is een concept challenge level over argumenten. # Pak de edelstenen en ga…" at bounding box center [893, 242] width 356 height 412
type textarea "hero.moveDown(3)"
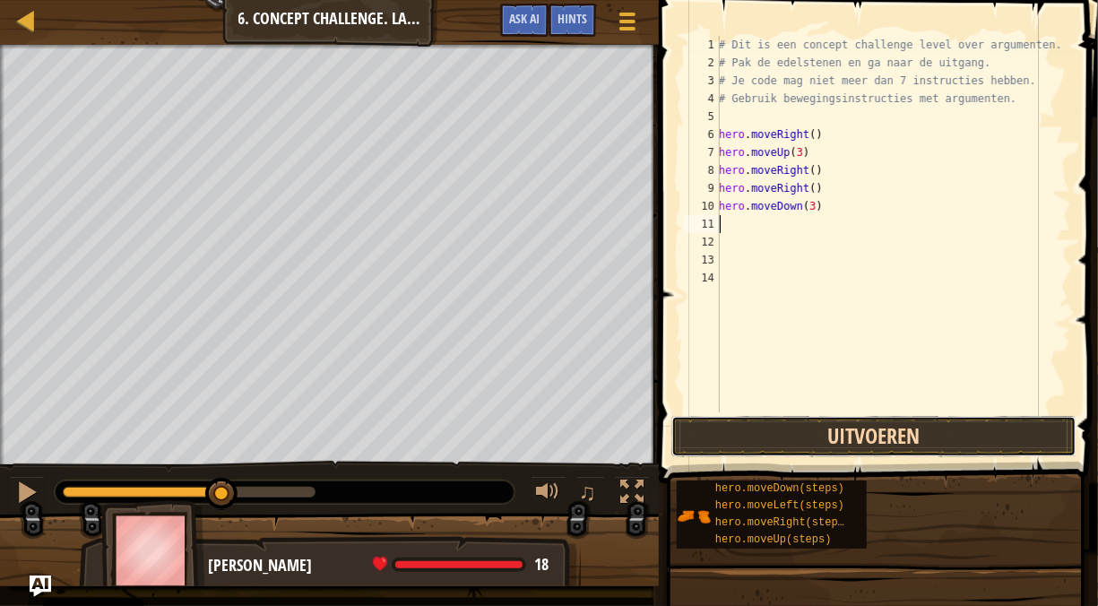
click at [901, 445] on button "Uitvoeren" at bounding box center [874, 436] width 405 height 41
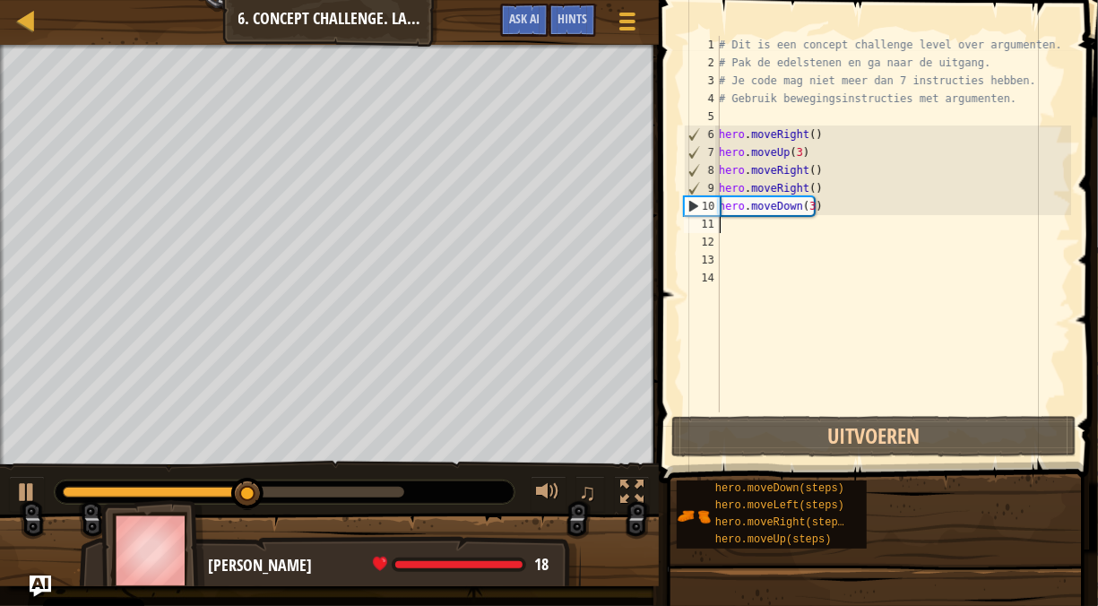
type textarea "m"
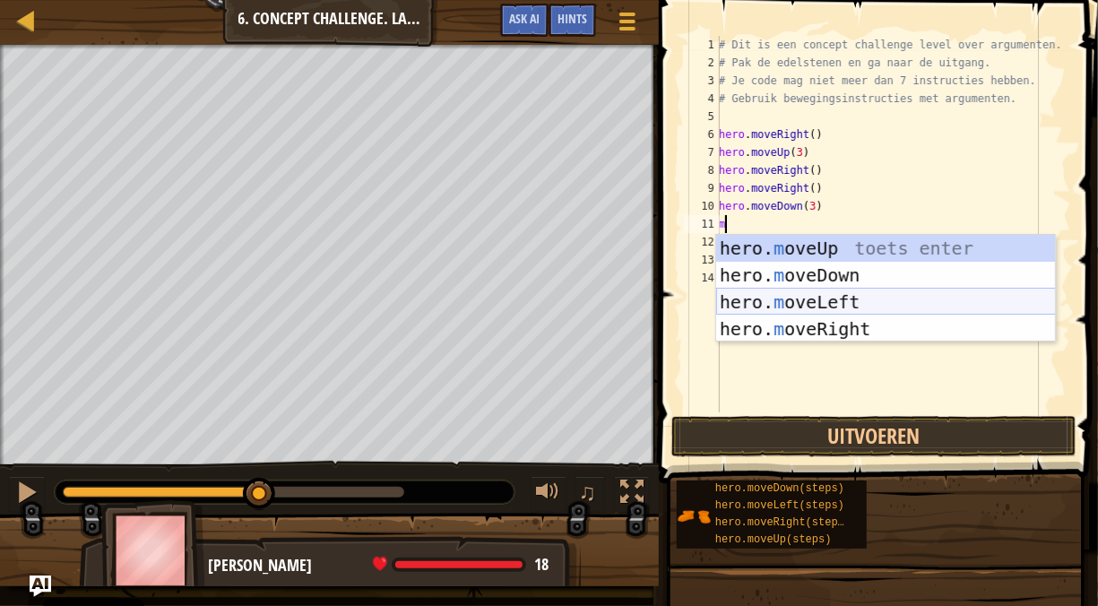
click at [745, 301] on div "hero. m oveUp toets enter hero. m oveDown toets enter hero. m oveLeft toets ent…" at bounding box center [886, 315] width 340 height 161
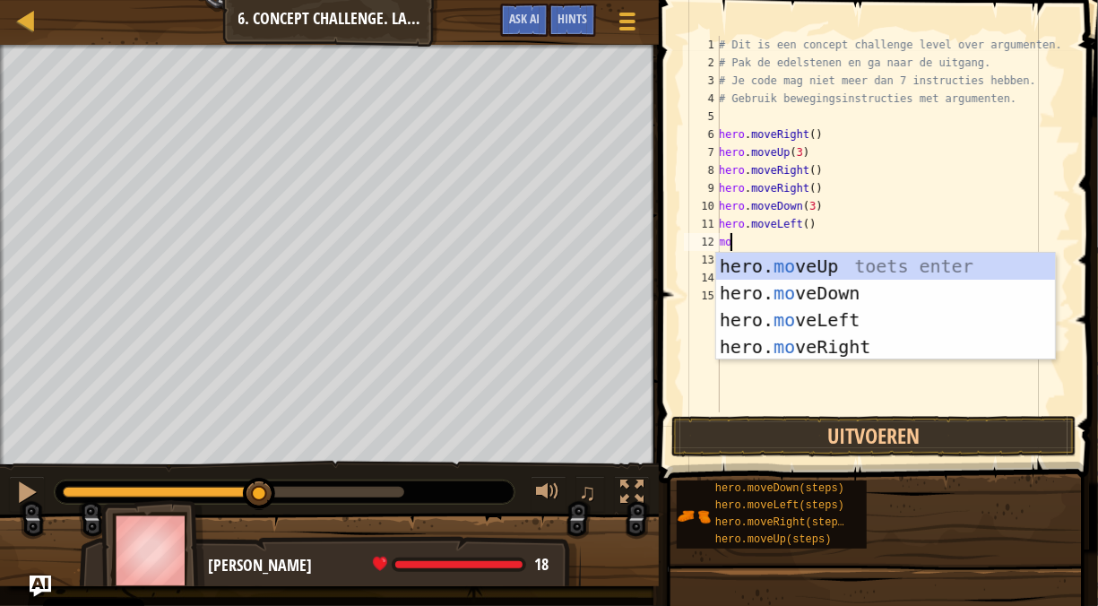
type textarea "mov"
click at [763, 260] on div "hero. mov eUp toets enter hero. mov eDown toets enter hero. mov eLeft toets ent…" at bounding box center [886, 333] width 340 height 161
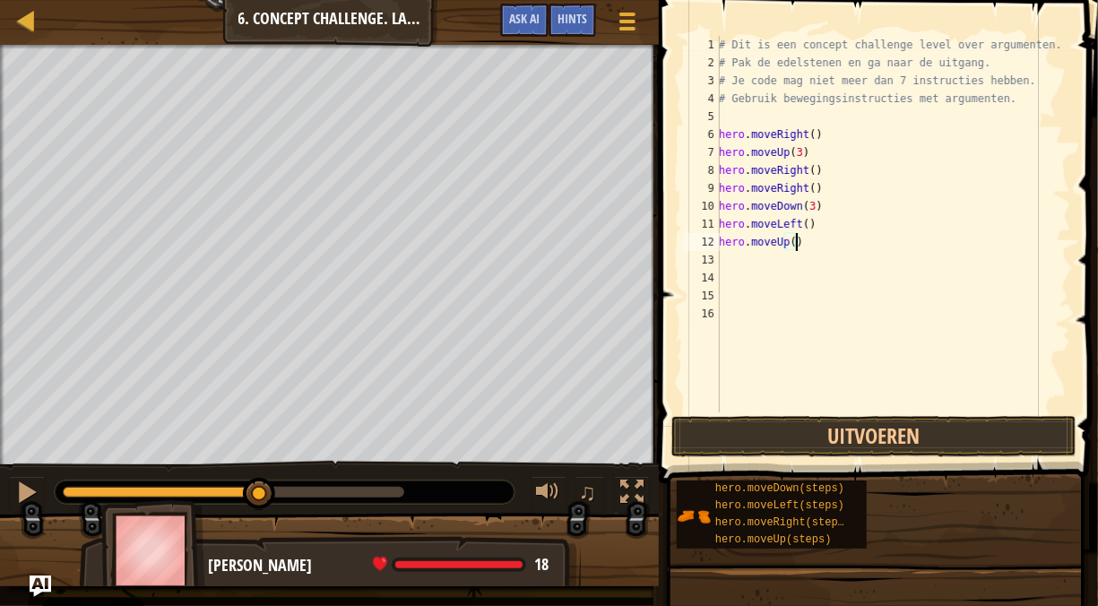
click at [794, 242] on div "# Dit is een concept challenge level over argumenten. # Pak de edelstenen en ga…" at bounding box center [893, 242] width 356 height 412
click at [782, 246] on div "# Dit is een concept challenge level over argumenten. # Pak de edelstenen en ga…" at bounding box center [893, 242] width 356 height 412
click at [790, 242] on div "# Dit is een concept challenge level over argumenten. # Pak de edelstenen en ga…" at bounding box center [893, 242] width 356 height 412
type textarea "hero.moveUp(2)"
click at [883, 457] on span at bounding box center [881, 216] width 454 height 536
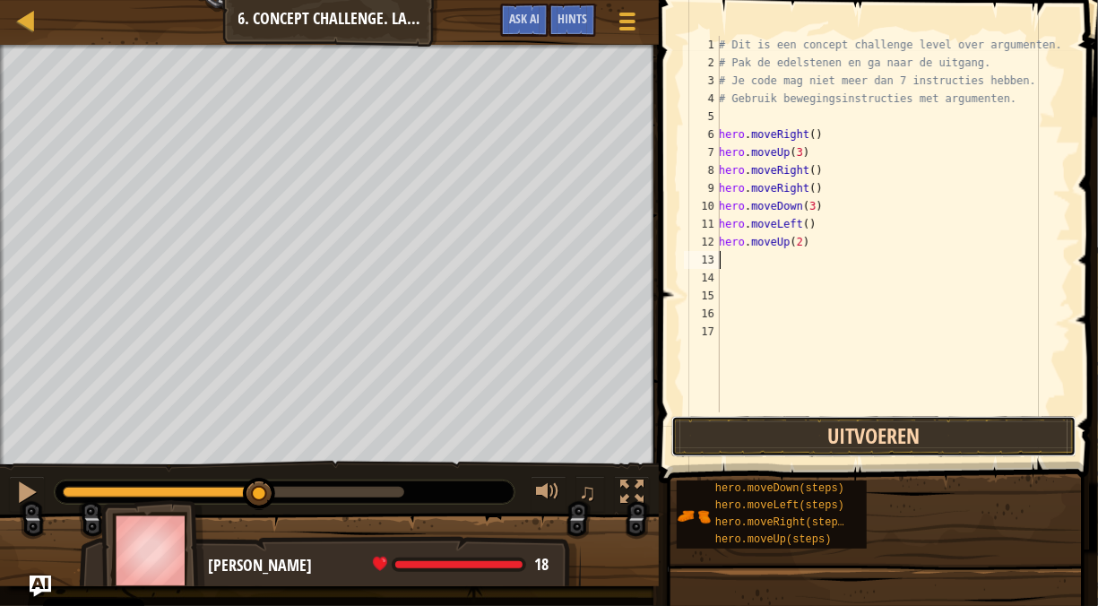
click at [896, 430] on button "Uitvoeren" at bounding box center [874, 436] width 405 height 41
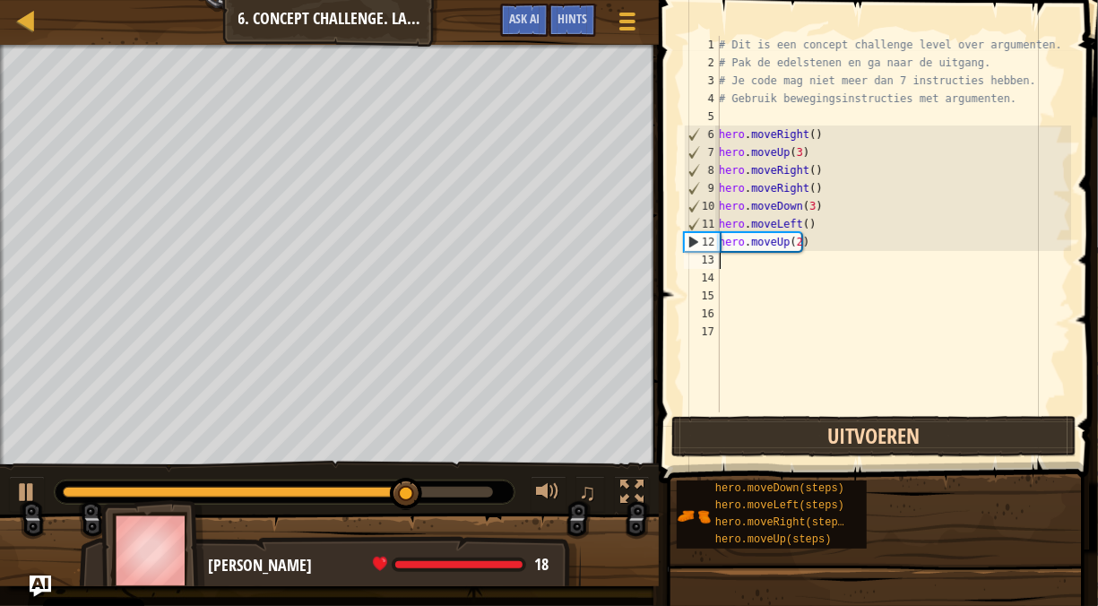
type textarea "m"
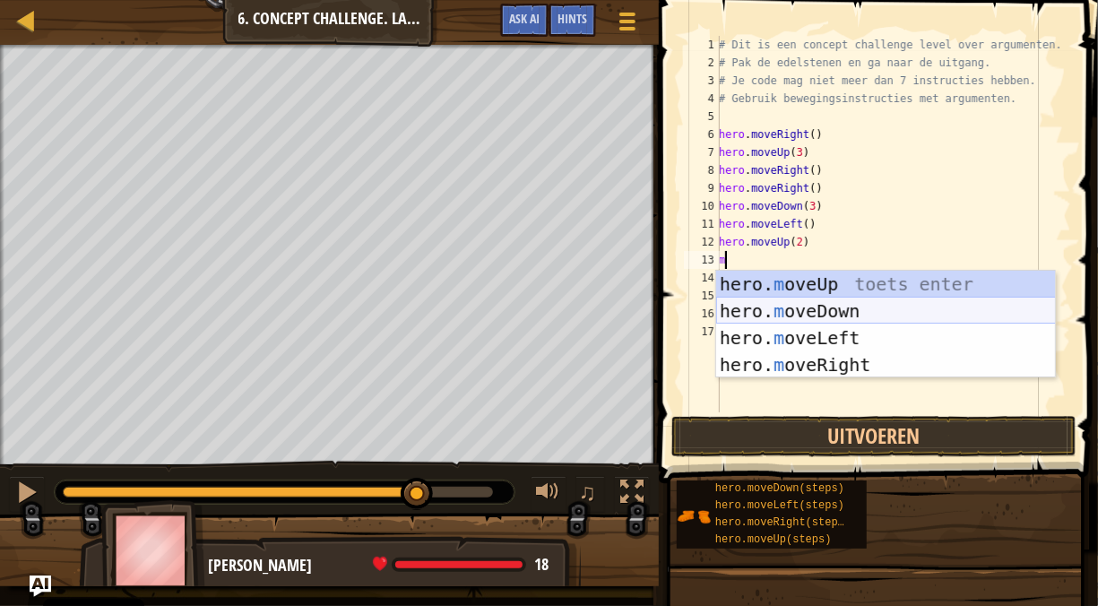
click at [875, 307] on div "hero. m oveUp toets enter hero. m oveDown toets enter hero. m oveLeft toets ent…" at bounding box center [886, 351] width 340 height 161
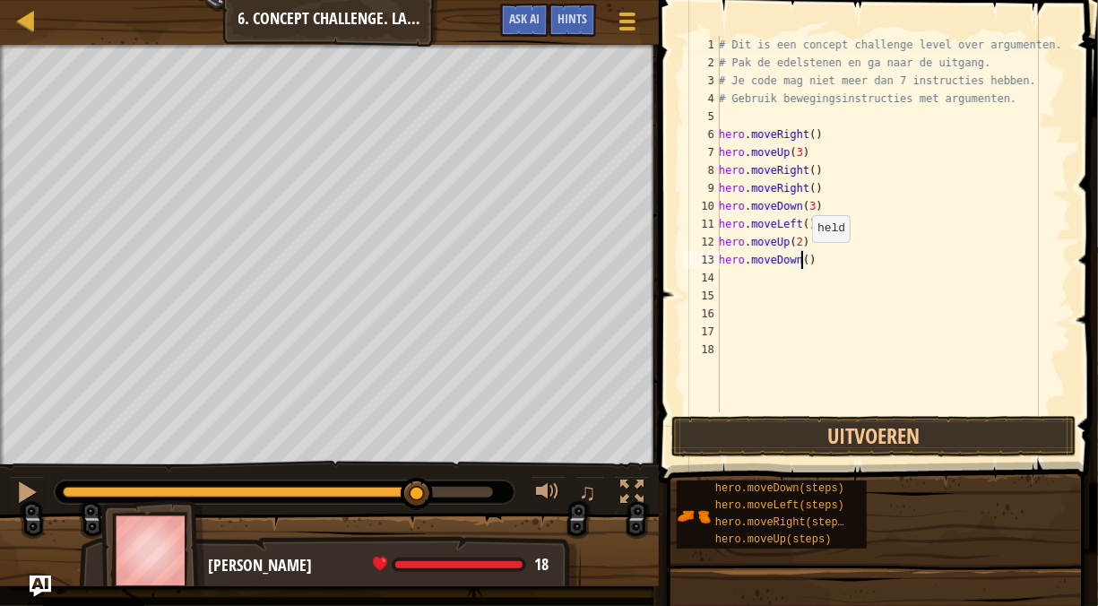
click at [802, 260] on div "# Dit is een concept challenge level over argumenten. # Pak de edelstenen en ga…" at bounding box center [893, 242] width 356 height 412
type textarea "hero.moveDown(2)"
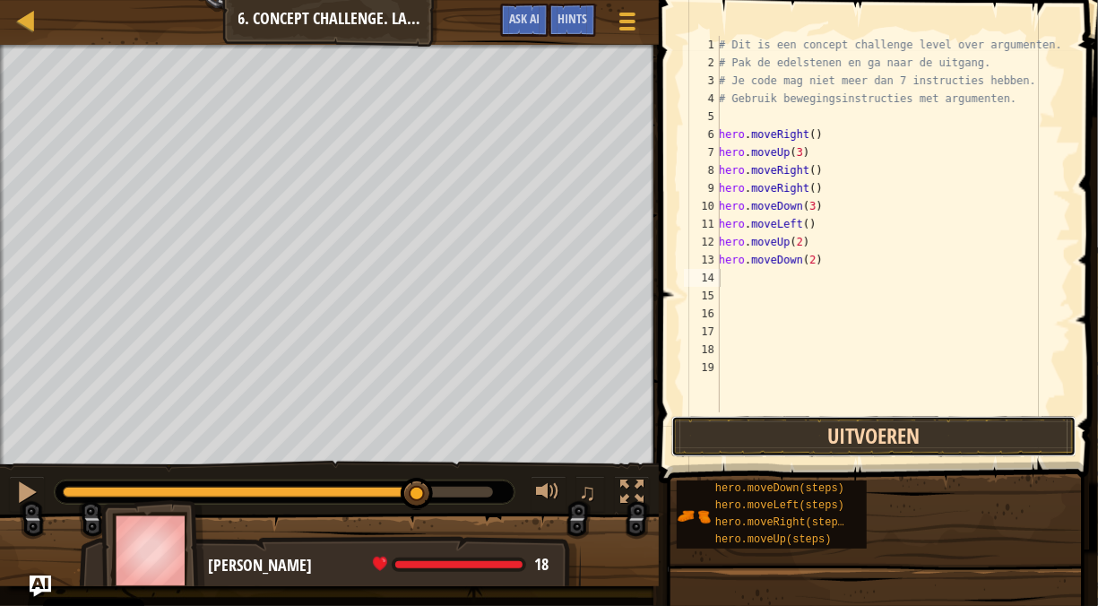
click at [909, 439] on button "Uitvoeren" at bounding box center [874, 436] width 405 height 41
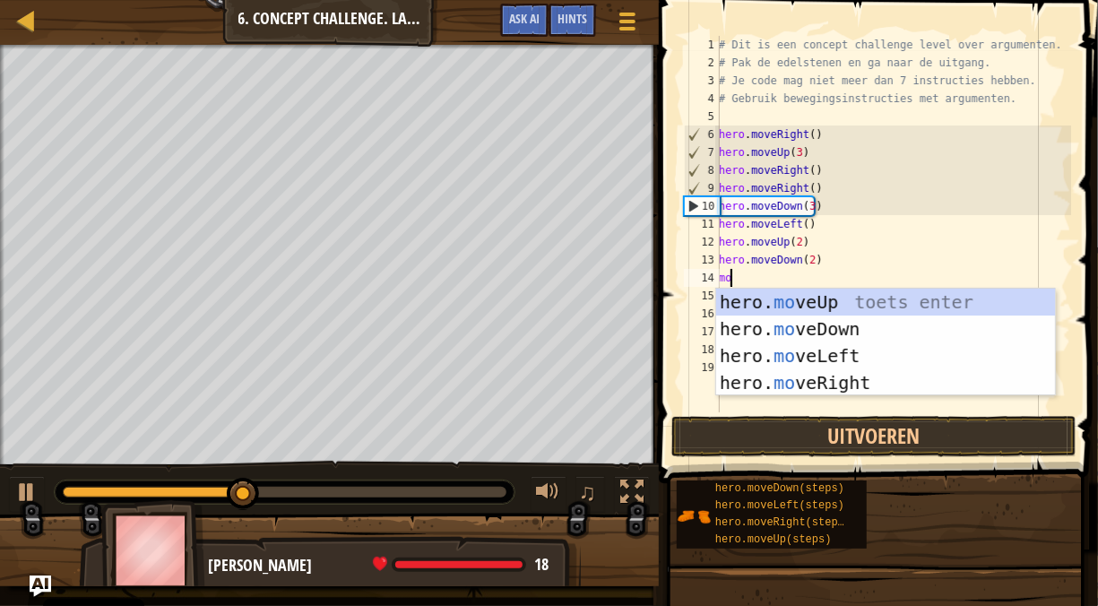
type textarea "move"
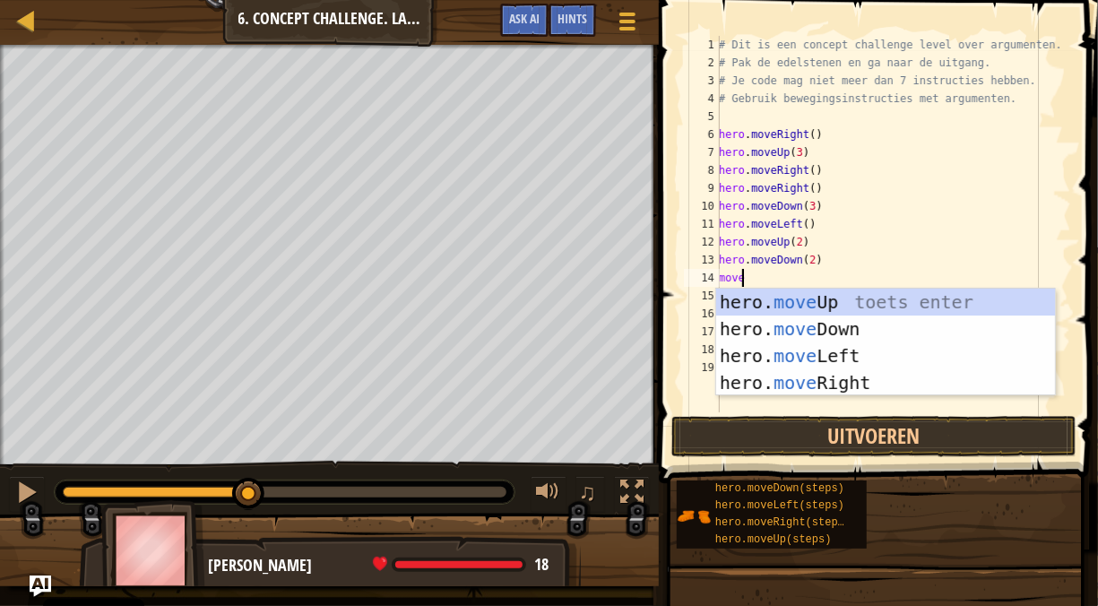
scroll to position [8, 1]
click at [756, 380] on div "hero. move Up toets enter hero. move Down toets enter hero. move Left toets ent…" at bounding box center [886, 369] width 340 height 161
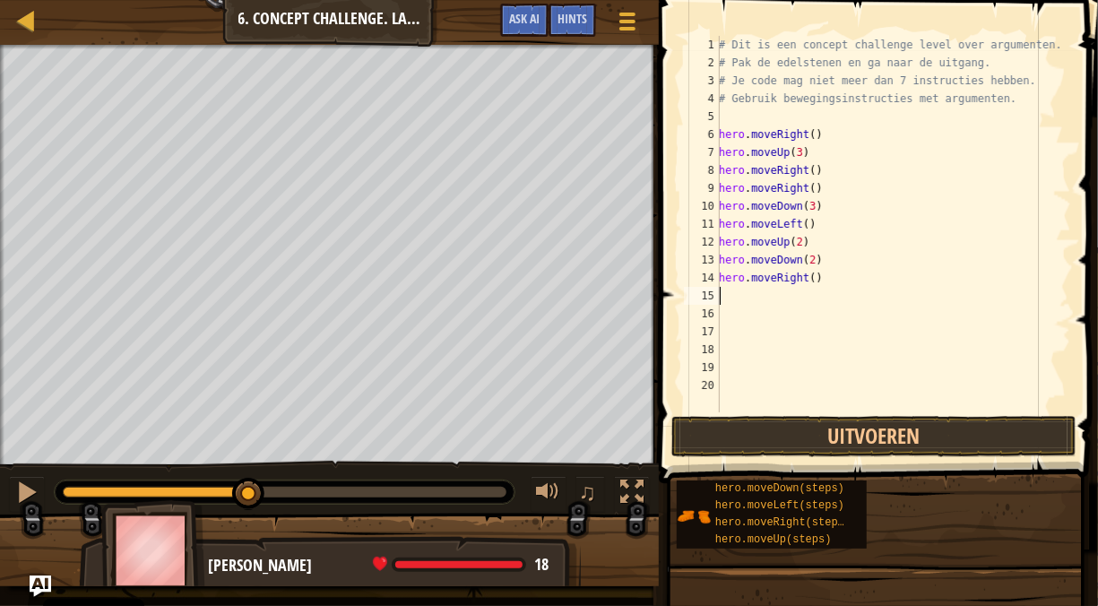
scroll to position [8, 0]
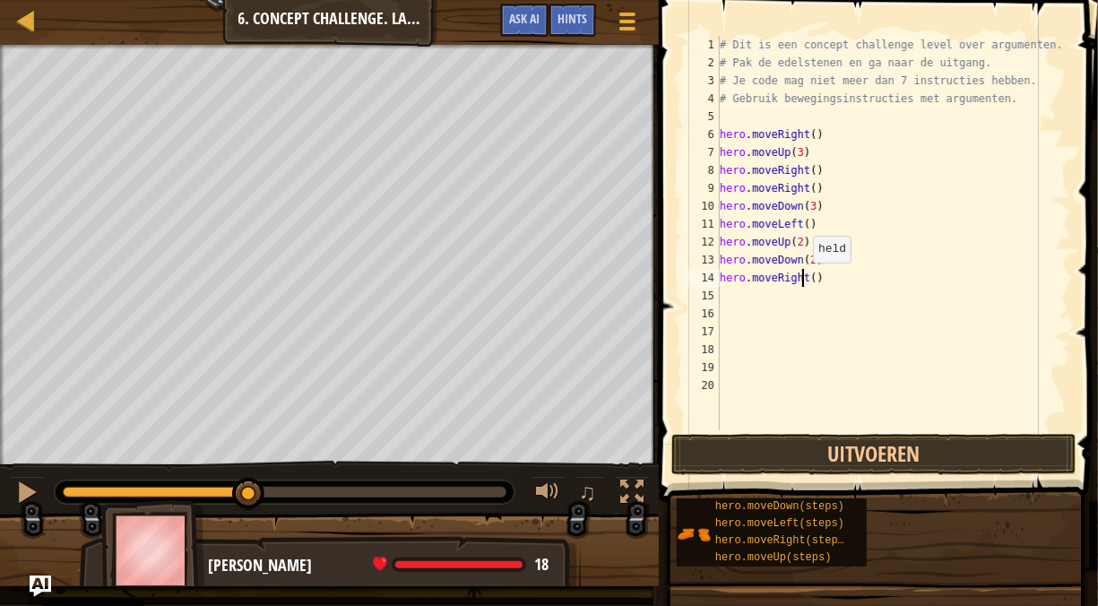
click at [804, 280] on div "# Dit is een concept challenge level over argumenten. # Pak de edelstenen en ga…" at bounding box center [893, 251] width 355 height 430
click at [810, 282] on div "# Dit is een concept challenge level over argumenten. # Pak de edelstenen en ga…" at bounding box center [893, 251] width 355 height 430
type textarea "hero.moveRight(2)"
click at [798, 325] on div "# Dit is een concept challenge level over argumenten. # Pak de edelstenen en ga…" at bounding box center [893, 251] width 355 height 430
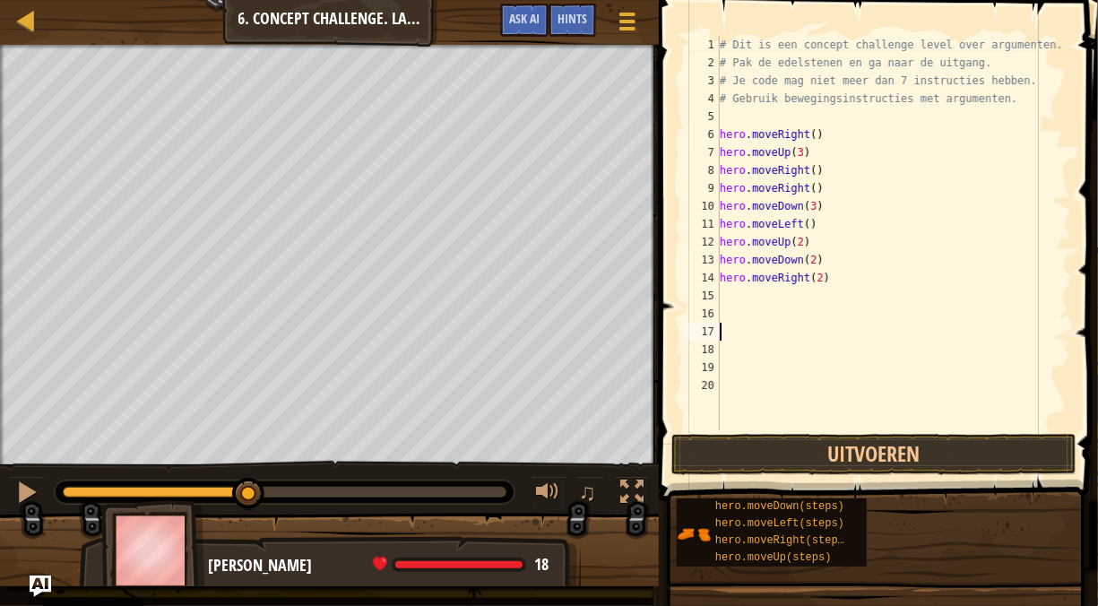
scroll to position [8, 0]
click at [788, 309] on div "# Dit is een concept challenge level over argumenten. # Pak de edelstenen en ga…" at bounding box center [893, 251] width 355 height 430
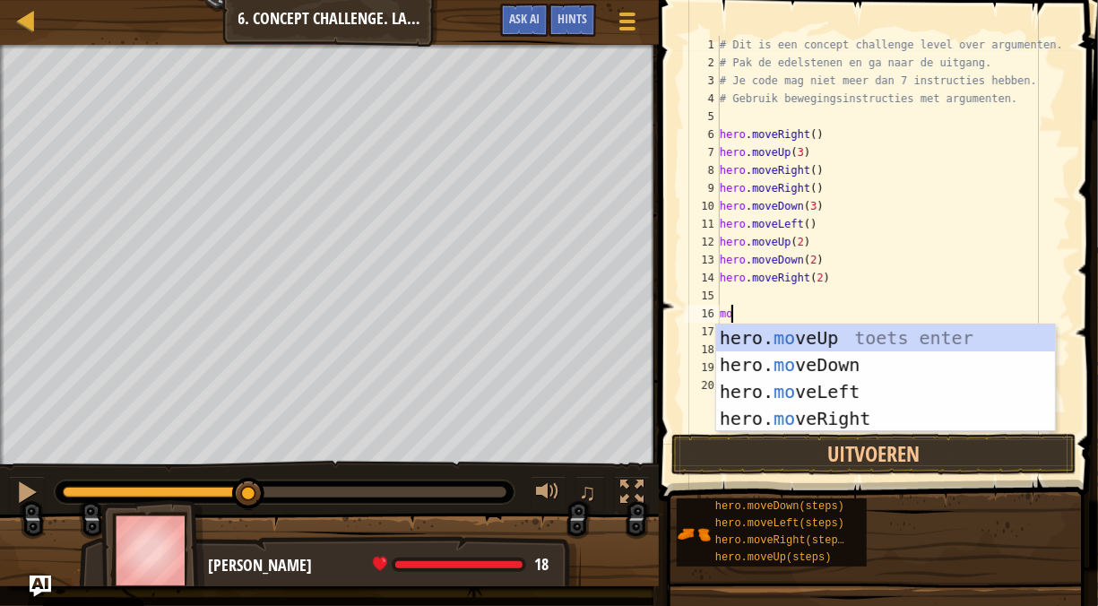
type textarea "move"
click at [756, 342] on div "hero. move Up toets enter hero. move Down toets enter hero. move Left toets ent…" at bounding box center [886, 405] width 340 height 161
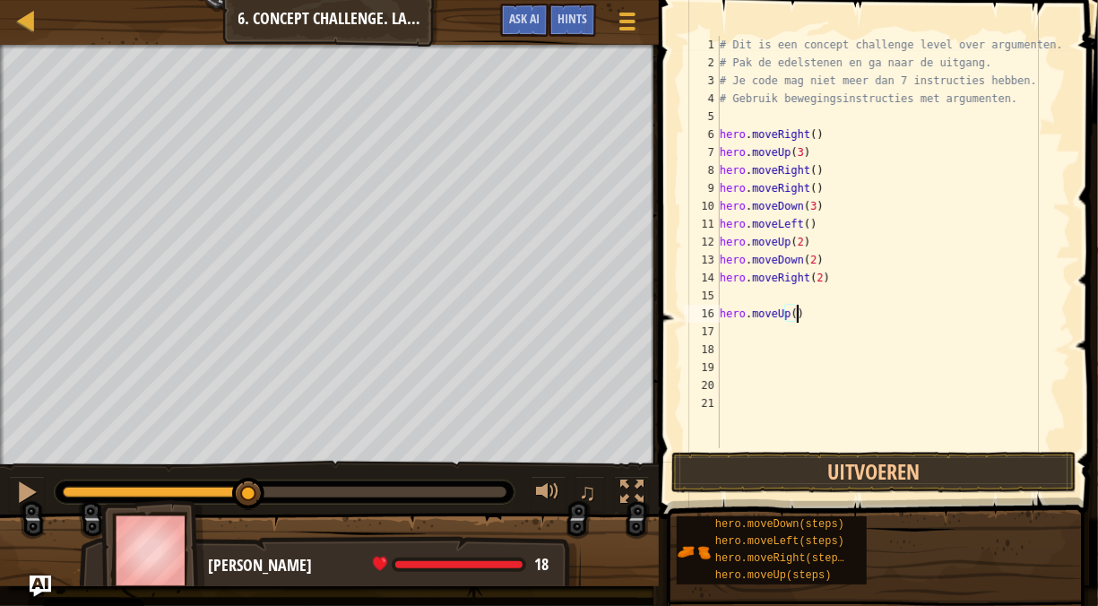
click at [797, 318] on div "# Dit is een concept challenge level over argumenten. # Pak de edelstenen en ga…" at bounding box center [893, 260] width 355 height 448
click at [787, 314] on div "# Dit is een concept challenge level over argumenten. # Pak de edelstenen en ga…" at bounding box center [893, 260] width 355 height 448
click at [790, 315] on div "# Dit is een concept challenge level over argumenten. # Pak de edelstenen en ga…" at bounding box center [893, 260] width 355 height 448
type textarea "hero.moveUp(2)"
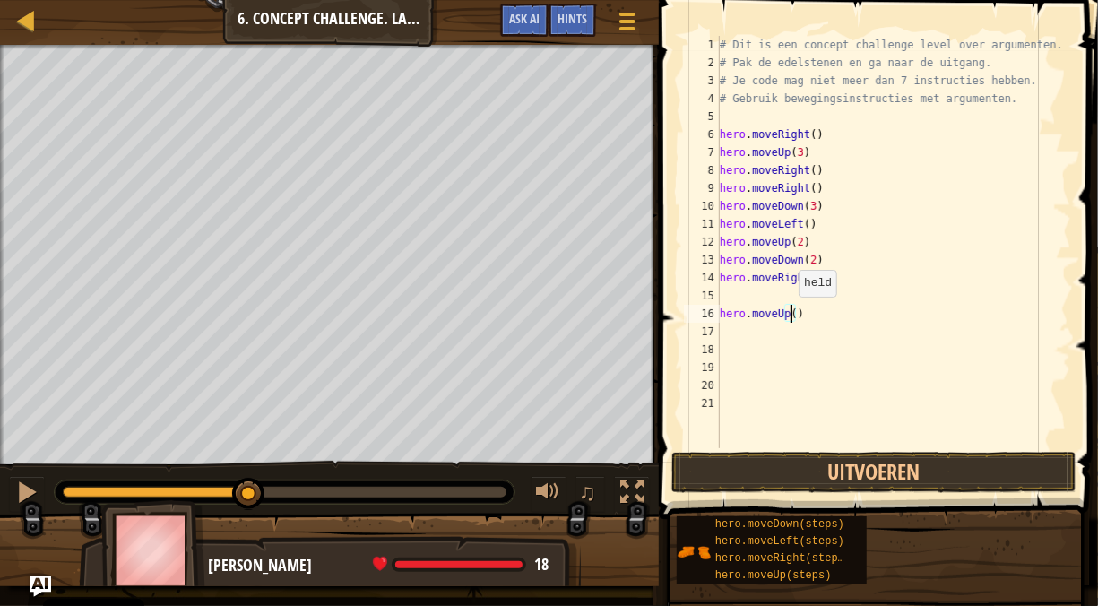
scroll to position [8, 5]
click at [783, 323] on div "# Dit is een concept challenge level over argumenten. # Pak de edelstenen en ga…" at bounding box center [893, 260] width 355 height 448
type textarea "m"
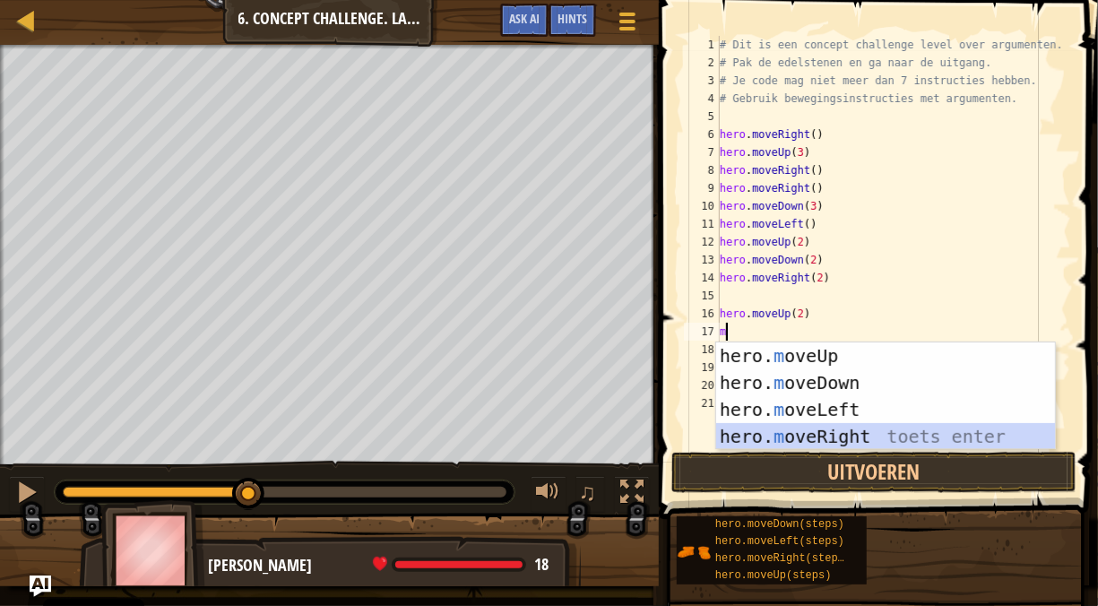
click at [858, 429] on div "hero. m oveUp toets enter hero. m oveDown toets enter hero. m oveLeft toets ent…" at bounding box center [886, 422] width 340 height 161
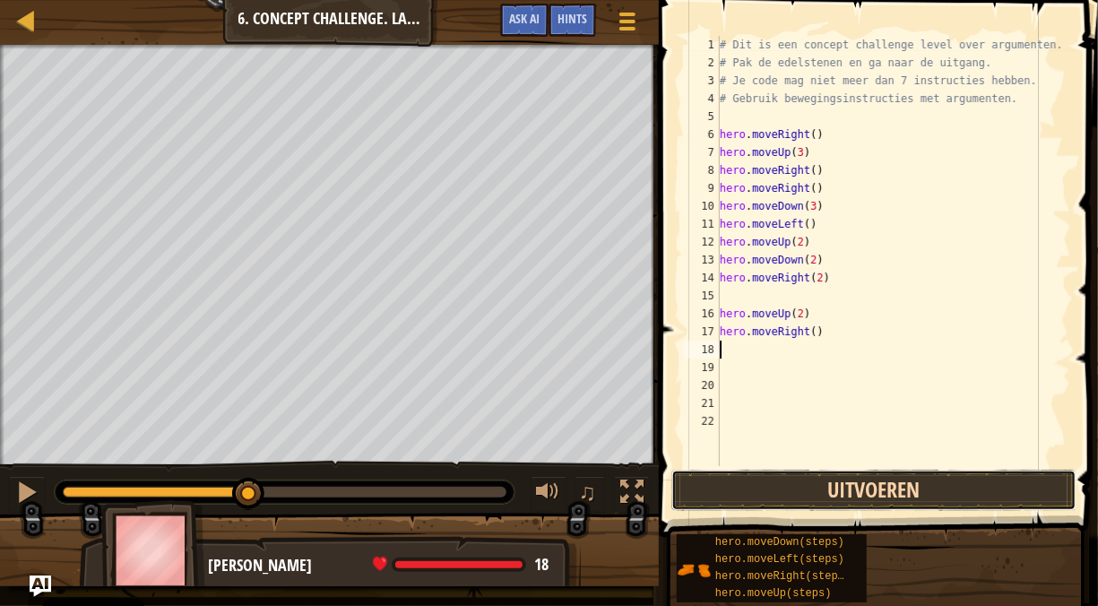
click at [861, 489] on button "Uitvoeren" at bounding box center [874, 490] width 405 height 41
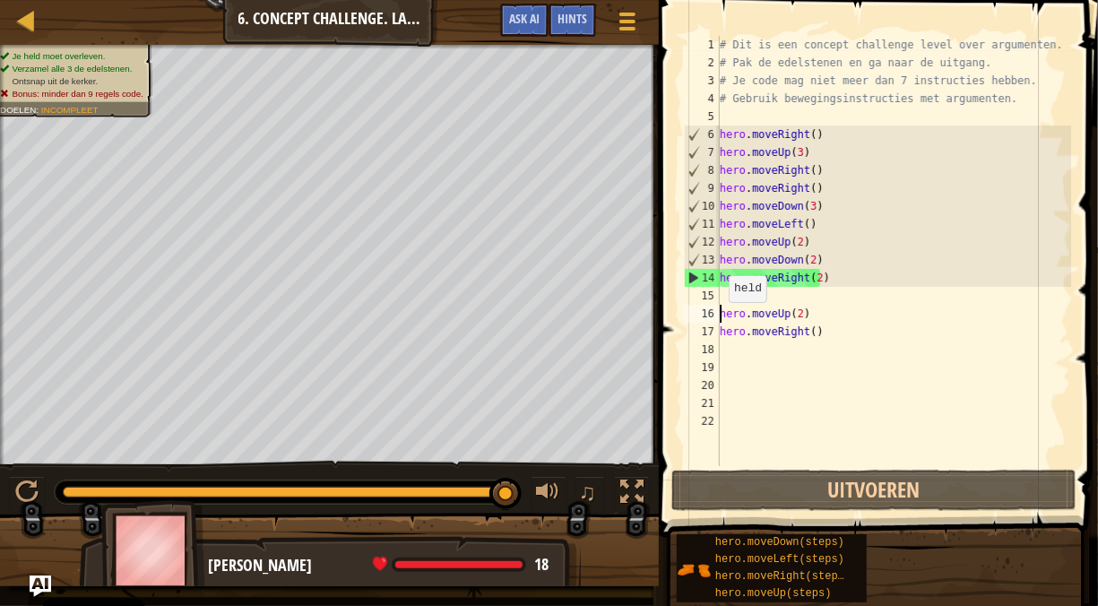
click at [720, 320] on div "# Dit is een concept challenge level over argumenten. # Pak de edelstenen en ga…" at bounding box center [893, 269] width 355 height 466
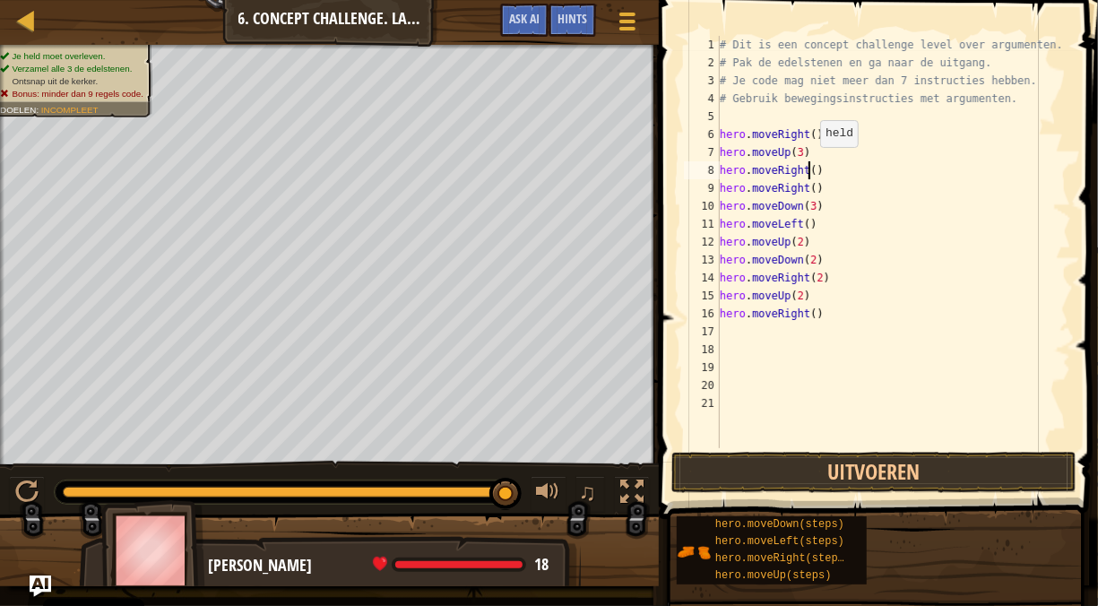
click at [811, 165] on div "# Dit is een concept challenge level over argumenten. # Pak de edelstenen en ga…" at bounding box center [893, 260] width 355 height 448
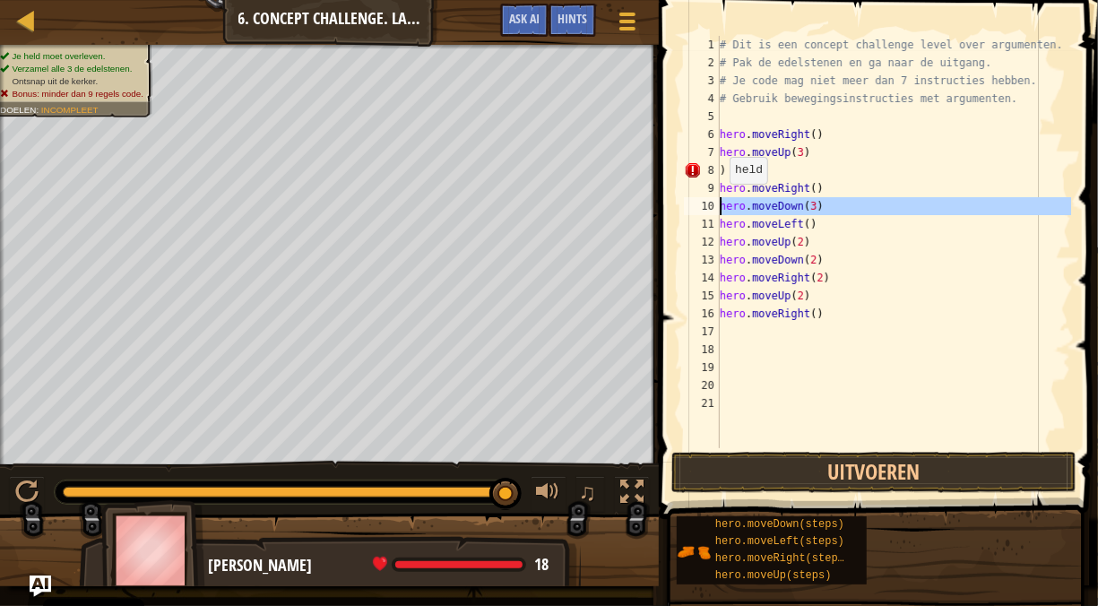
click at [713, 201] on div "10" at bounding box center [702, 206] width 36 height 18
click at [740, 169] on div "# Dit is een concept challenge level over argumenten. # Pak de edelstenen en ga…" at bounding box center [893, 260] width 355 height 448
type textarea ")"
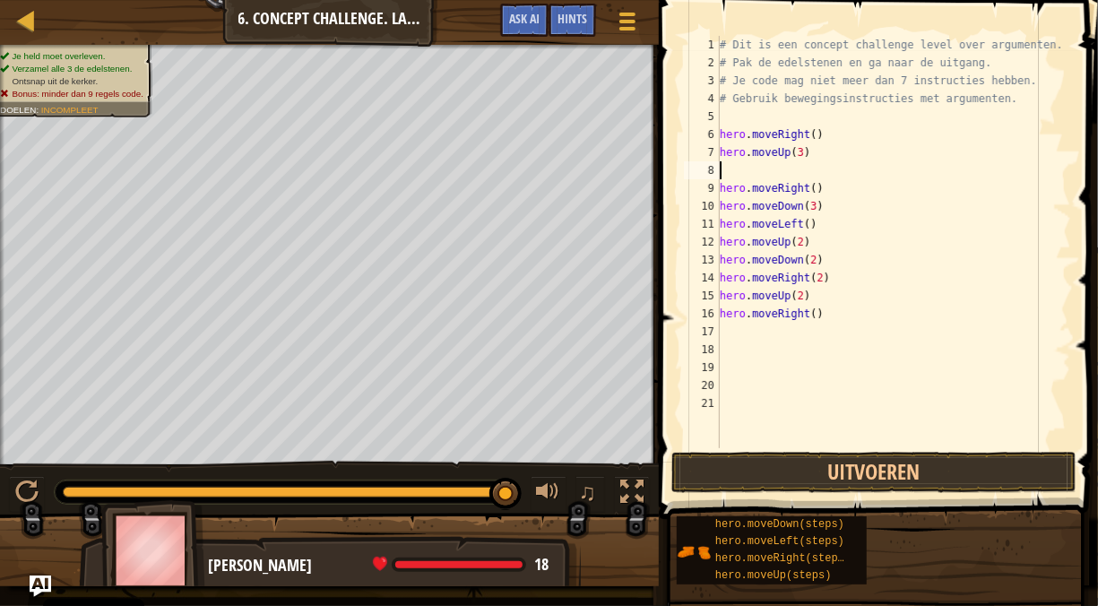
type textarea "\"
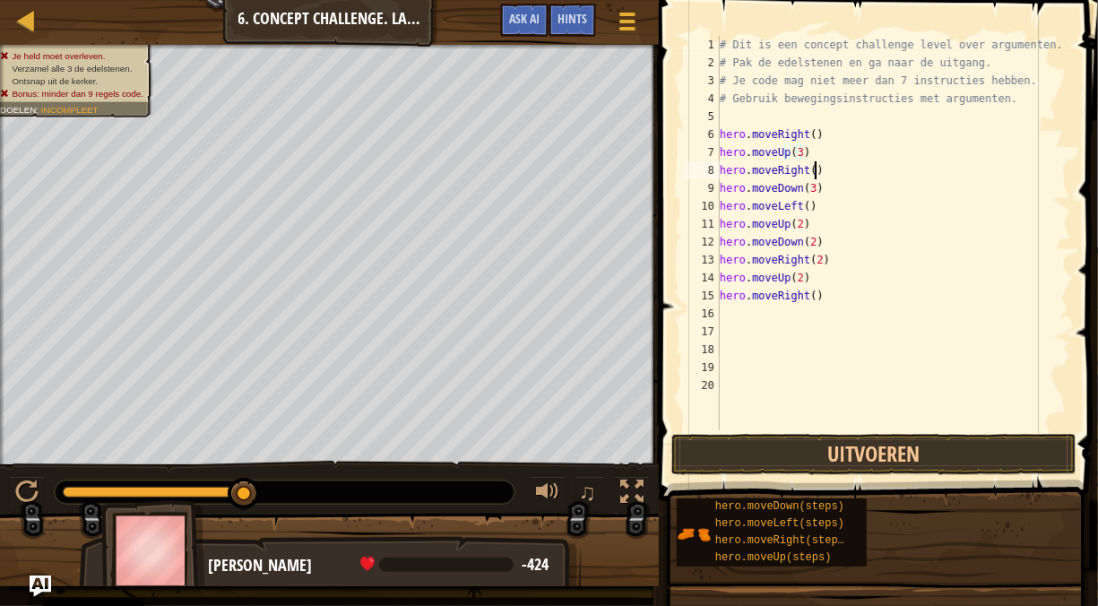
click at [812, 168] on div "# Dit is een concept challenge level over argumenten. # Pak de edelstenen en ga…" at bounding box center [893, 251] width 355 height 430
click at [806, 168] on div "# Dit is een concept challenge level over argumenten. # Pak de edelstenen en ga…" at bounding box center [893, 251] width 355 height 430
click at [812, 169] on div "# Dit is een concept challenge level over argumenten. # Pak de edelstenen en ga…" at bounding box center [893, 251] width 355 height 430
click at [808, 169] on div "# Dit is een concept challenge level over argumenten. # Pak de edelstenen en ga…" at bounding box center [893, 251] width 355 height 430
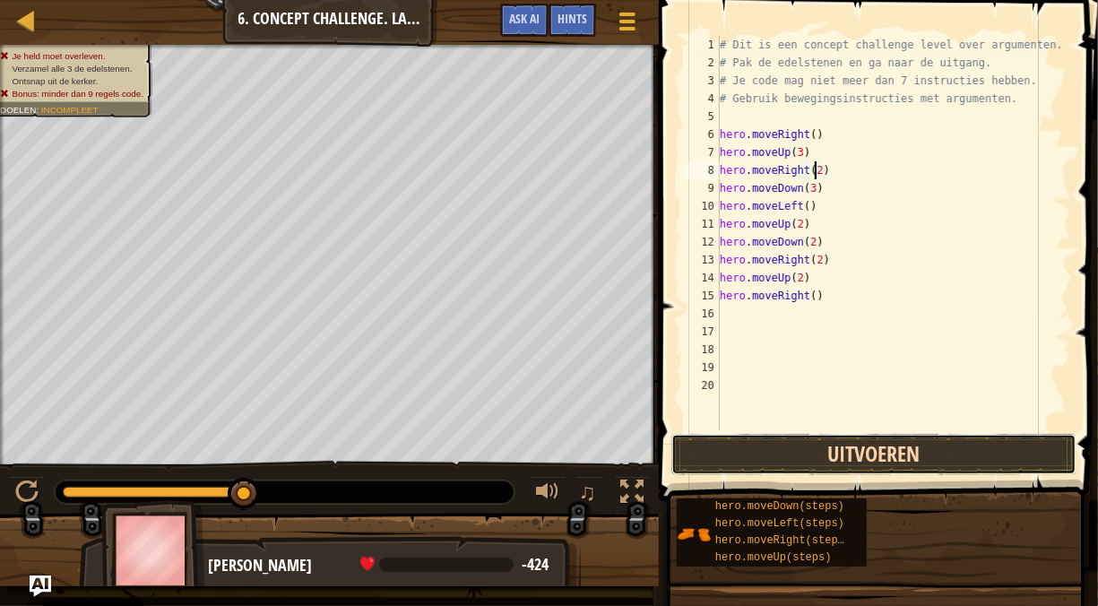
click at [819, 452] on button "Uitvoeren" at bounding box center [874, 454] width 405 height 41
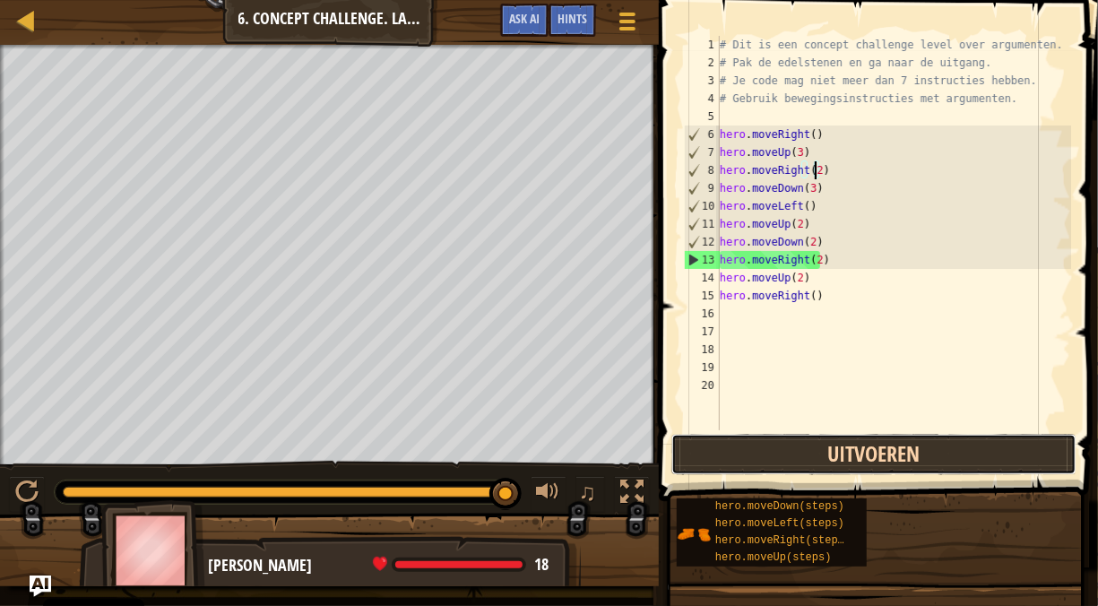
click at [915, 460] on button "Uitvoeren" at bounding box center [874, 454] width 405 height 41
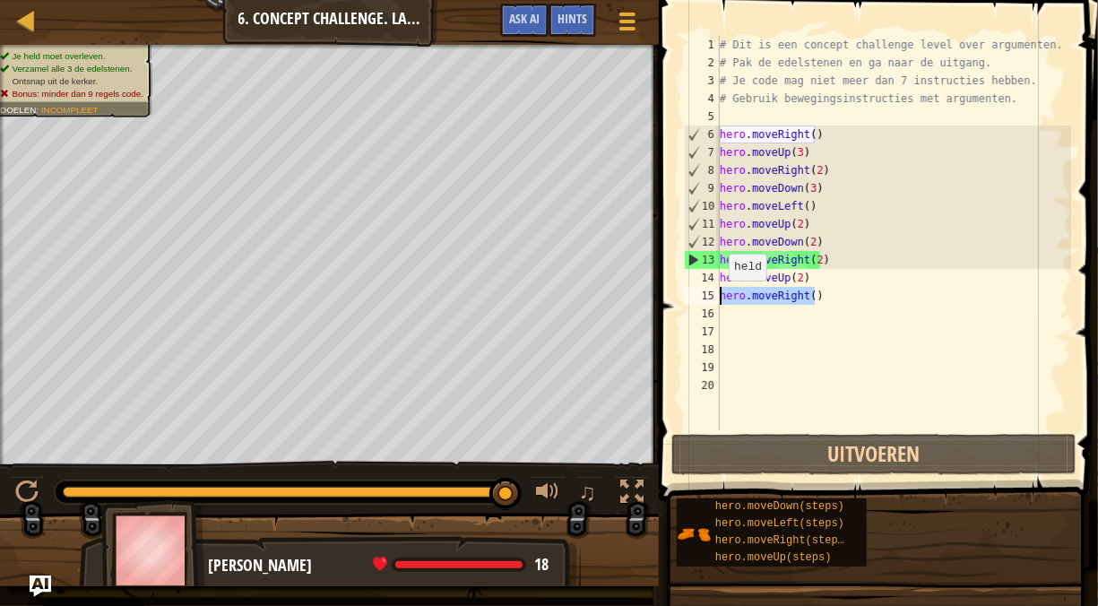
drag, startPoint x: 833, startPoint y: 301, endPoint x: 720, endPoint y: 297, distance: 113.1
click at [720, 297] on div "# Dit is een concept challenge level over argumenten. # Pak de edelstenen en ga…" at bounding box center [893, 251] width 355 height 430
click at [720, 297] on div "# Dit is een concept challenge level over argumenten. # Pak de edelstenen en ga…" at bounding box center [893, 233] width 355 height 394
drag, startPoint x: 720, startPoint y: 297, endPoint x: 805, endPoint y: 303, distance: 85.4
click at [805, 303] on div "# Dit is een concept challenge level over argumenten. # Pak de edelstenen en ga…" at bounding box center [893, 251] width 355 height 430
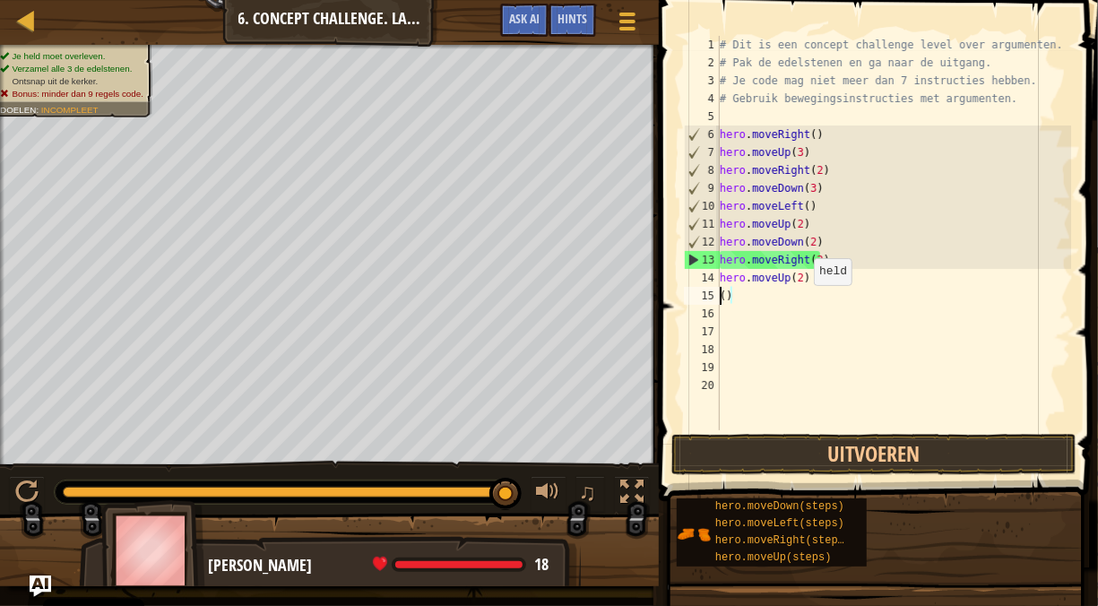
scroll to position [8, 0]
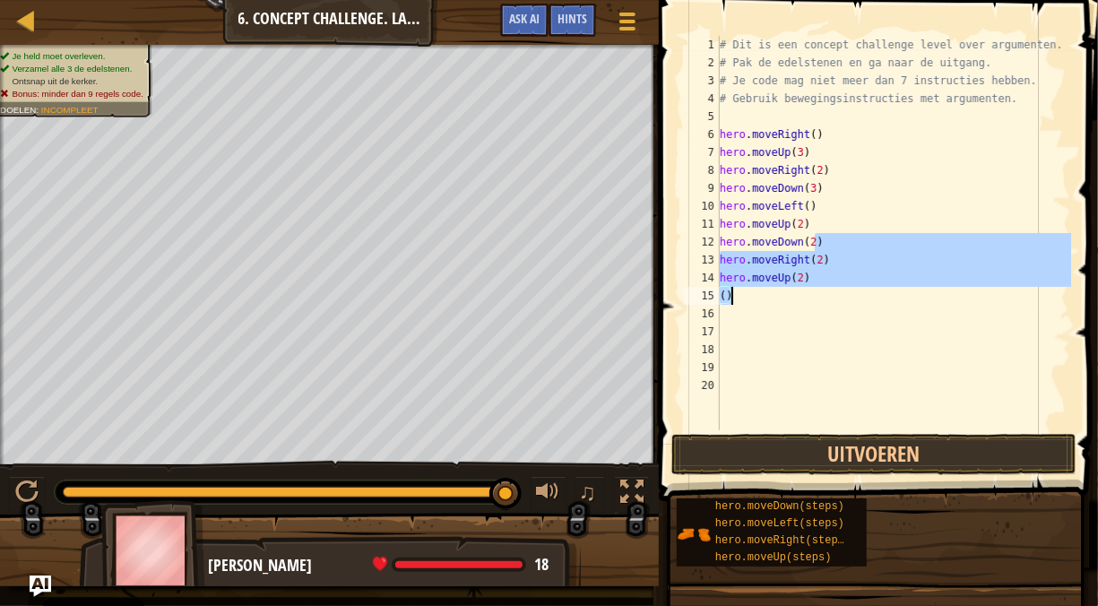
drag, startPoint x: 828, startPoint y: 233, endPoint x: 732, endPoint y: 278, distance: 105.1
click at [732, 278] on div "# Dit is een concept challenge level over argumenten. # Pak de edelstenen en ga…" at bounding box center [893, 251] width 355 height 430
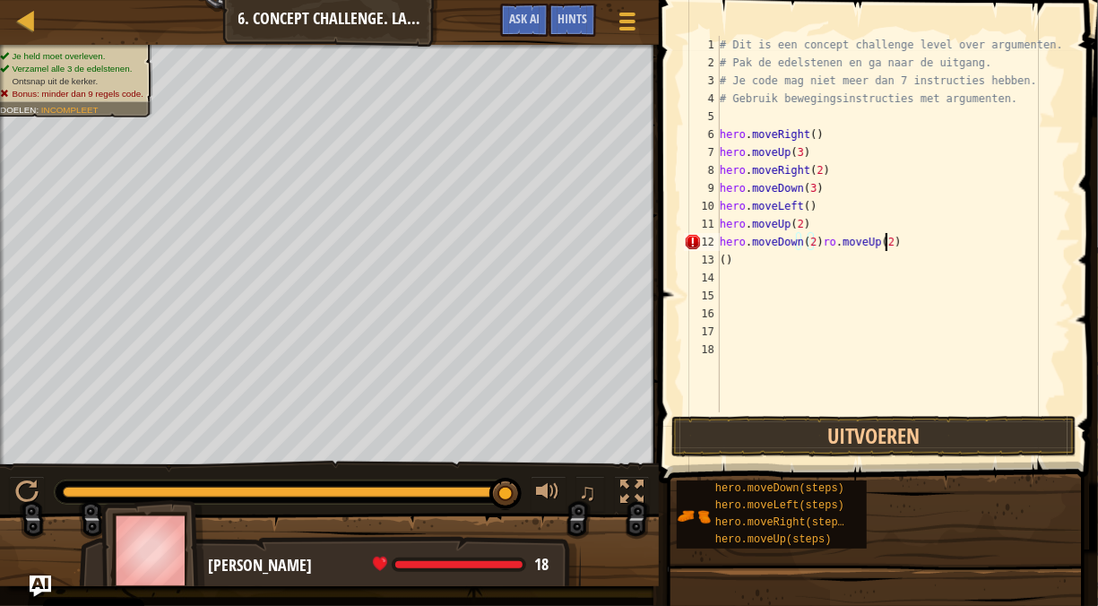
click at [892, 242] on div "# Dit is een concept challenge level over argumenten. # Pak de edelstenen en ga…" at bounding box center [893, 242] width 355 height 412
type textarea "h"
click at [749, 260] on div "# Dit is een concept challenge level over argumenten. # Pak de edelstenen en ga…" at bounding box center [893, 242] width 355 height 412
type textarea "("
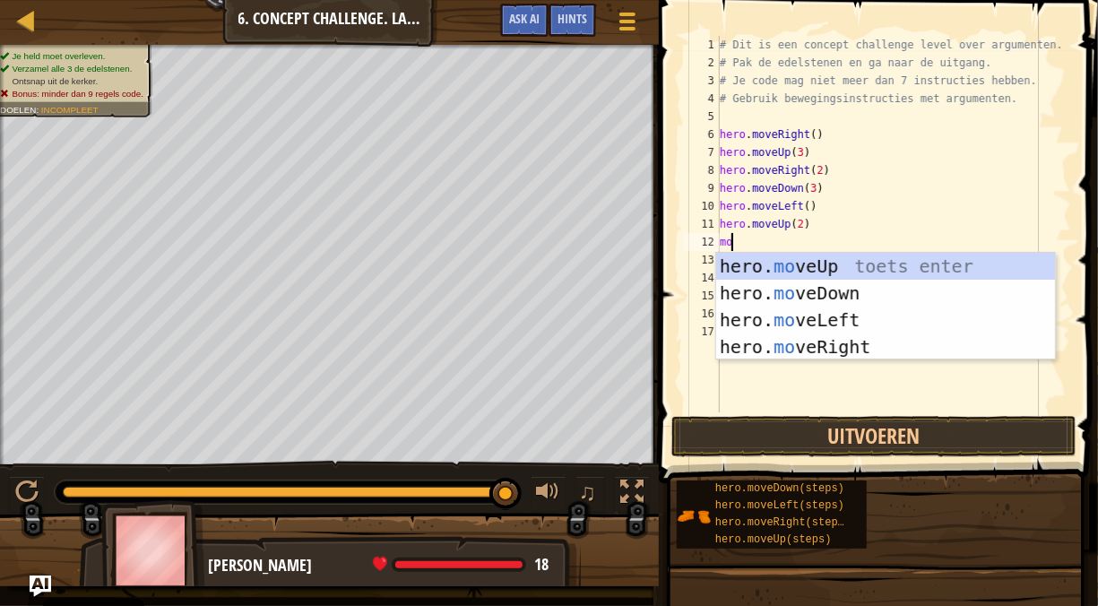
type textarea "mov"
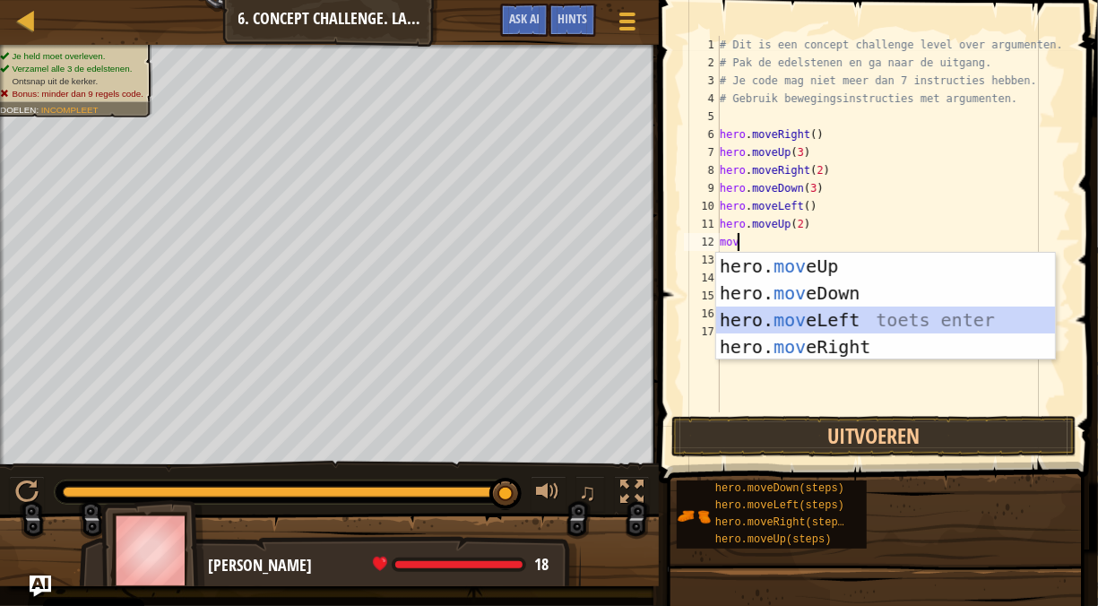
click at [799, 331] on div "hero. mov eUp toets enter hero. mov eDown toets enter hero. mov eLeft toets ent…" at bounding box center [886, 333] width 340 height 161
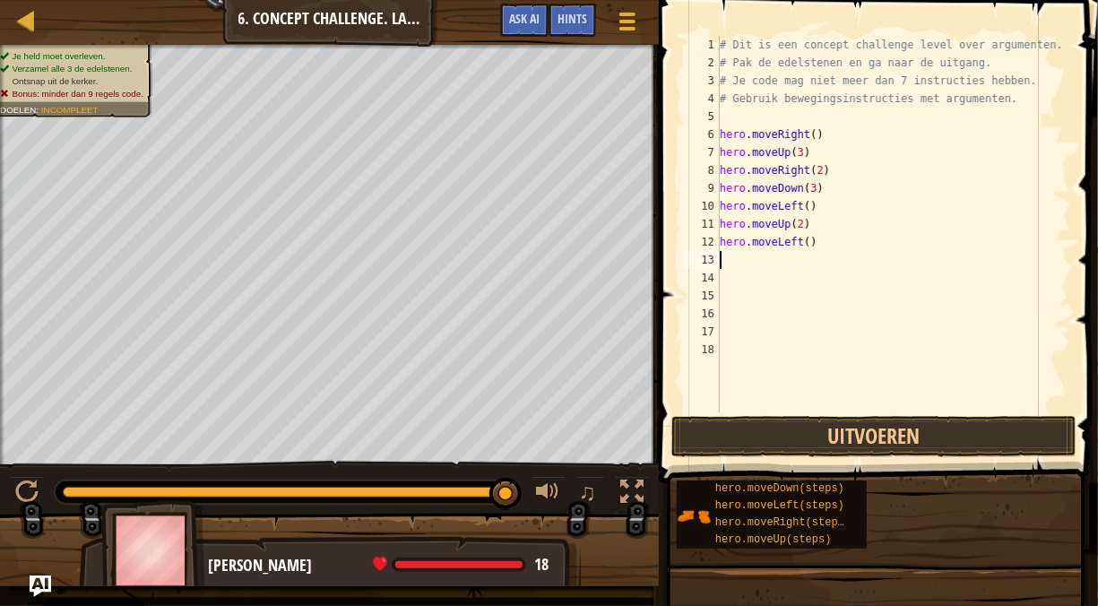
drag, startPoint x: 832, startPoint y: 253, endPoint x: 758, endPoint y: 256, distance: 74.5
click at [758, 256] on div "# Dit is een concept challenge level over argumenten. # Pak de edelstenen en ga…" at bounding box center [893, 242] width 355 height 412
drag, startPoint x: 831, startPoint y: 239, endPoint x: 697, endPoint y: 246, distance: 134.6
click at [697, 246] on div "1 2 3 4 5 6 7 8 9 10 11 12 13 14 15 16 17 18 # Dit is een concept challenge lev…" at bounding box center [875, 224] width 391 height 377
type textarea "hero.moveLeft()"
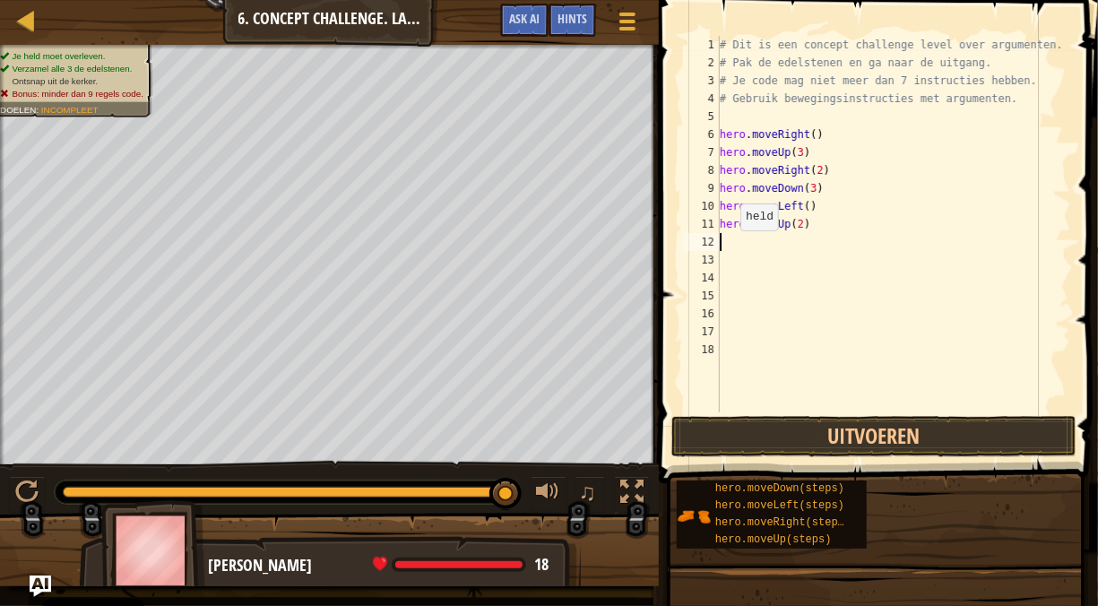
type textarea "m"
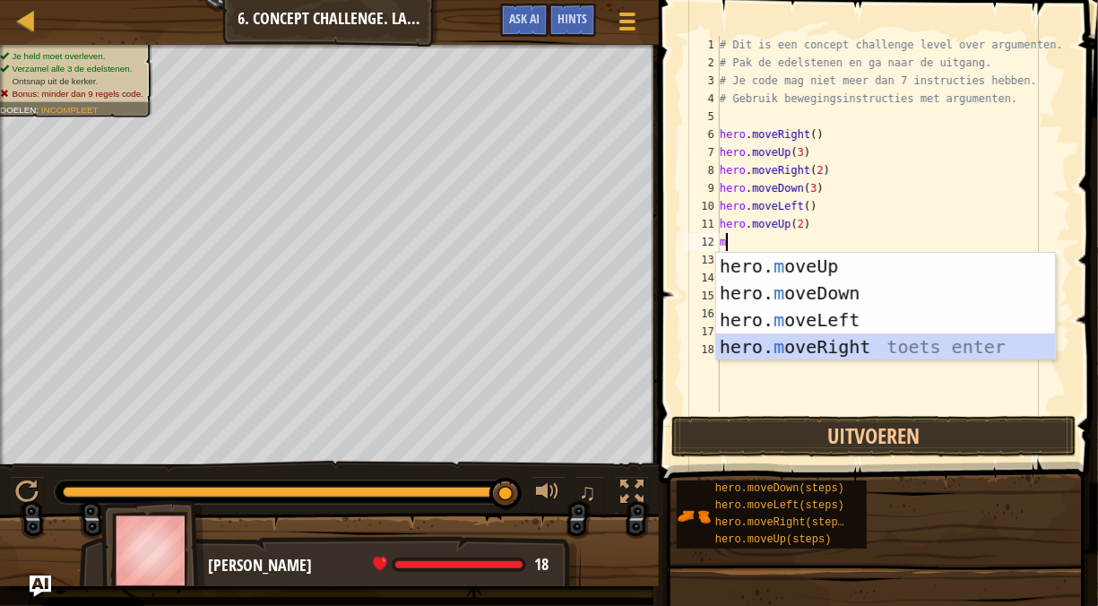
click at [793, 344] on div "hero. m oveUp toets enter hero. m oveDown toets enter hero. m oveLeft toets ent…" at bounding box center [886, 333] width 340 height 161
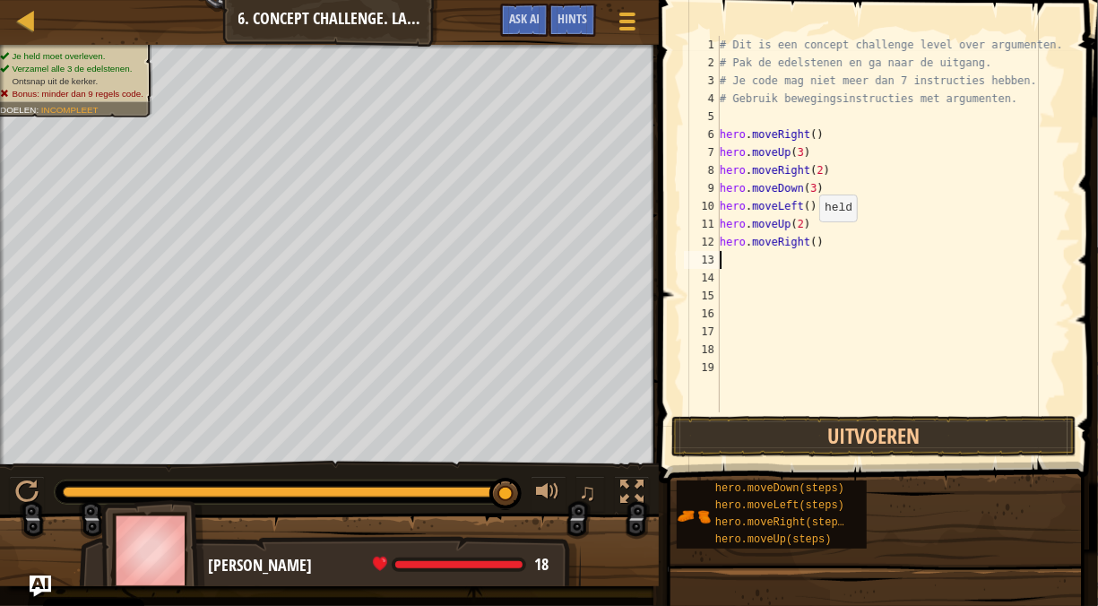
click at [810, 238] on div "# Dit is een concept challenge level over argumenten. # Pak de edelstenen en ga…" at bounding box center [893, 242] width 355 height 412
type textarea "hero.moveRight(4)"
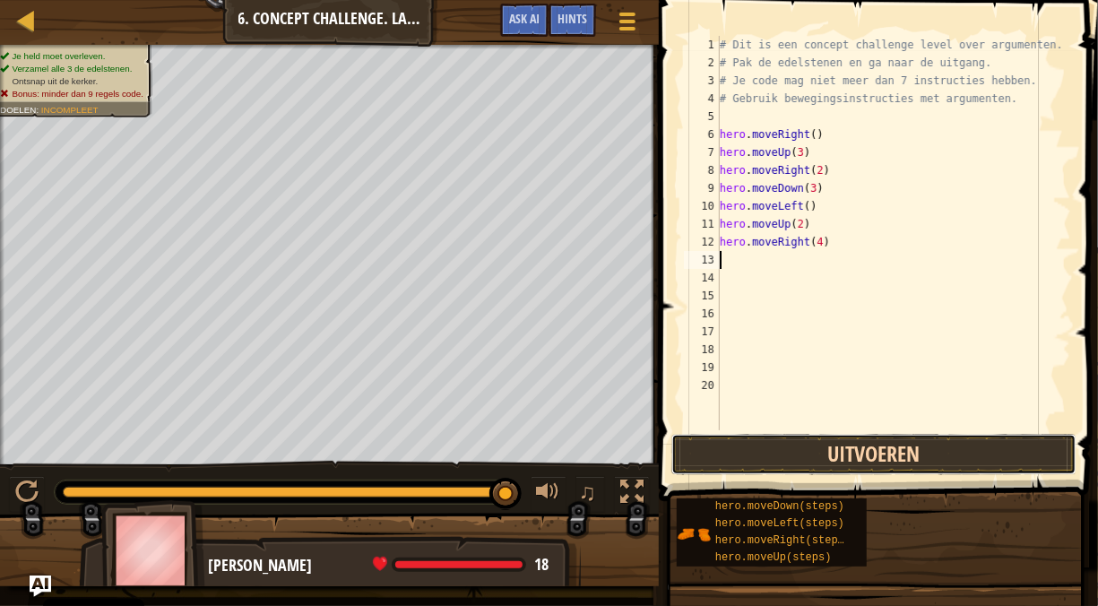
click at [808, 445] on button "Uitvoeren" at bounding box center [874, 454] width 405 height 41
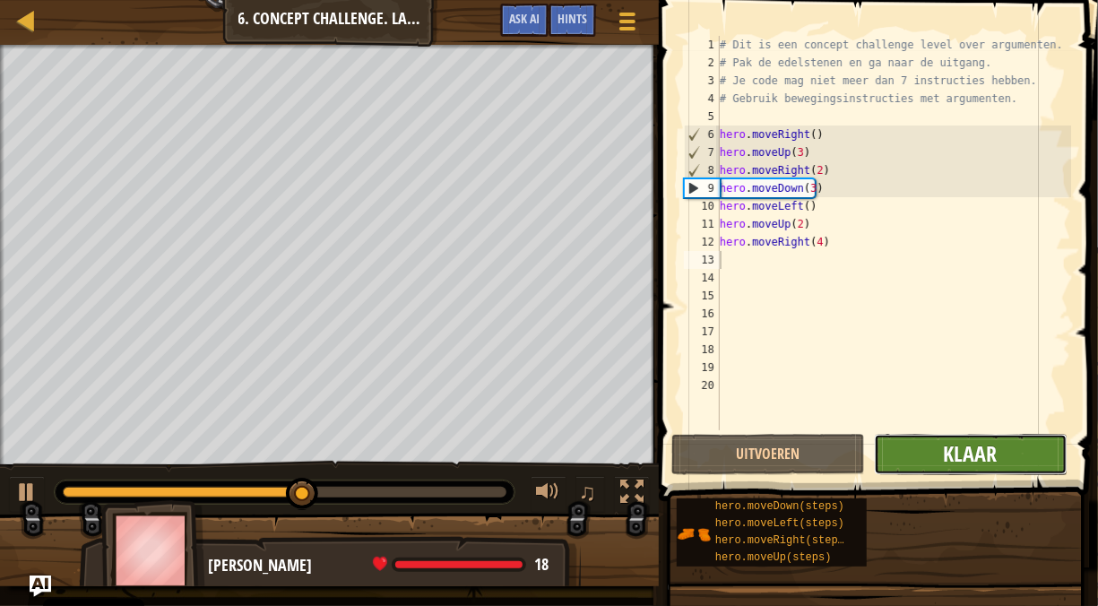
click at [975, 455] on span "Klaar" at bounding box center [971, 453] width 54 height 29
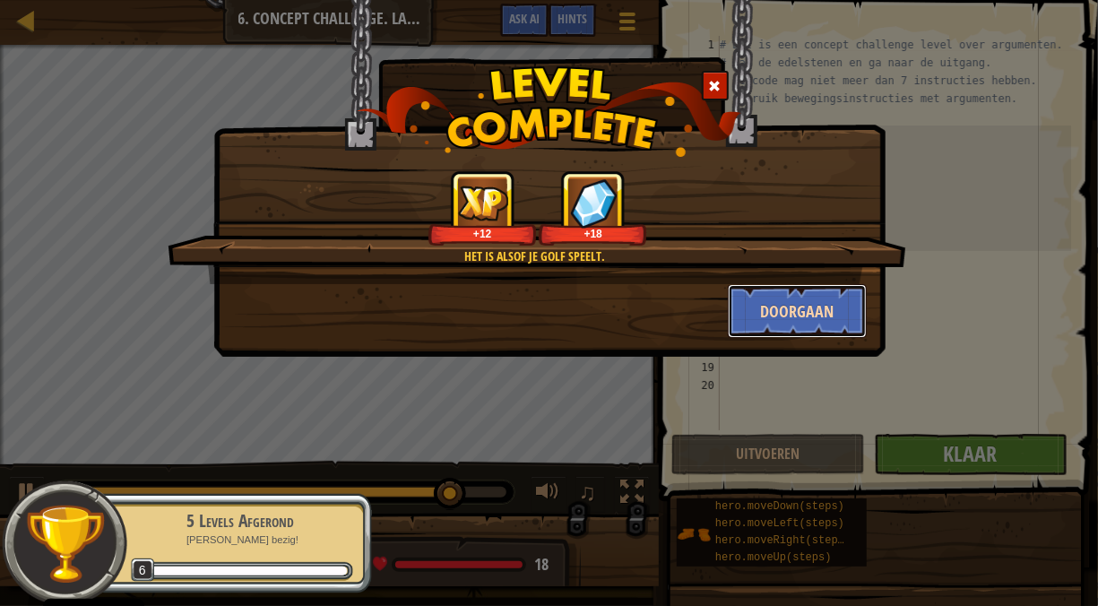
click at [775, 319] on button "Doorgaan" at bounding box center [797, 311] width 139 height 54
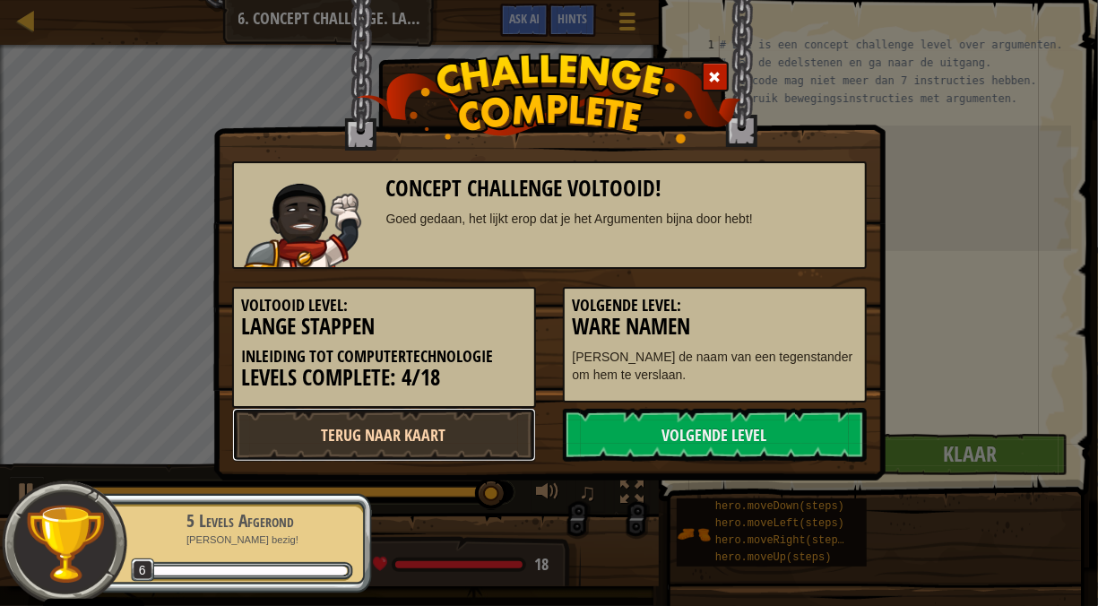
click at [514, 420] on link "Terug naar kaart" at bounding box center [384, 435] width 304 height 54
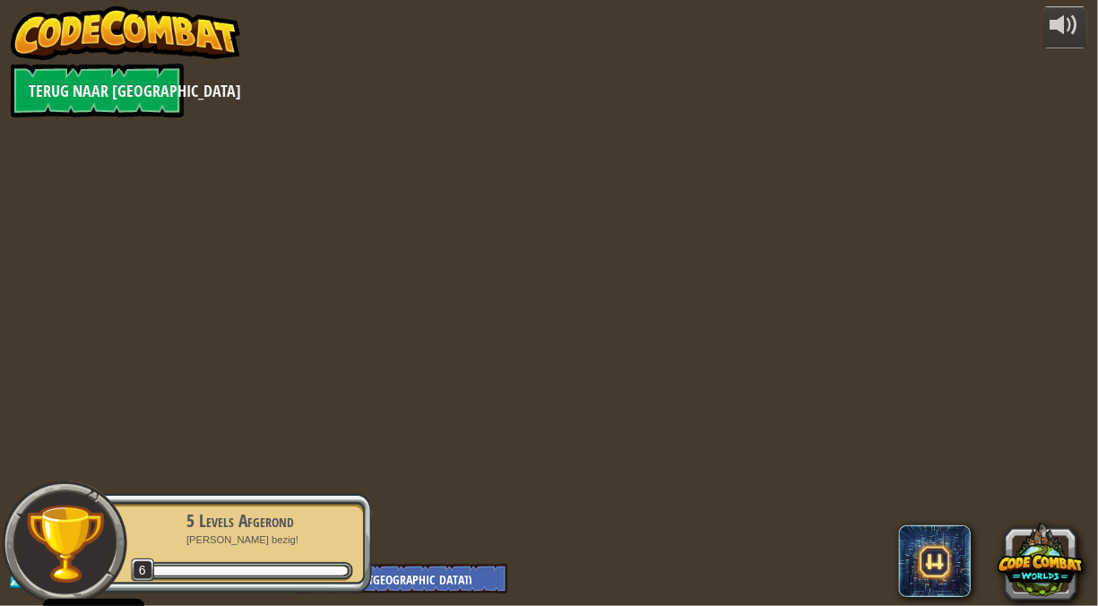
select select "nl-NL"
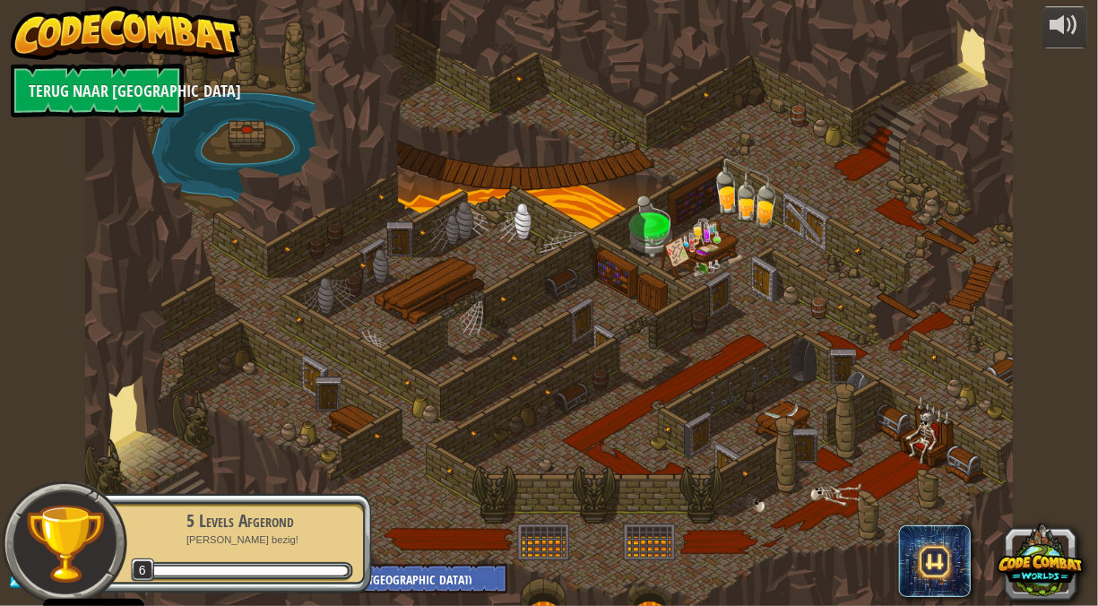
select select "nl-NL"
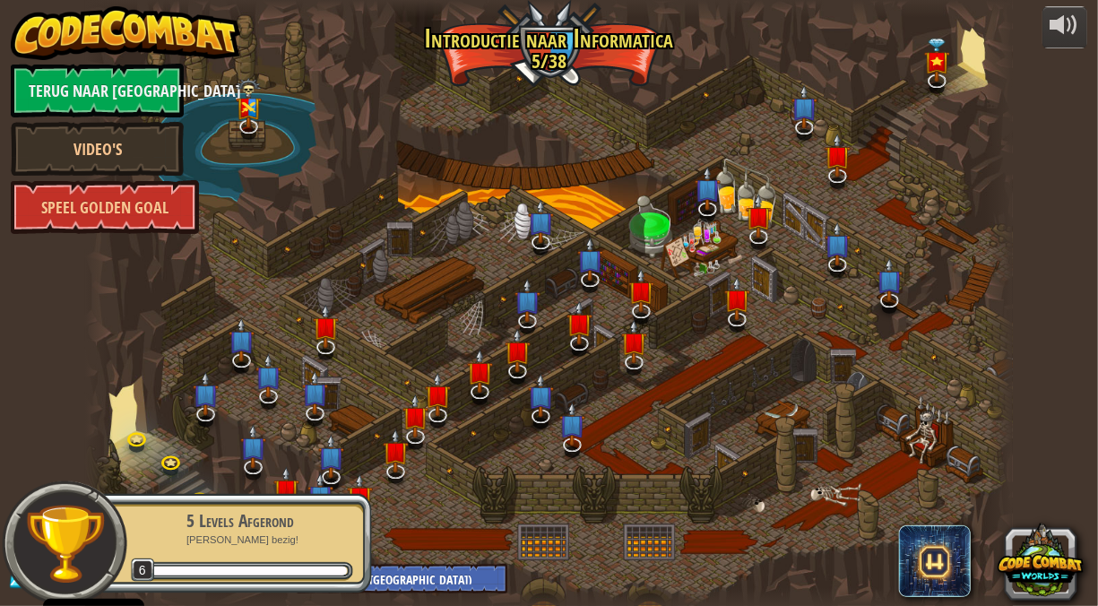
select select "nl-NL"
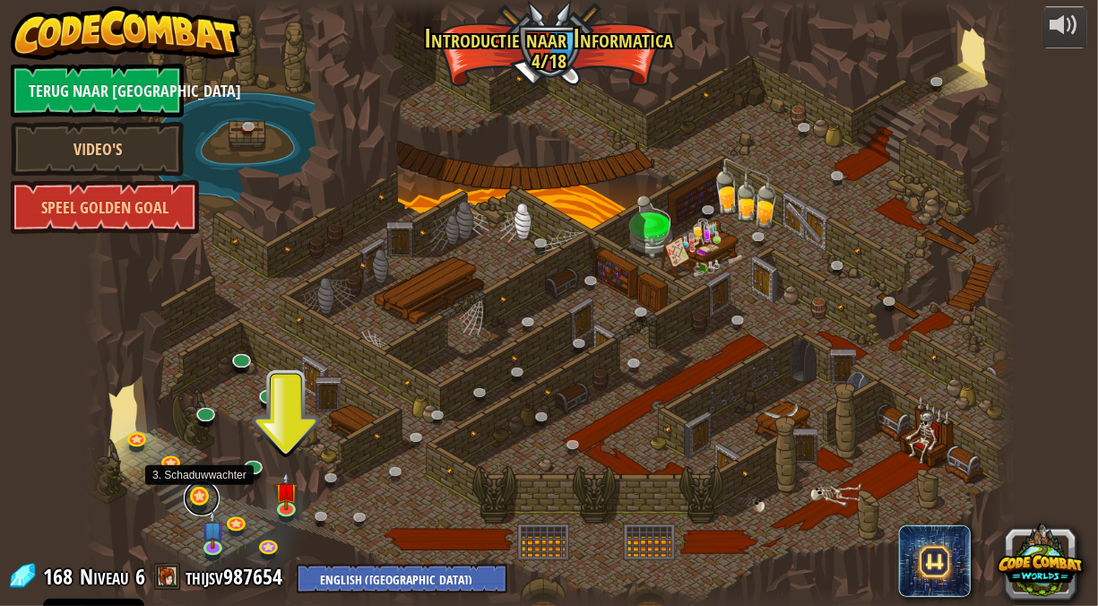
click at [201, 498] on link at bounding box center [202, 499] width 36 height 36
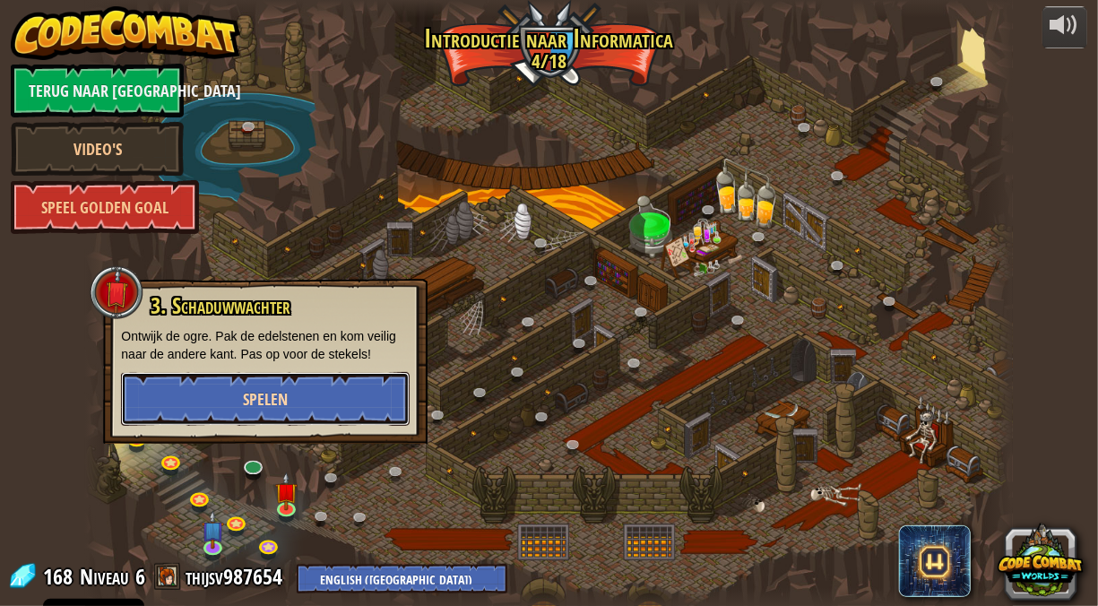
click at [350, 389] on button "Spelen" at bounding box center [265, 399] width 289 height 54
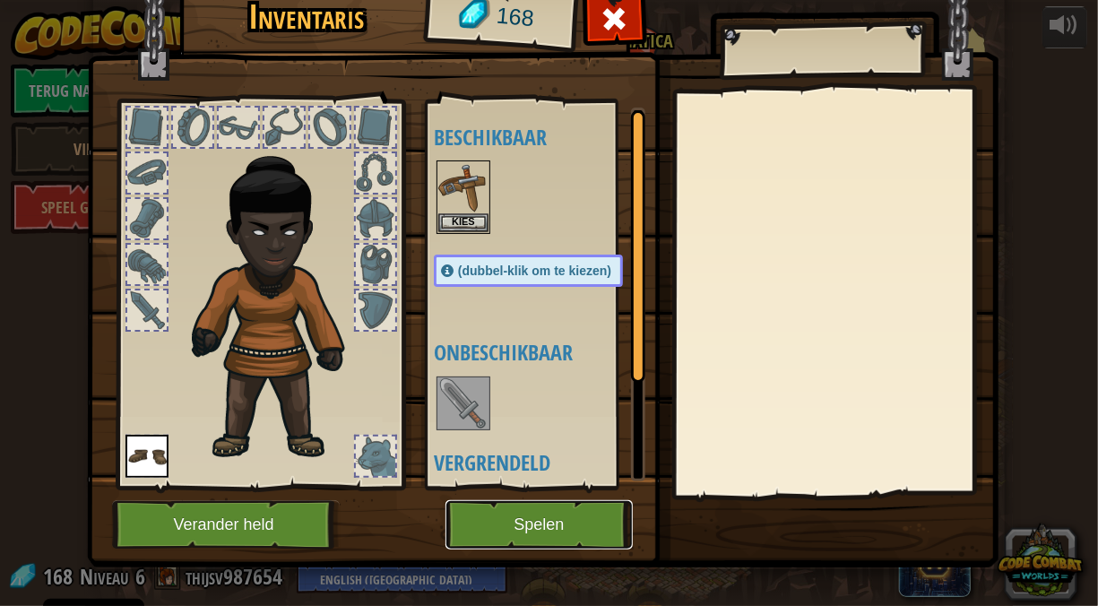
click at [528, 518] on button "Spelen" at bounding box center [539, 524] width 187 height 49
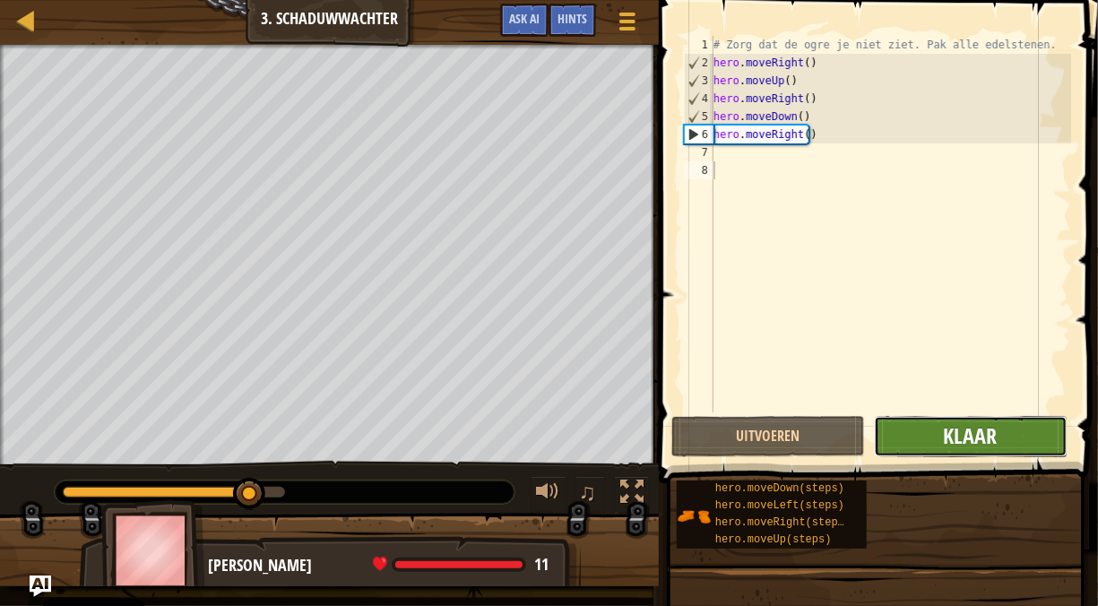
click at [991, 436] on span "Klaar" at bounding box center [971, 435] width 54 height 29
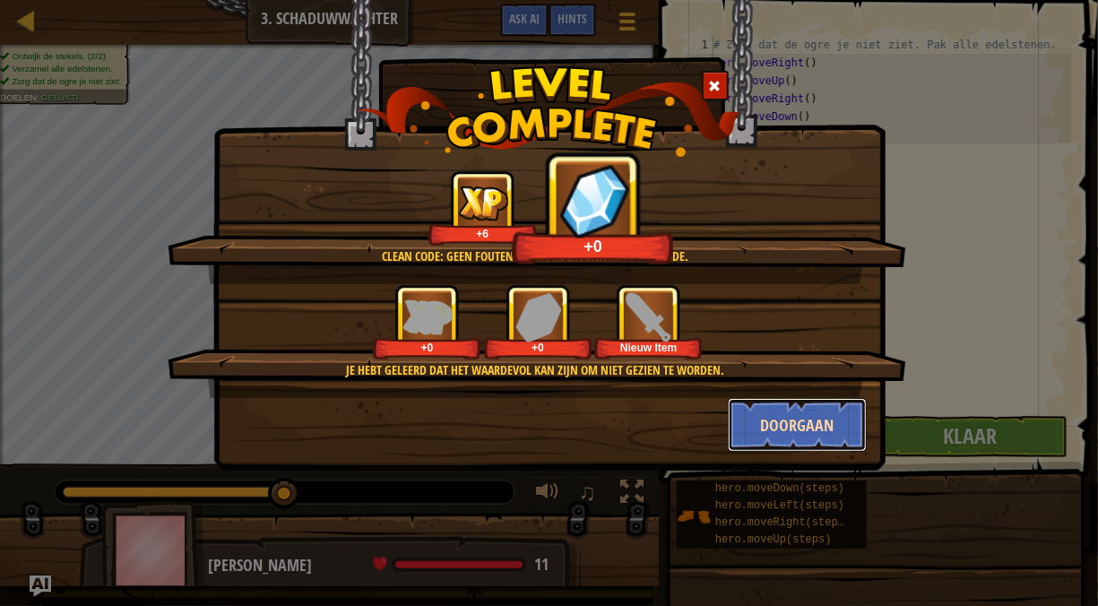
click at [801, 431] on button "Doorgaan" at bounding box center [797, 425] width 139 height 54
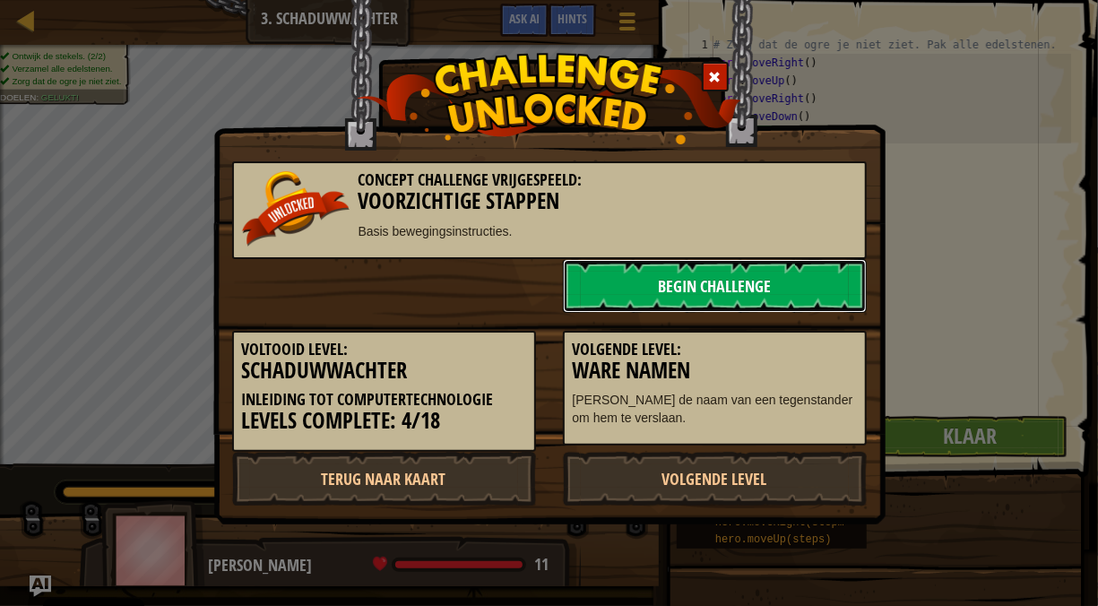
click at [677, 280] on link "Begin Challenge" at bounding box center [715, 286] width 304 height 54
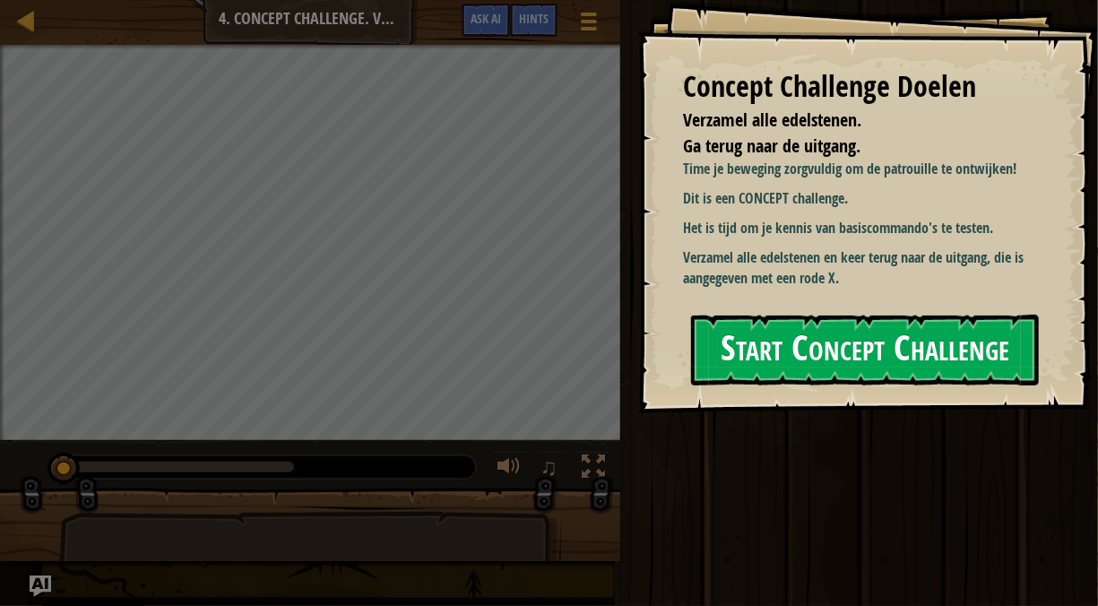
click at [797, 348] on button "Start Concept Challenge" at bounding box center [865, 350] width 348 height 71
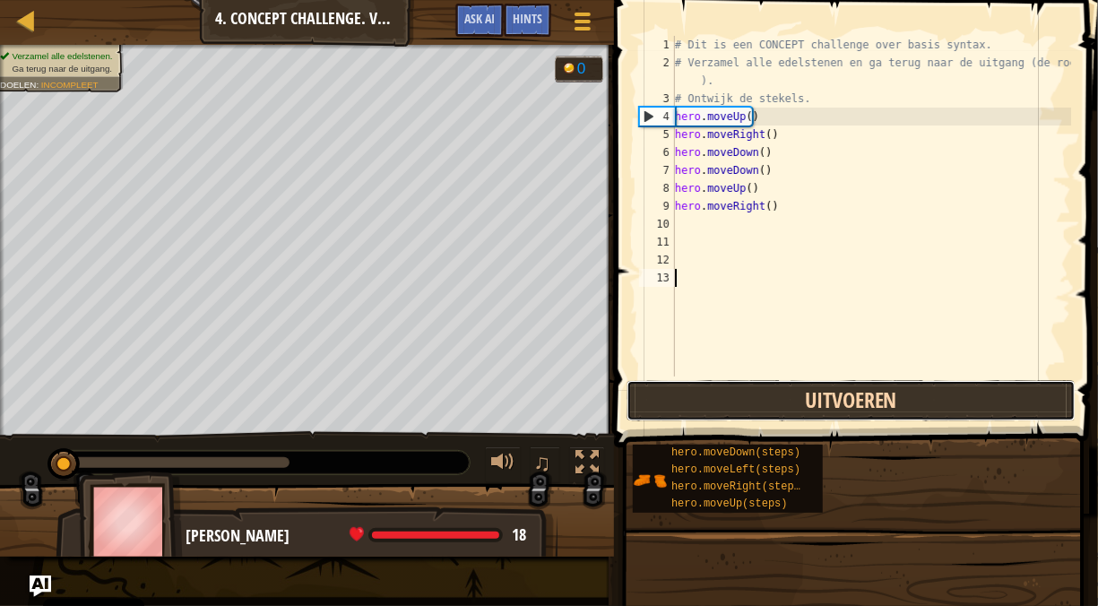
click at [870, 400] on button "Uitvoeren" at bounding box center [851, 400] width 449 height 41
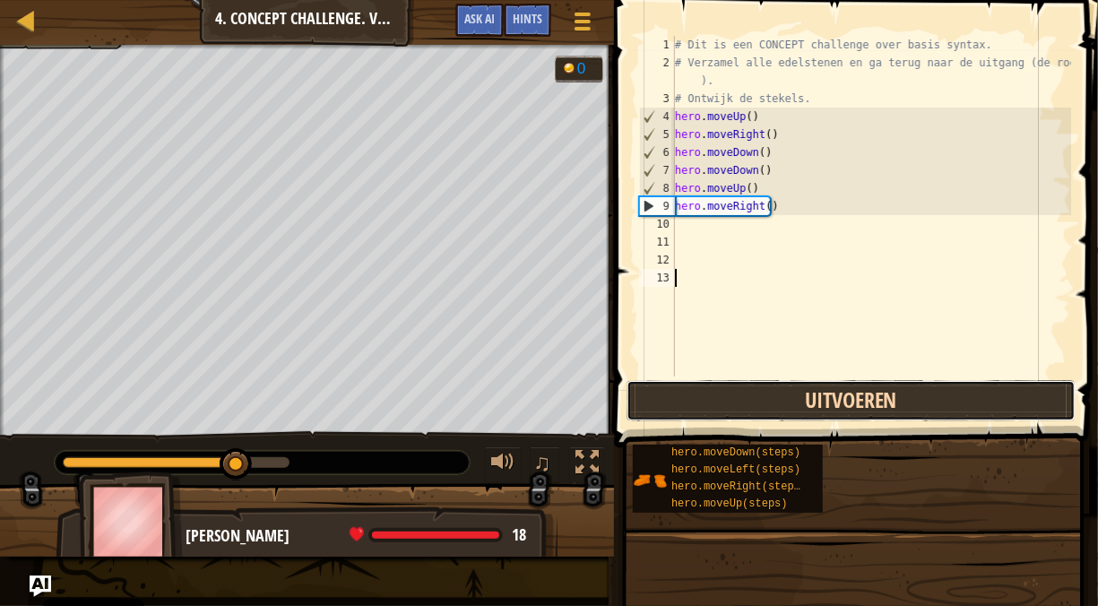
click at [984, 402] on button "Uitvoeren" at bounding box center [851, 400] width 449 height 41
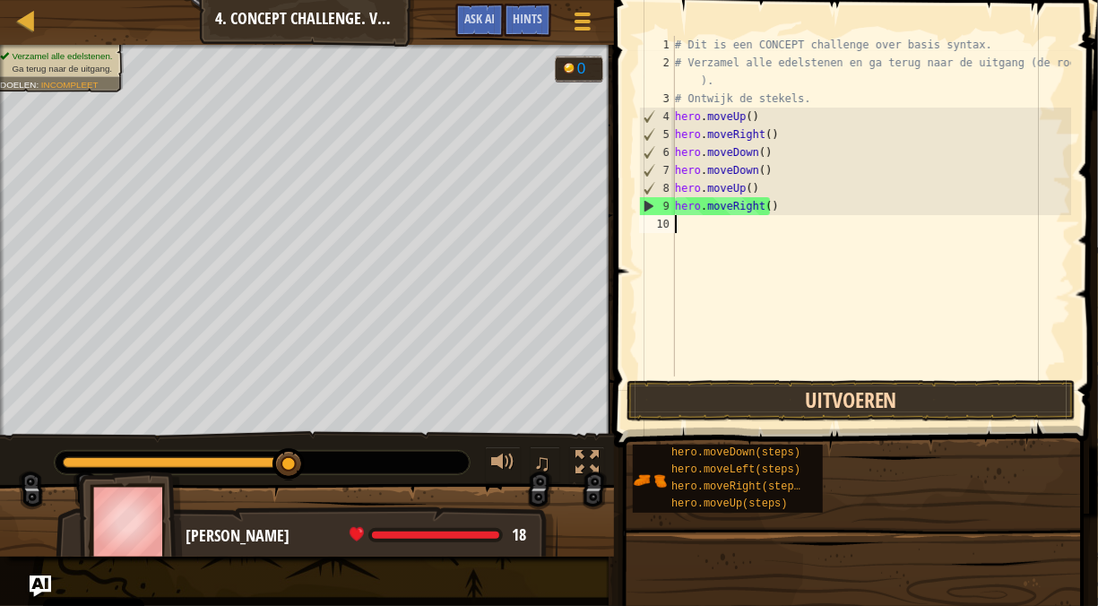
type textarea "hero.moveRight()"
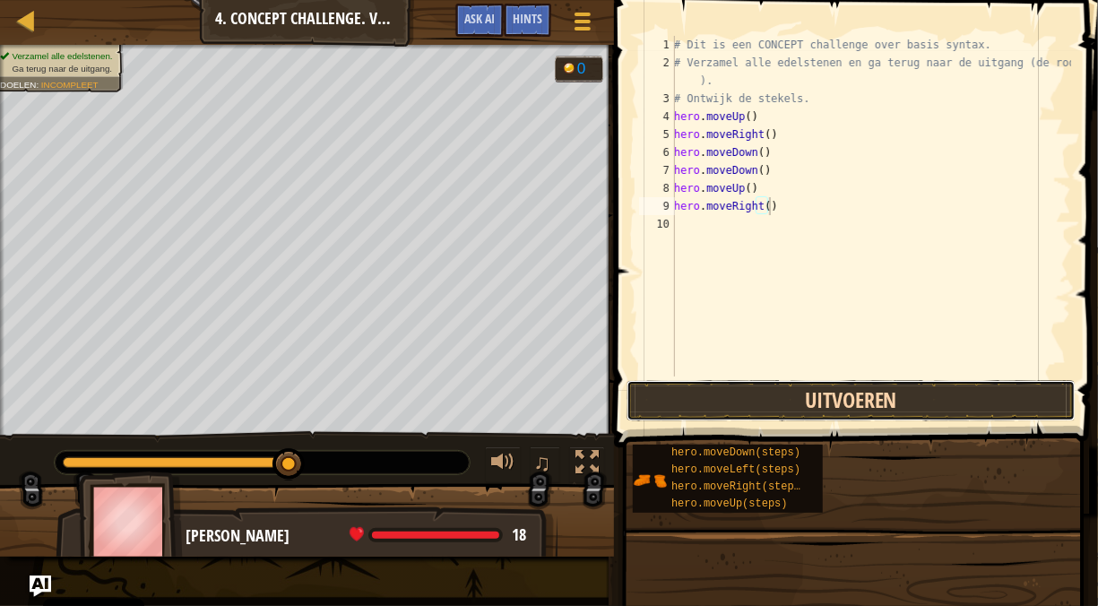
click at [849, 394] on button "Uitvoeren" at bounding box center [851, 400] width 449 height 41
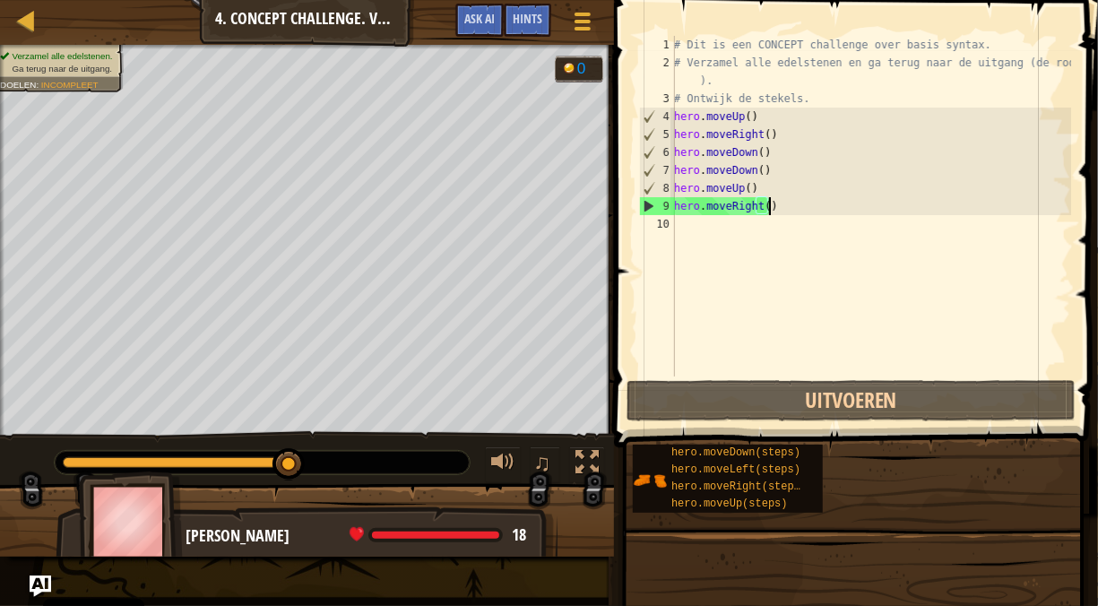
click at [749, 234] on div "# Dit is een CONCEPT challenge over basis syntax. # Verzamel alle edelstenen en…" at bounding box center [871, 224] width 401 height 377
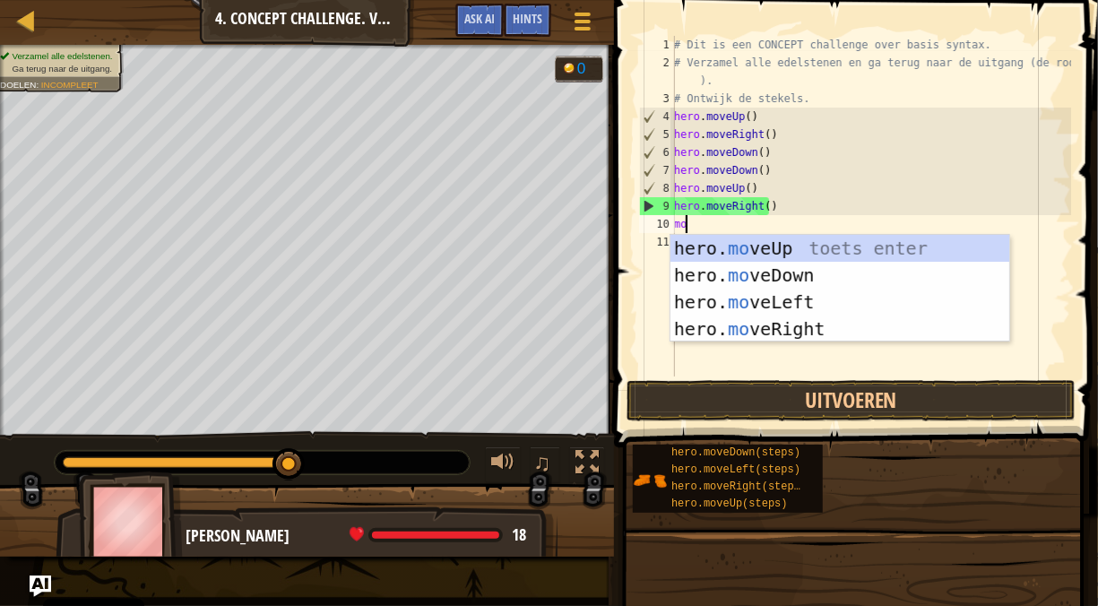
type textarea "move"
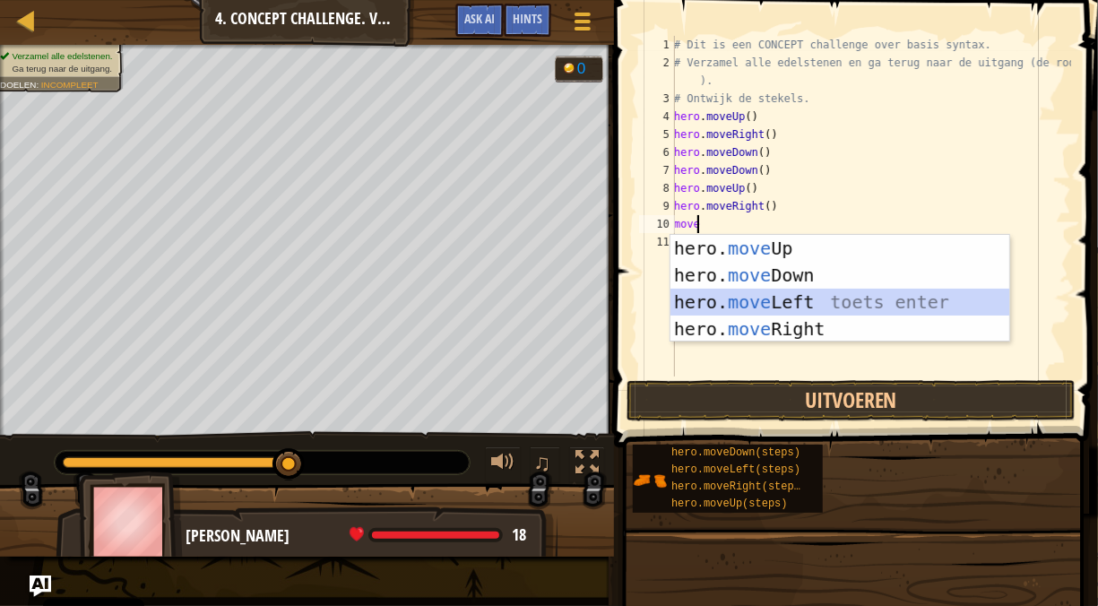
click at [793, 295] on div "hero. move Up toets enter hero. move Down toets enter hero. move Left toets ent…" at bounding box center [841, 315] width 340 height 161
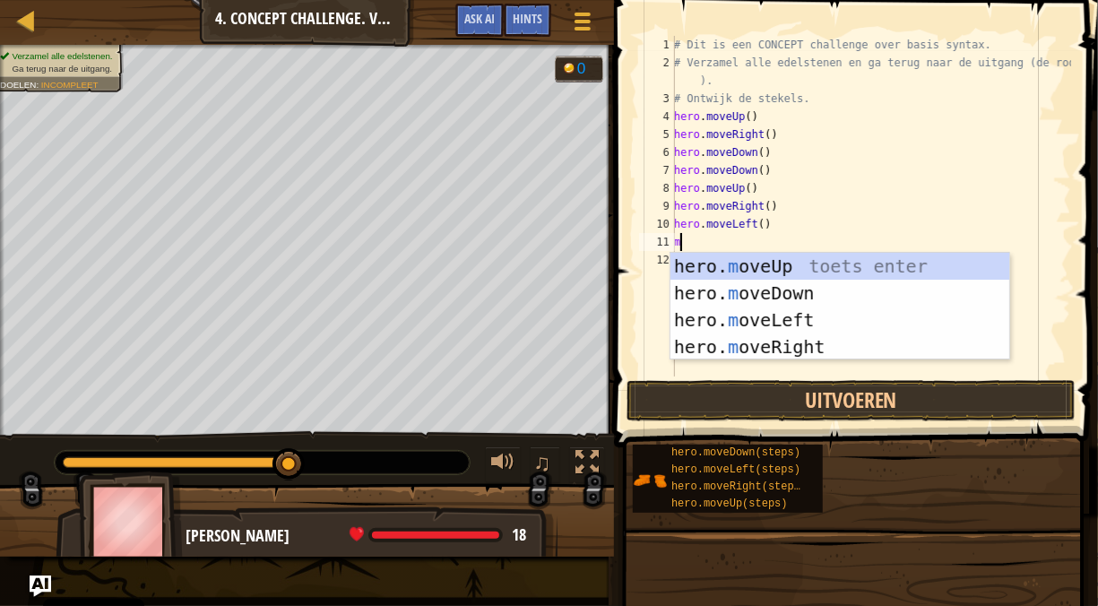
type textarea "mo"
click at [810, 263] on div "hero. mo veUp toets enter hero. mo veDown toets enter hero. mo veLeft toets ent…" at bounding box center [841, 333] width 340 height 161
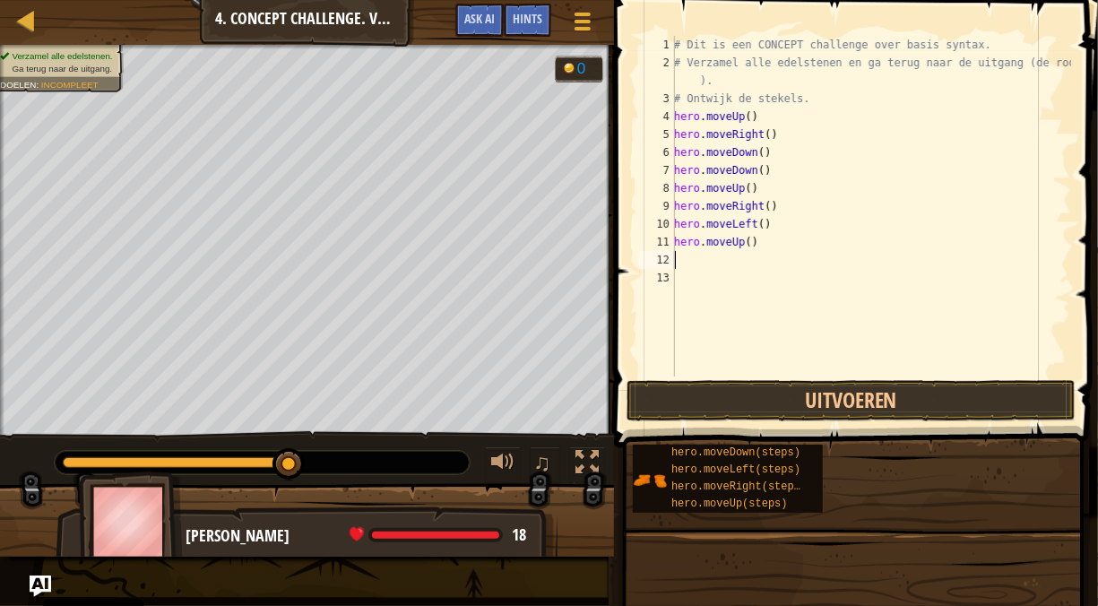
click at [710, 255] on div "# Dit is een CONCEPT challenge over basis syntax. # Verzamel alle edelstenen en…" at bounding box center [871, 224] width 401 height 377
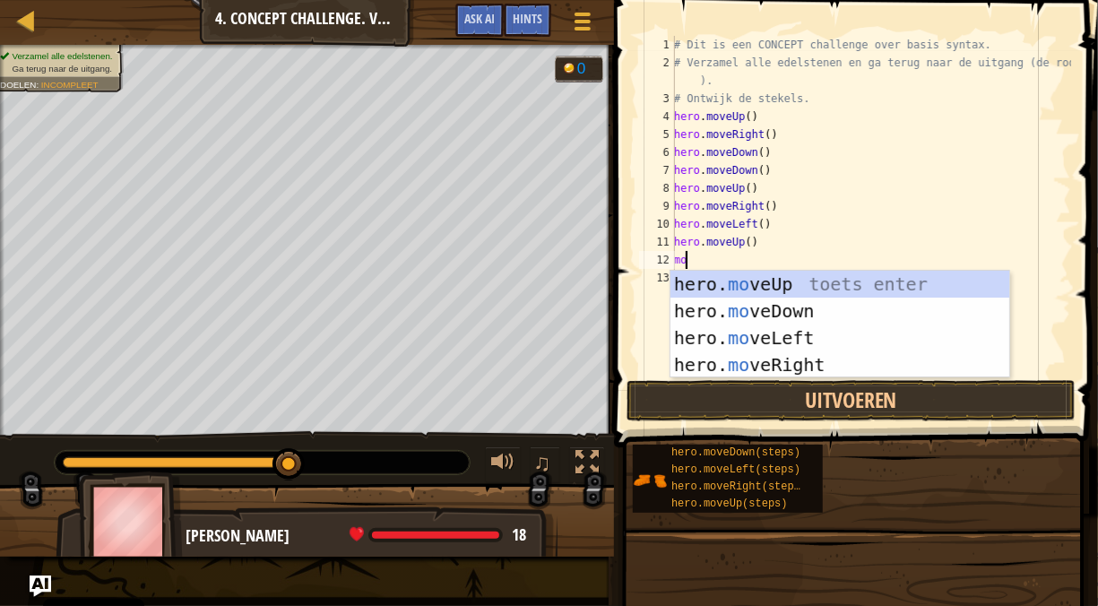
type textarea "mov"
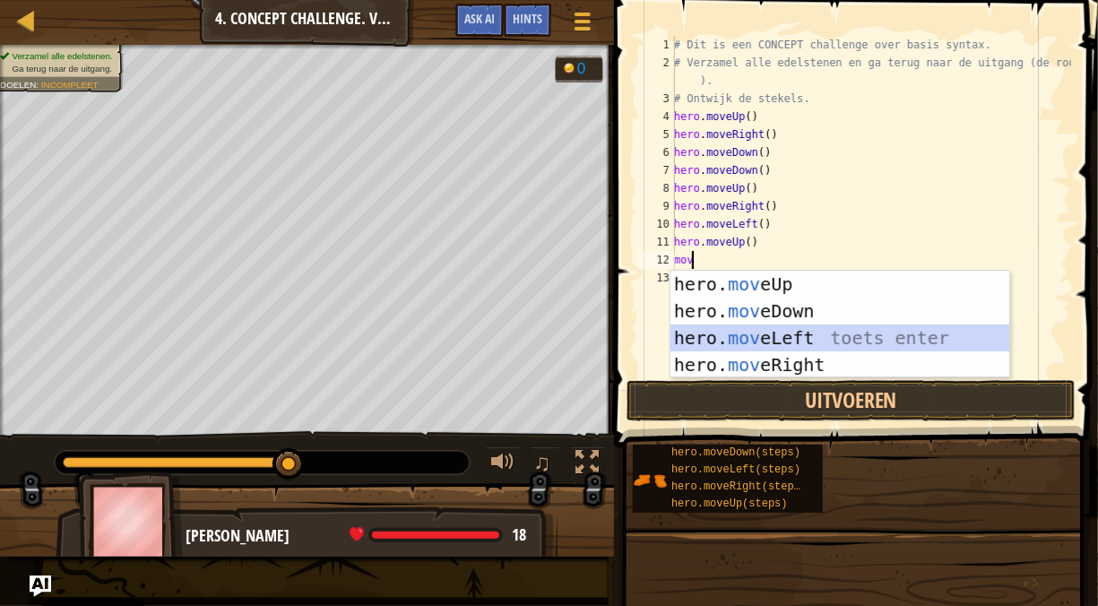
click at [793, 344] on div "hero. mov eUp toets enter hero. mov eDown toets enter hero. mov eLeft toets ent…" at bounding box center [841, 351] width 340 height 161
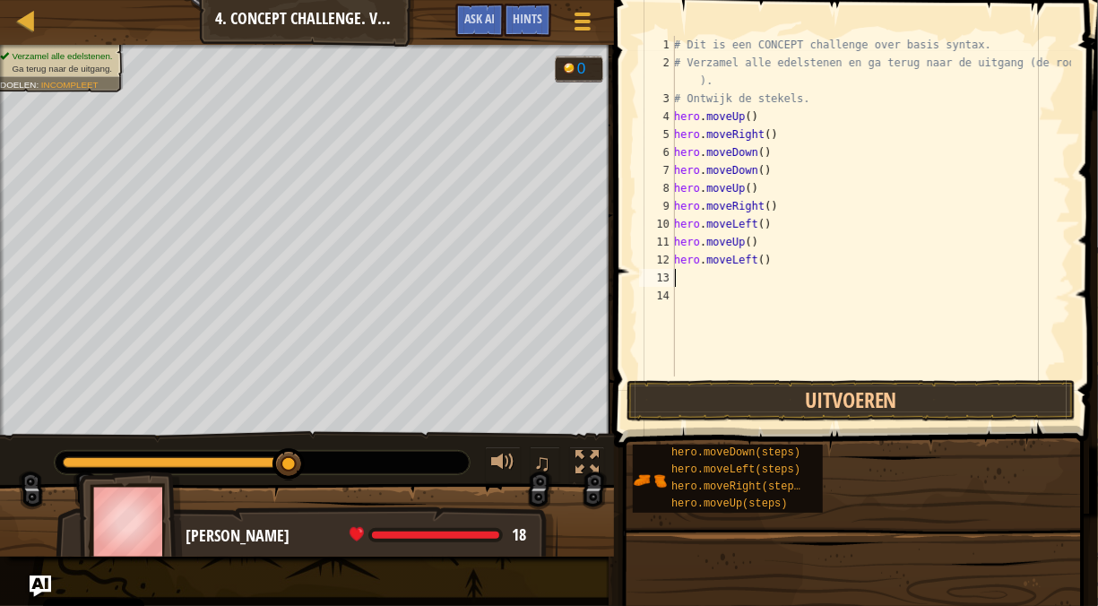
type textarea "m"
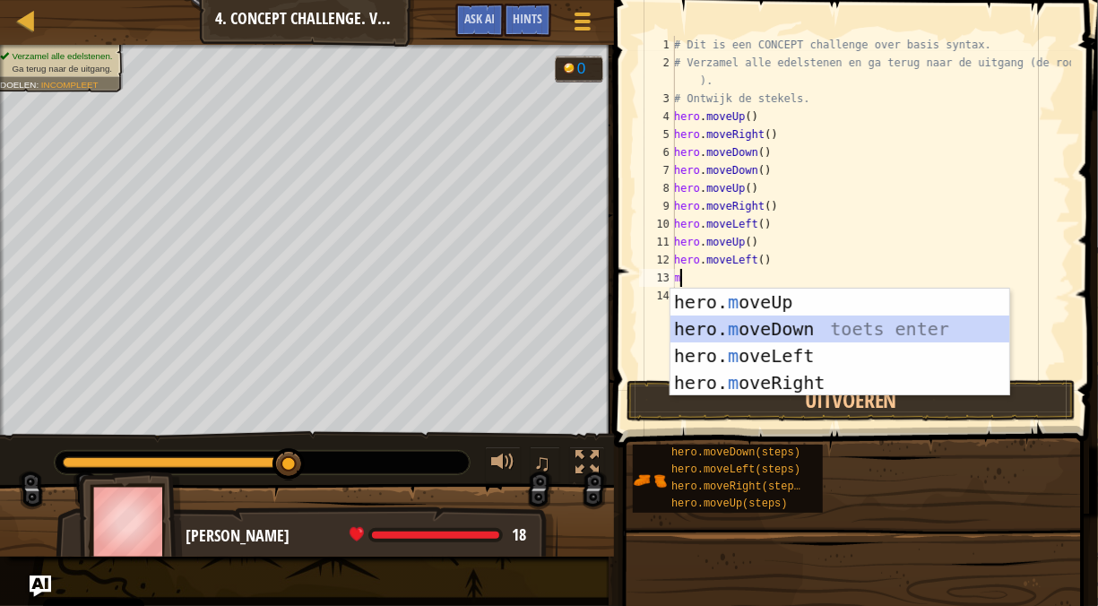
click at [796, 323] on div "hero. m oveUp toets enter hero. m oveDown toets enter hero. m oveLeft toets ent…" at bounding box center [841, 369] width 340 height 161
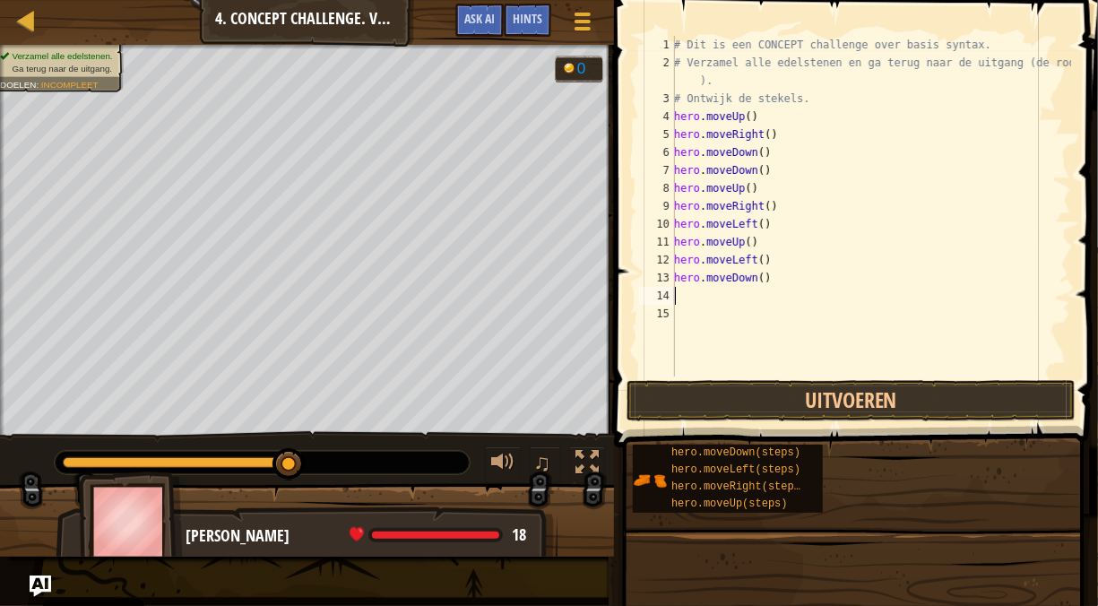
type textarea "m"
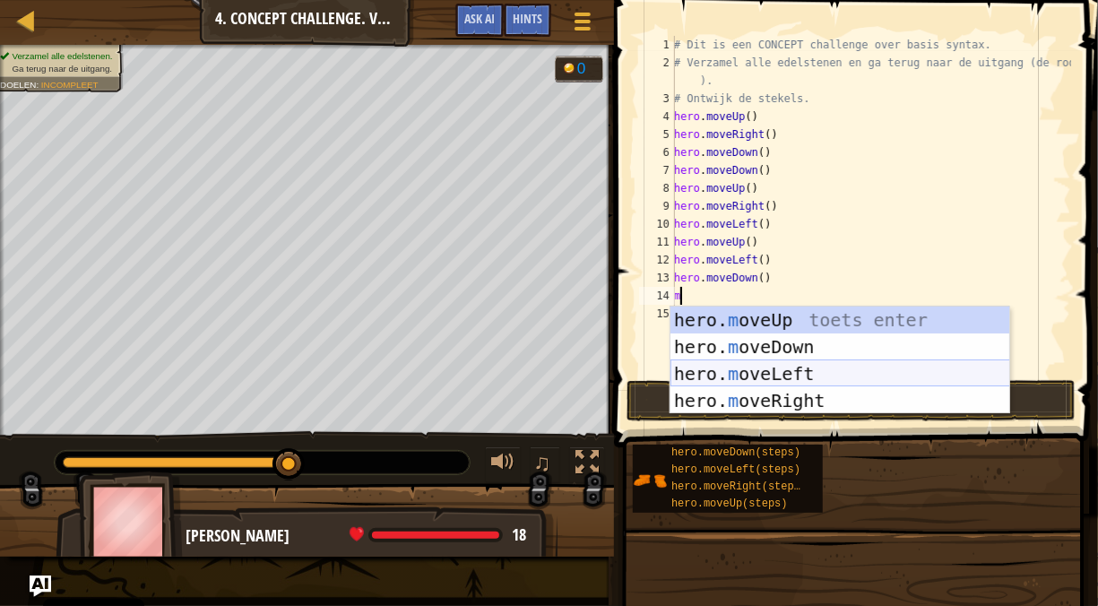
click at [748, 373] on div "hero. m oveUp toets enter hero. m oveDown toets enter hero. m oveLeft toets ent…" at bounding box center [841, 387] width 340 height 161
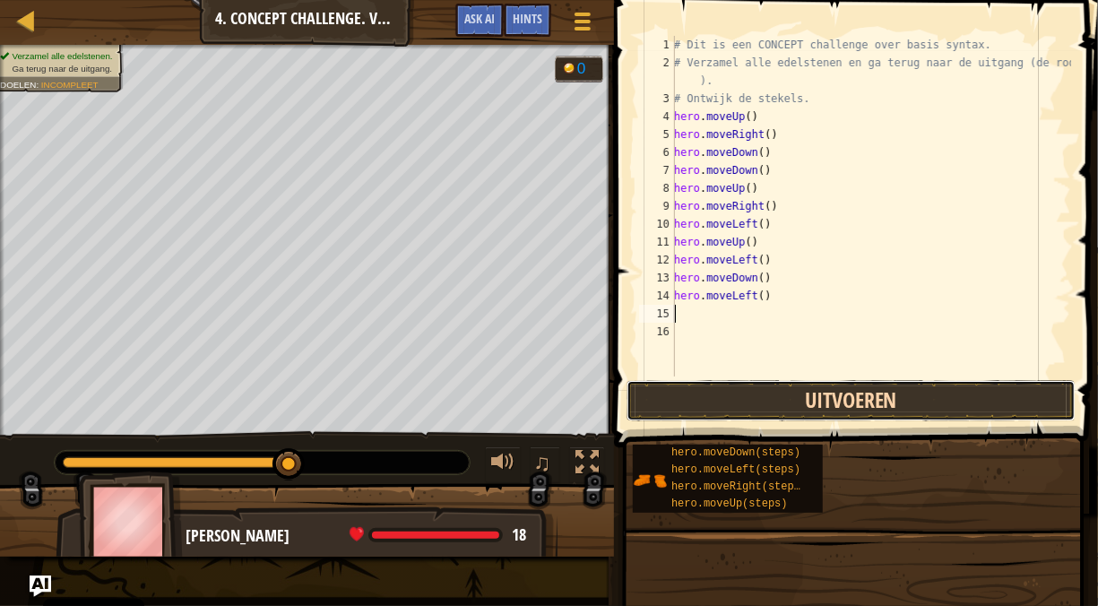
click at [792, 403] on button "Uitvoeren" at bounding box center [851, 400] width 449 height 41
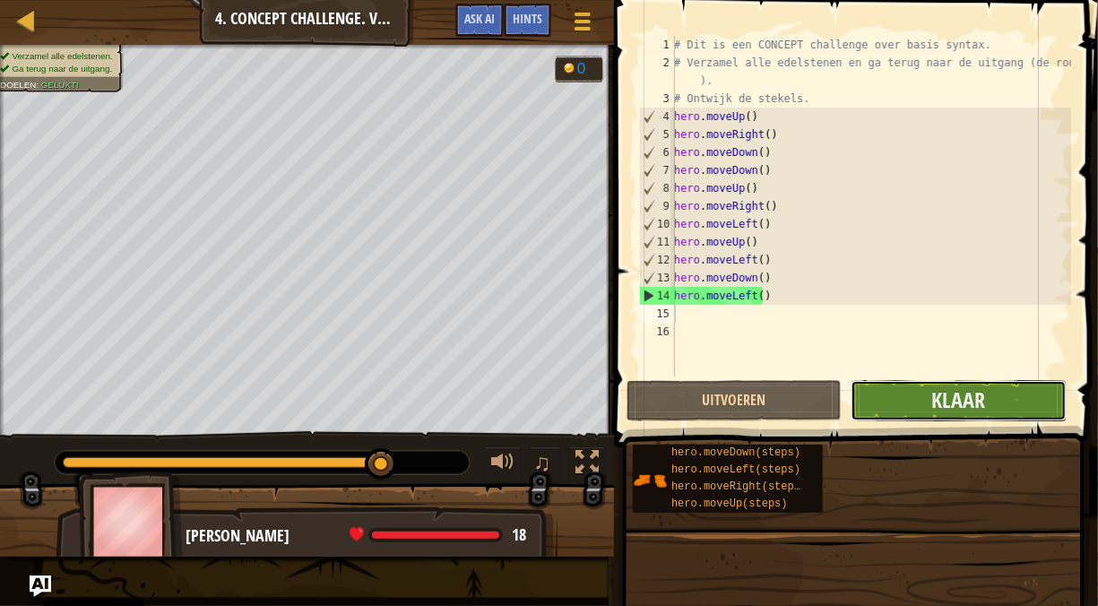
click at [878, 410] on button "Klaar" at bounding box center [958, 400] width 215 height 41
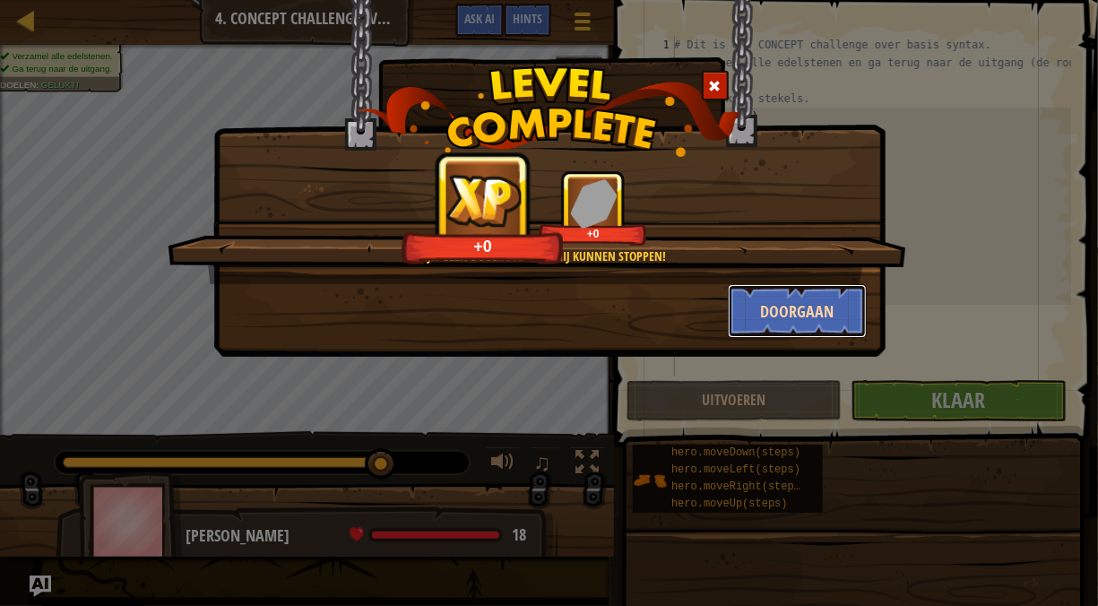
click at [745, 303] on button "Doorgaan" at bounding box center [797, 311] width 139 height 54
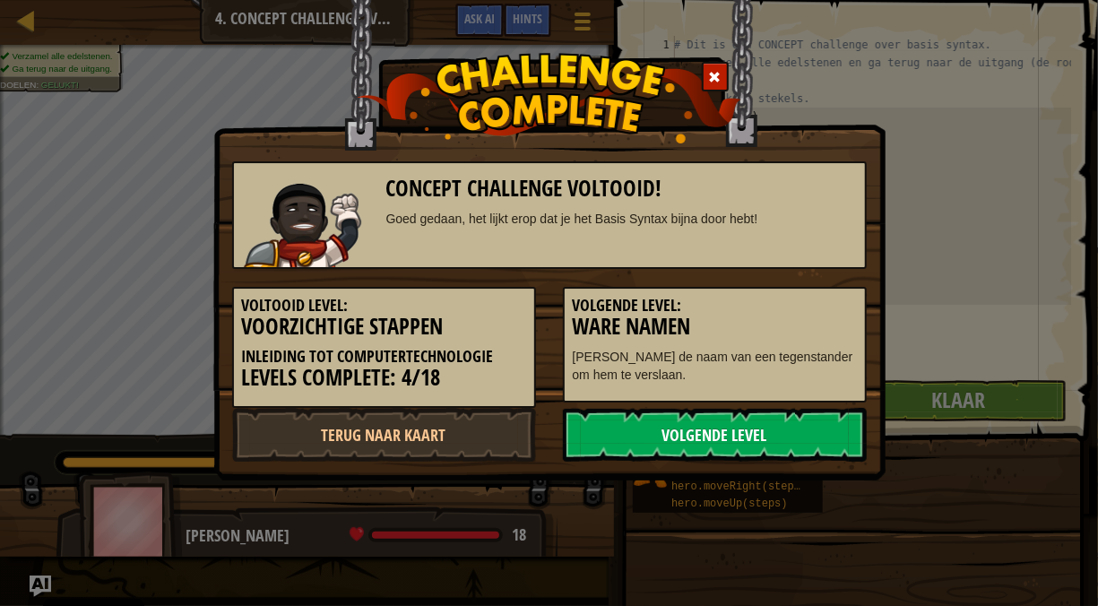
click at [845, 438] on link "Volgende Level" at bounding box center [715, 435] width 304 height 54
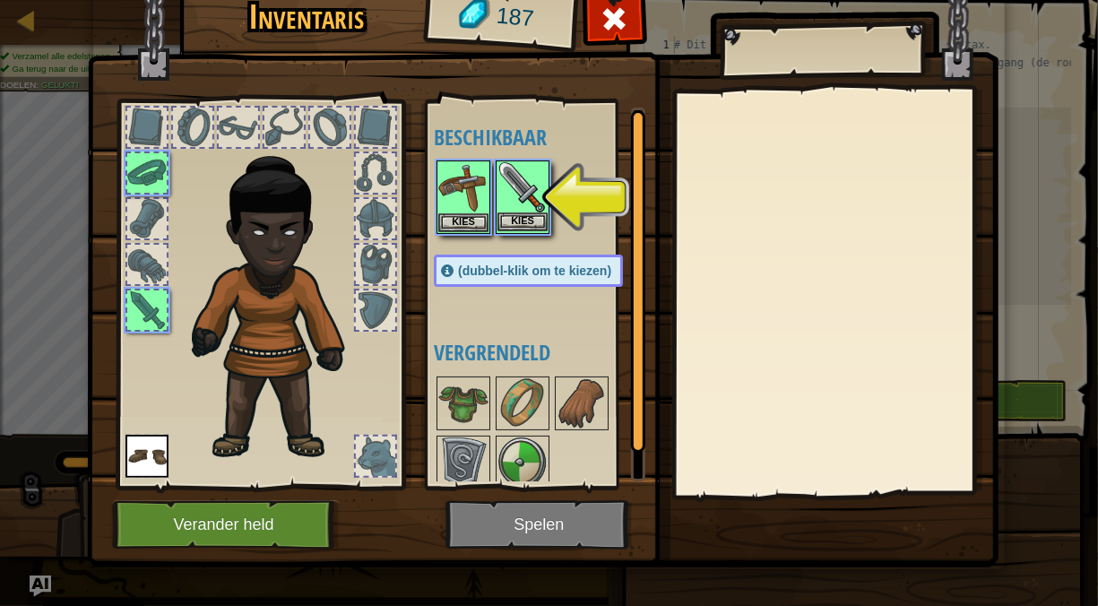
click at [507, 169] on img at bounding box center [523, 187] width 50 height 50
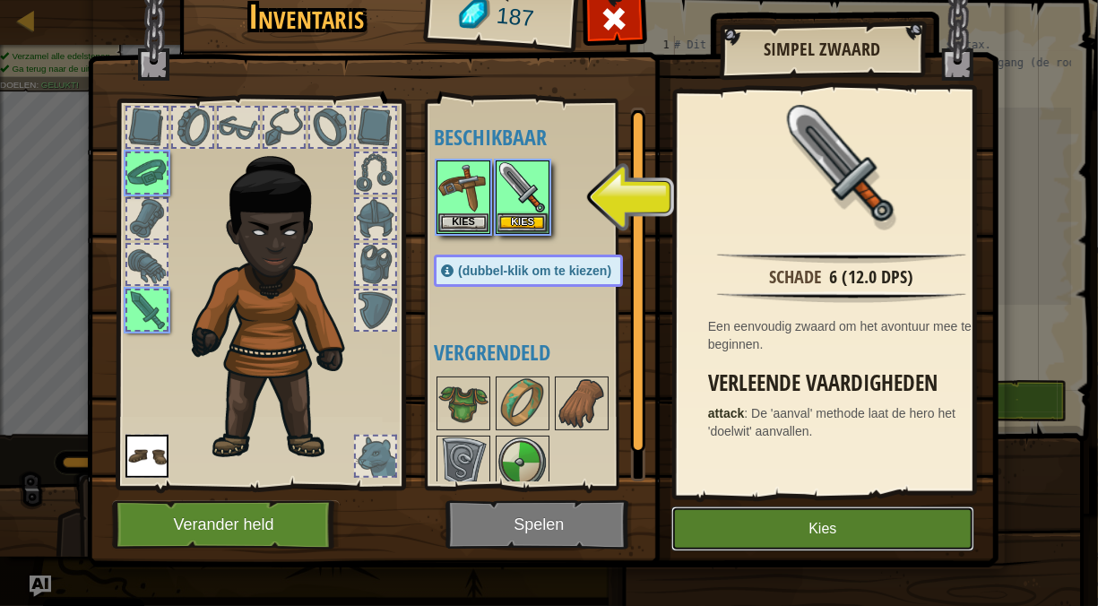
click at [756, 523] on button "Kies" at bounding box center [823, 529] width 303 height 45
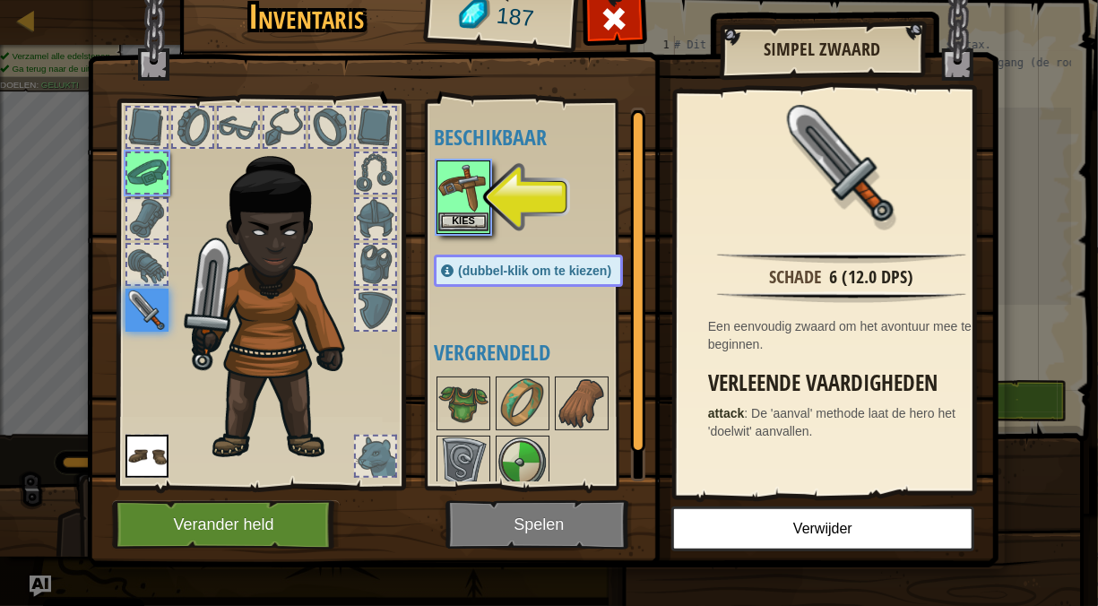
click at [438, 191] on img at bounding box center [463, 187] width 50 height 50
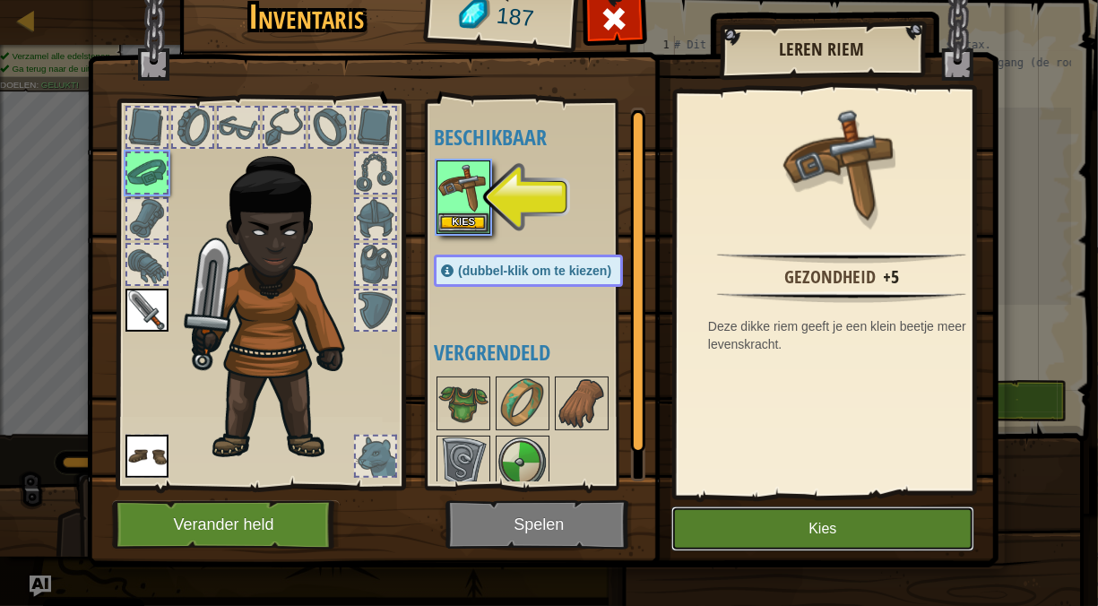
click at [707, 550] on button "Kies" at bounding box center [823, 529] width 303 height 45
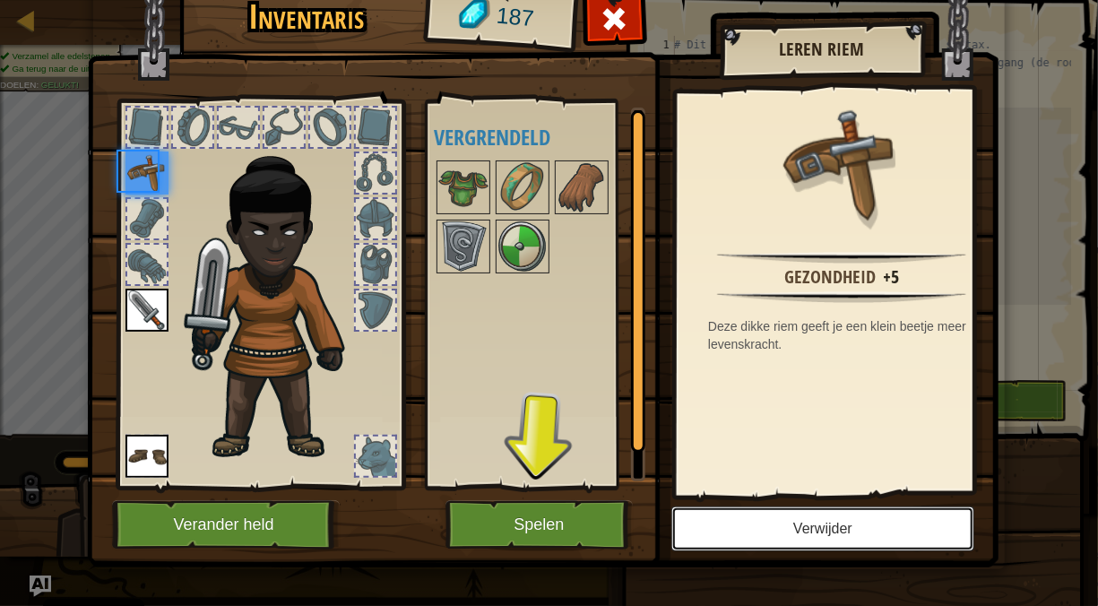
click at [707, 550] on button "Verwijder" at bounding box center [823, 529] width 303 height 45
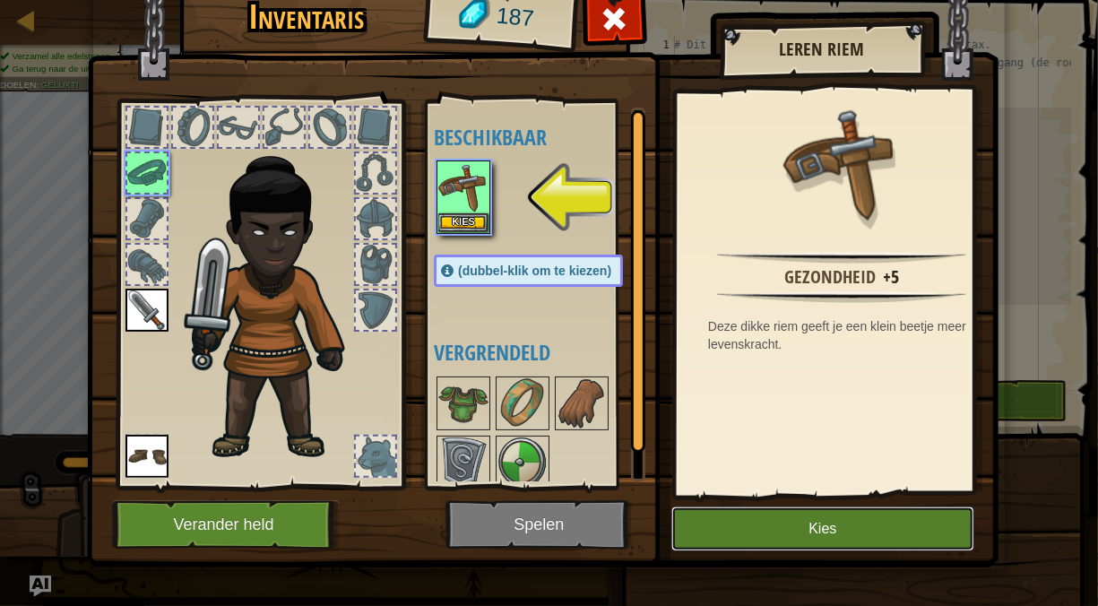
click at [707, 524] on button "Kies" at bounding box center [823, 529] width 303 height 45
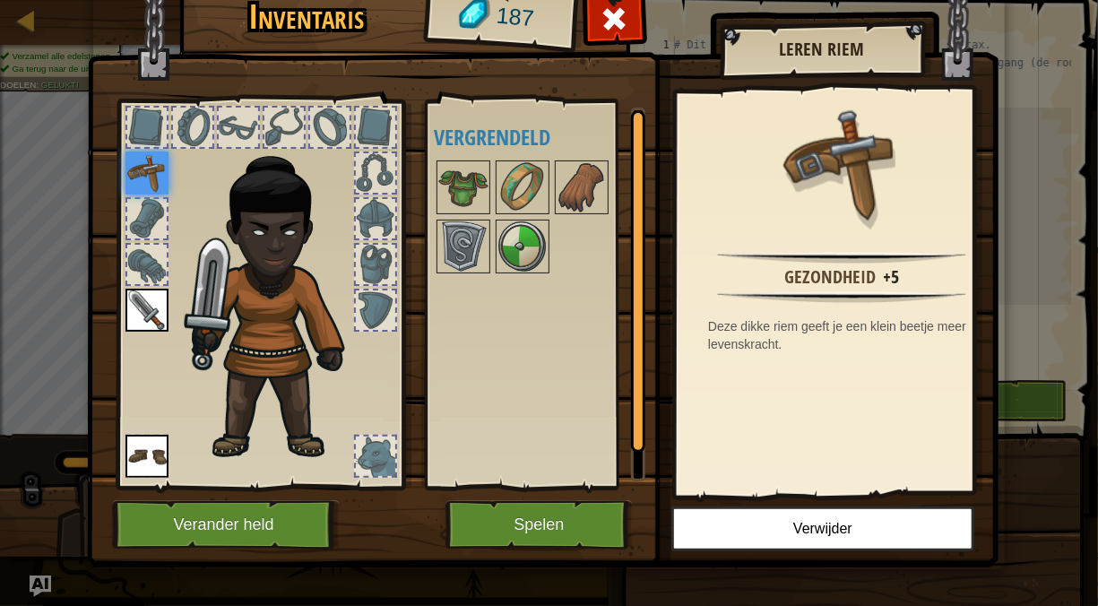
click at [541, 554] on img at bounding box center [543, 242] width 912 height 651
click at [551, 539] on button "Spelen" at bounding box center [539, 524] width 187 height 49
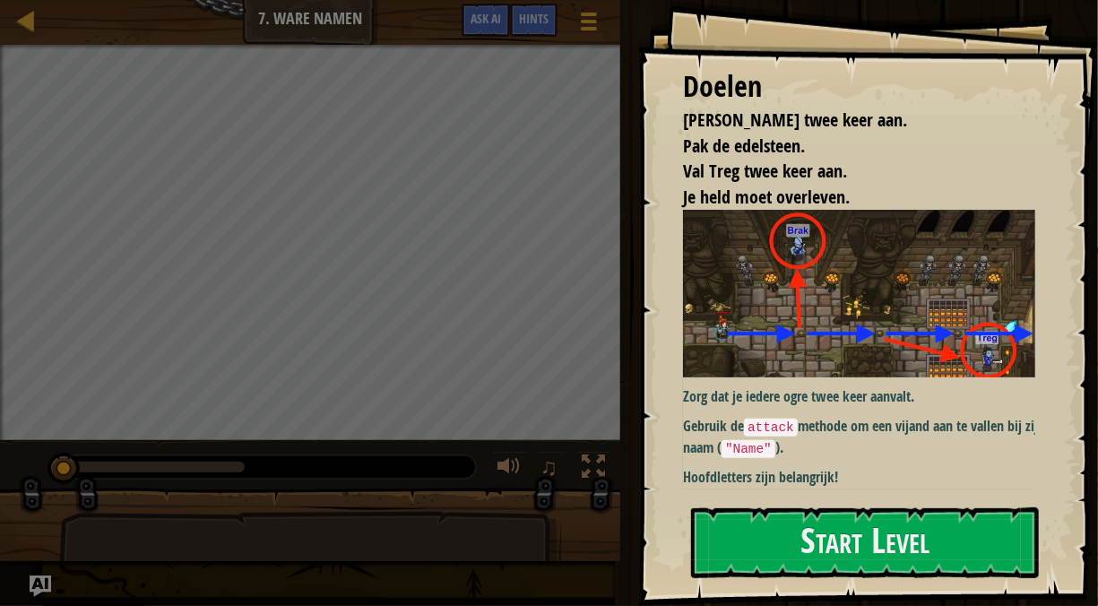
click at [864, 360] on img at bounding box center [866, 294] width 366 height 168
click at [860, 416] on p "Gebruik de attack methode om een vijand aan te vallen bij zijn naam ( "Name" )." at bounding box center [866, 437] width 366 height 42
click at [777, 556] on button "Start Level" at bounding box center [865, 542] width 348 height 71
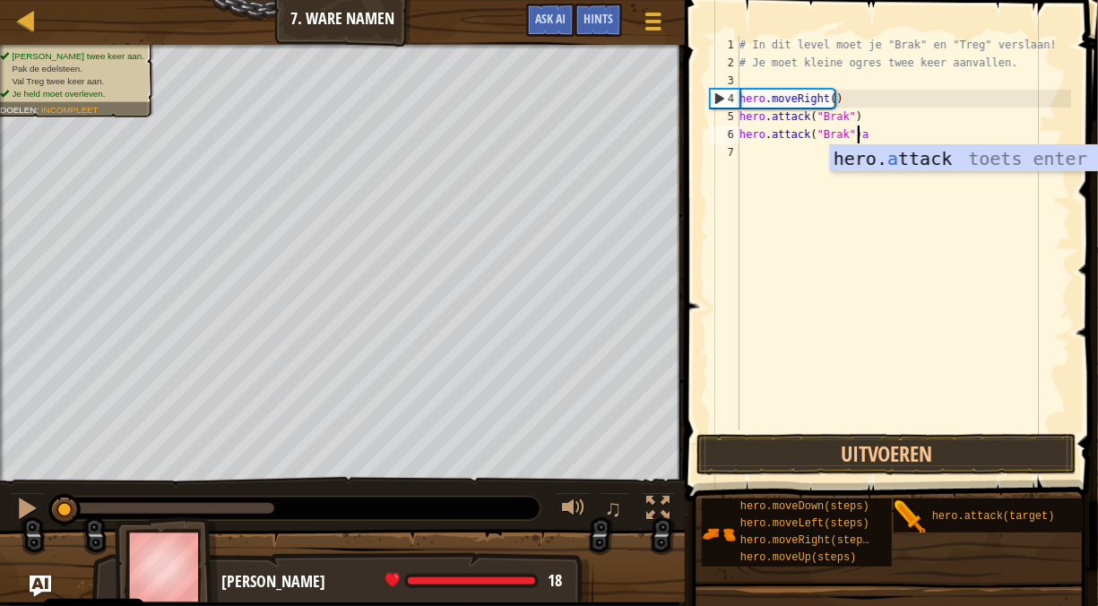
type textarea "hero.attack("Brak")"
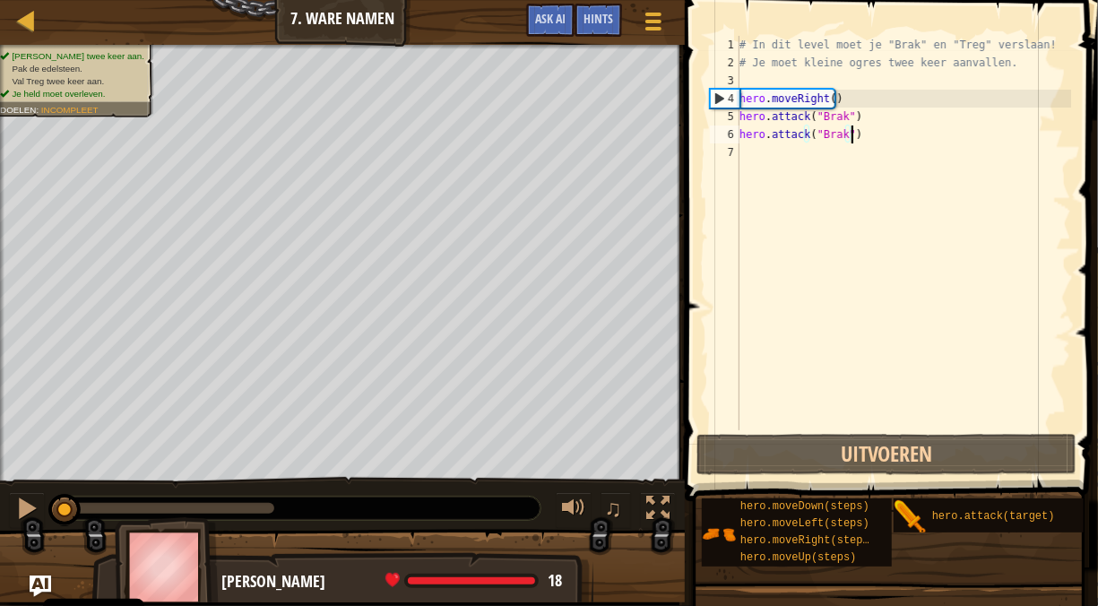
scroll to position [8, 8]
click at [754, 184] on div "# In dit level moet je "Brak" en "Treg" verslaan! # Je moet kleine ogres twee k…" at bounding box center [903, 251] width 335 height 430
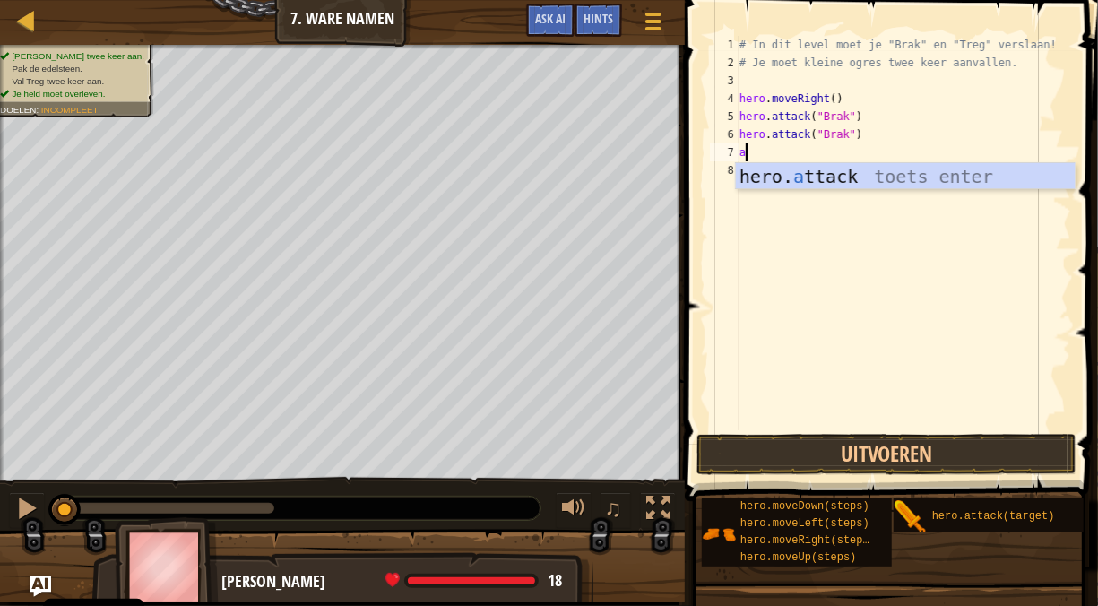
click at [763, 183] on div "hero. a ttack toets enter" at bounding box center [906, 203] width 340 height 81
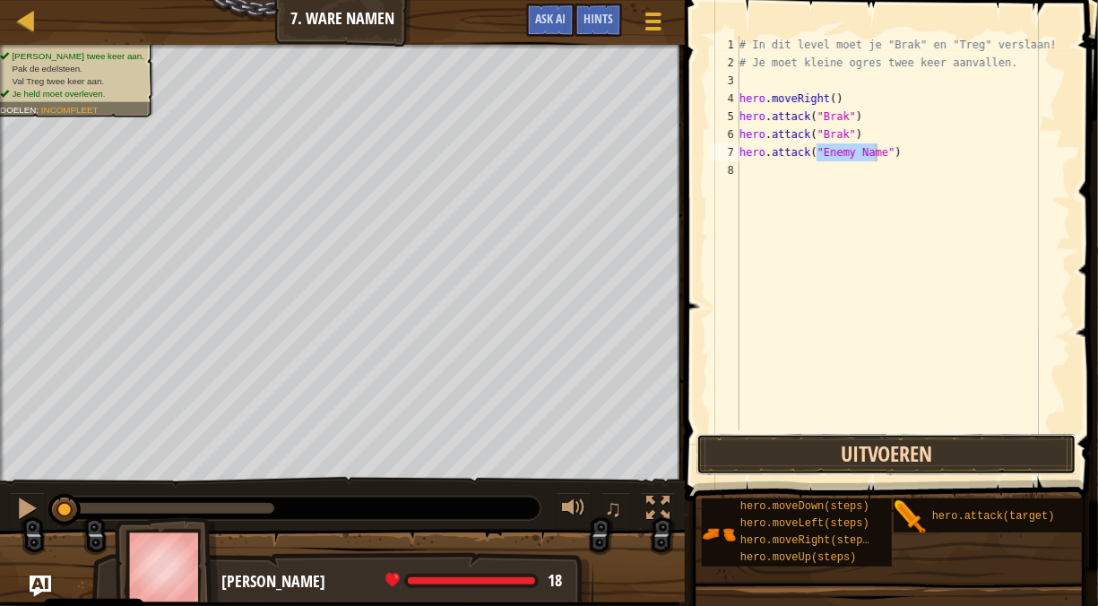
click at [915, 461] on button "Uitvoeren" at bounding box center [887, 454] width 380 height 41
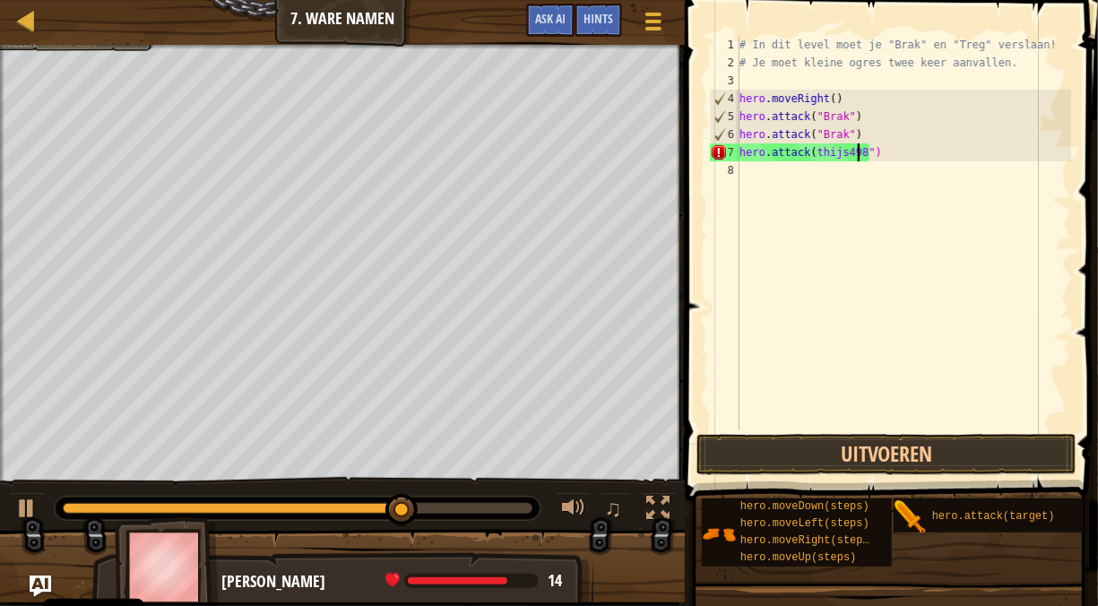
scroll to position [8, 10]
type textarea "hero.attack(thijs498765")"
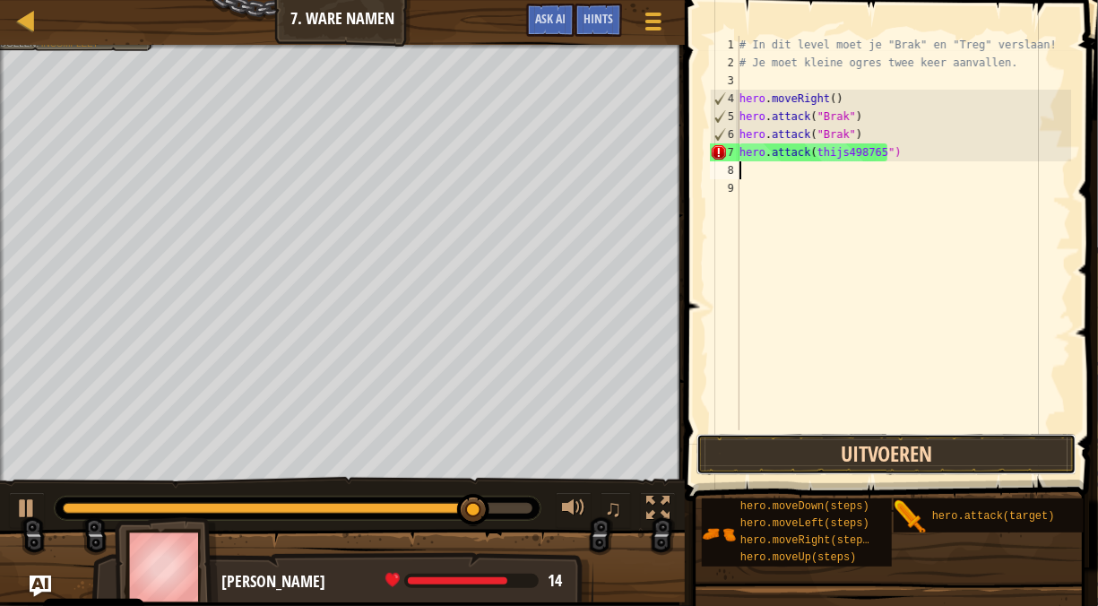
click at [958, 451] on button "Uitvoeren" at bounding box center [887, 454] width 380 height 41
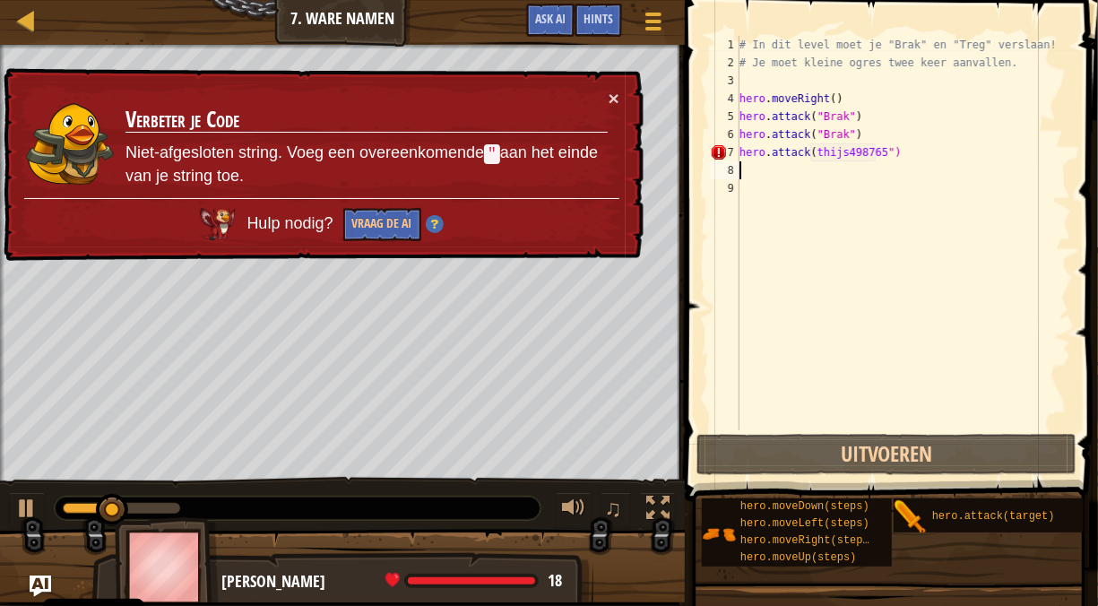
type textarea "\"
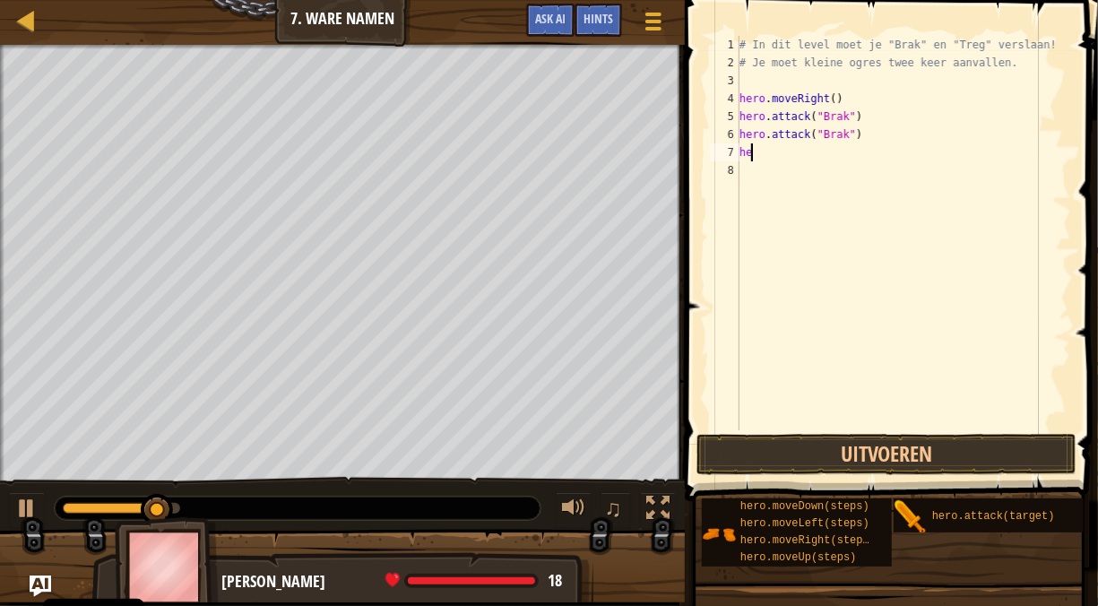
type textarea "h"
